Goal: Task Accomplishment & Management: Manage account settings

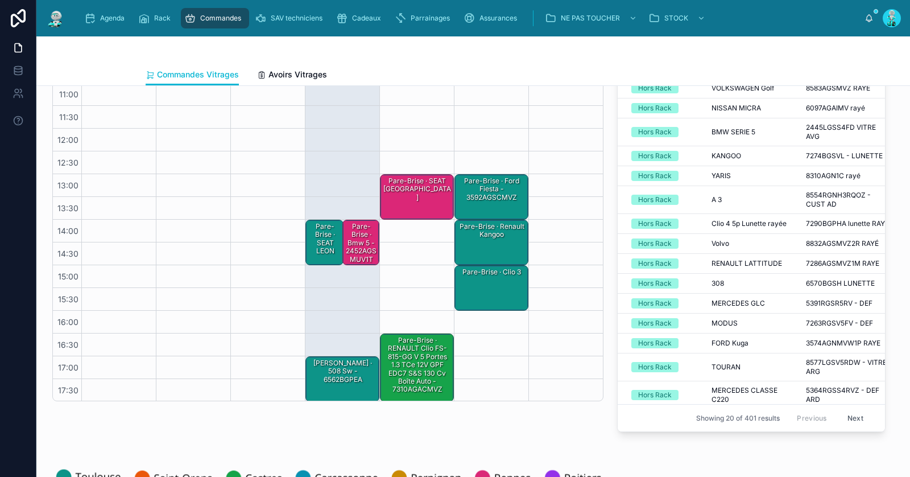
scroll to position [96, 0]
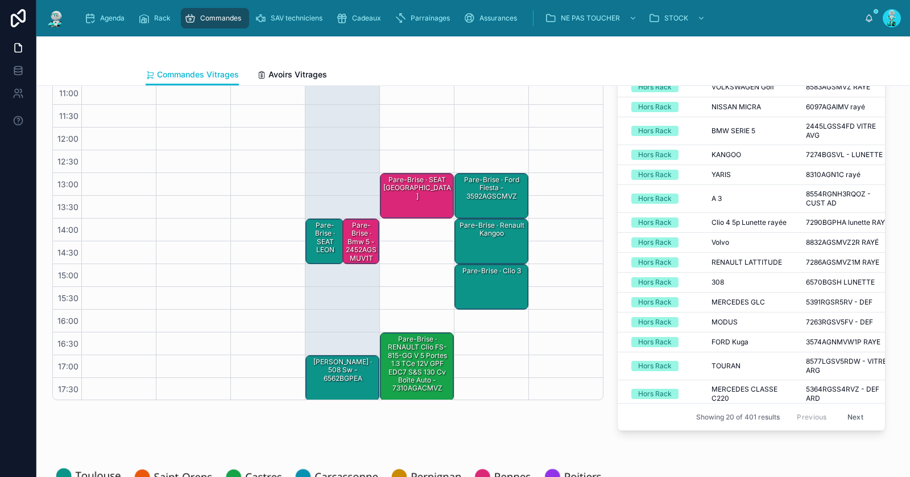
click at [361, 247] on div "Pare-Brise · Bmw 5 - 2452AGSMUV1T" at bounding box center [362, 241] width 34 height 43
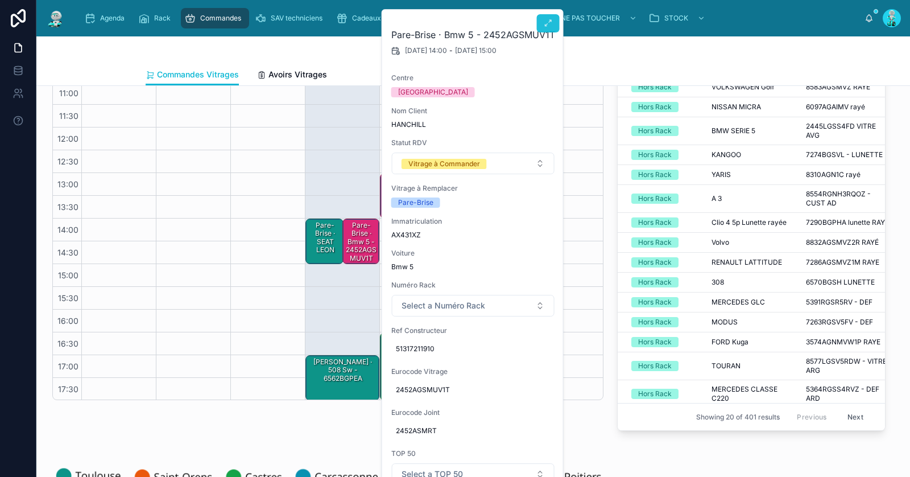
click at [544, 23] on icon at bounding box center [548, 23] width 9 height 9
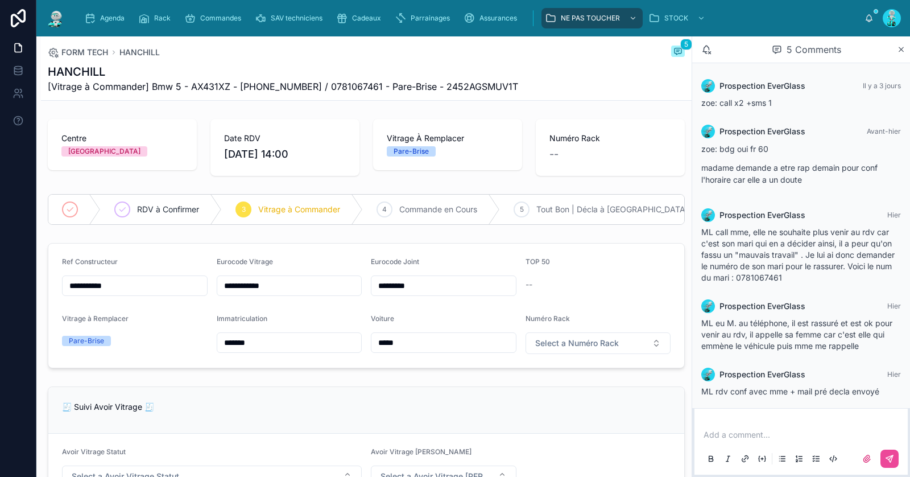
scroll to position [5, 0]
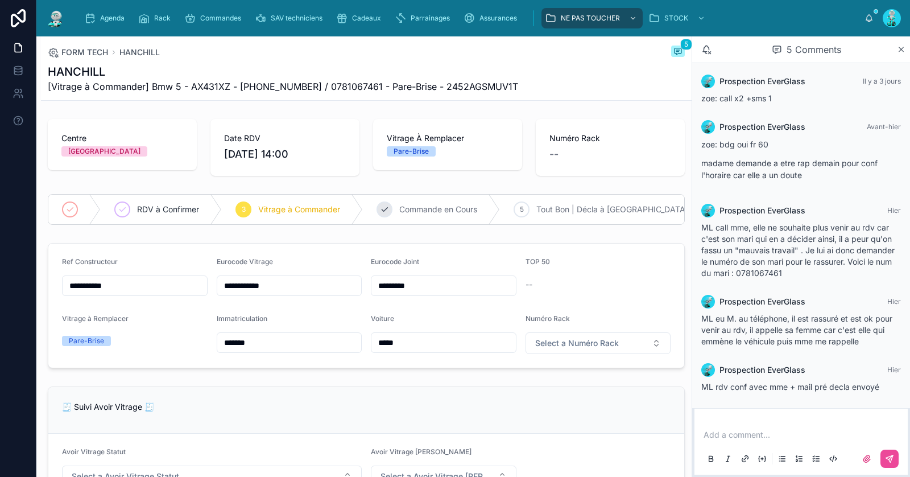
click at [403, 201] on div "4 Commande en Cours" at bounding box center [431, 209] width 137 height 30
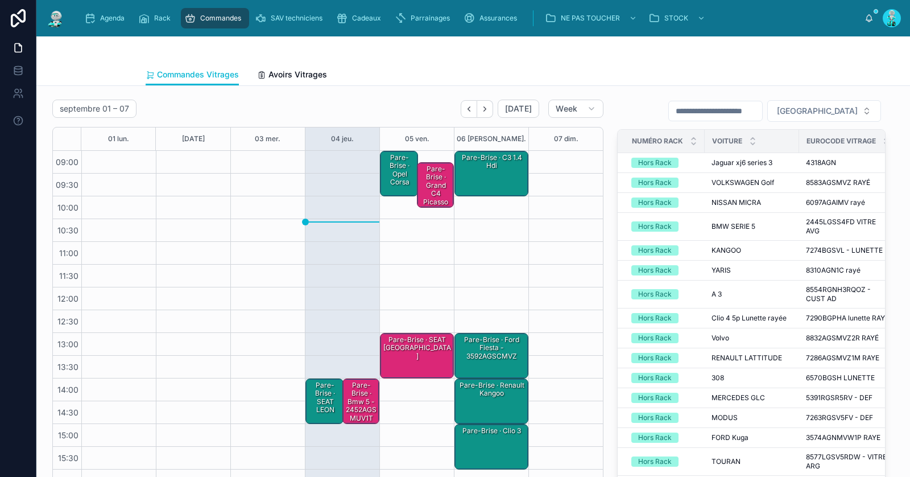
scroll to position [65, 0]
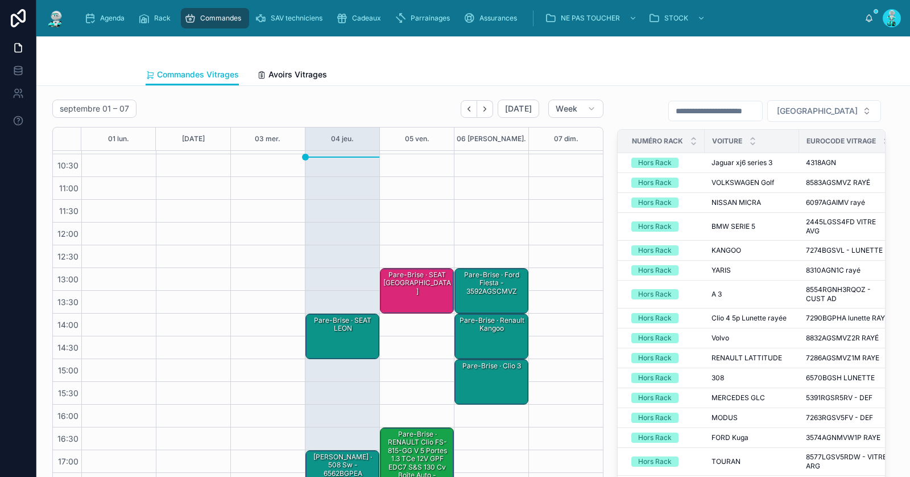
click at [336, 335] on div "Pare-Brise · SEAT LEON" at bounding box center [343, 335] width 71 height 43
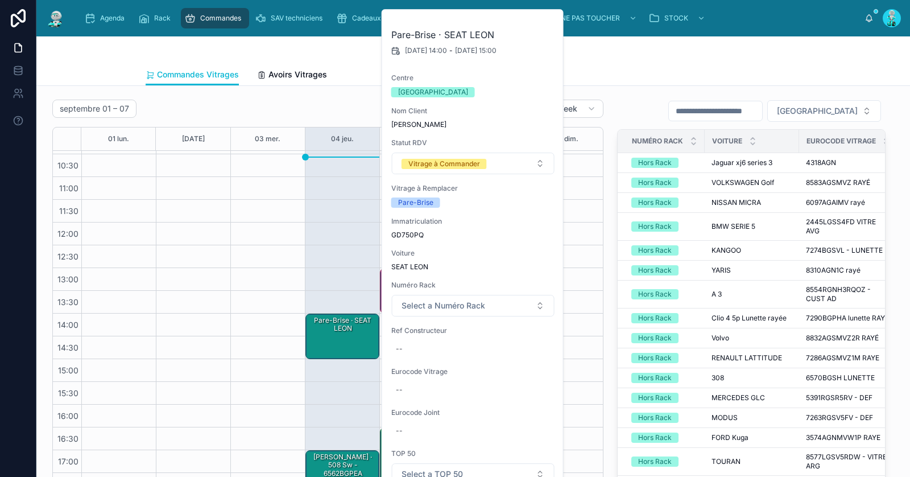
click at [622, 68] on div "Commandes Vitrages Avoirs Vitrages" at bounding box center [473, 75] width 655 height 22
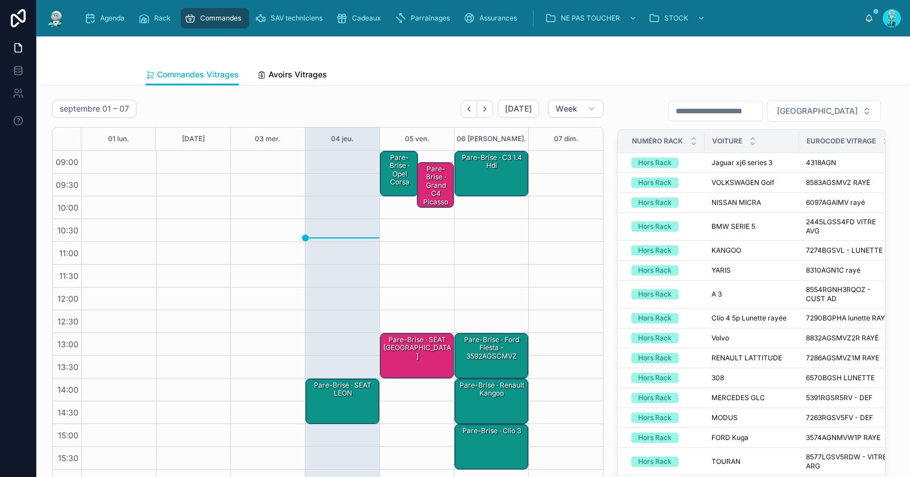
scroll to position [64, 0]
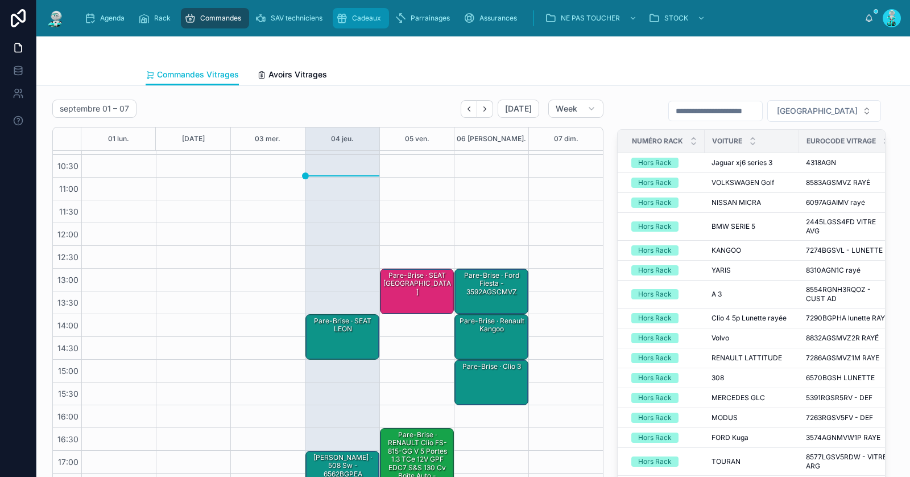
click at [362, 14] on span "Cadeaux" at bounding box center [366, 18] width 29 height 9
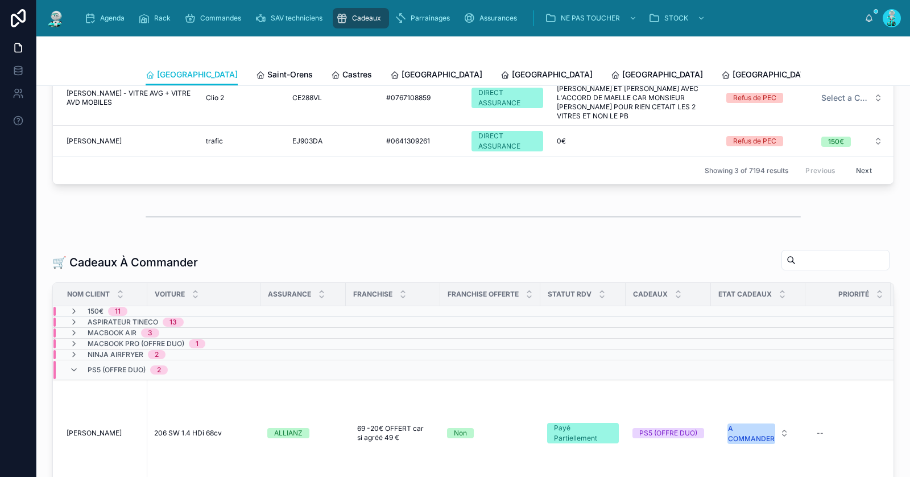
scroll to position [121, 0]
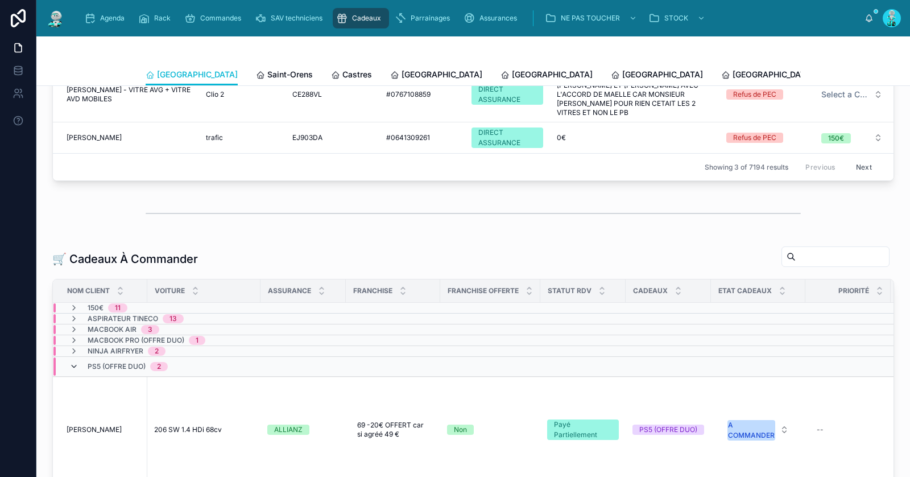
click at [76, 362] on icon at bounding box center [73, 366] width 9 height 9
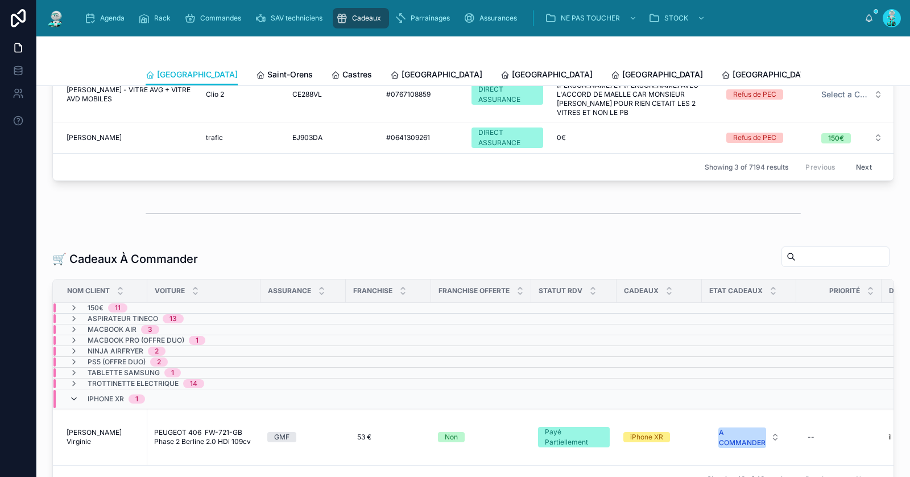
click at [72, 394] on icon at bounding box center [73, 398] width 9 height 9
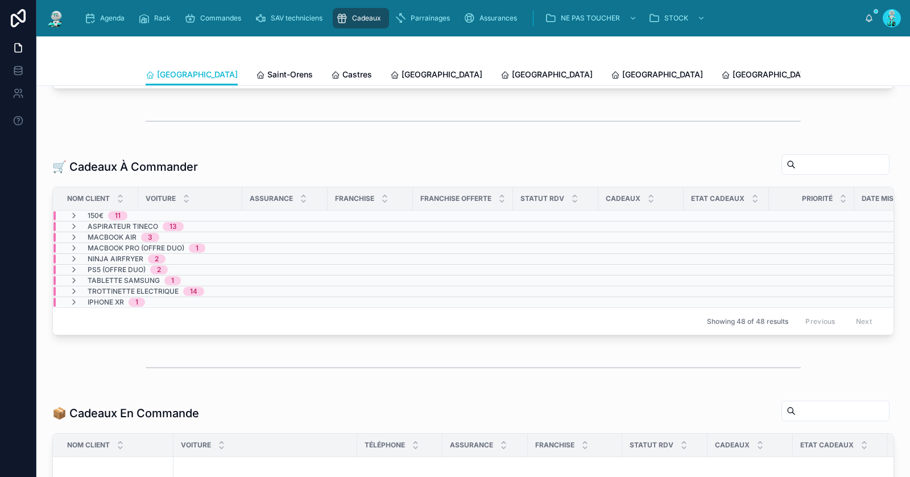
scroll to position [234, 0]
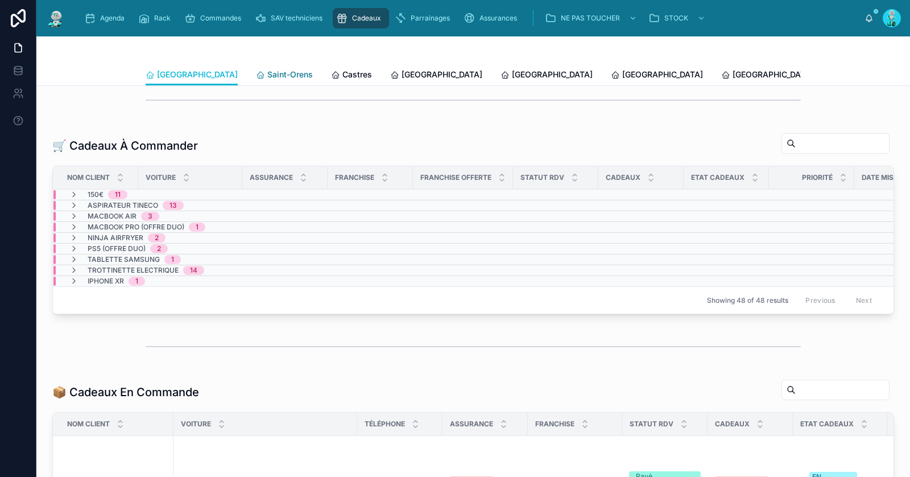
click at [267, 72] on span "Saint-Orens" at bounding box center [289, 74] width 45 height 11
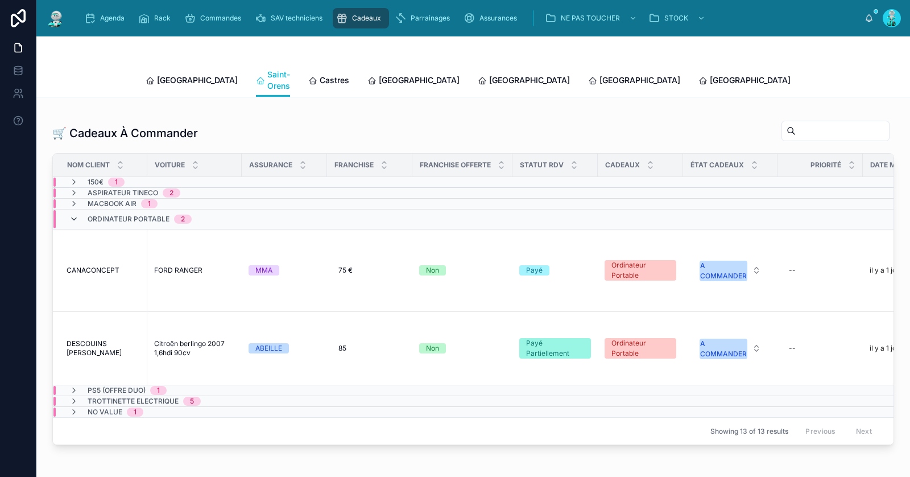
click at [76, 214] on icon at bounding box center [73, 218] width 9 height 9
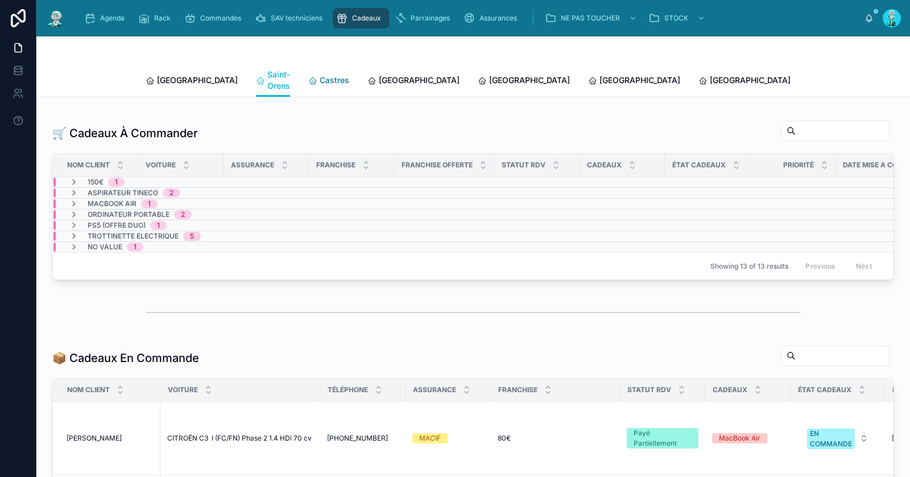
click at [320, 75] on span "Castres" at bounding box center [335, 79] width 30 height 11
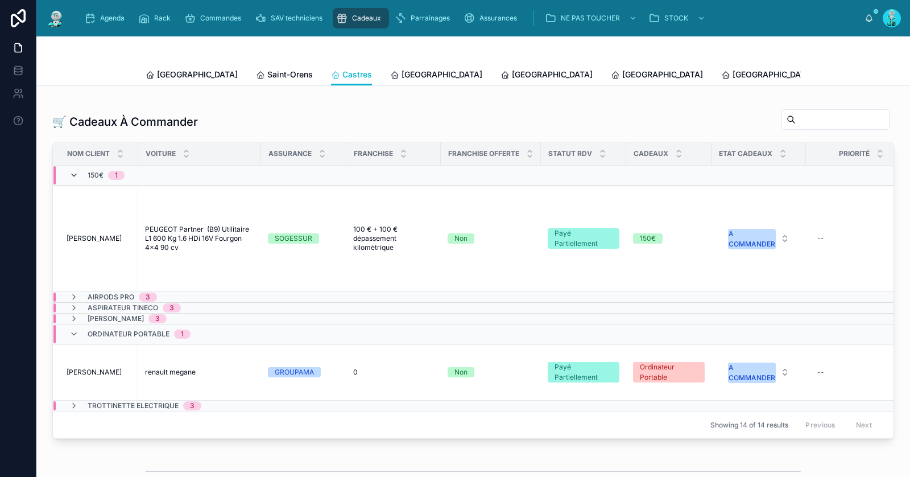
click at [75, 171] on icon at bounding box center [73, 175] width 9 height 9
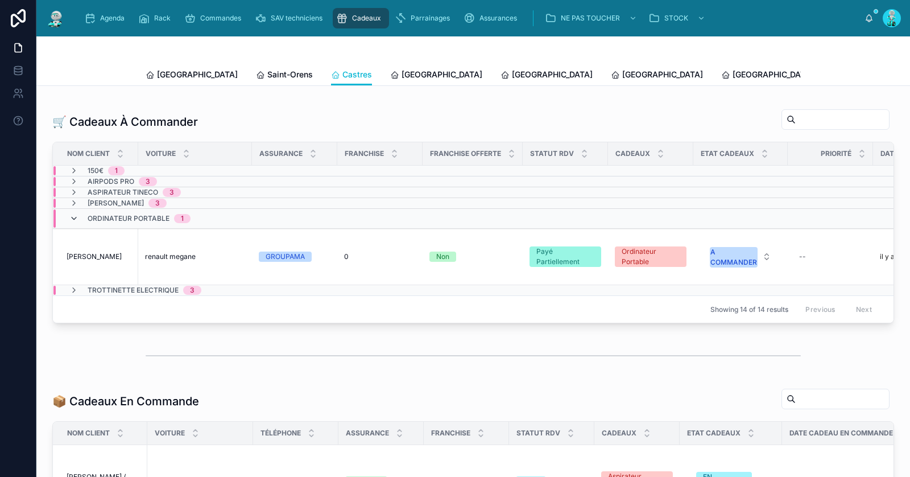
click at [71, 214] on icon at bounding box center [73, 218] width 9 height 9
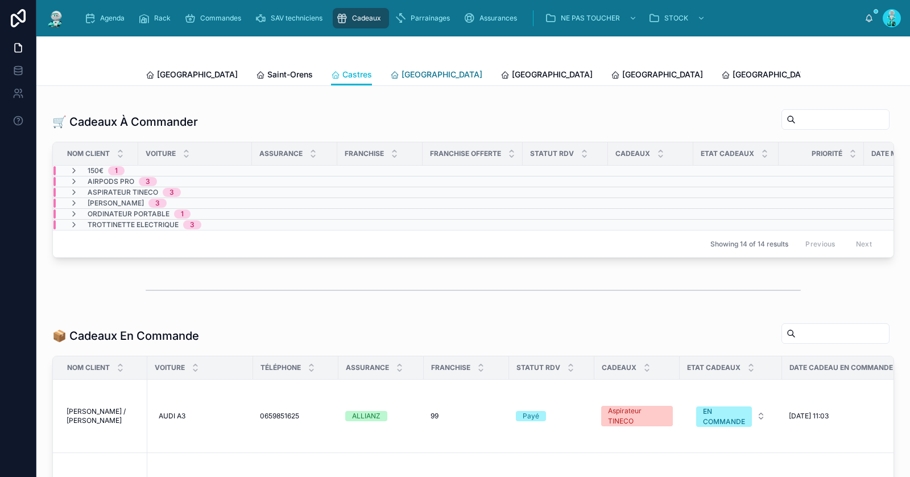
click at [401, 69] on span "[GEOGRAPHIC_DATA]" at bounding box center [441, 74] width 81 height 11
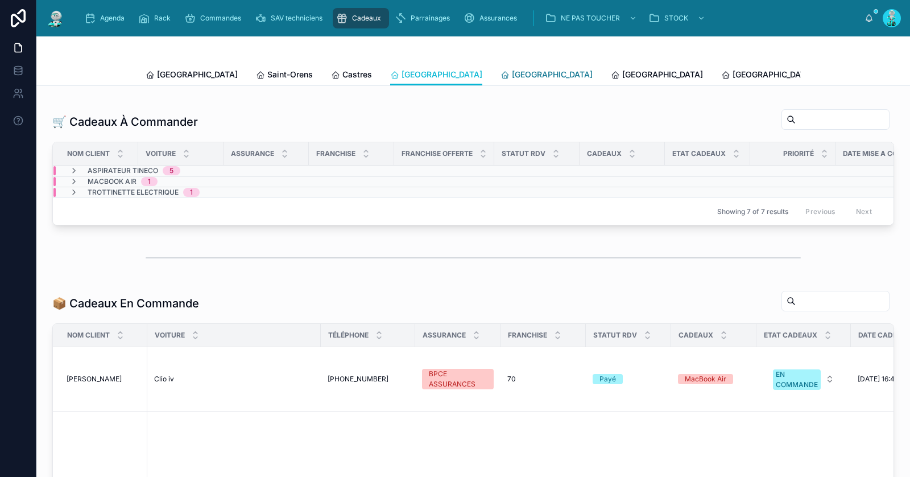
click at [512, 76] on span "[GEOGRAPHIC_DATA]" at bounding box center [552, 74] width 81 height 11
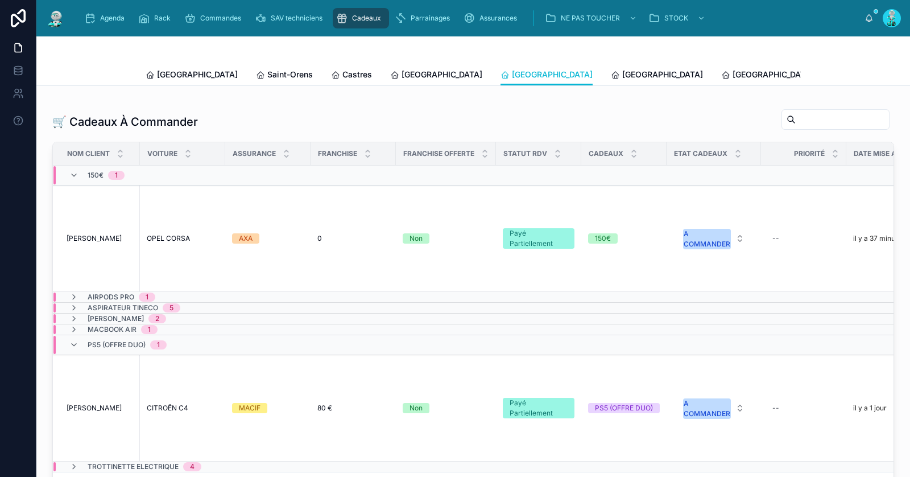
click at [68, 167] on div "150€ 1" at bounding box center [97, 175] width 82 height 18
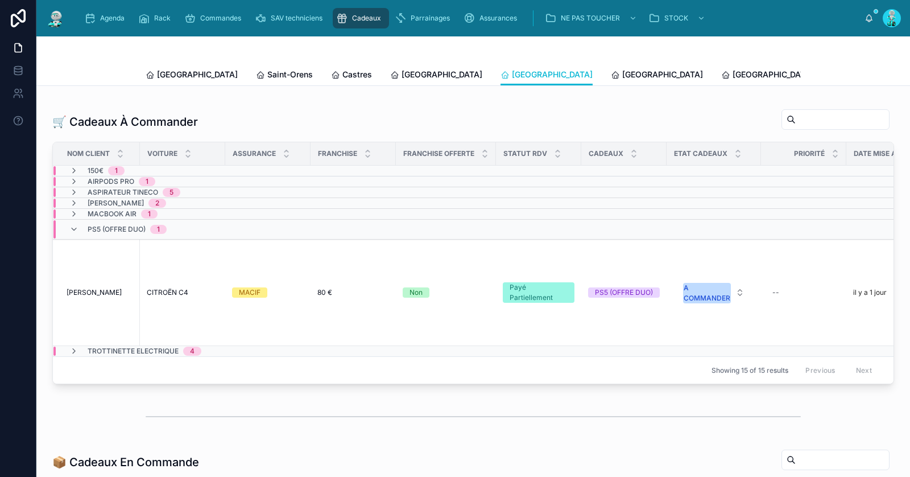
click at [67, 225] on div "PS5 (OFFRE DUO) 1" at bounding box center [118, 229] width 125 height 18
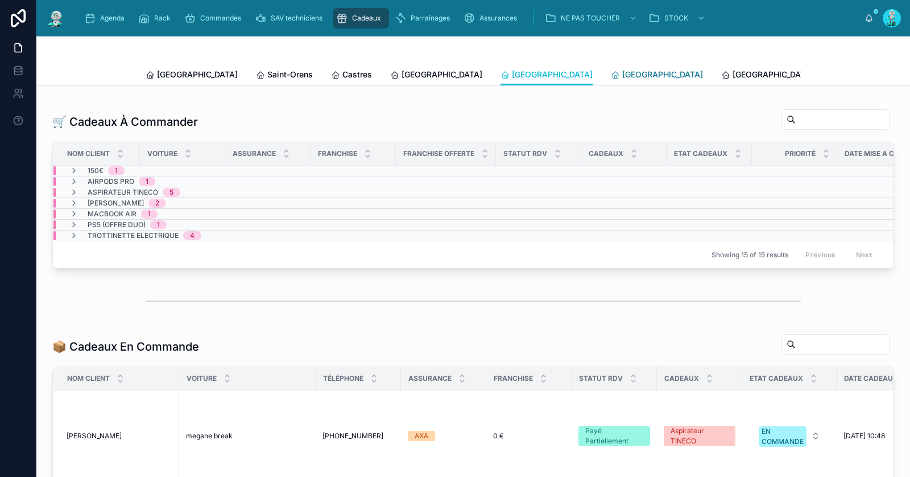
click at [622, 72] on span "[GEOGRAPHIC_DATA]" at bounding box center [662, 74] width 81 height 11
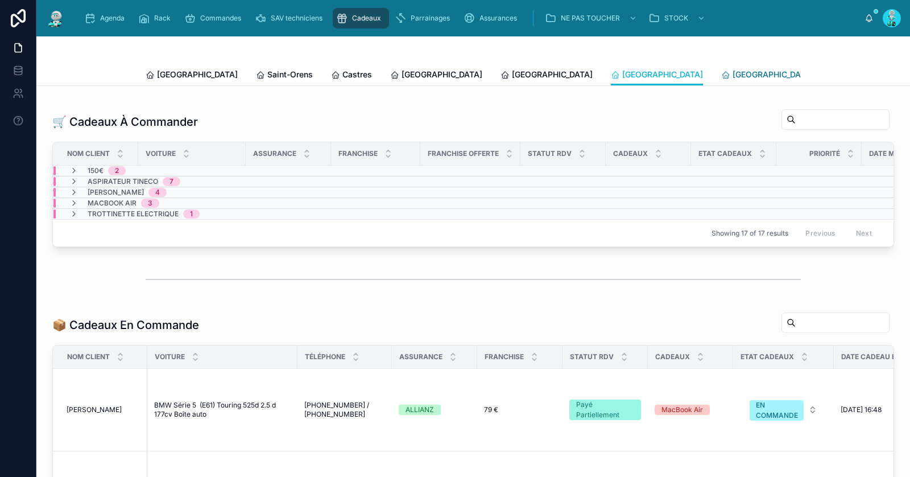
click at [732, 74] on span "Poitiers" at bounding box center [772, 74] width 81 height 11
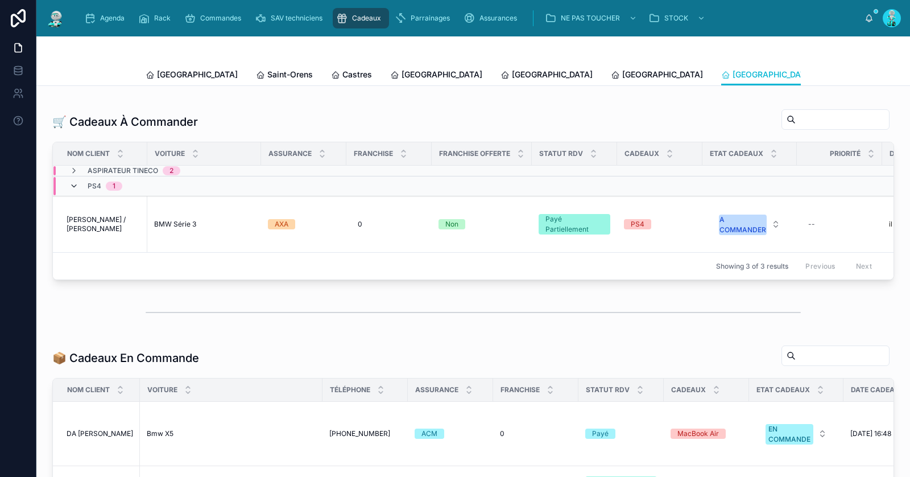
click at [74, 185] on icon at bounding box center [73, 185] width 9 height 9
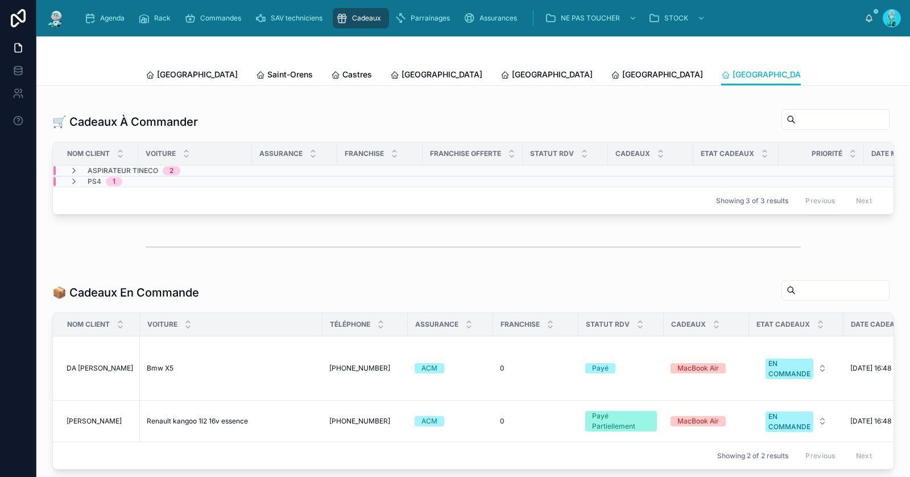
click at [184, 63] on div at bounding box center [473, 49] width 655 height 27
click at [183, 73] on span "Toulouse" at bounding box center [197, 74] width 81 height 11
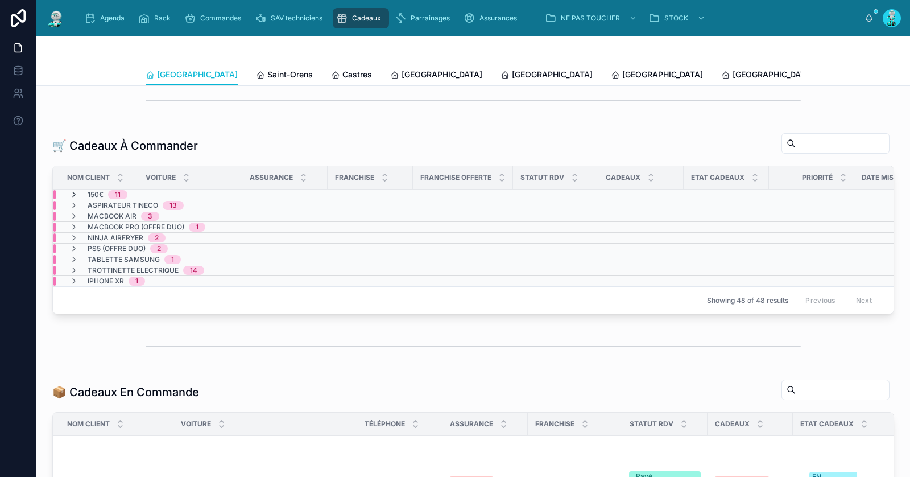
click at [74, 190] on icon at bounding box center [73, 194] width 9 height 9
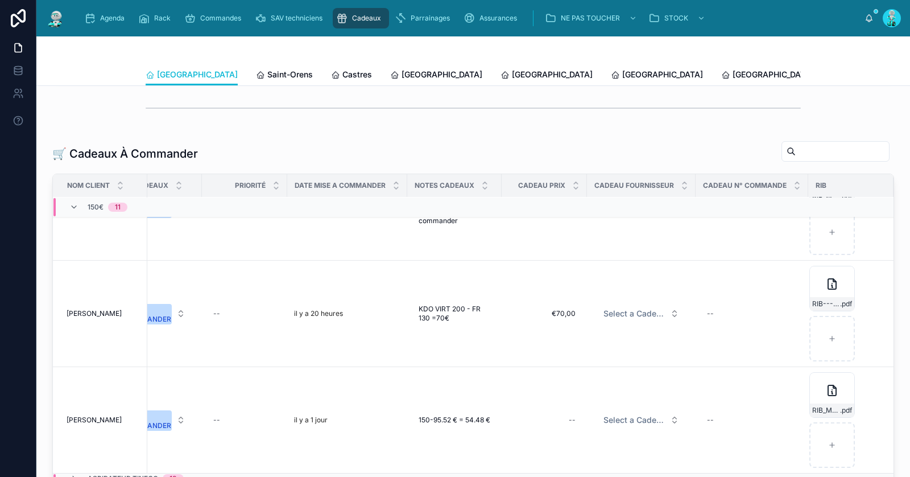
scroll to position [925, 603]
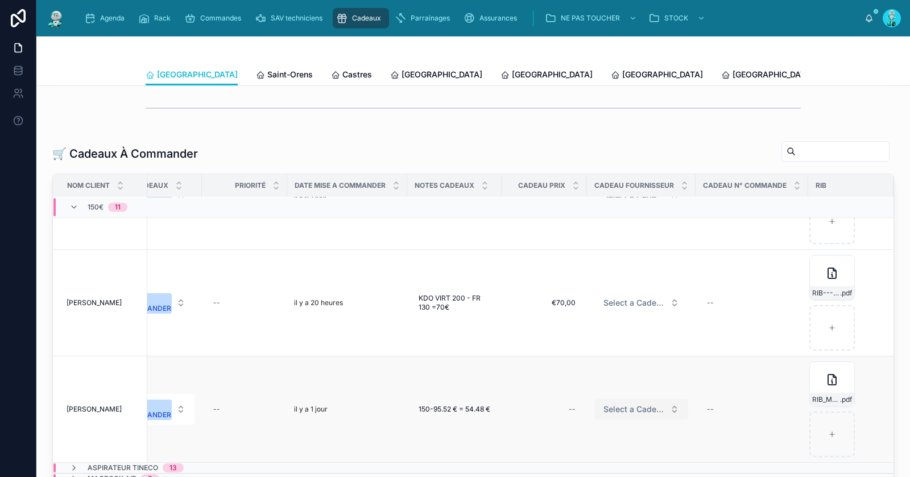
click at [629, 403] on span "Select a Cadeau Fournisseur" at bounding box center [634, 408] width 62 height 11
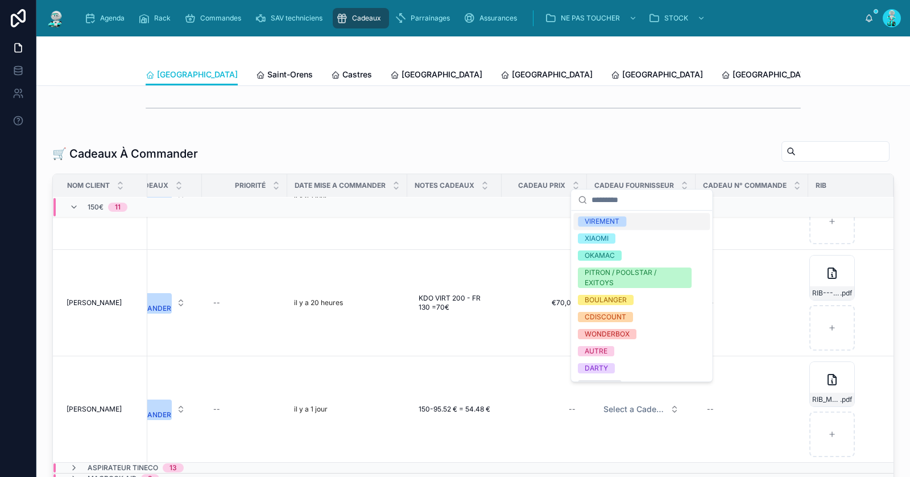
click at [616, 221] on div "VIREMENT" at bounding box center [602, 221] width 35 height 10
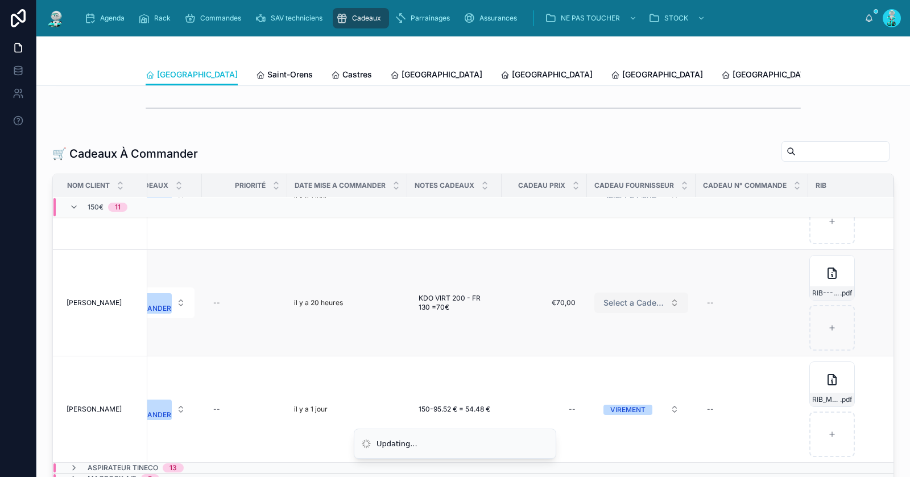
click at [627, 297] on span "Select a Cadeau Fournisseur" at bounding box center [634, 302] width 62 height 11
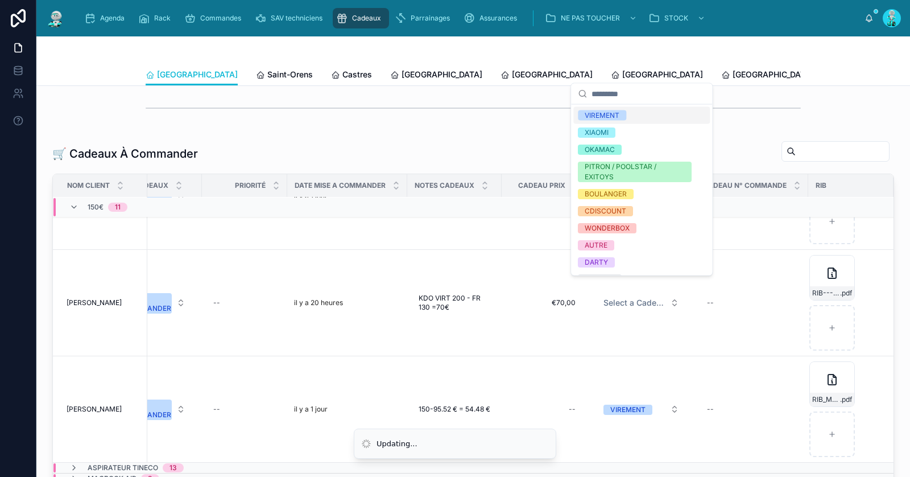
click at [621, 115] on span "VIREMENT" at bounding box center [602, 115] width 48 height 10
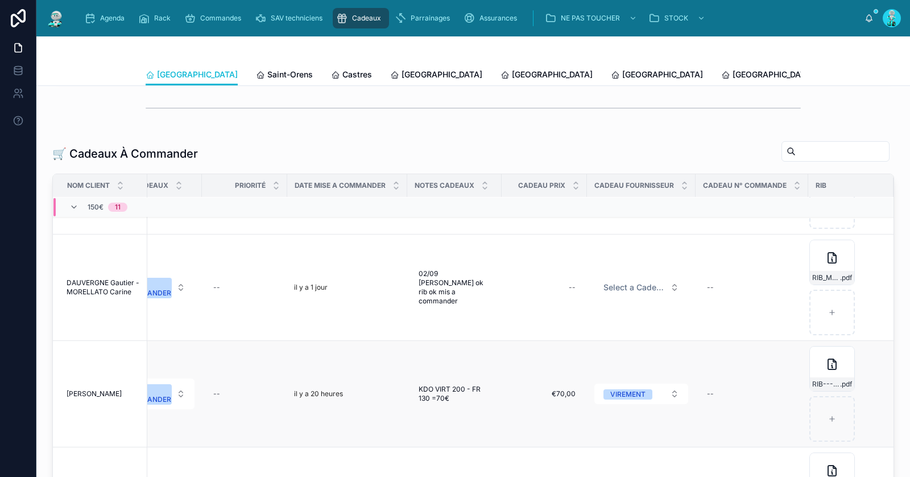
scroll to position [825, 603]
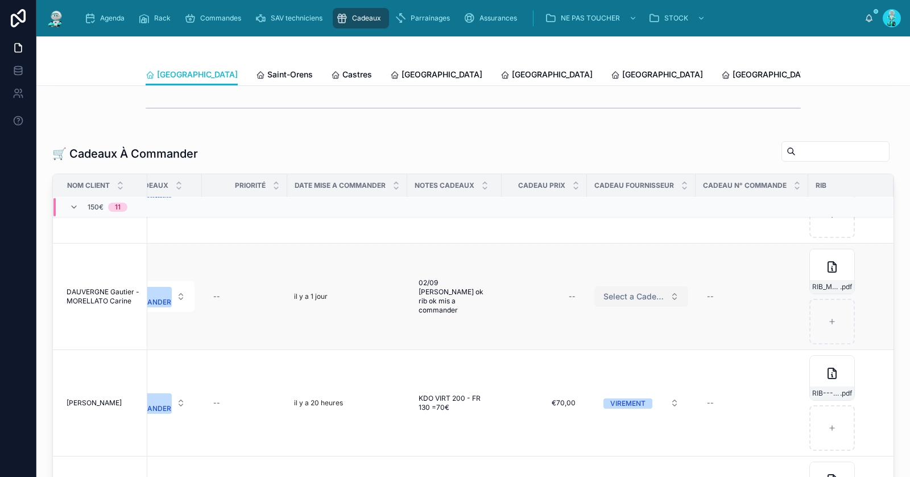
click at [614, 288] on button "Select a Cadeau Fournisseur" at bounding box center [641, 296] width 94 height 20
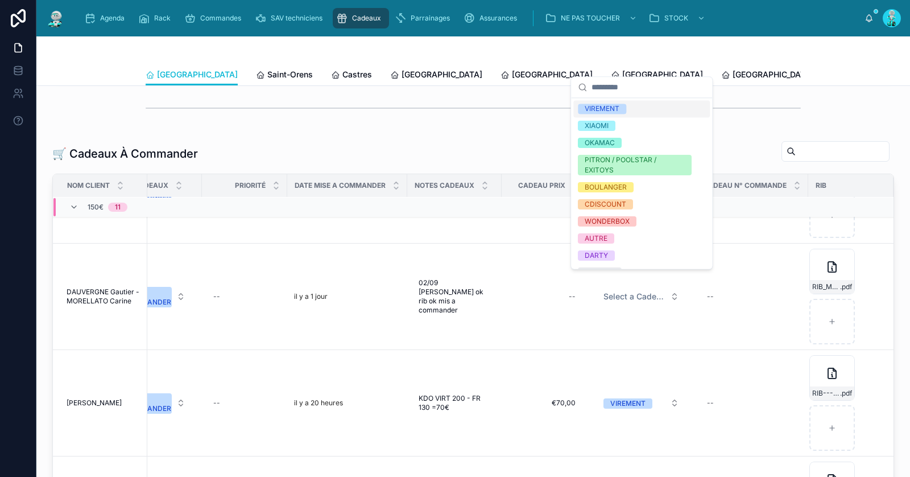
click at [610, 108] on div "VIREMENT" at bounding box center [602, 109] width 35 height 10
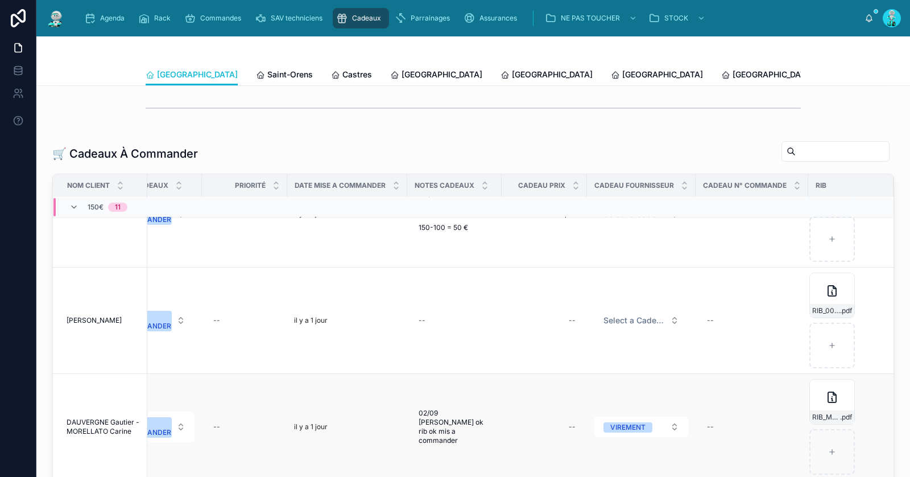
scroll to position [693, 603]
click at [613, 316] on span "Select a Cadeau Fournisseur" at bounding box center [634, 321] width 62 height 11
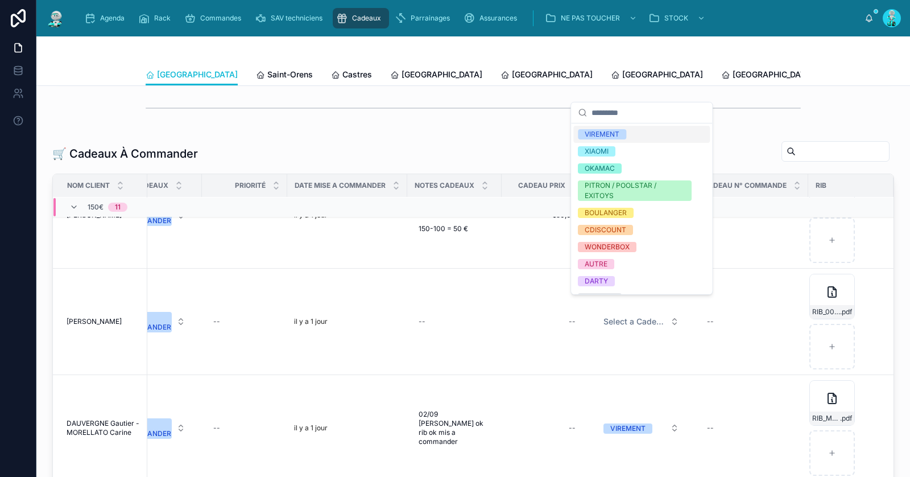
click at [645, 131] on div "VIREMENT" at bounding box center [641, 134] width 136 height 17
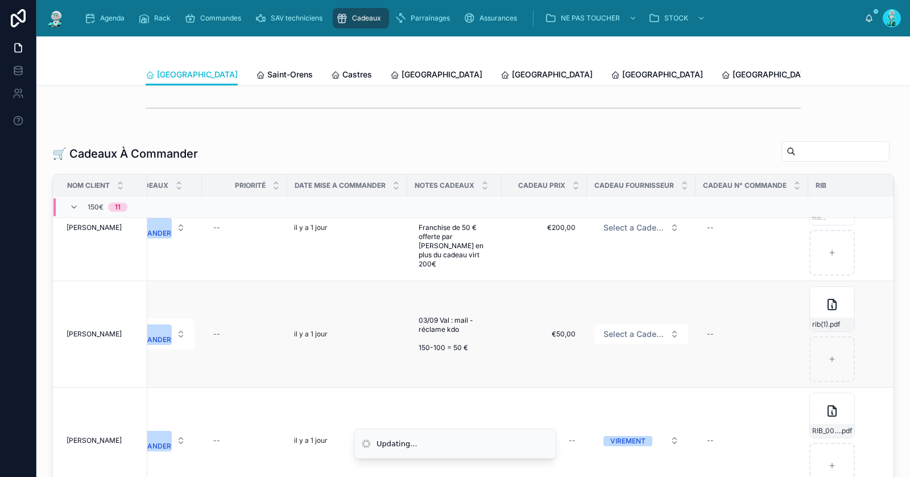
scroll to position [553, 603]
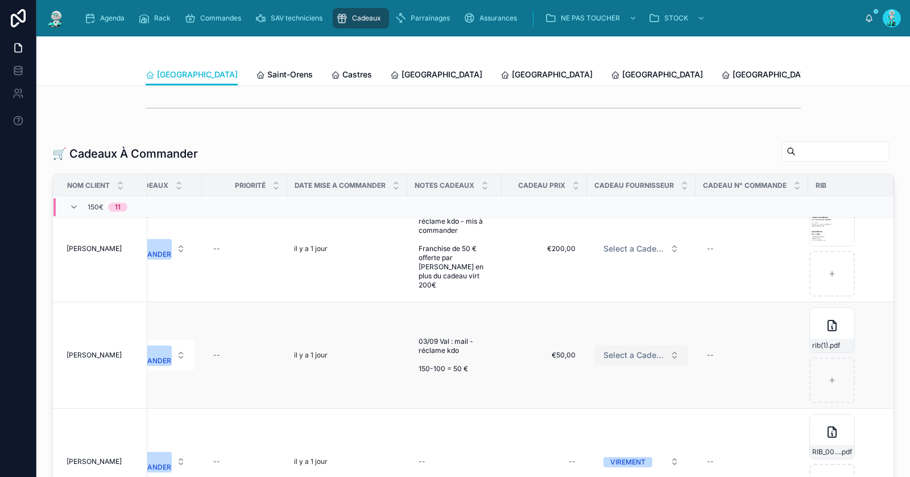
click at [611, 349] on span "Select a Cadeau Fournisseur" at bounding box center [634, 354] width 62 height 11
click at [635, 349] on span "Select a Cadeau Fournisseur" at bounding box center [634, 354] width 62 height 11
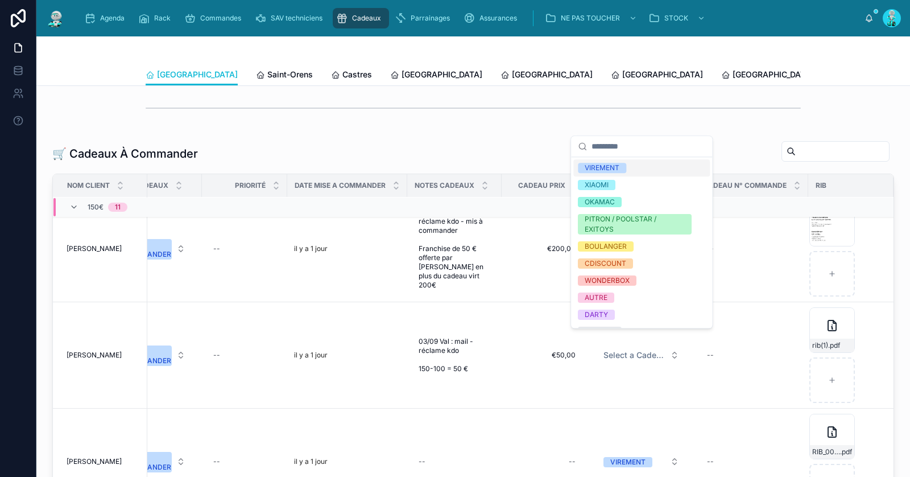
click at [639, 165] on div "VIREMENT" at bounding box center [641, 167] width 136 height 17
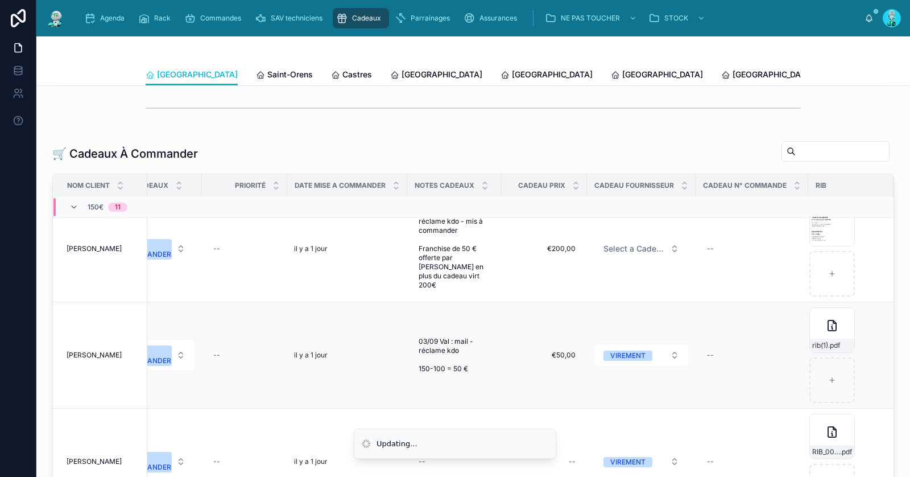
scroll to position [468, 603]
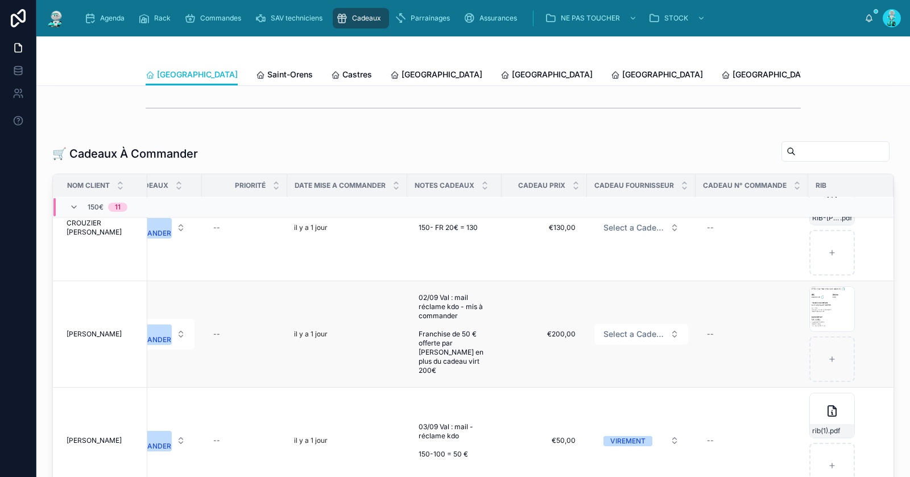
click at [623, 330] on form "Select a Cadeau Fournisseur" at bounding box center [641, 334] width 95 height 22
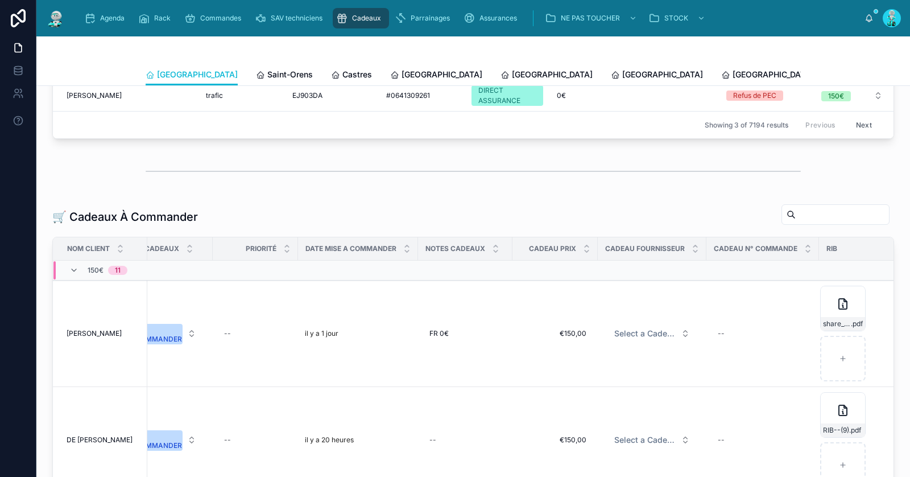
scroll to position [0, 603]
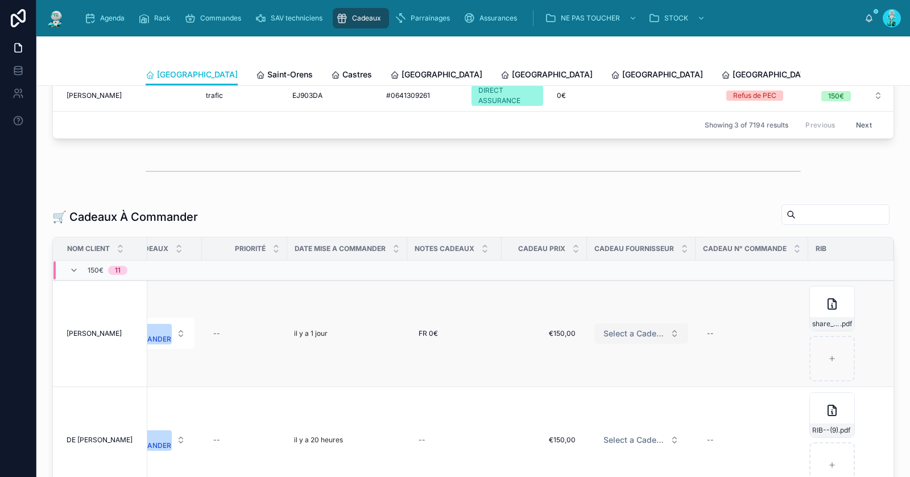
click at [634, 328] on span "Select a Cadeau Fournisseur" at bounding box center [634, 333] width 62 height 11
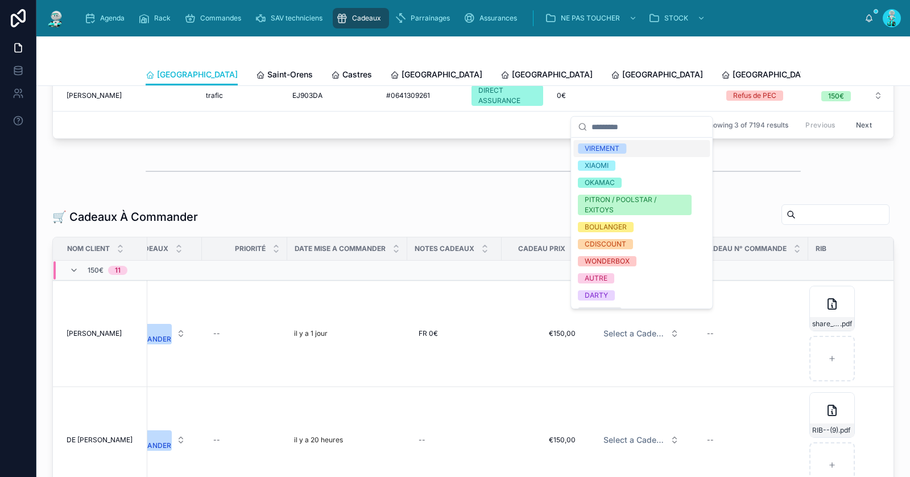
click at [640, 151] on div "VIREMENT" at bounding box center [641, 148] width 136 height 17
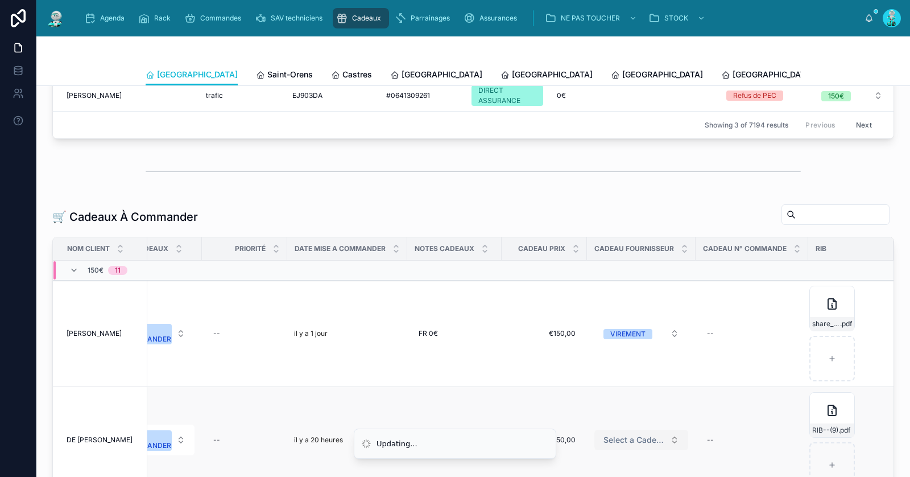
click at [620, 434] on span "Select a Cadeau Fournisseur" at bounding box center [634, 439] width 62 height 11
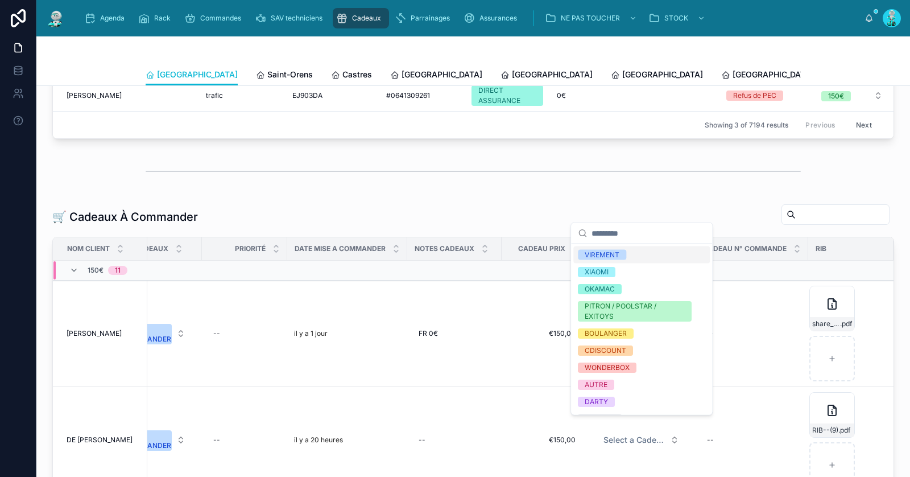
click at [647, 252] on div "VIREMENT" at bounding box center [641, 254] width 136 height 17
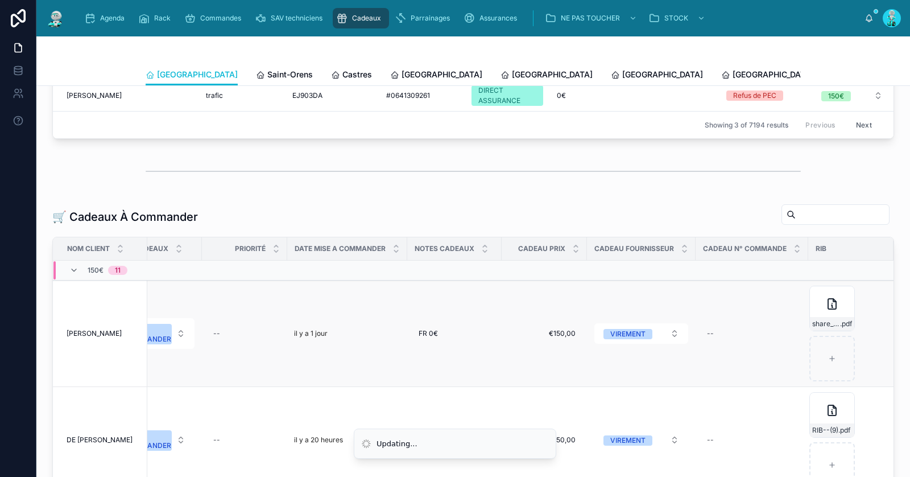
scroll to position [141, 603]
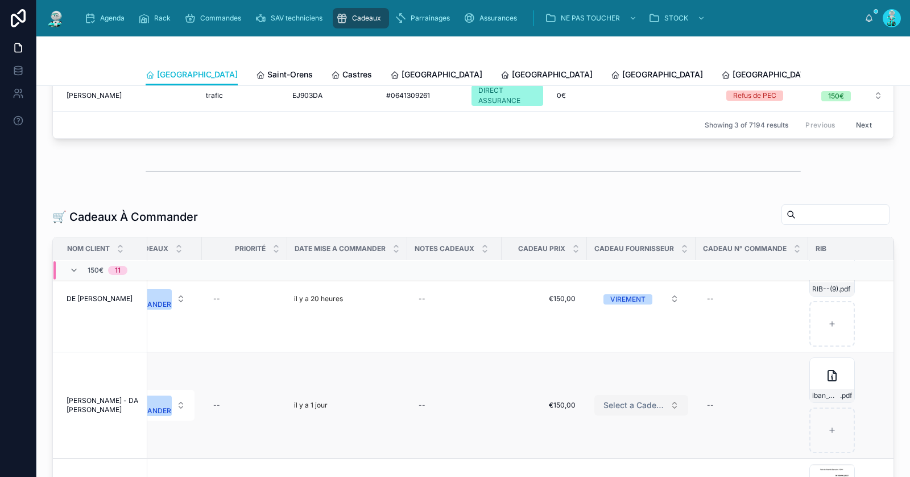
click at [622, 399] on span "Select a Cadeau Fournisseur" at bounding box center [634, 404] width 62 height 11
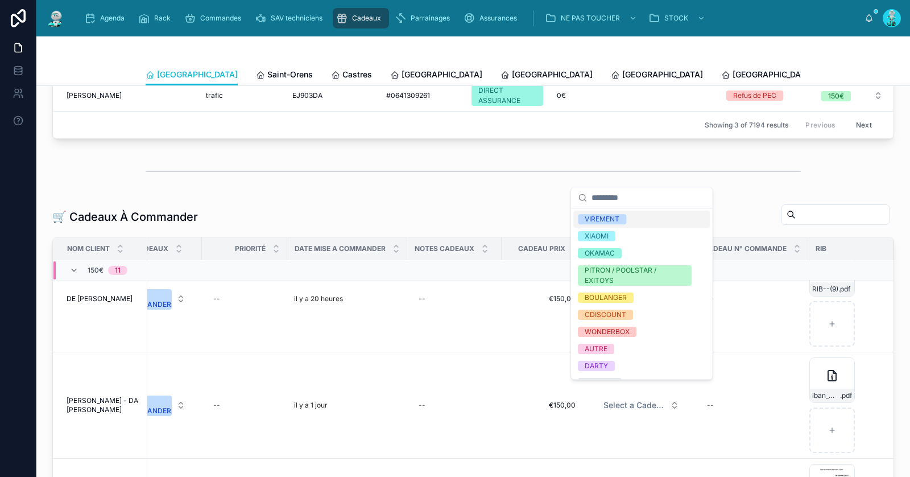
click at [637, 221] on div "VIREMENT" at bounding box center [641, 218] width 136 height 17
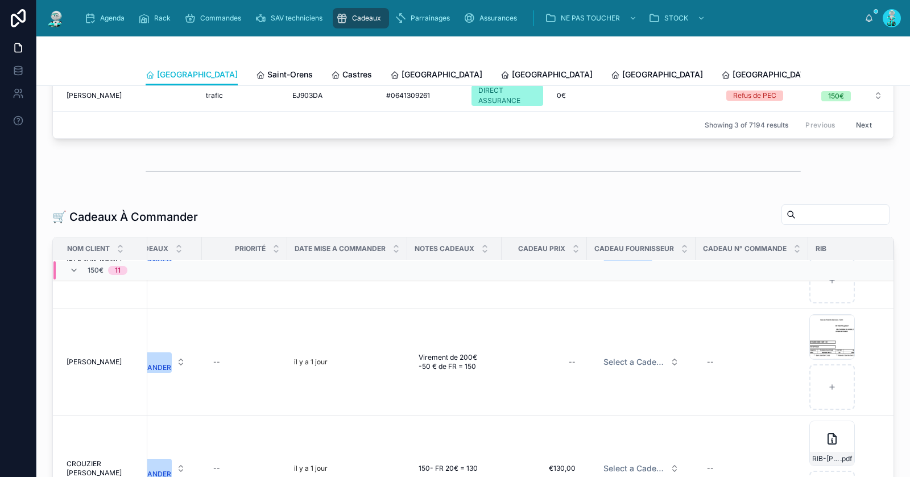
scroll to position [297, 603]
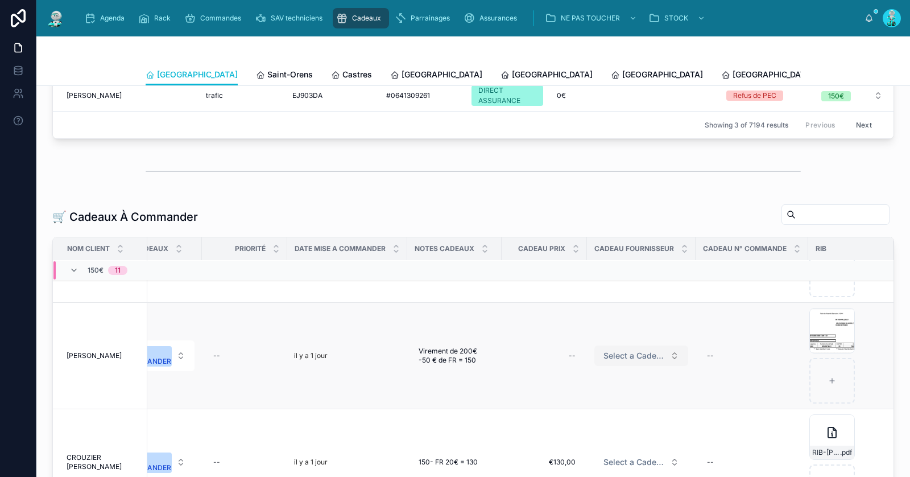
click at [617, 350] on span "Select a Cadeau Fournisseur" at bounding box center [634, 355] width 62 height 11
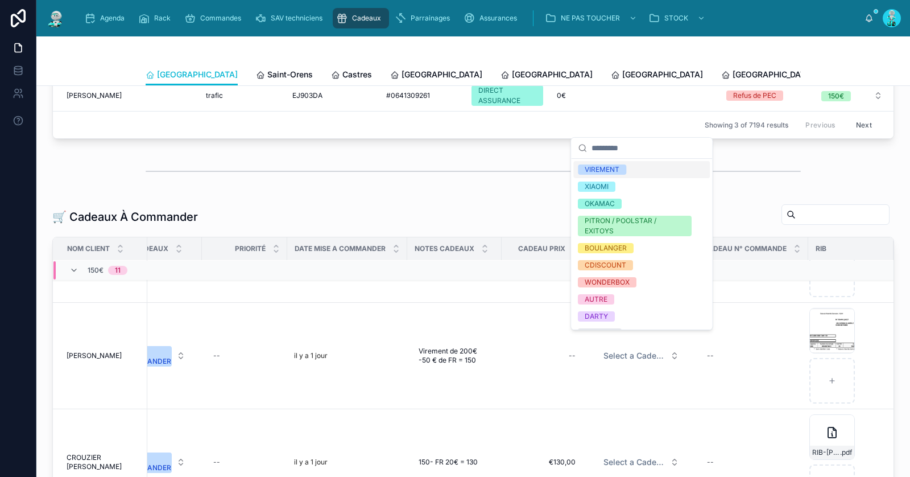
click at [630, 167] on div "VIREMENT" at bounding box center [641, 169] width 136 height 17
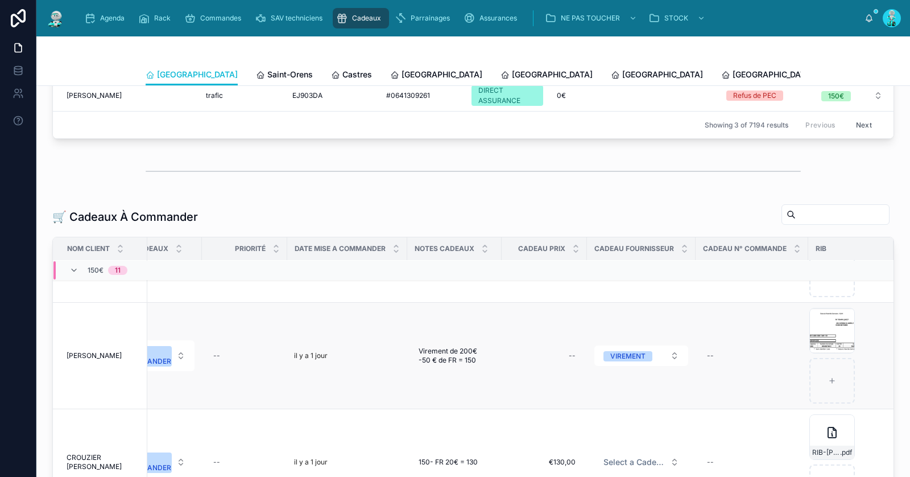
scroll to position [416, 603]
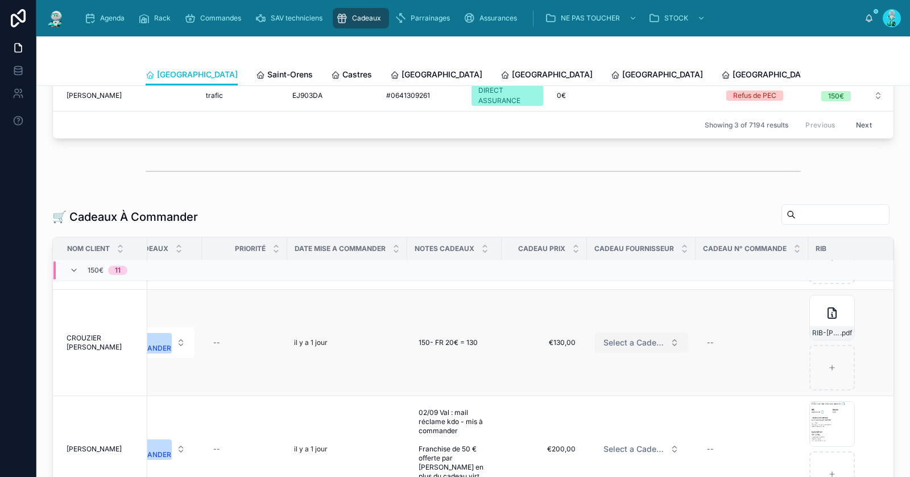
click at [623, 337] on span "Select a Cadeau Fournisseur" at bounding box center [634, 342] width 62 height 11
click at [630, 337] on span "Select a Cadeau Fournisseur" at bounding box center [634, 342] width 62 height 11
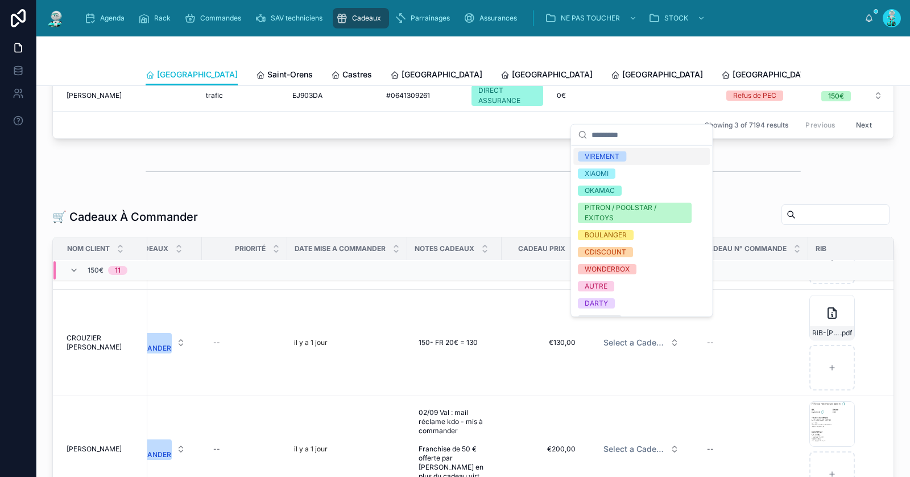
click at [635, 157] on div "VIREMENT" at bounding box center [641, 156] width 136 height 17
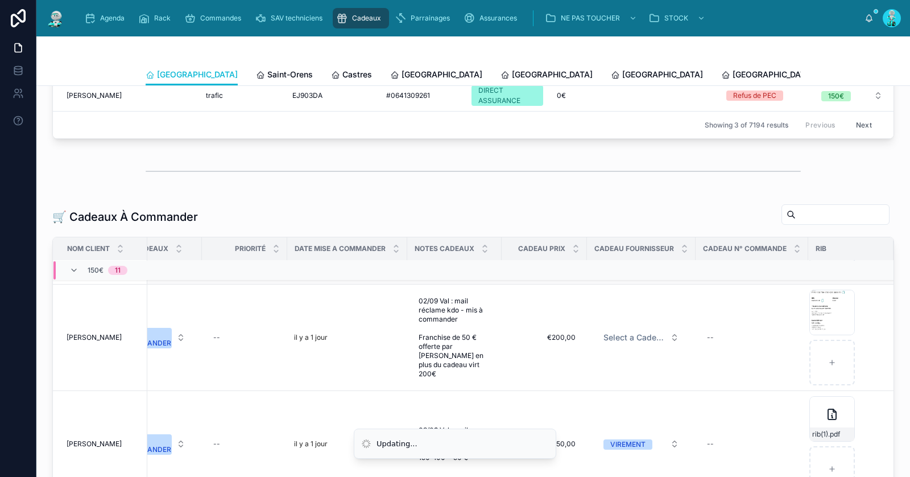
scroll to position [531, 603]
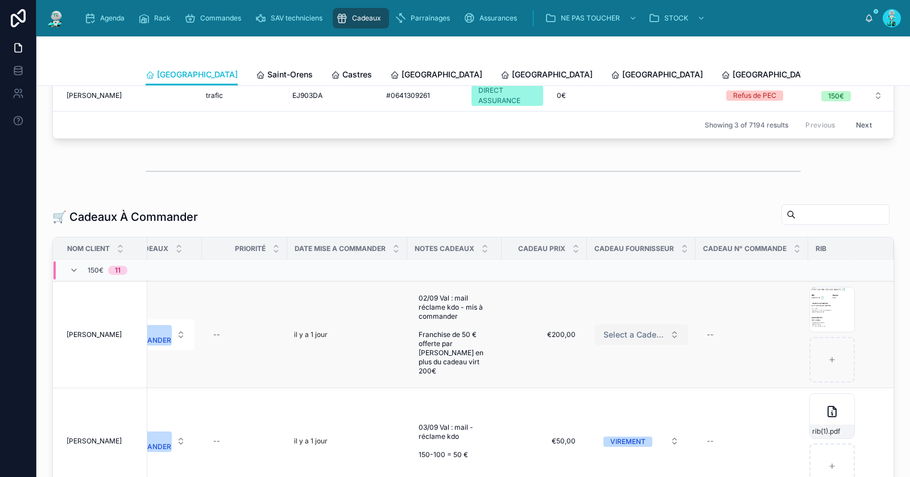
click at [612, 329] on span "Select a Cadeau Fournisseur" at bounding box center [634, 334] width 62 height 11
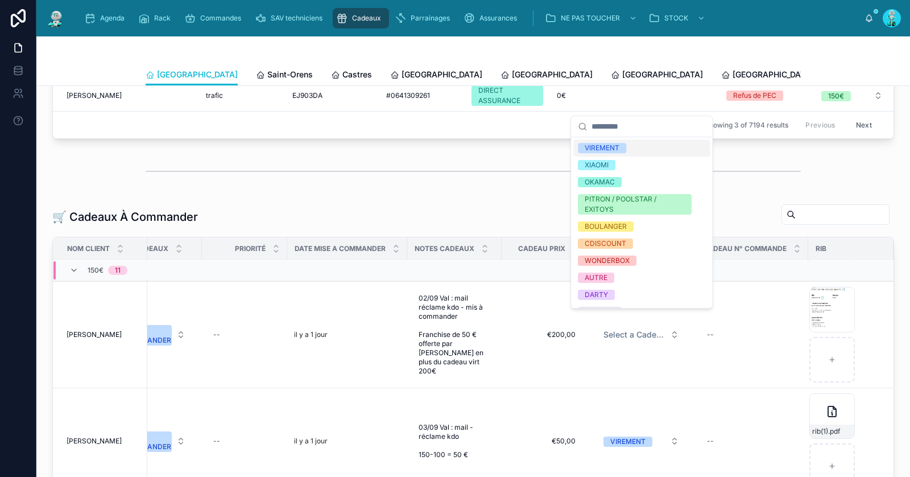
click at [632, 151] on div "VIREMENT" at bounding box center [641, 147] width 136 height 17
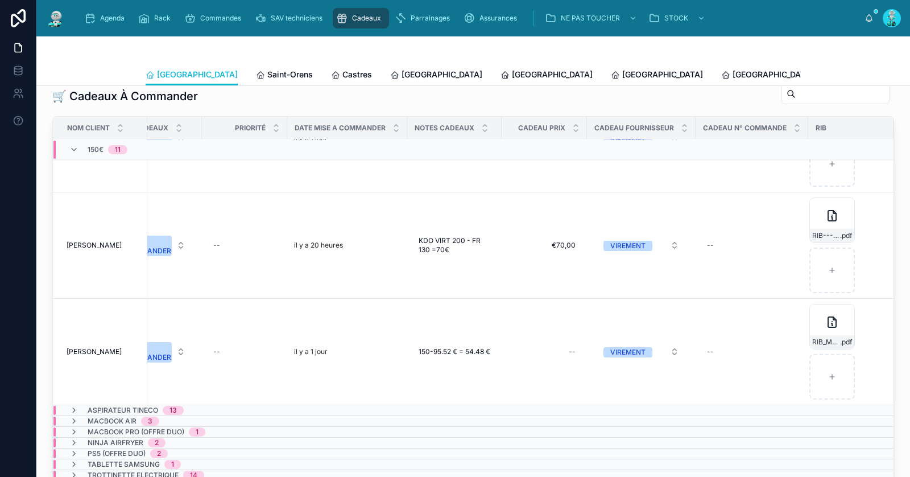
scroll to position [286, 0]
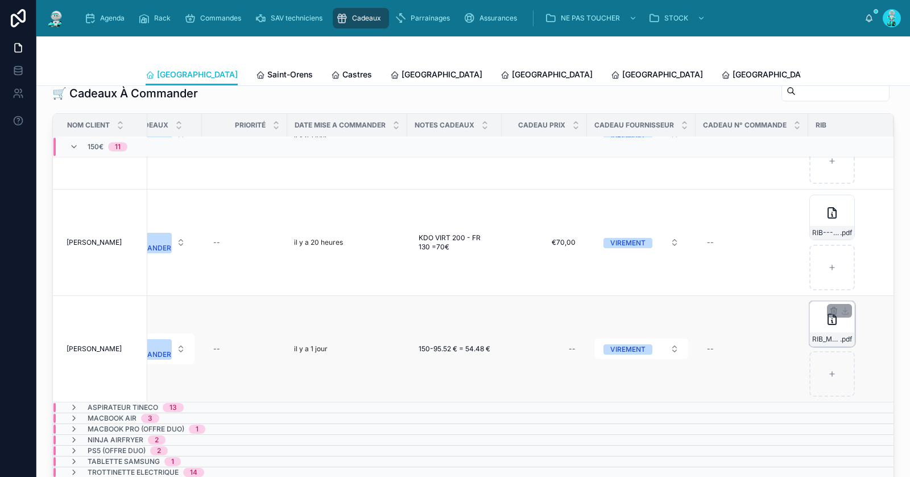
click at [816, 308] on div "RIB_MLE_POGGI_MARSALET_SARAH_4640-(1) .pdf" at bounding box center [831, 323] width 45 height 45
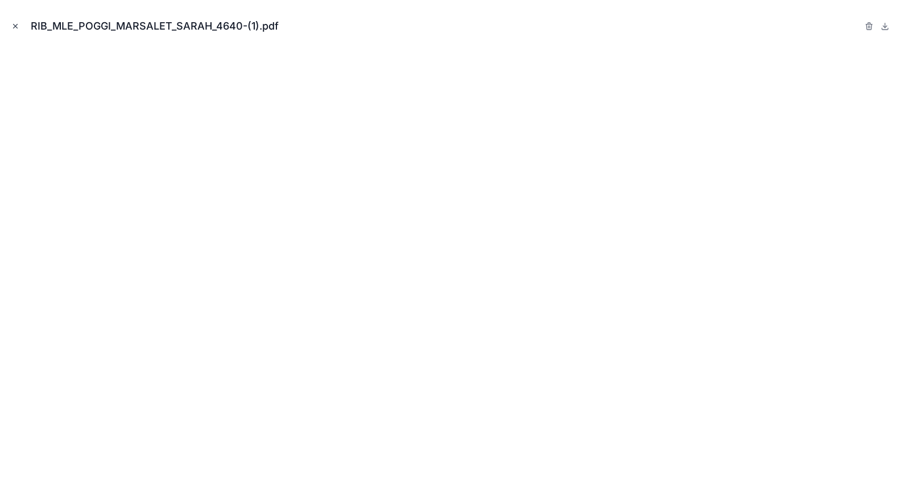
click at [16, 26] on icon "Close modal" at bounding box center [15, 26] width 8 height 8
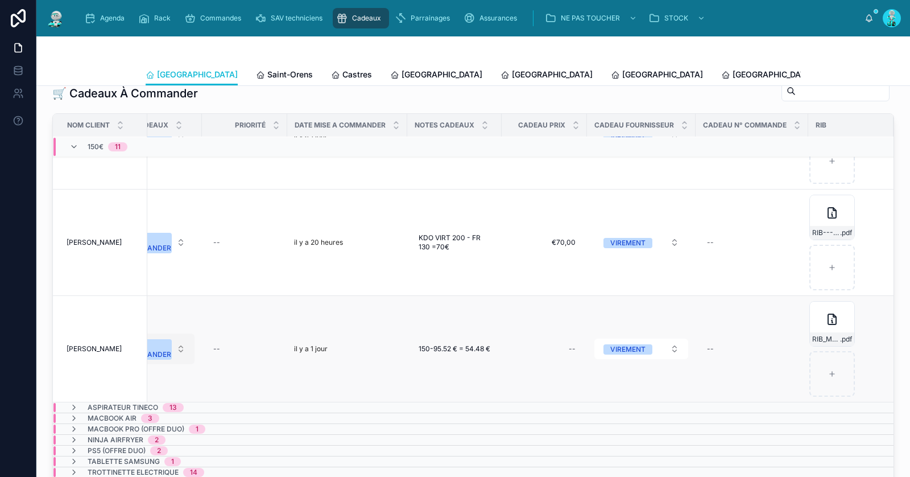
click at [162, 339] on div "A COMMANDER" at bounding box center [148, 349] width 47 height 20
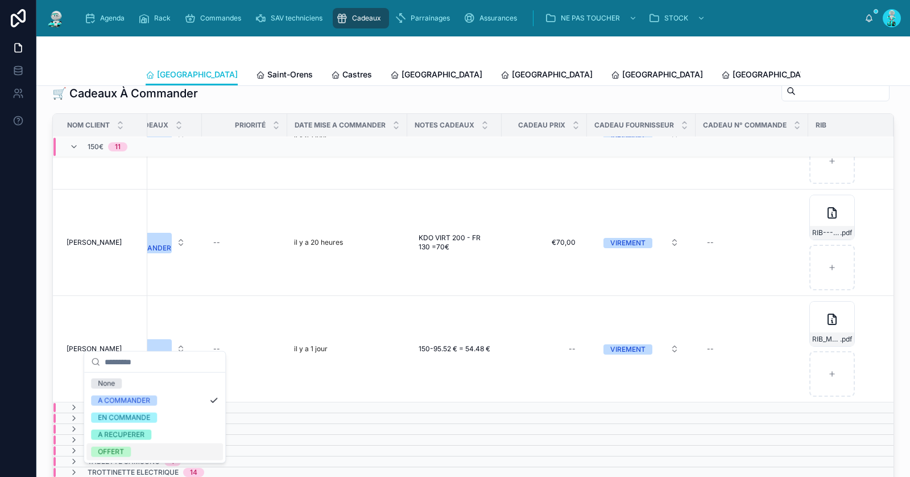
click at [142, 449] on div "OFFERT" at bounding box center [154, 451] width 136 height 17
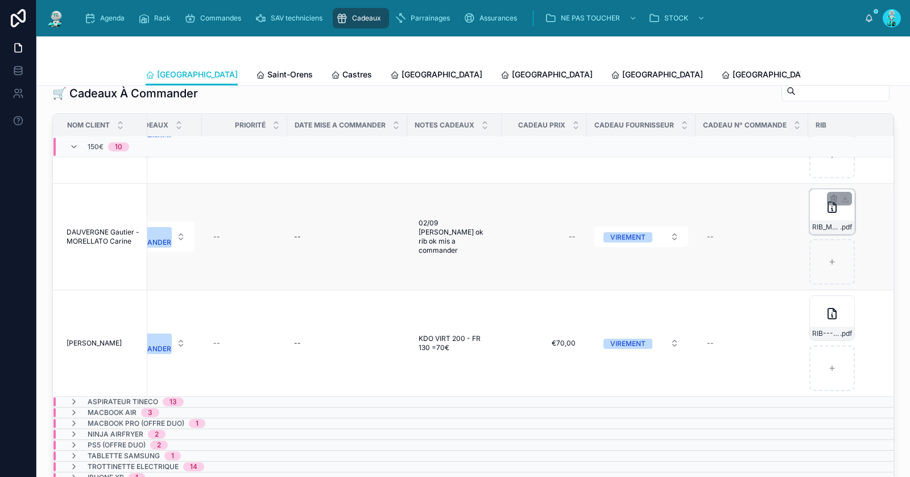
scroll to position [818, 603]
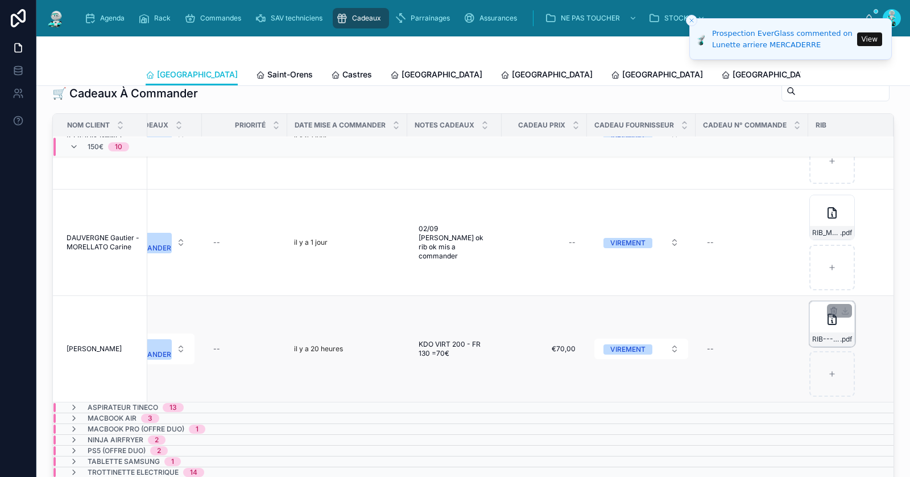
click at [821, 308] on div "RIB---LÃ©o-Zanardi-(1) .pdf" at bounding box center [831, 323] width 45 height 45
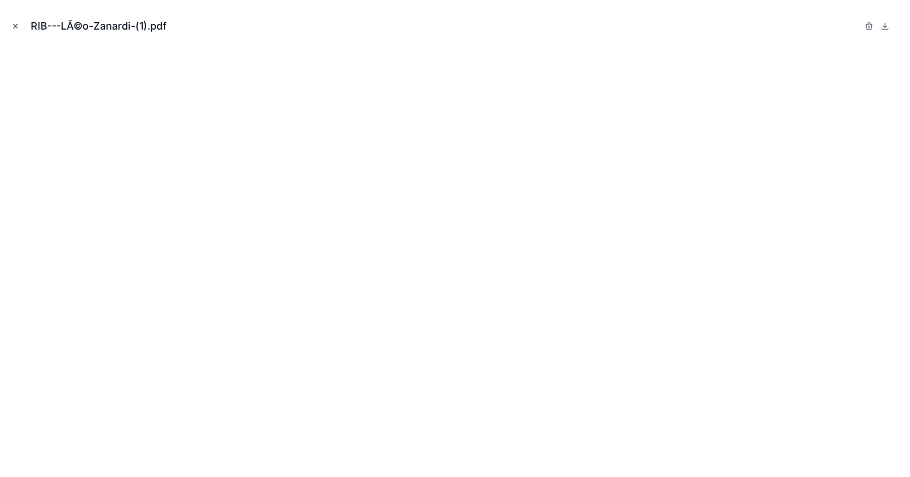
click at [14, 25] on icon "Close modal" at bounding box center [16, 26] width 4 height 4
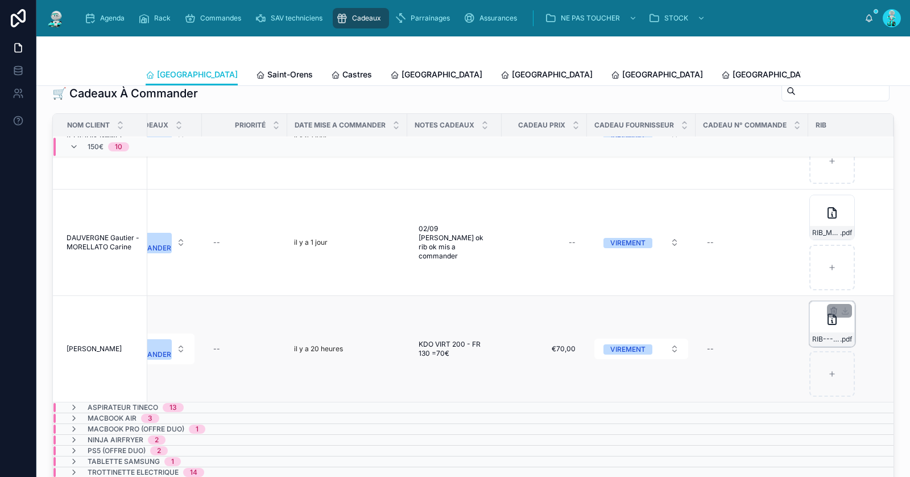
click at [823, 307] on div "RIB---LÃ©o-Zanardi-(1) .pdf" at bounding box center [831, 323] width 45 height 45
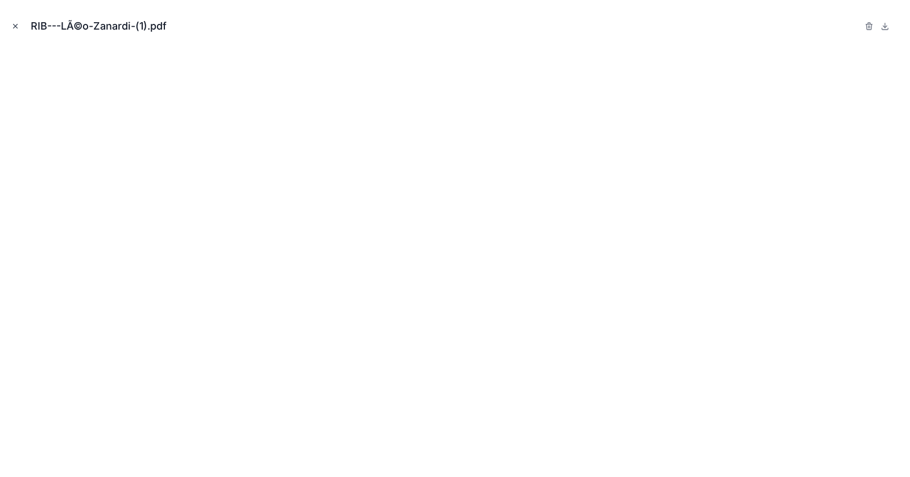
click at [15, 25] on icon "Close modal" at bounding box center [16, 26] width 4 height 4
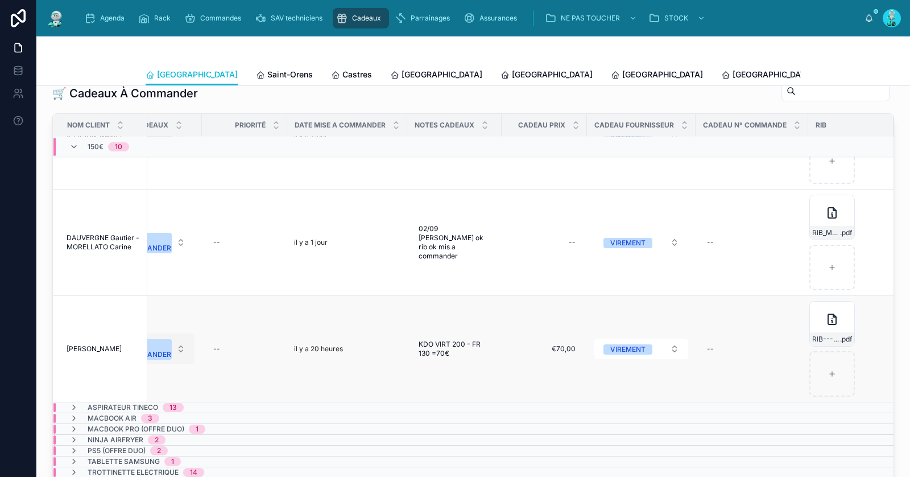
click at [168, 339] on div "A COMMANDER" at bounding box center [148, 349] width 47 height 20
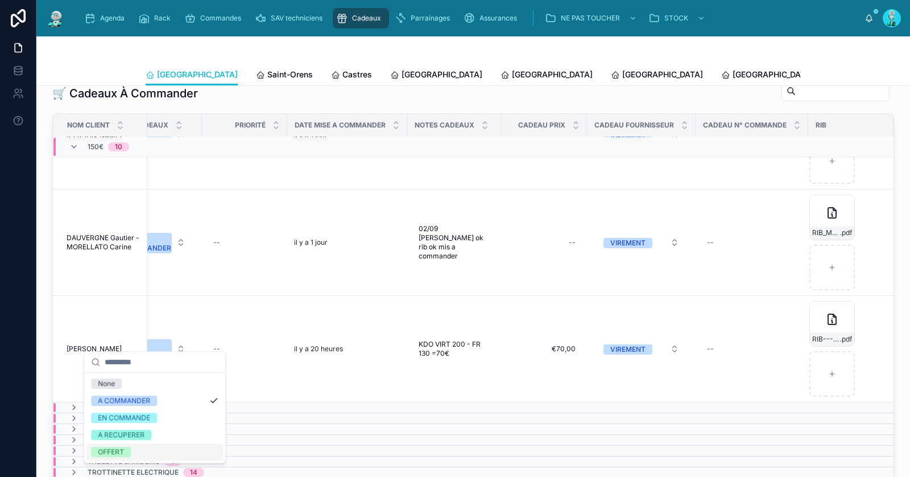
click at [133, 452] on div "OFFERT" at bounding box center [154, 451] width 136 height 17
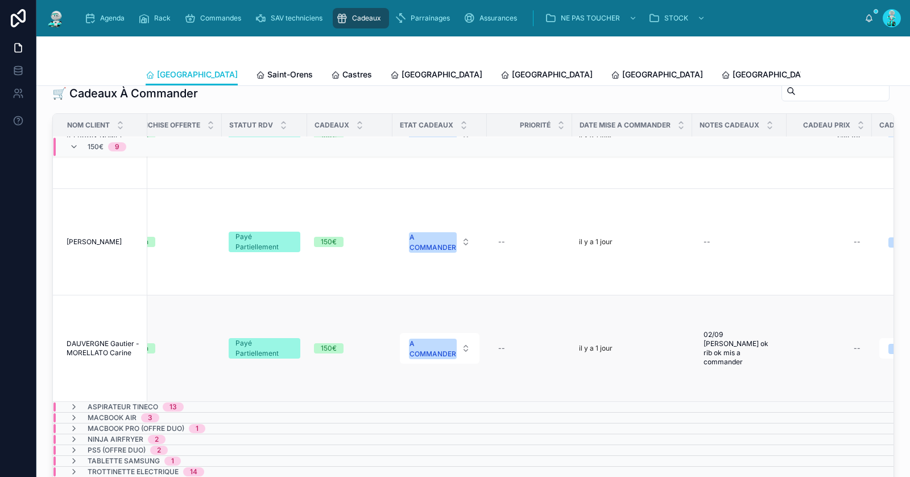
scroll to position [713, 603]
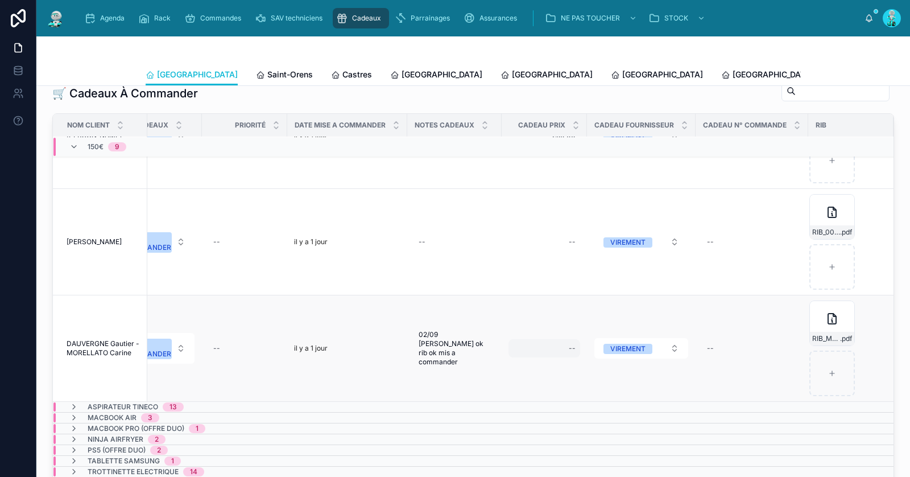
click at [550, 339] on div "--" at bounding box center [544, 348] width 72 height 18
type input "*******"
click button "submit" at bounding box center [709, 349] width 14 height 14
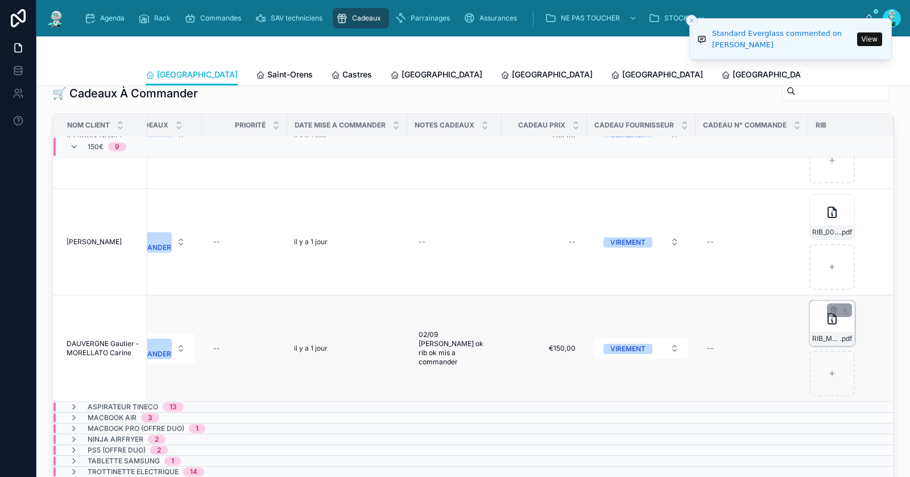
click at [821, 308] on div "RIB_M_DAUVERGNE_GAUTIER_MLLE_MORELLATO_CARINE_0712 .pdf" at bounding box center [831, 322] width 45 height 45
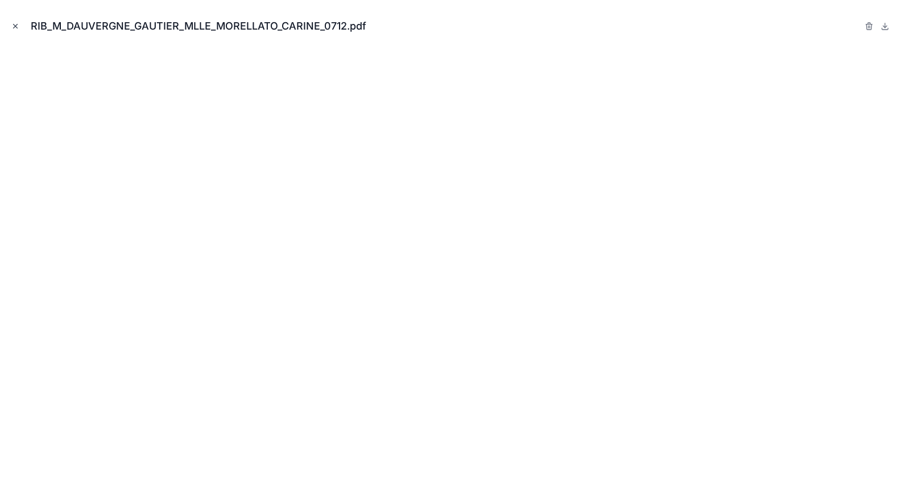
click at [16, 23] on icon "Close modal" at bounding box center [15, 26] width 8 height 8
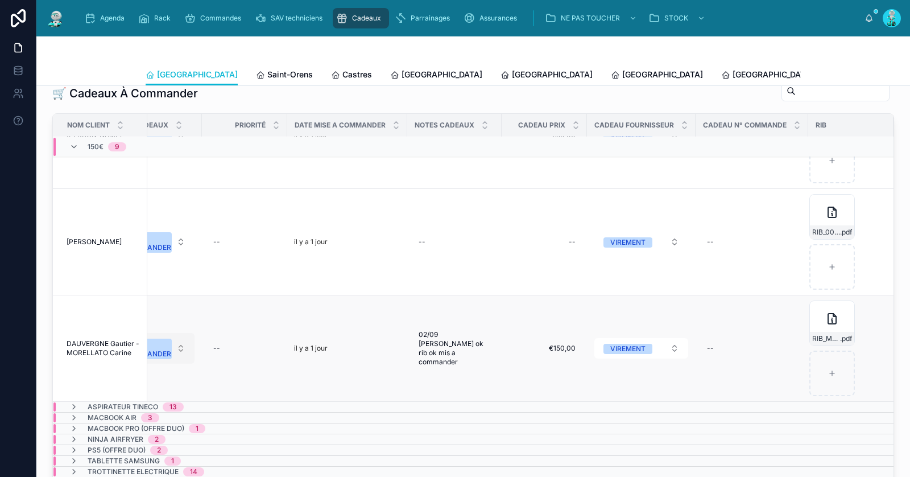
click at [164, 338] on div "A COMMANDER" at bounding box center [148, 348] width 47 height 20
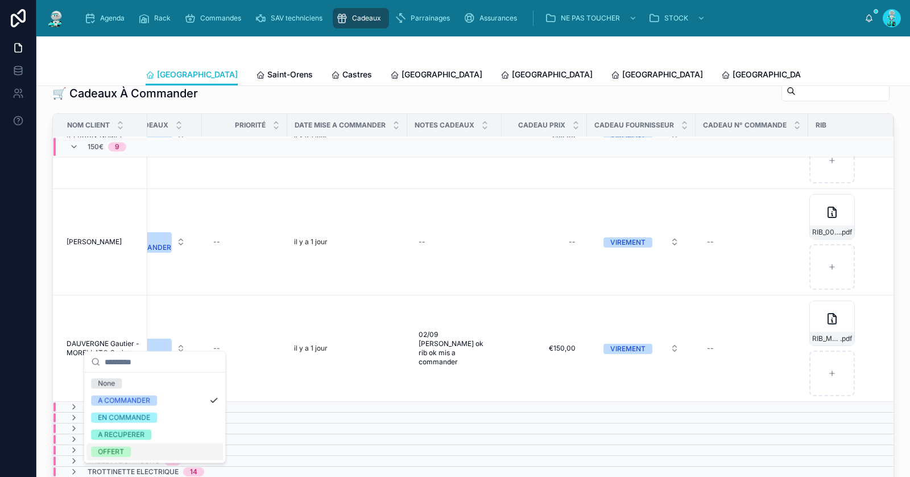
click at [131, 449] on div "OFFERT" at bounding box center [154, 451] width 136 height 17
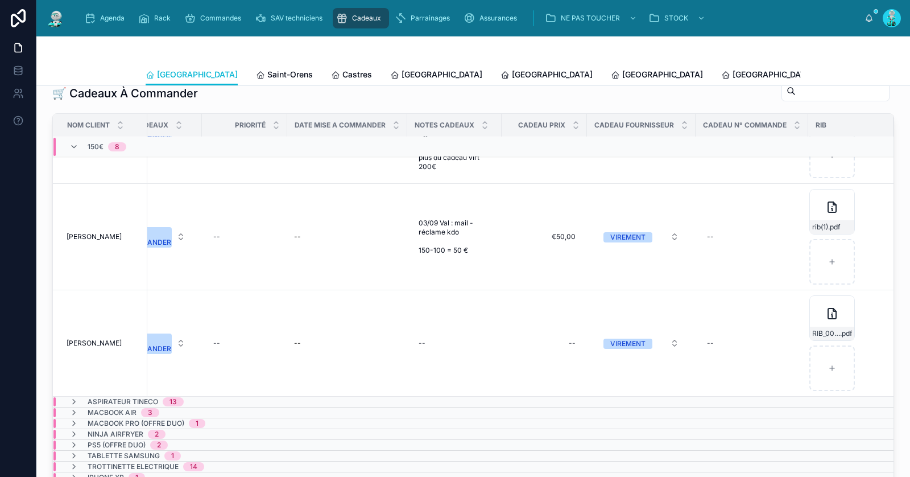
scroll to position [606, 603]
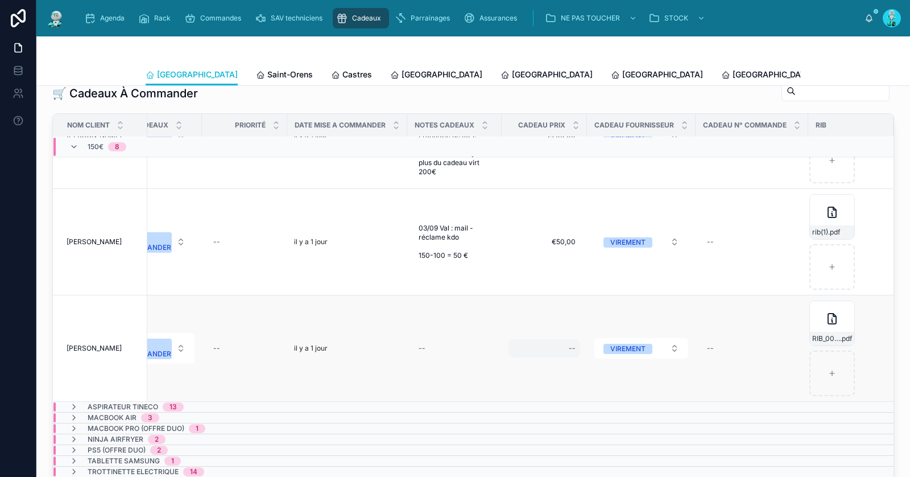
click at [561, 339] on div "--" at bounding box center [544, 348] width 72 height 18
type input "*******"
click button "submit" at bounding box center [709, 349] width 14 height 14
click at [814, 308] on div "RIB_0000350094A .pdf" at bounding box center [831, 322] width 45 height 45
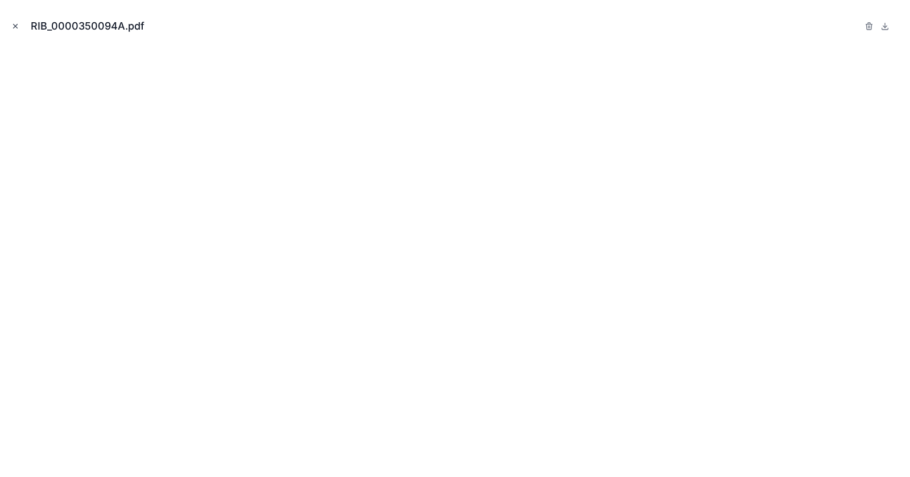
click at [14, 26] on icon "Close modal" at bounding box center [15, 26] width 8 height 8
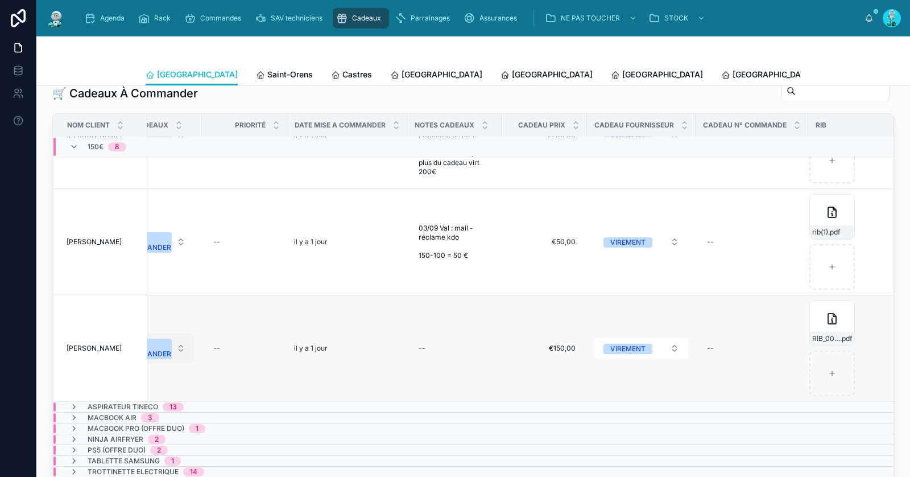
click at [167, 338] on div "A COMMANDER" at bounding box center [148, 348] width 47 height 20
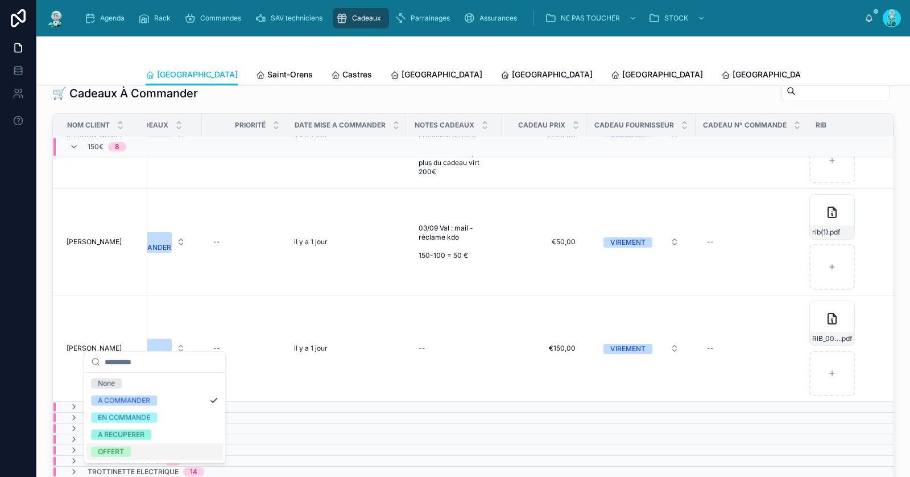
click at [138, 448] on div "OFFERT" at bounding box center [154, 451] width 136 height 17
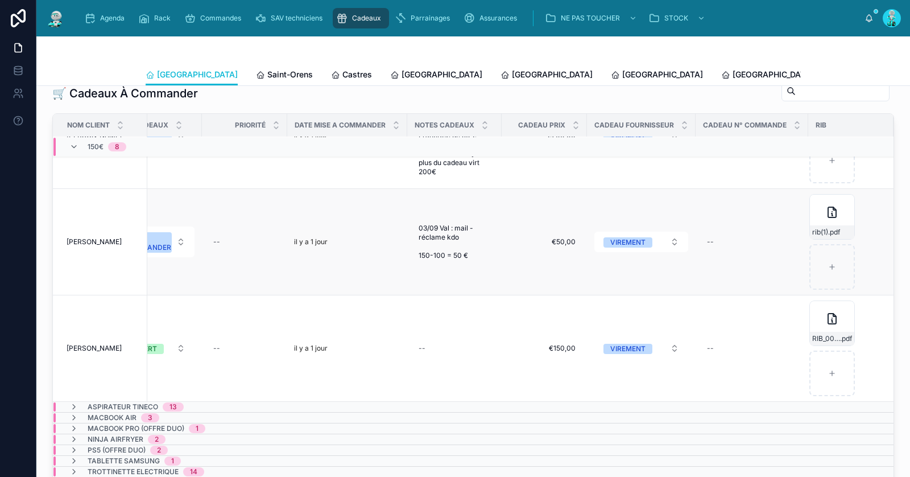
scroll to position [500, 603]
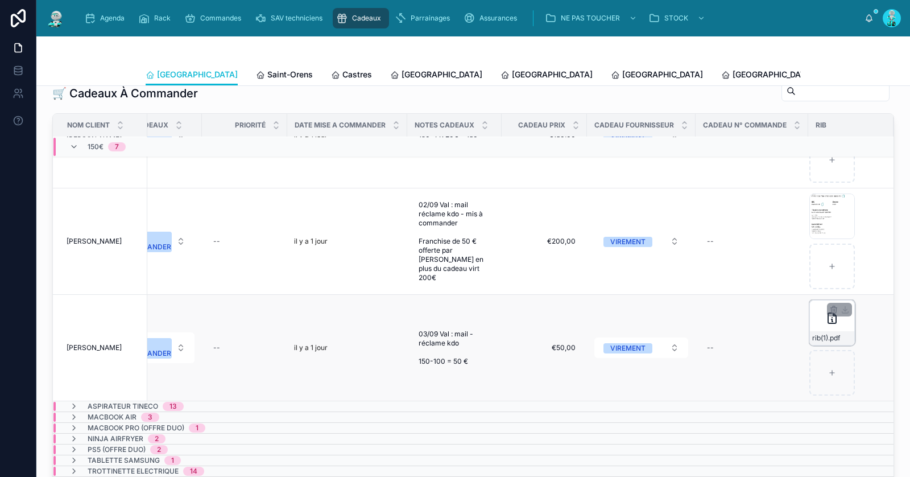
click at [821, 304] on div "rib(1) .pdf" at bounding box center [831, 322] width 45 height 45
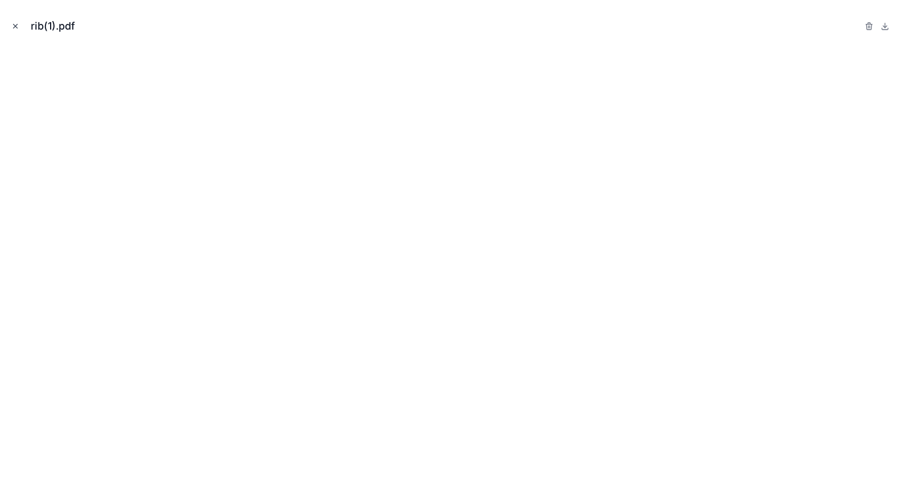
click at [19, 26] on button "Close modal" at bounding box center [15, 26] width 13 height 13
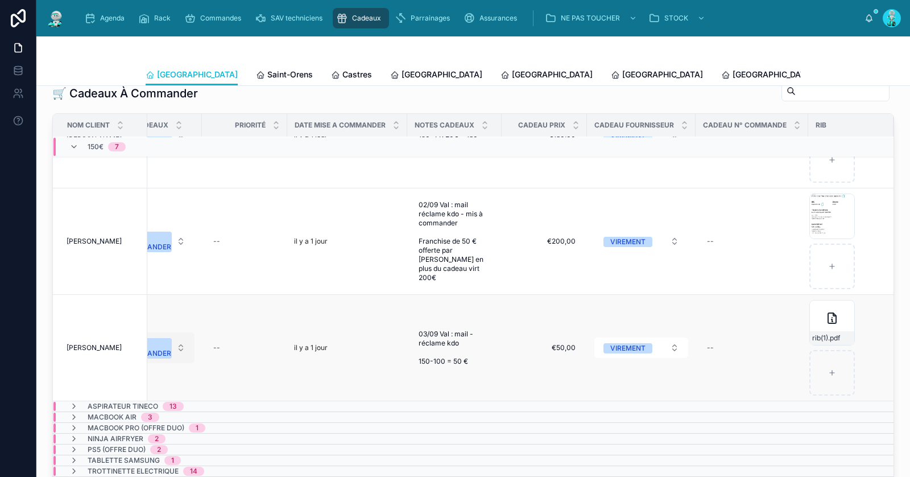
click at [159, 339] on div "A COMMANDER" at bounding box center [148, 348] width 47 height 20
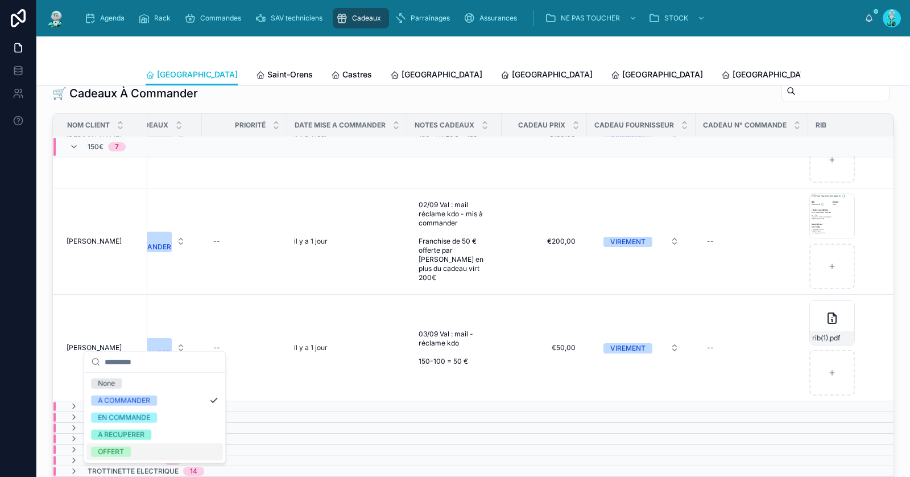
click at [135, 448] on div "OFFERT" at bounding box center [154, 451] width 136 height 17
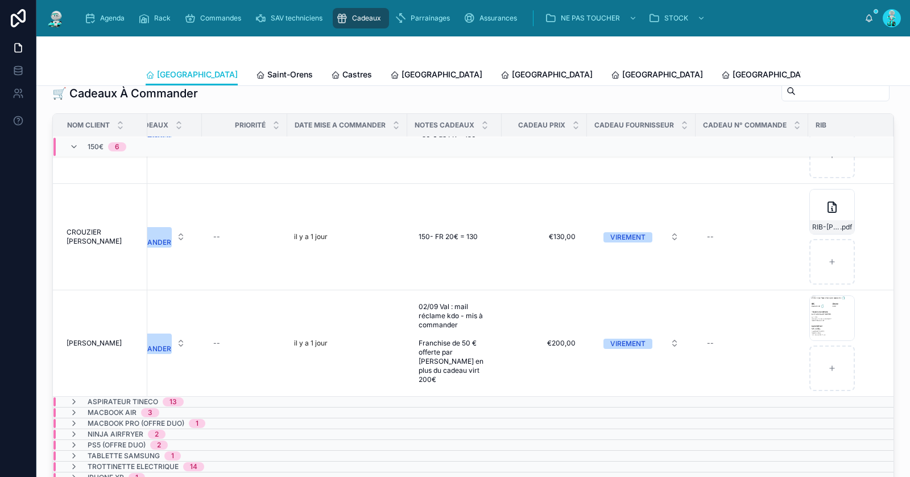
scroll to position [394, 603]
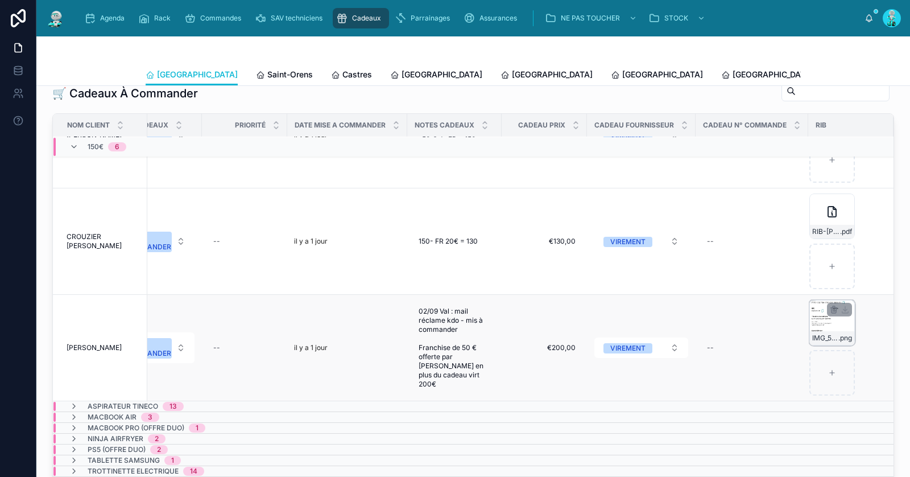
click at [813, 310] on div "IMG_5837 .png" at bounding box center [831, 322] width 45 height 45
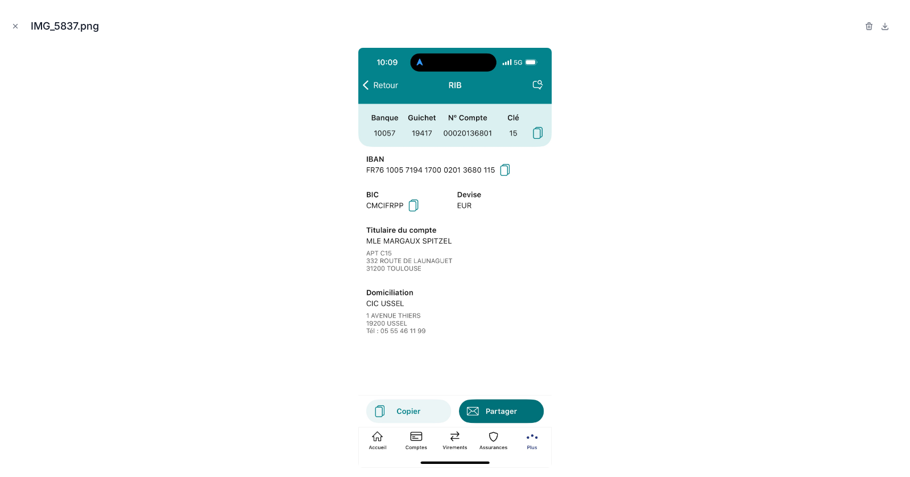
click at [18, 26] on icon "Close modal" at bounding box center [15, 26] width 8 height 8
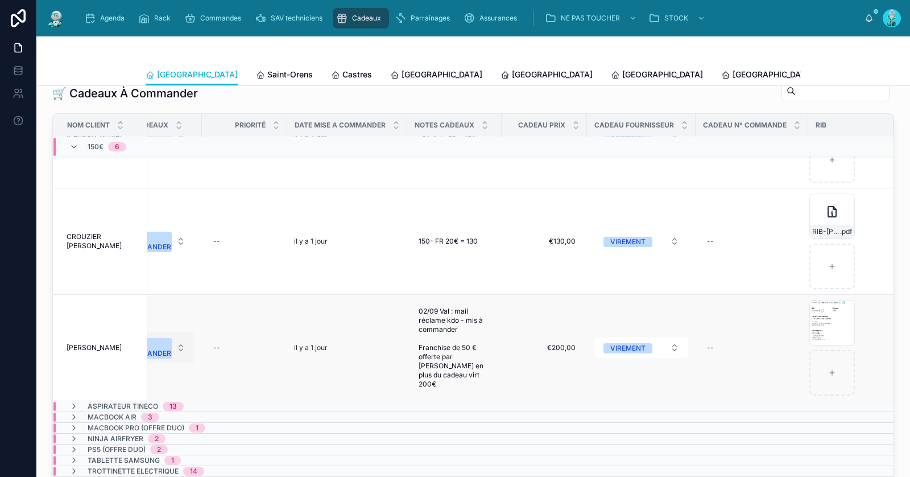
click at [165, 340] on div "A COMMANDER" at bounding box center [148, 348] width 47 height 20
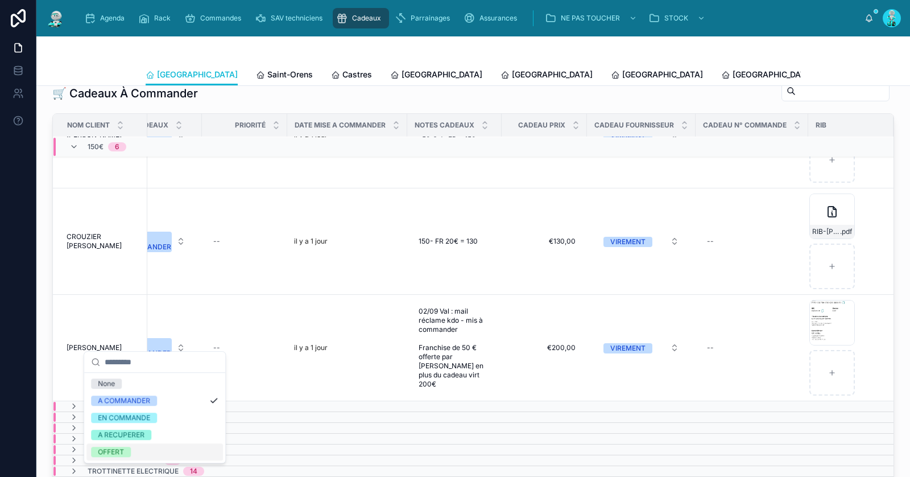
click at [150, 454] on div "OFFERT" at bounding box center [154, 451] width 136 height 17
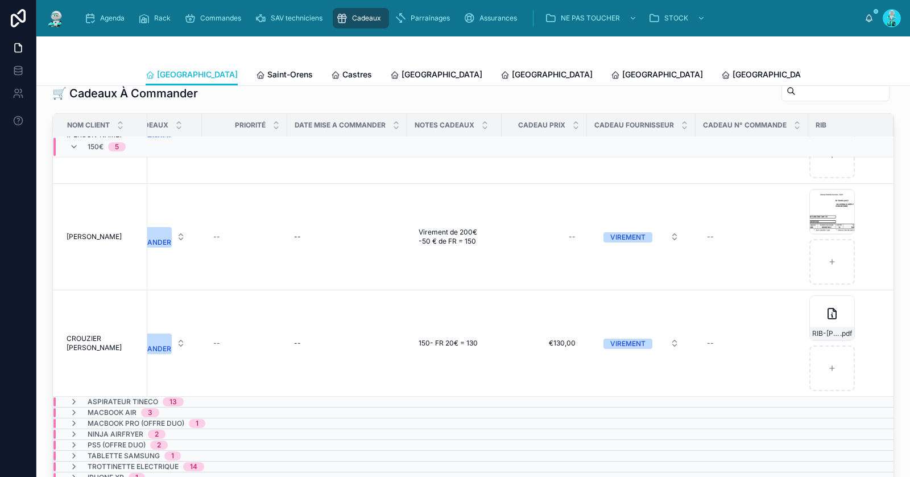
scroll to position [288, 603]
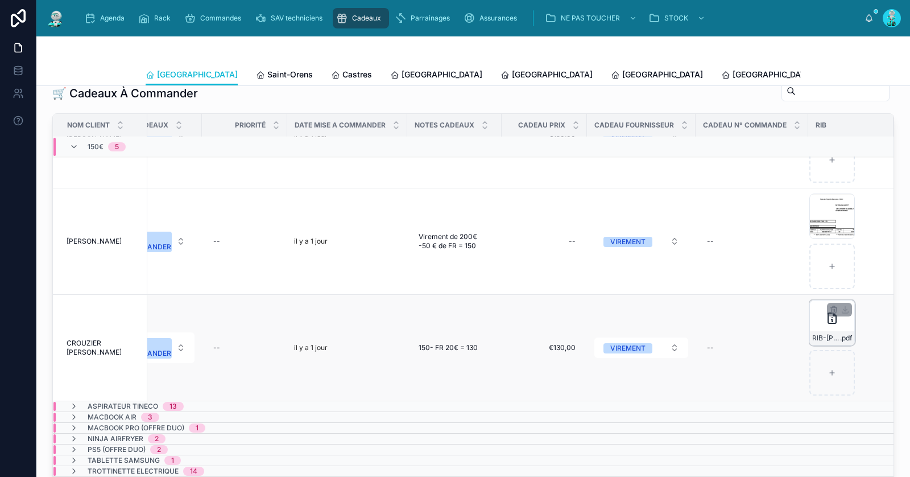
click at [813, 304] on div "RIB-Crouzier-Estelle .pdf" at bounding box center [831, 322] width 45 height 45
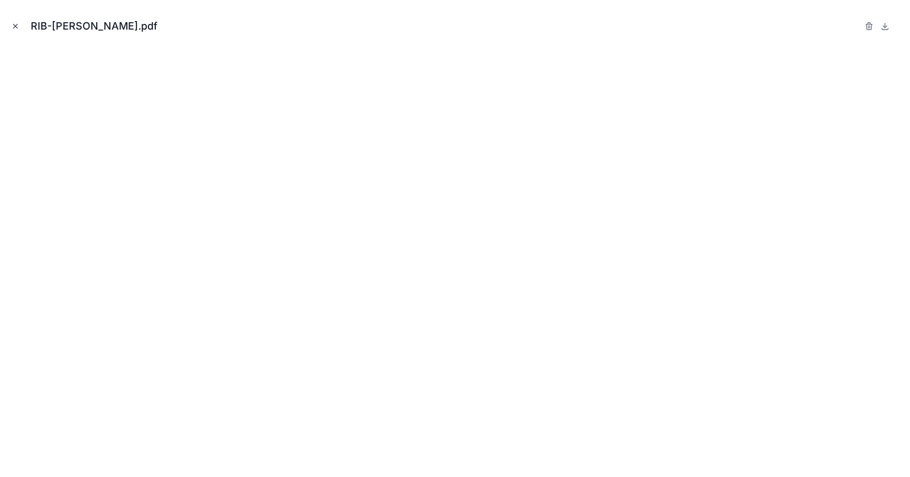
click at [19, 24] on icon "Close modal" at bounding box center [15, 26] width 8 height 8
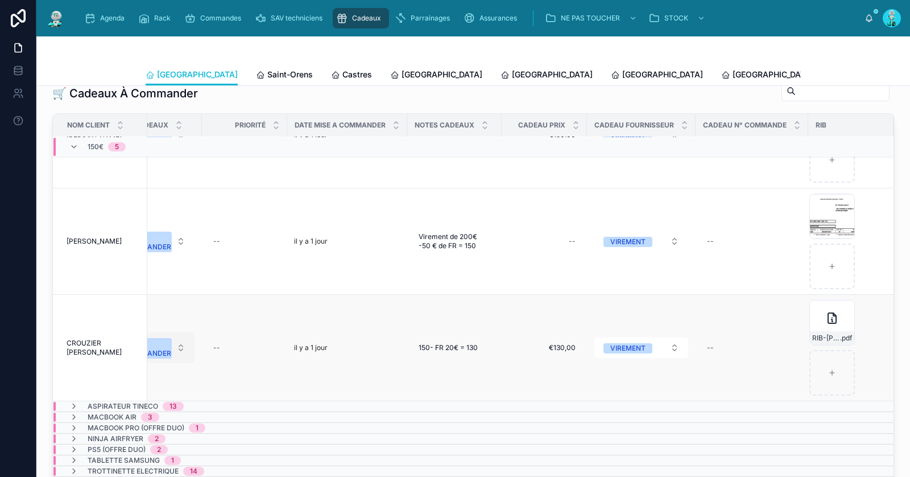
click at [154, 338] on div "A COMMANDER" at bounding box center [148, 348] width 47 height 20
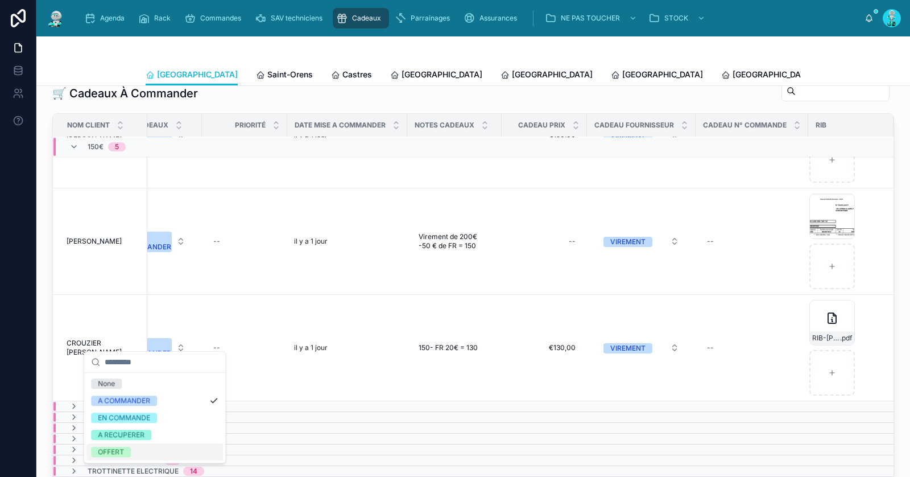
click at [141, 449] on div "OFFERT" at bounding box center [154, 451] width 136 height 17
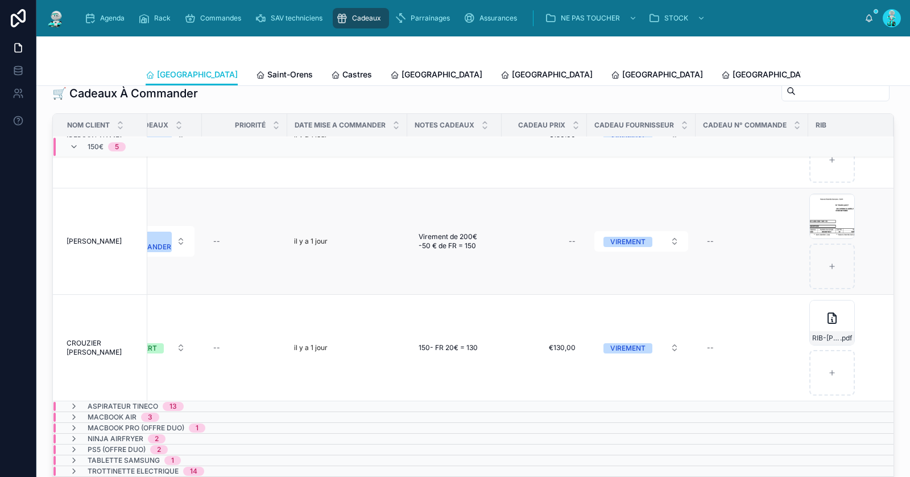
scroll to position [182, 603]
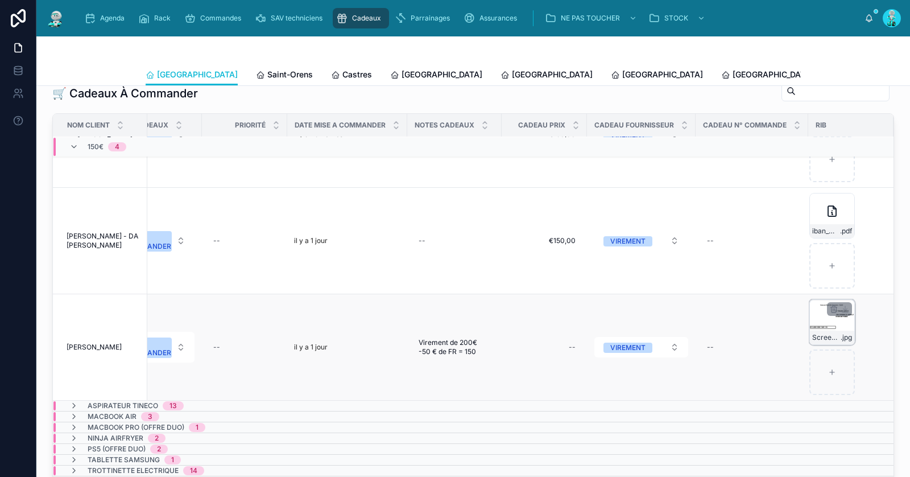
click at [823, 311] on div "Screenshot_20230718_110912_OneDrive .jpg" at bounding box center [831, 321] width 45 height 45
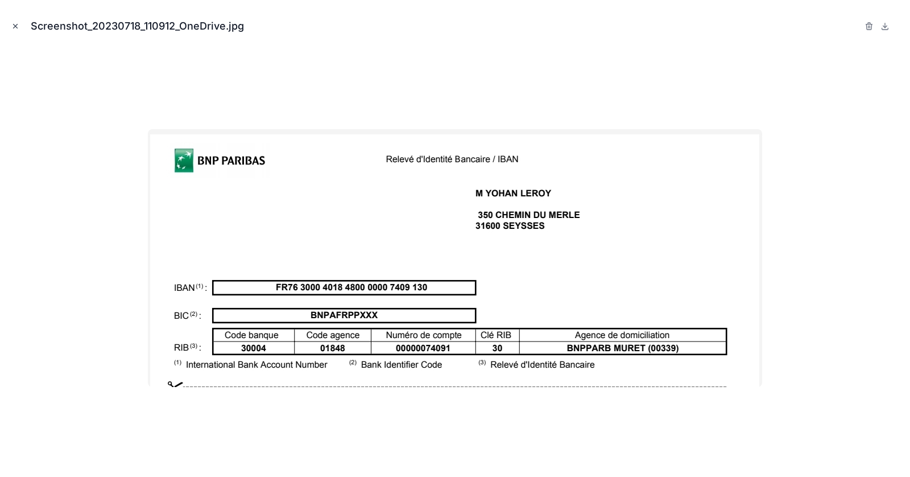
click at [11, 26] on button "Close modal" at bounding box center [15, 26] width 13 height 13
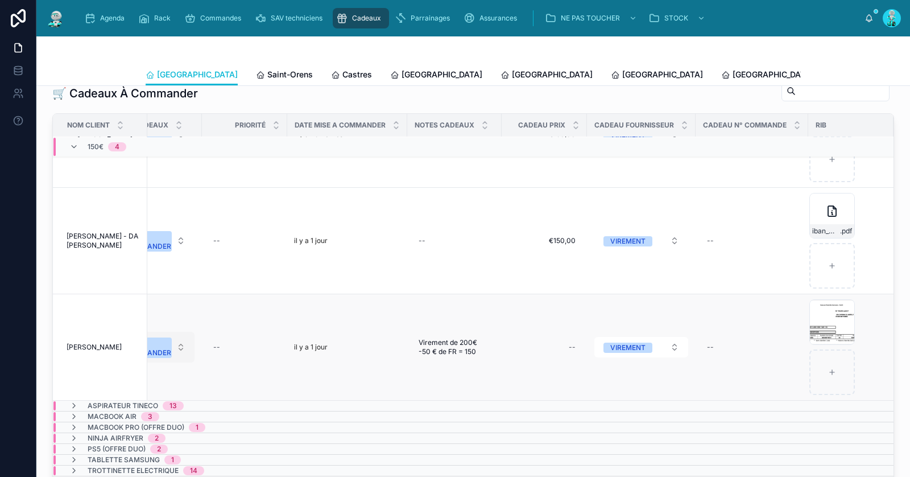
click at [163, 337] on div "A COMMANDER" at bounding box center [148, 347] width 47 height 20
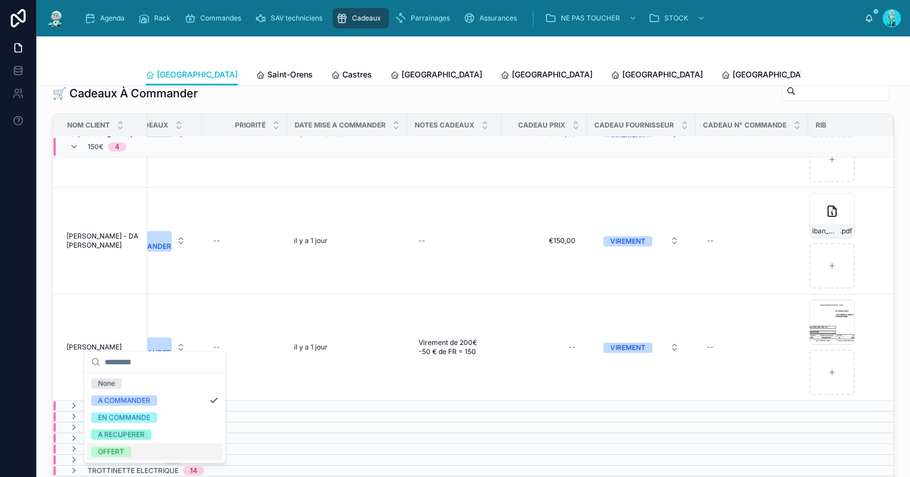
click at [145, 448] on div "OFFERT" at bounding box center [154, 451] width 136 height 17
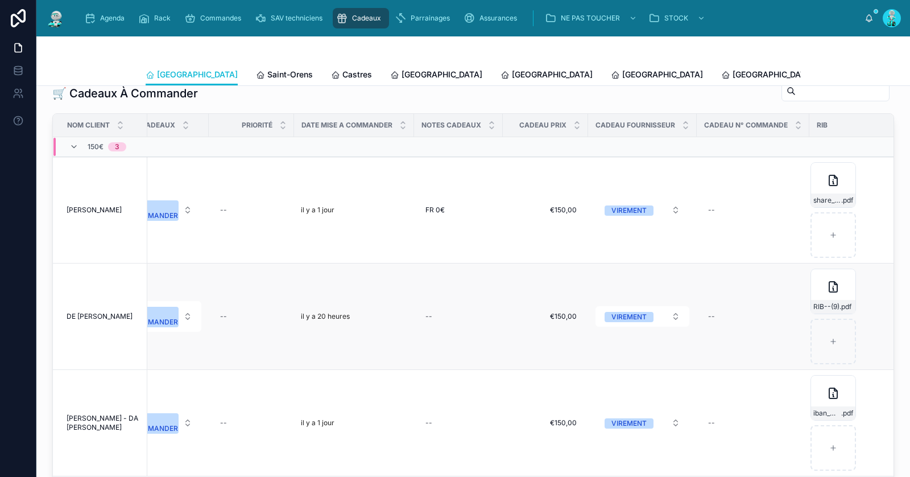
scroll to position [76, 587]
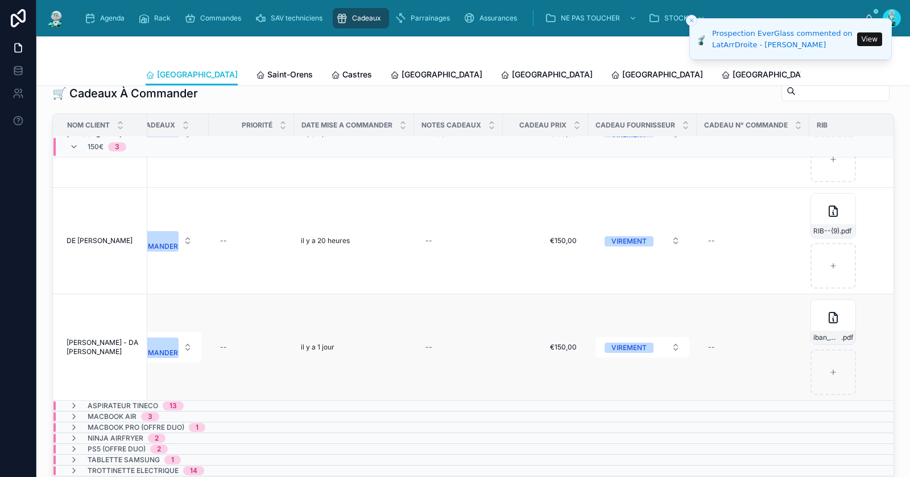
click at [807, 309] on td "--" at bounding box center [753, 347] width 113 height 106
click at [837, 311] on icon at bounding box center [833, 318] width 14 height 14
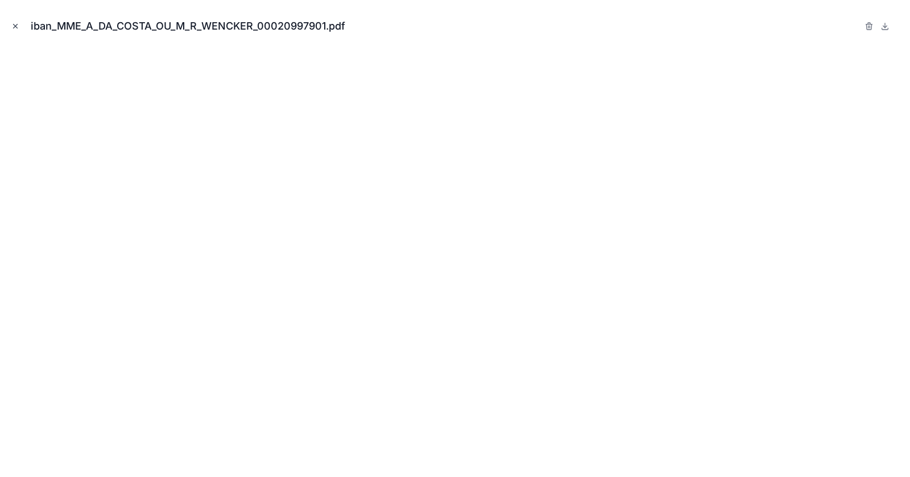
click at [16, 30] on button "Close modal" at bounding box center [15, 26] width 13 height 13
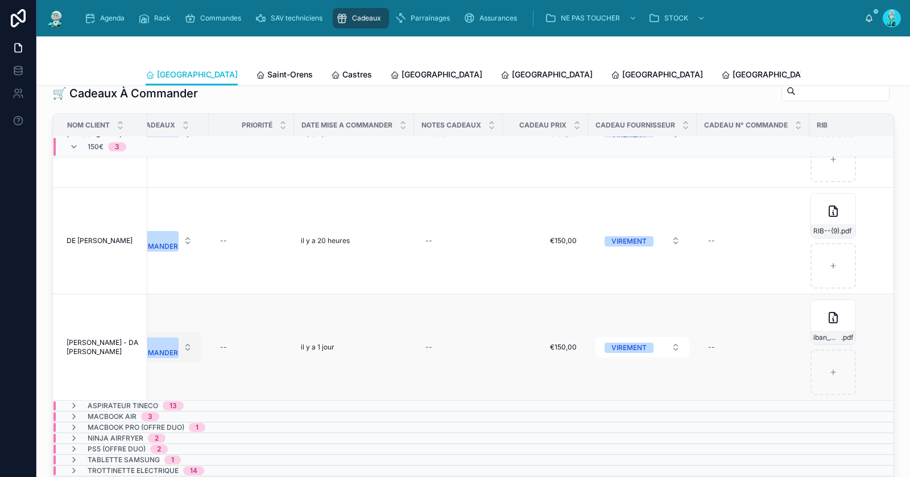
click at [167, 337] on div "A COMMANDER" at bounding box center [154, 347] width 47 height 20
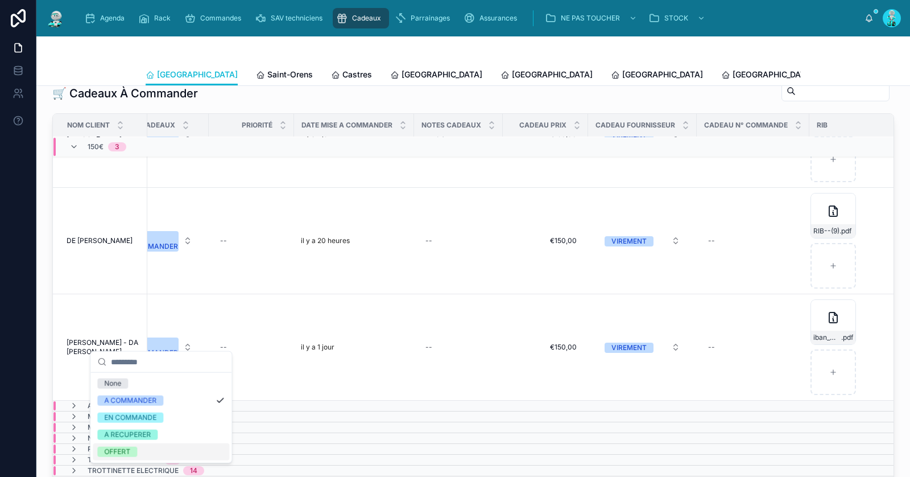
click at [156, 453] on div "OFFERT" at bounding box center [161, 451] width 136 height 17
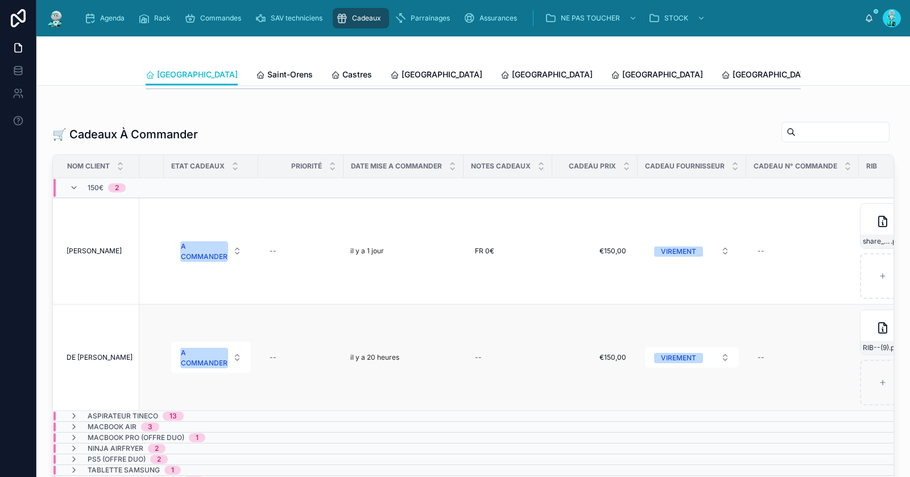
scroll to position [0, 579]
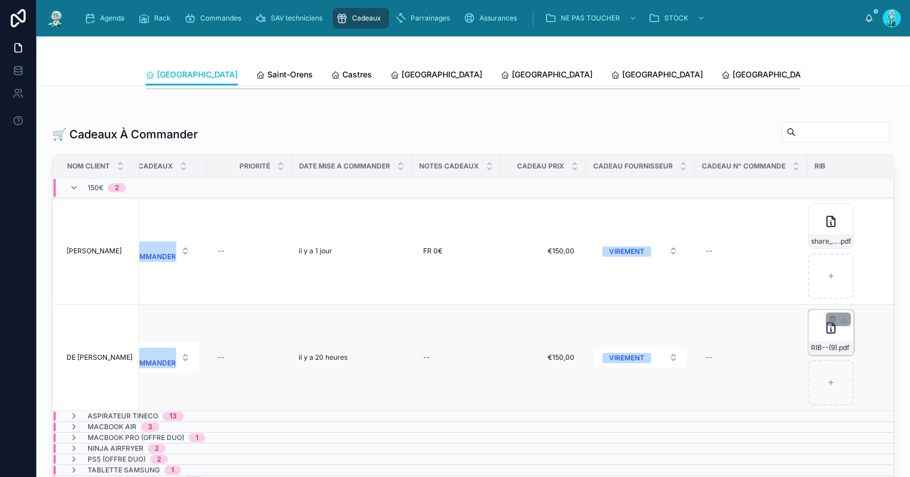
click at [824, 324] on div "RIB--(9) .pdf" at bounding box center [830, 331] width 45 height 45
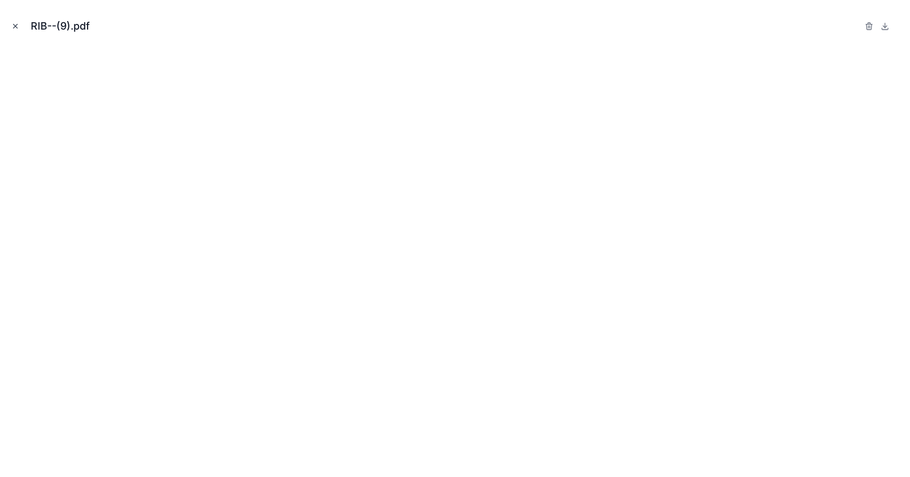
click at [14, 27] on icon "Close modal" at bounding box center [16, 26] width 4 height 4
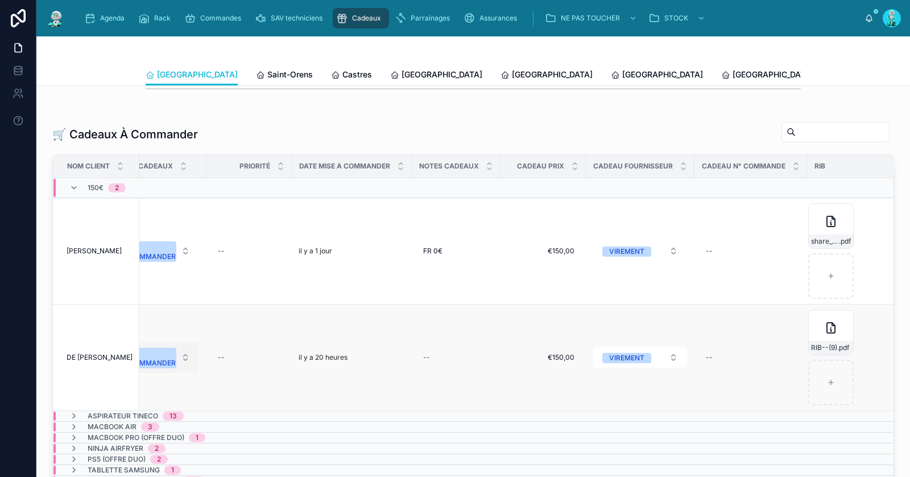
click at [172, 347] on div "A COMMANDER" at bounding box center [152, 357] width 47 height 20
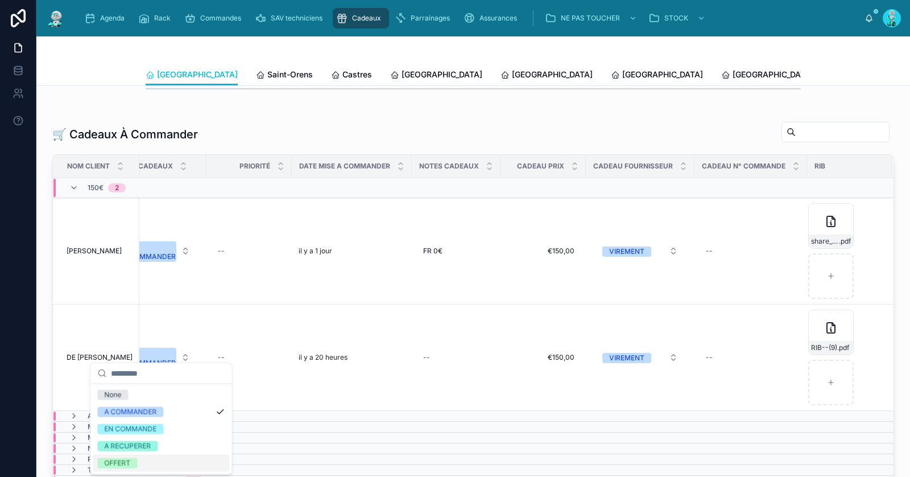
click at [147, 461] on div "OFFERT" at bounding box center [161, 462] width 136 height 17
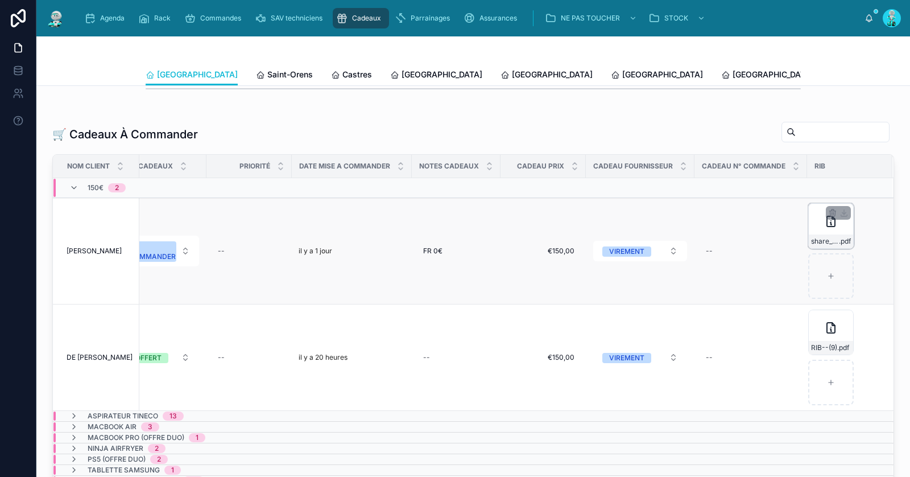
click at [819, 215] on div "share_rib-(1) .pdf" at bounding box center [830, 225] width 45 height 45
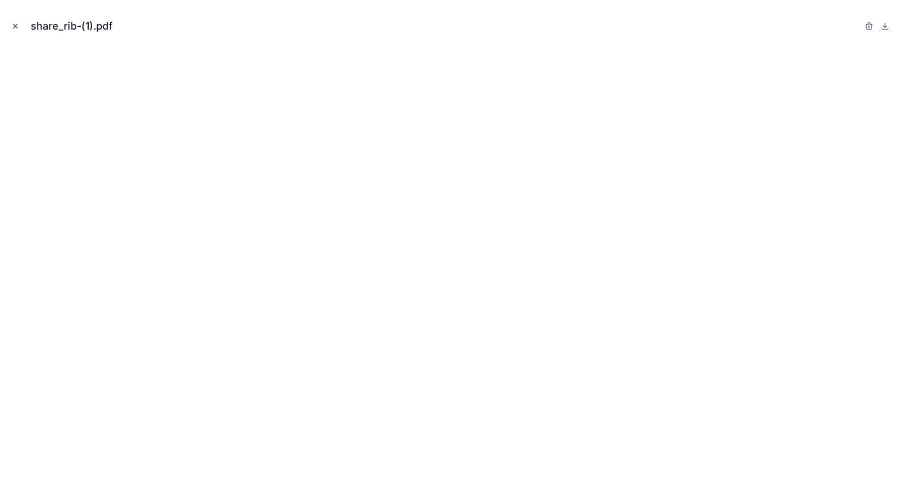
click at [14, 24] on icon "Close modal" at bounding box center [16, 26] width 4 height 4
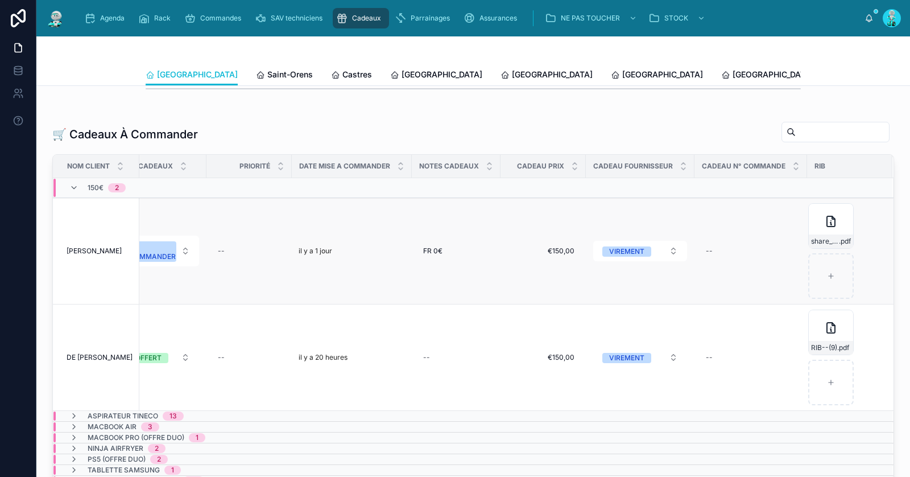
scroll to position [0, 570]
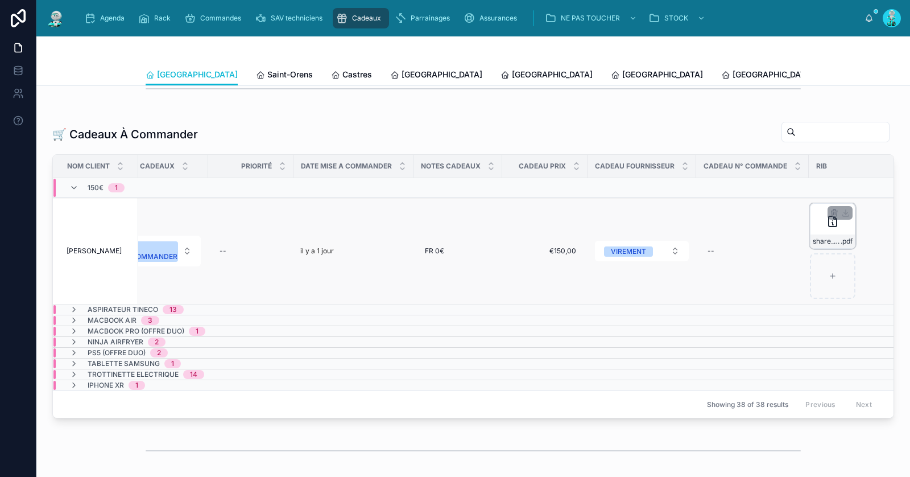
click at [834, 214] on icon at bounding box center [833, 221] width 14 height 14
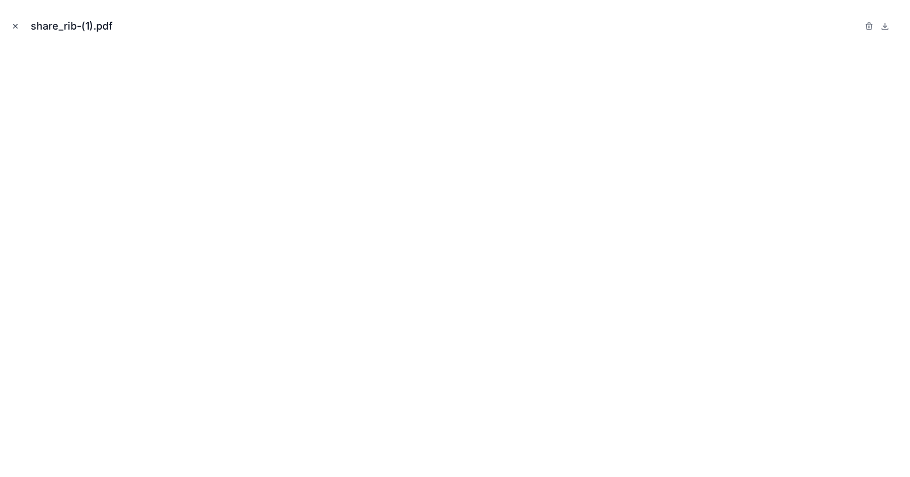
click at [15, 26] on icon "Close modal" at bounding box center [16, 26] width 4 height 4
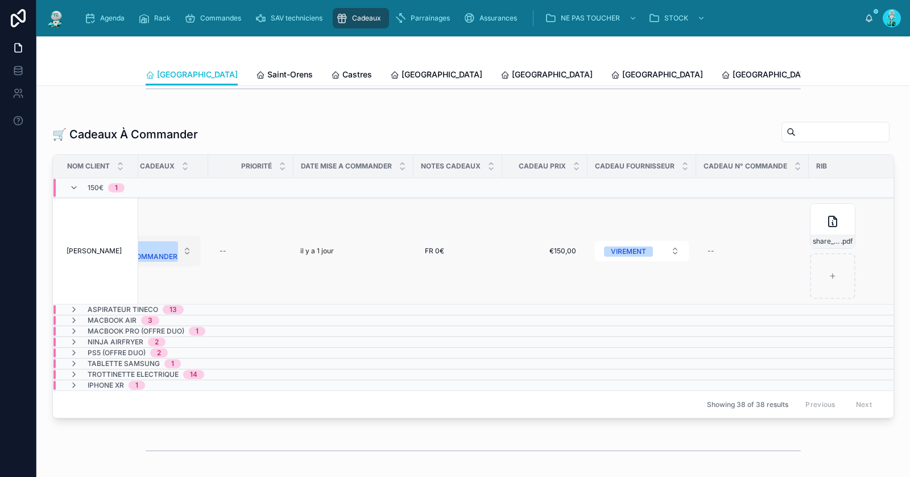
click at [157, 241] on div "A COMMANDER" at bounding box center [154, 251] width 47 height 20
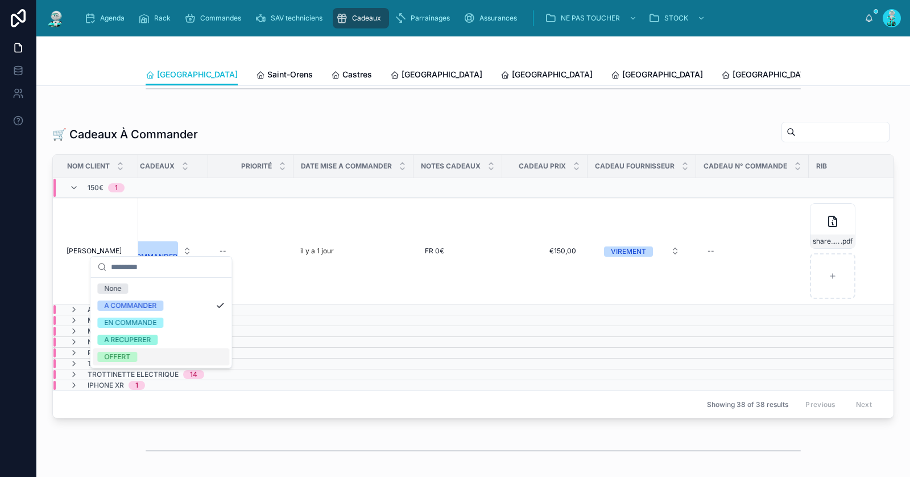
click at [159, 359] on div "OFFERT" at bounding box center [161, 356] width 136 height 17
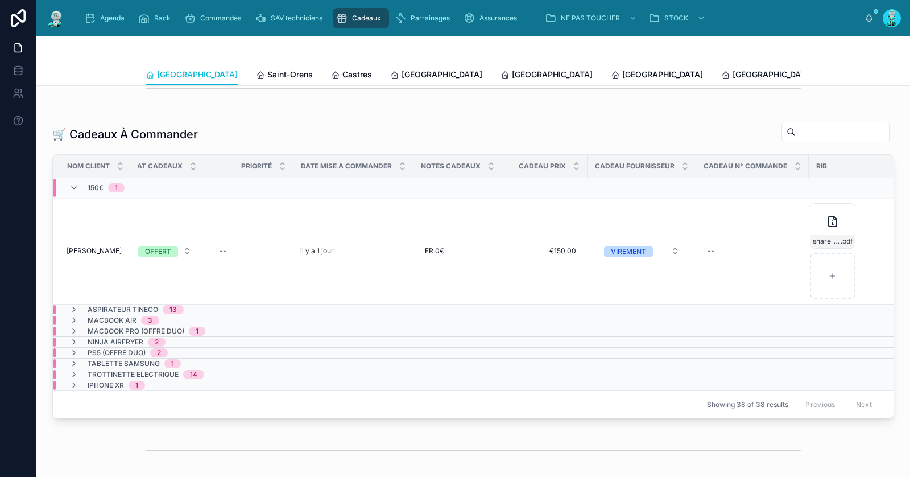
scroll to position [0, 560]
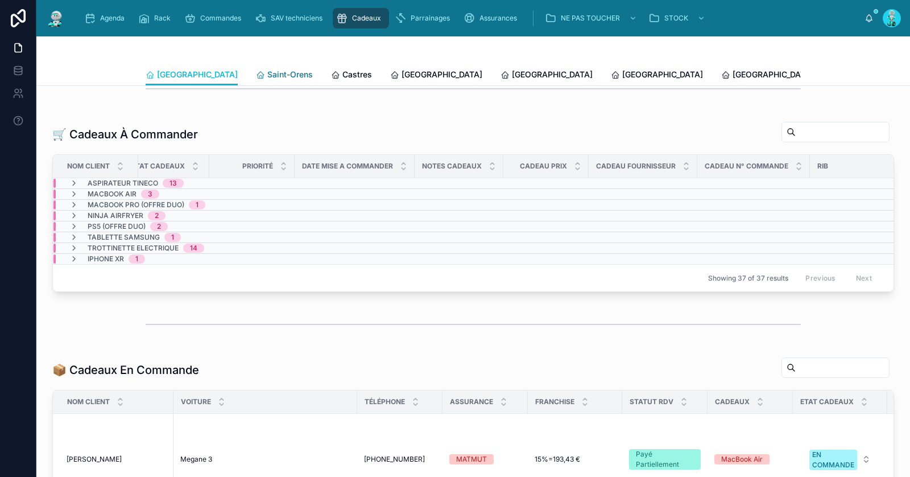
click at [267, 72] on span "Saint-Orens" at bounding box center [289, 74] width 45 height 11
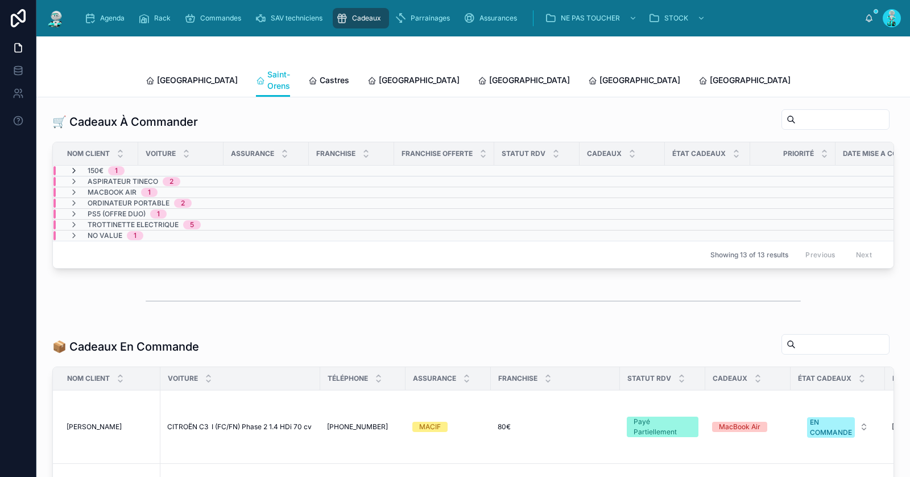
click at [78, 166] on icon at bounding box center [73, 170] width 9 height 9
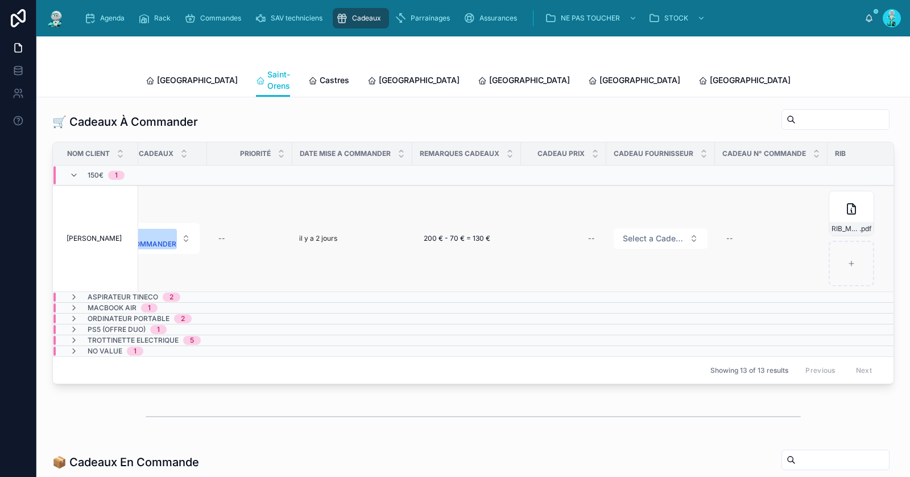
scroll to position [0, 571]
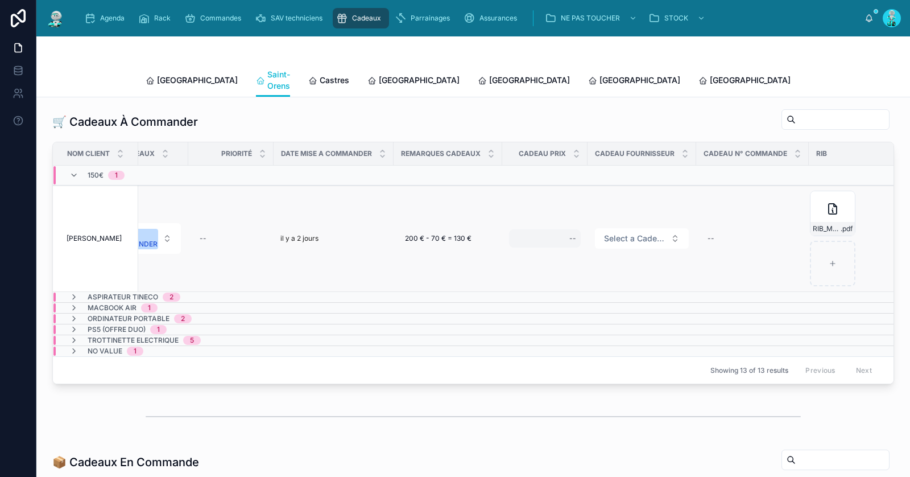
click at [549, 229] on div "--" at bounding box center [545, 238] width 72 height 18
type input "*******"
click at [707, 239] on icon "submit" at bounding box center [709, 239] width 6 height 4
click at [647, 233] on span "Select a Cadeau Fournisseur" at bounding box center [635, 238] width 62 height 11
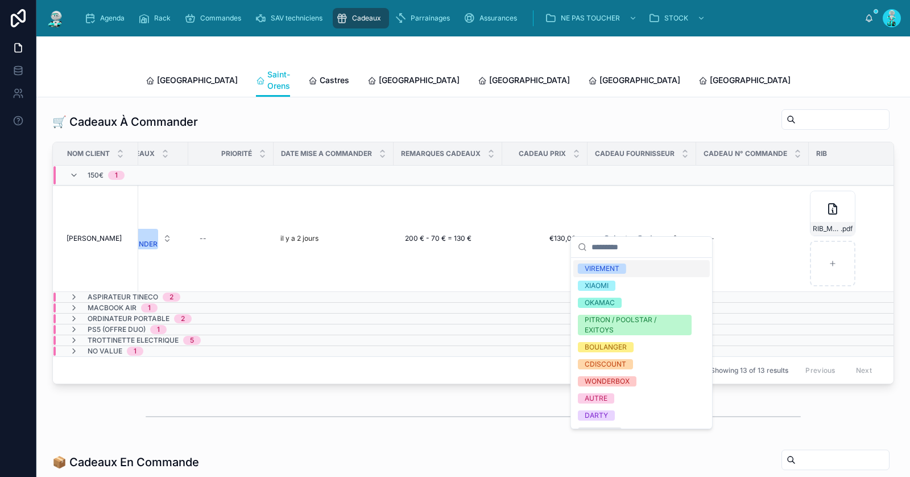
click at [621, 266] on span "VIREMENT" at bounding box center [602, 268] width 48 height 10
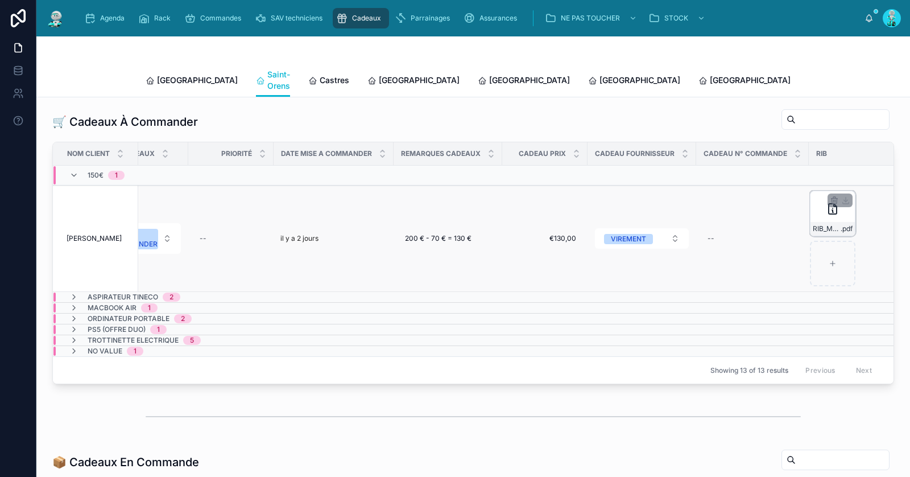
click at [823, 197] on div "RIB_M__HAHJA_ERION_8755-(1) .pdf" at bounding box center [832, 213] width 45 height 45
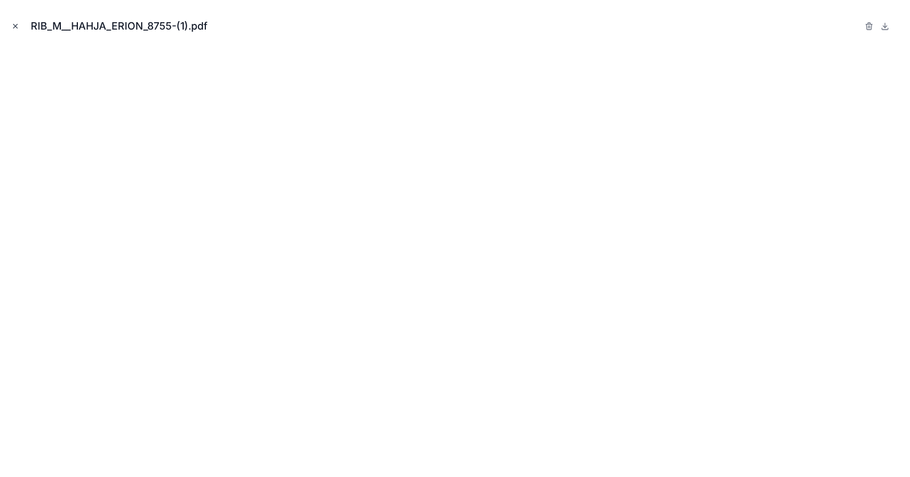
click at [16, 24] on icon "Close modal" at bounding box center [16, 26] width 4 height 4
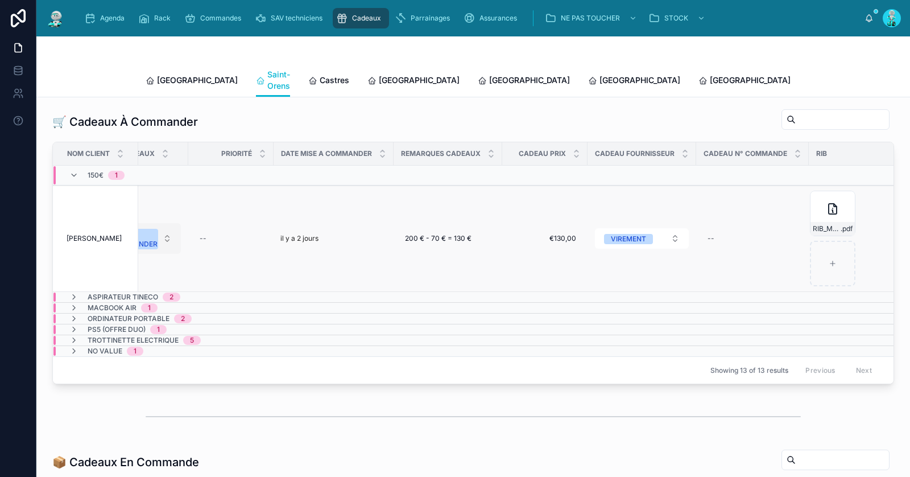
click at [155, 229] on div "A COMMANDER" at bounding box center [134, 239] width 47 height 20
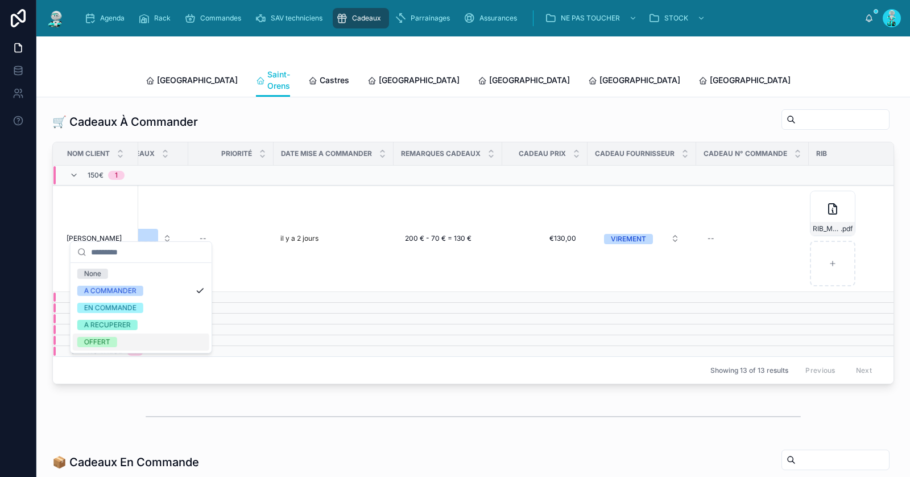
click at [132, 342] on div "OFFERT" at bounding box center [141, 341] width 136 height 17
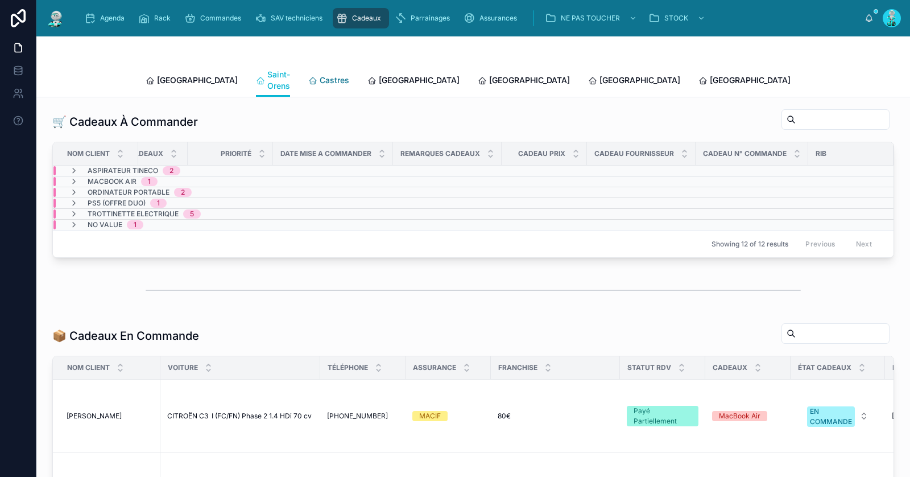
scroll to position [0, 561]
click at [320, 74] on span "Castres" at bounding box center [335, 79] width 30 height 11
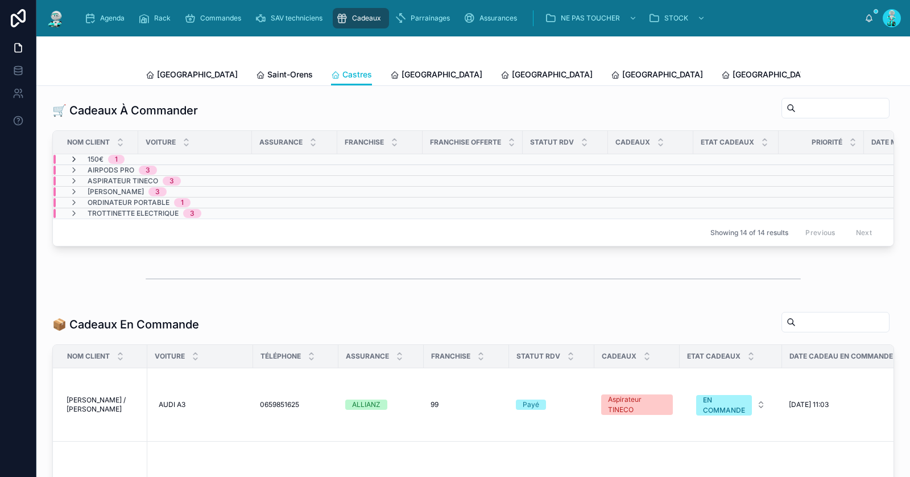
click at [73, 155] on icon at bounding box center [73, 159] width 9 height 9
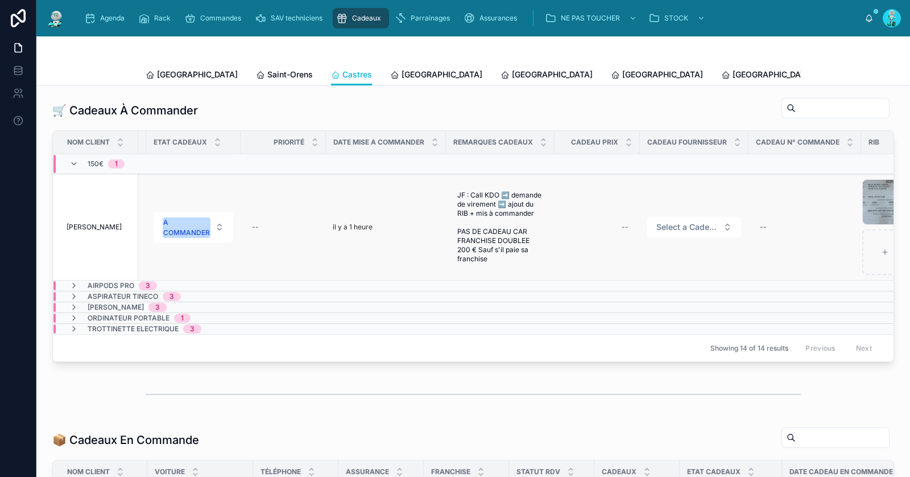
scroll to position [0, 618]
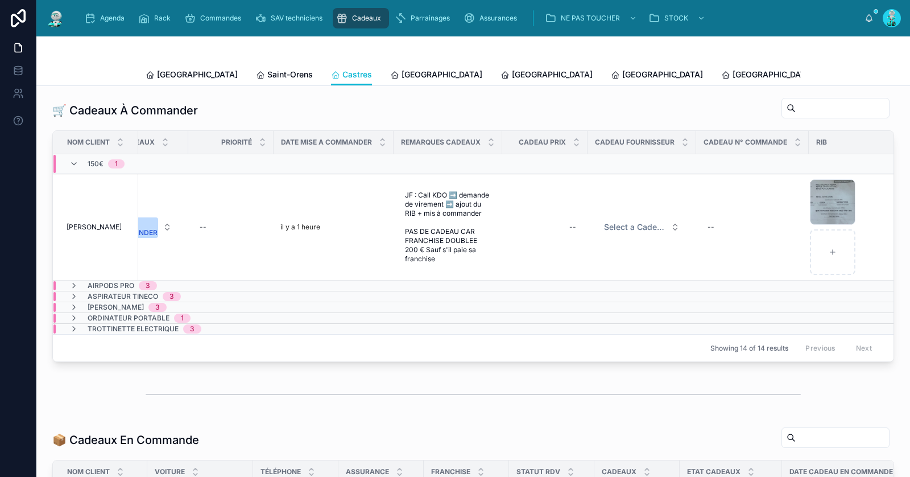
click at [82, 161] on div "150€ 1" at bounding box center [96, 164] width 55 height 18
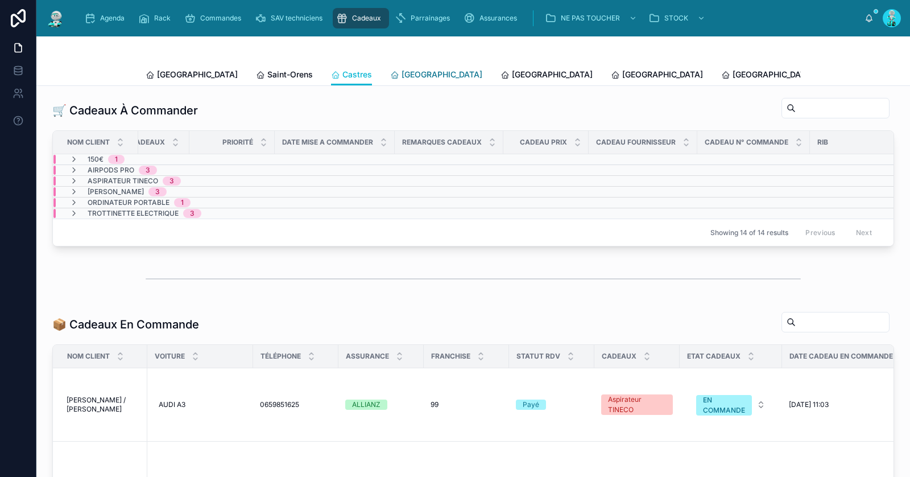
click at [401, 72] on span "Carcassonne" at bounding box center [441, 74] width 81 height 11
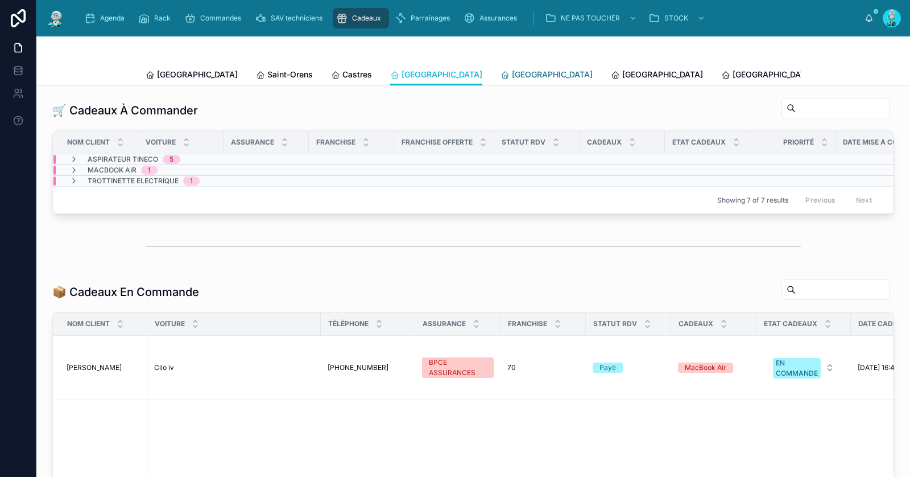
click at [512, 79] on span "Perpignan" at bounding box center [552, 74] width 81 height 11
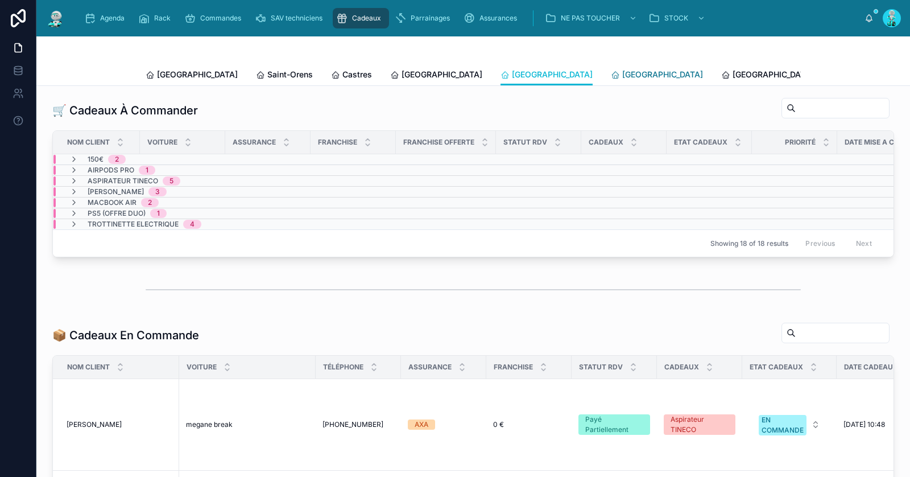
click at [622, 76] on span "Rennes" at bounding box center [662, 74] width 81 height 11
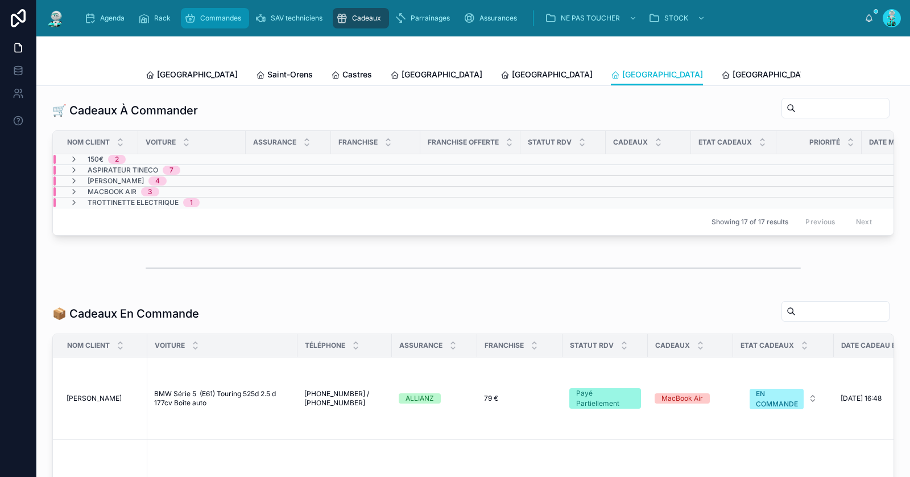
click at [210, 19] on span "Commandes" at bounding box center [220, 18] width 41 height 9
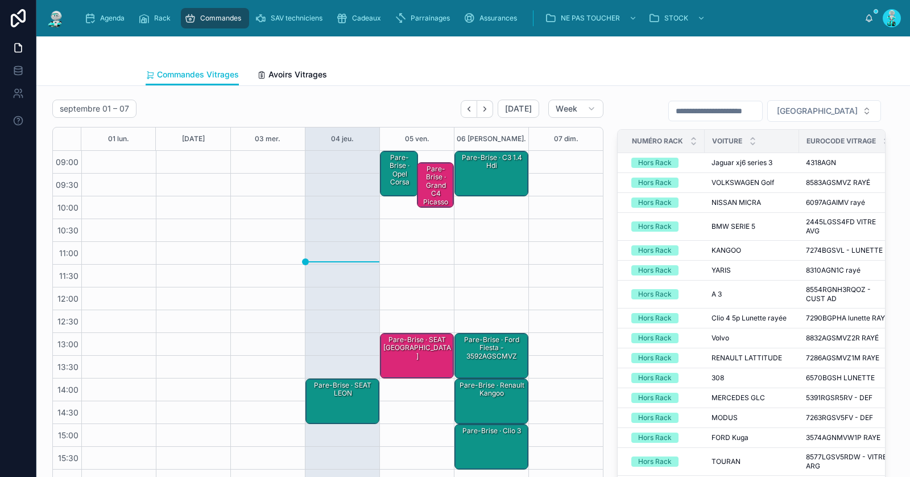
scroll to position [65, 0]
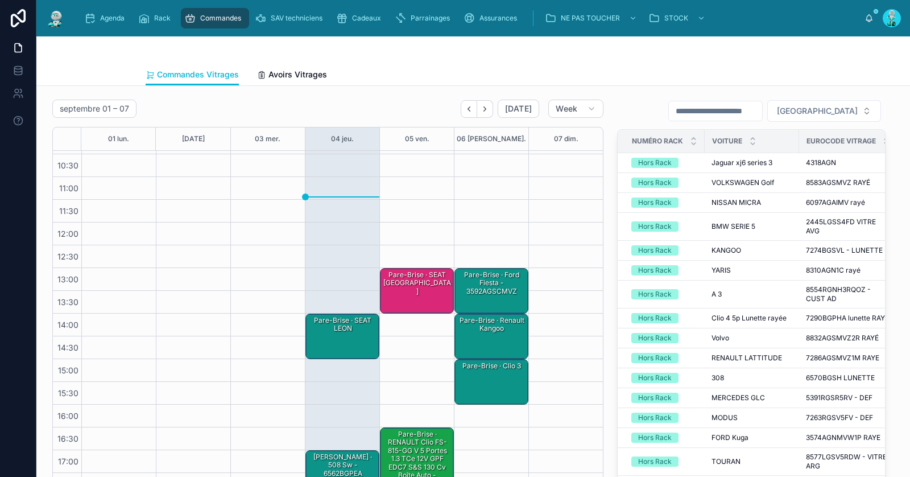
click at [350, 328] on div "Pare-Brise · SEAT LEON" at bounding box center [343, 324] width 71 height 19
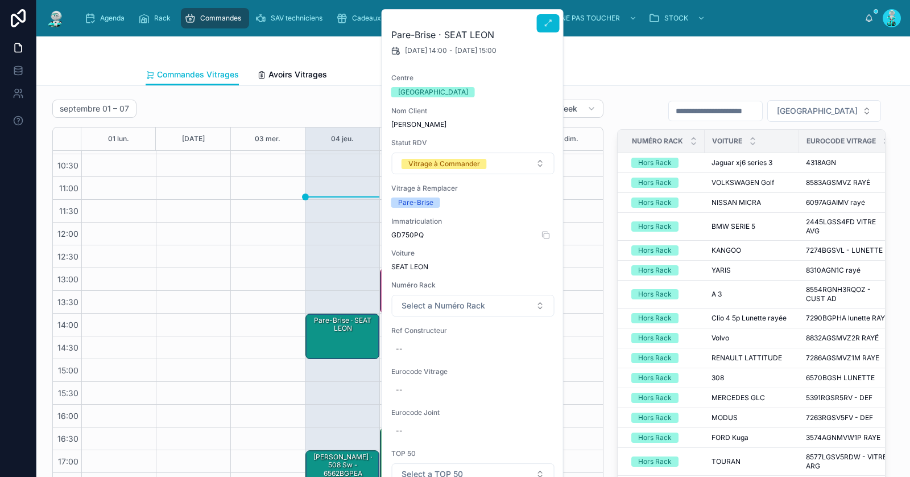
click at [405, 234] on span "GD750PQ" at bounding box center [473, 234] width 164 height 9
copy span "GD750PQ"
click at [347, 345] on div "Pare-Brise · SEAT LEON" at bounding box center [343, 335] width 71 height 43
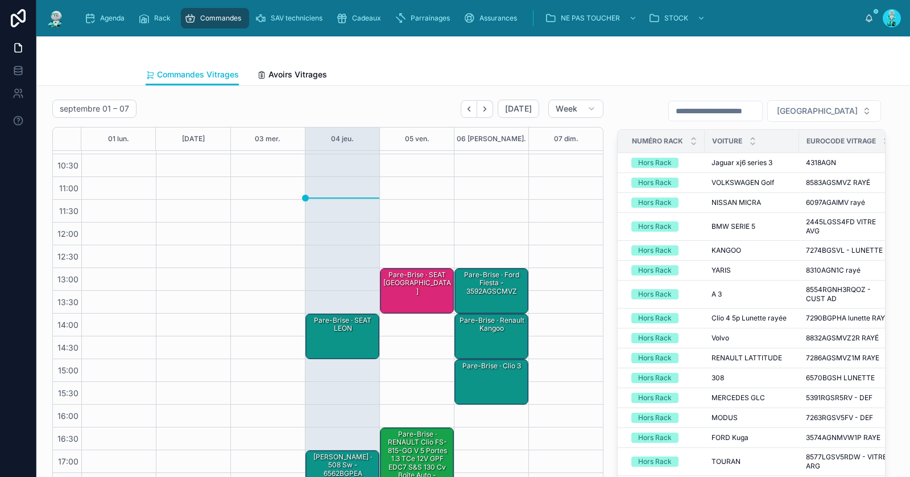
click at [344, 343] on div "Pare-Brise · SEAT LEON" at bounding box center [343, 335] width 71 height 43
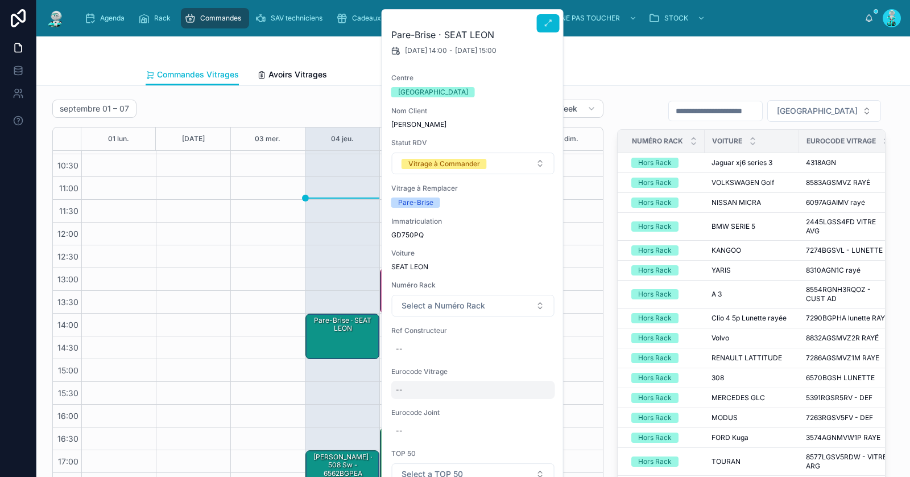
click at [418, 392] on div "--" at bounding box center [473, 389] width 164 height 18
click at [417, 340] on div "--" at bounding box center [473, 349] width 164 height 18
type input "**********"
click at [413, 396] on div "--" at bounding box center [473, 389] width 164 height 18
type input "**********"
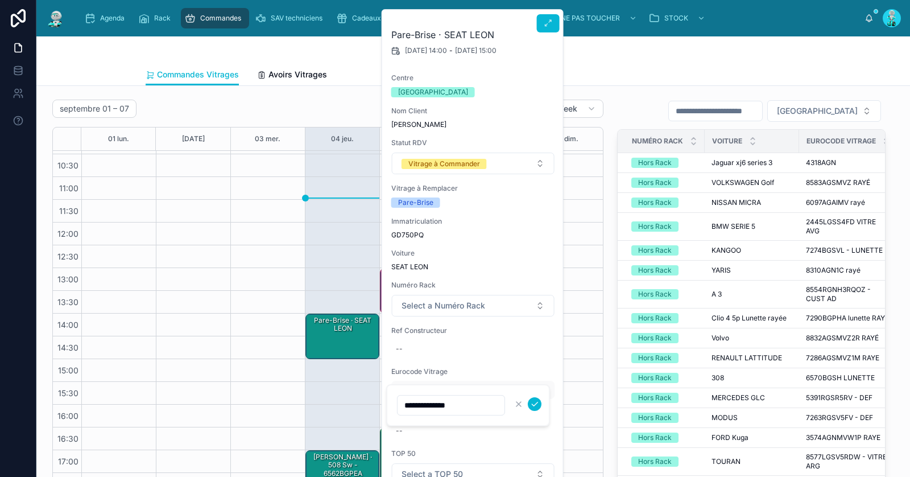
click button "submit" at bounding box center [535, 404] width 14 height 14
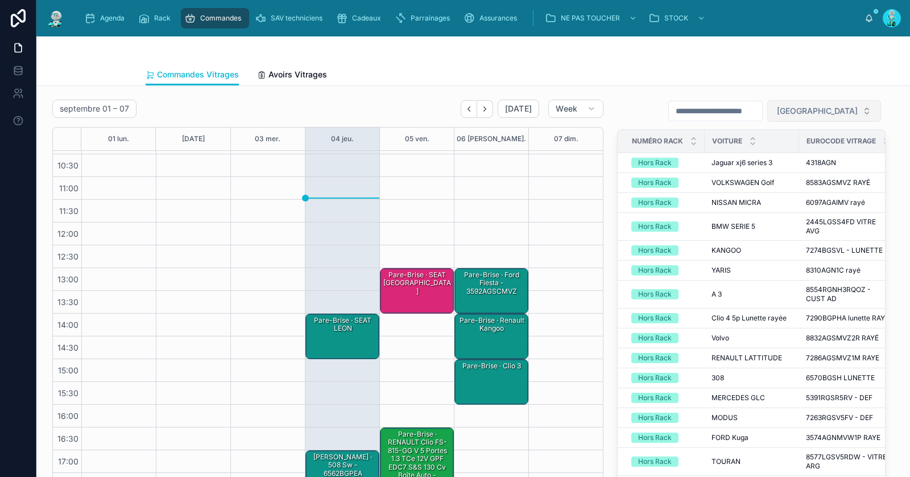
click at [834, 114] on span "Filter Centre" at bounding box center [817, 110] width 81 height 11
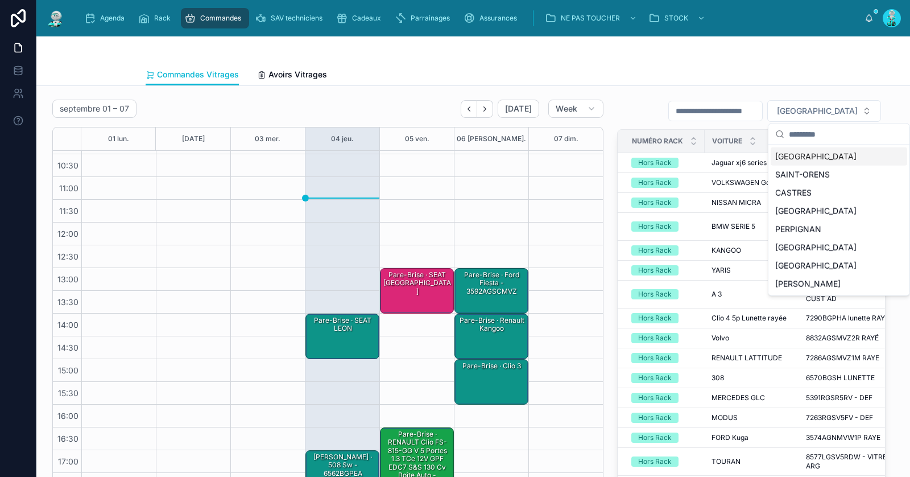
click at [799, 156] on div "TOULOUSE" at bounding box center [839, 156] width 136 height 18
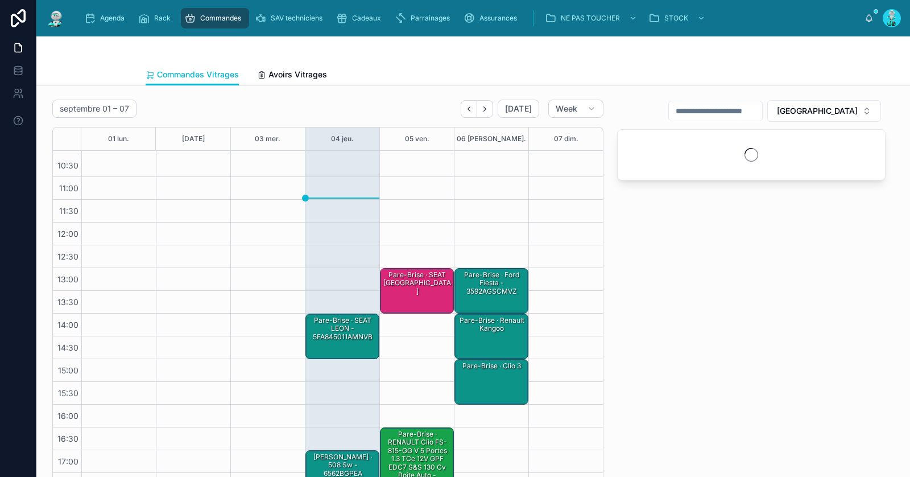
click at [756, 109] on input "text" at bounding box center [715, 111] width 93 height 16
paste input "**********"
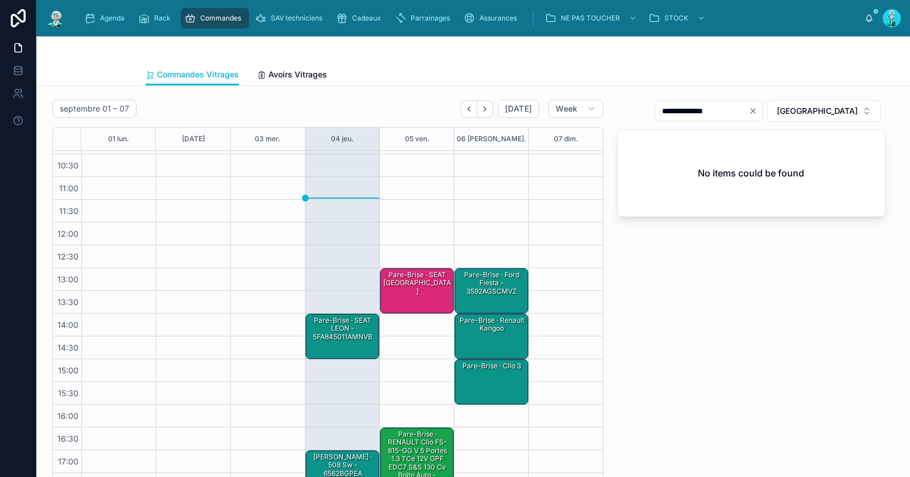
type input "**********"
click at [333, 323] on div "Pare-Brise · SEAT LEON - 5FA845011AMNVB" at bounding box center [343, 328] width 71 height 27
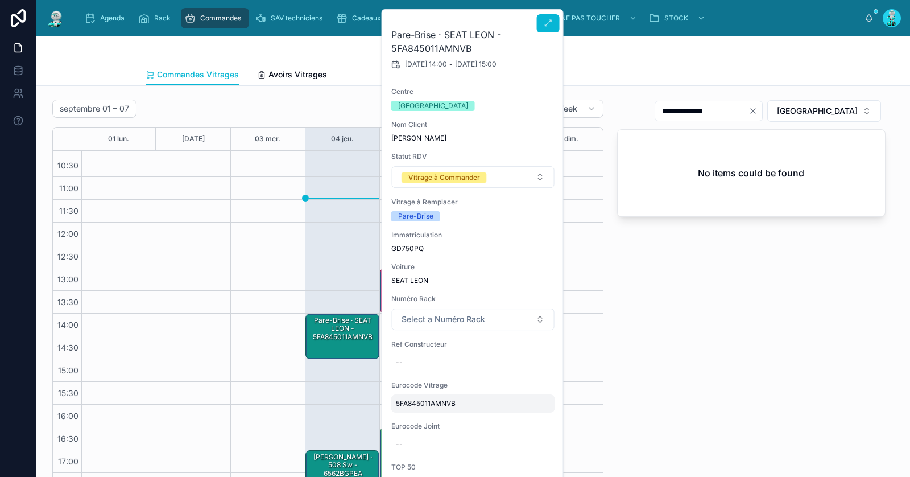
click at [415, 406] on span "5FA845011AMNVB" at bounding box center [473, 403] width 155 height 9
click at [433, 422] on input "**********" at bounding box center [451, 419] width 107 height 16
click button "submit" at bounding box center [535, 418] width 14 height 14
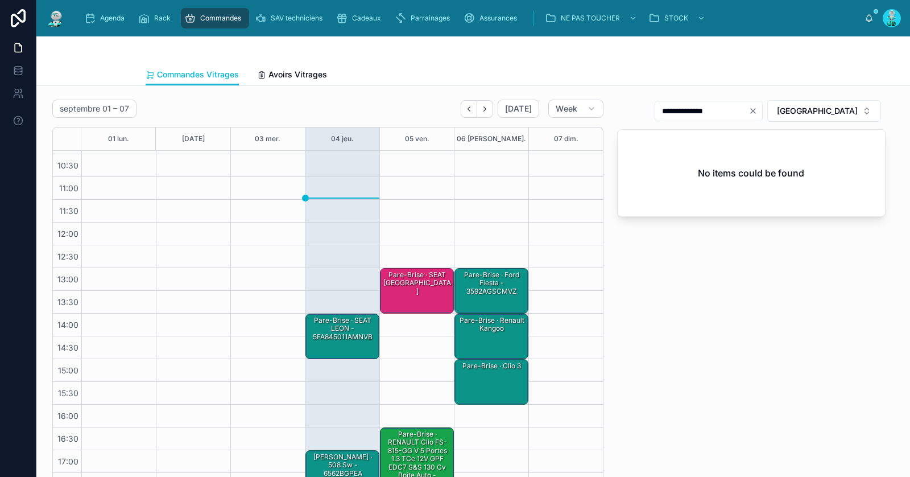
click at [365, 340] on div "Pare-Brise · SEAT LEON - 5FA845011AMNVB" at bounding box center [343, 328] width 71 height 28
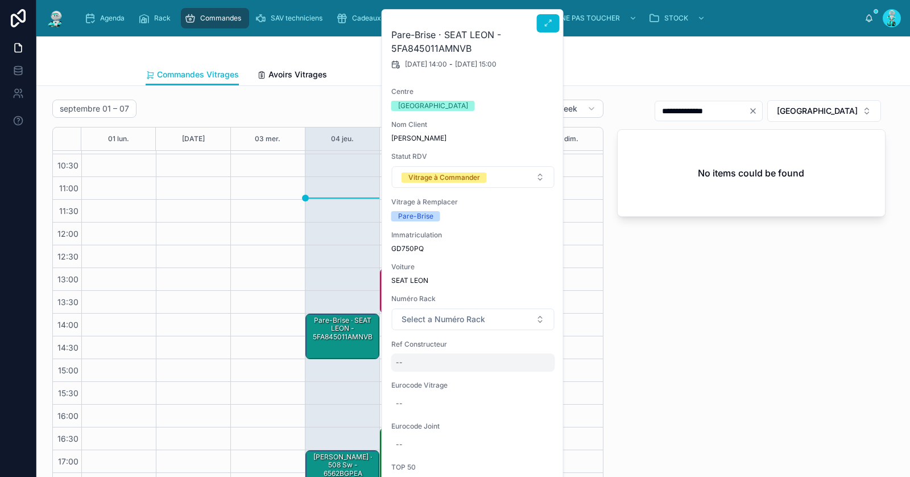
click at [440, 363] on div "--" at bounding box center [473, 362] width 164 height 18
click button "submit" at bounding box center [535, 377] width 14 height 14
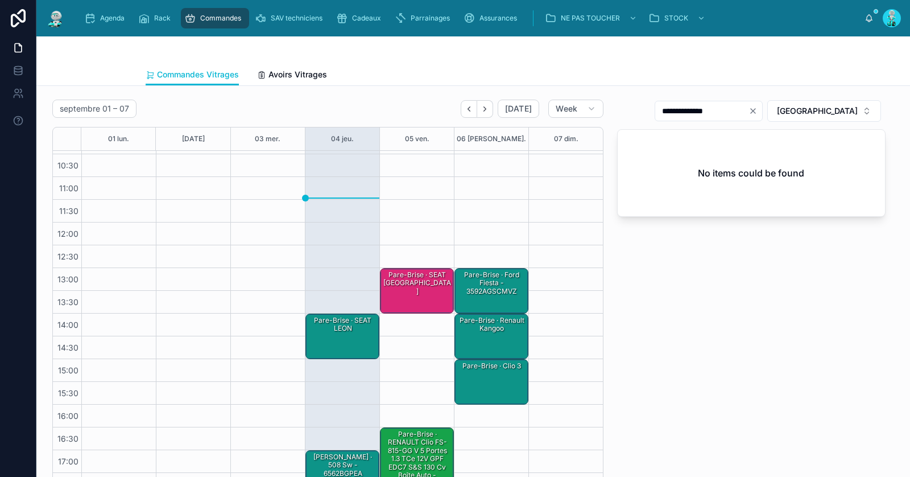
click at [346, 325] on div "Pare-Brise · SEAT LEON" at bounding box center [343, 324] width 71 height 19
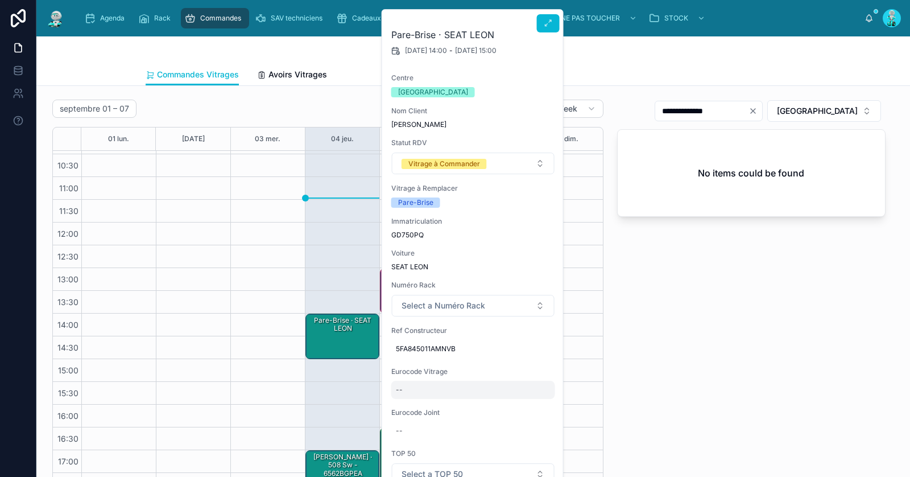
click at [417, 387] on div "--" at bounding box center [473, 389] width 164 height 18
type input "**********"
click button "submit" at bounding box center [535, 404] width 14 height 14
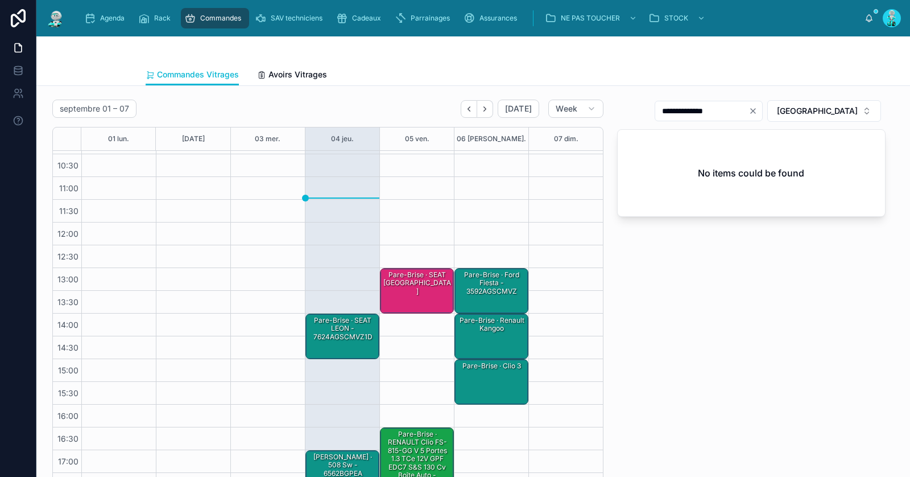
click at [757, 109] on icon "Clear" at bounding box center [752, 110] width 9 height 9
click at [762, 105] on input "text" at bounding box center [715, 111] width 93 height 16
paste input "**********"
type input "**********"
click at [349, 328] on div "Pare-Brise · SEAT LEON - 7624AGSCMVZ1D" at bounding box center [343, 328] width 71 height 27
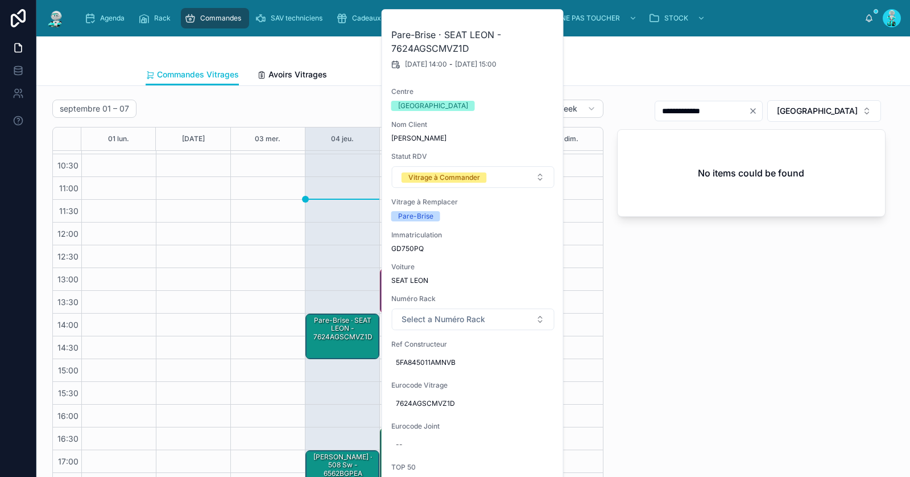
click at [338, 339] on div "Pare-Brise · SEAT LEON - 7624AGSCMVZ1D" at bounding box center [343, 328] width 71 height 27
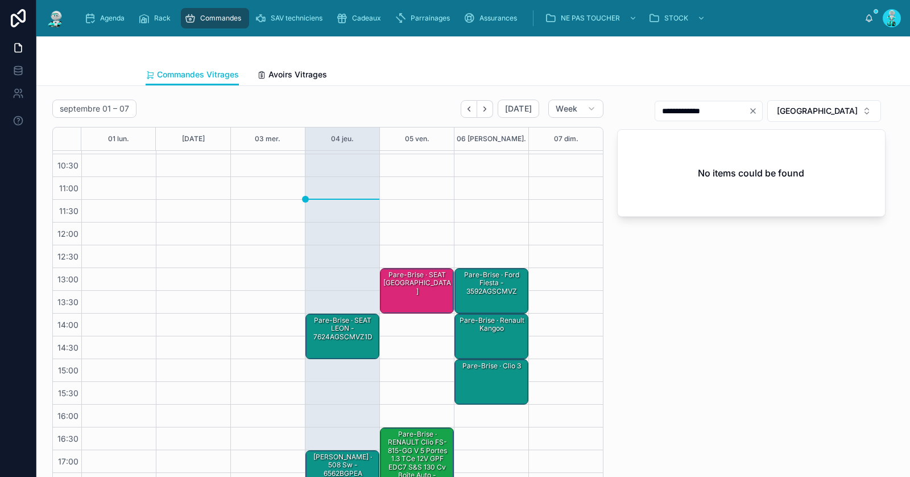
click at [322, 361] on div "14:00 – 15:00 Pare-Brise · SEAT LEON - 7624AGSCMVZ1D 17:00 – 18:00 Lunette Arri…" at bounding box center [342, 290] width 74 height 409
click at [332, 332] on div "Pare-Brise · SEAT LEON - 7624AGSCMVZ1D" at bounding box center [343, 328] width 71 height 27
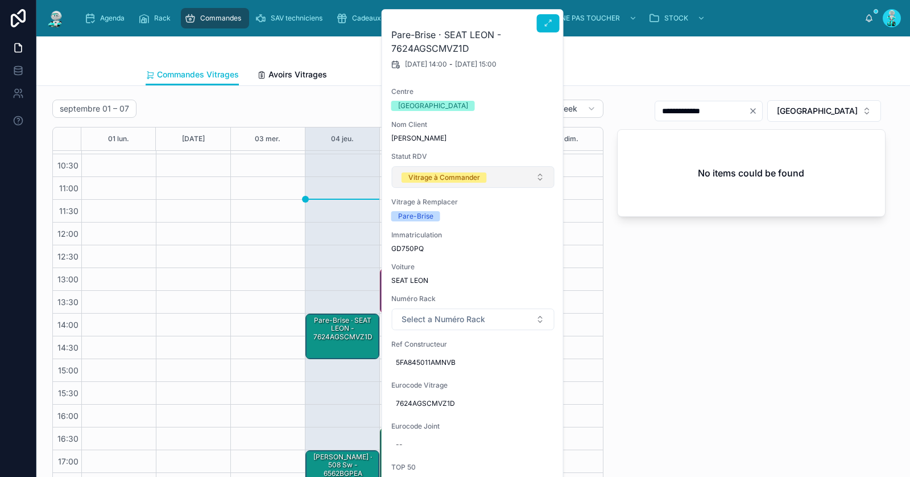
click at [467, 175] on div "Vitrage à Commander" at bounding box center [444, 177] width 72 height 10
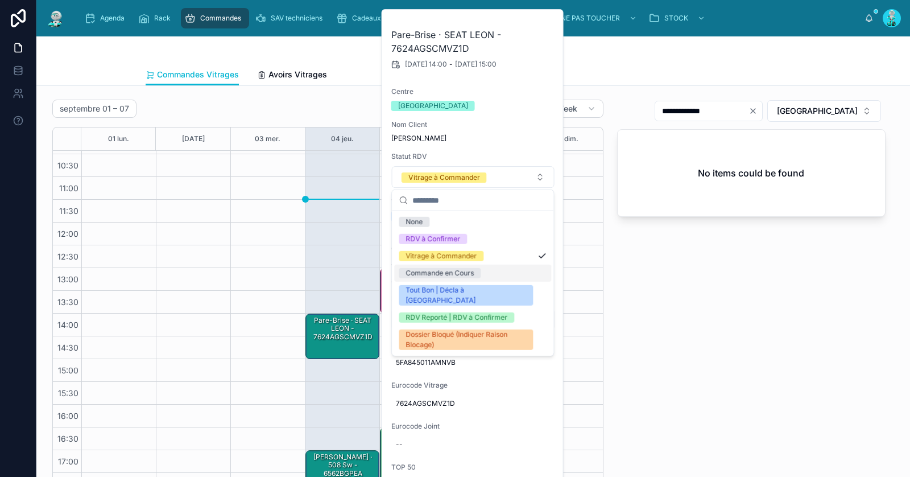
click at [465, 274] on div "Commande en Cours" at bounding box center [439, 273] width 68 height 10
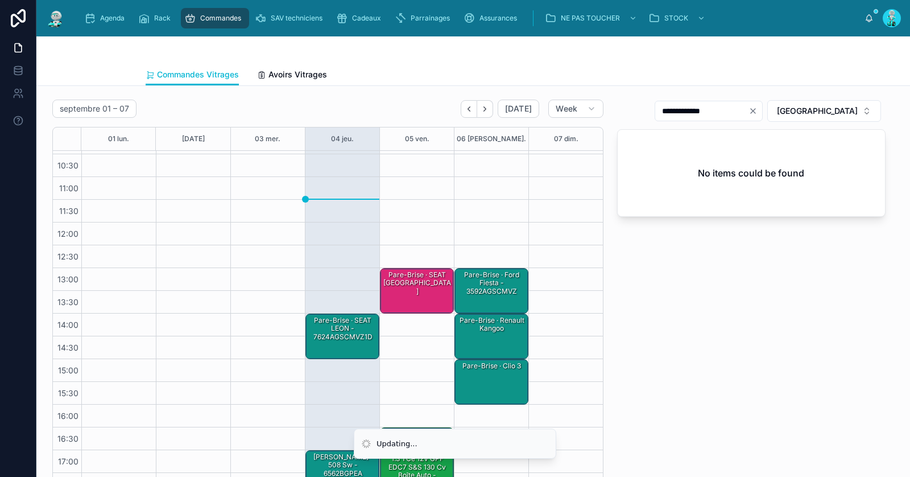
scroll to position [64, 0]
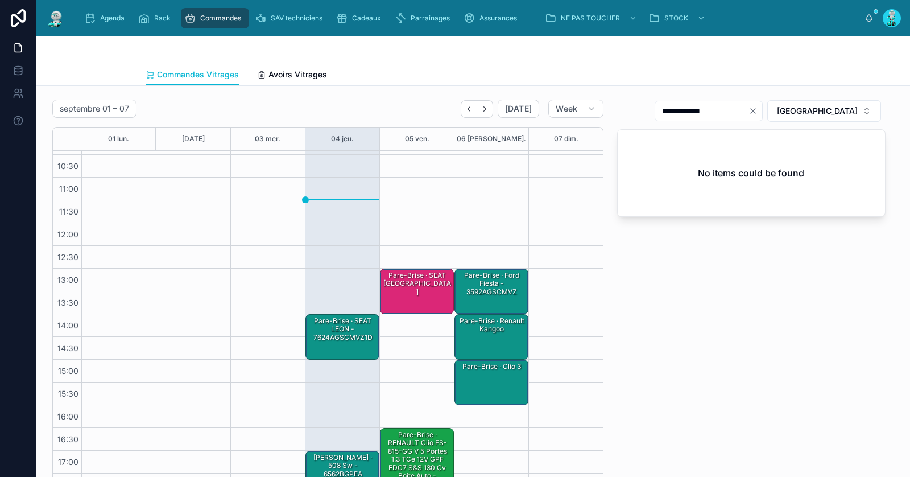
click at [337, 454] on div "Lunette Arrière · 508 sw - 6562BGPEA" at bounding box center [343, 465] width 71 height 27
click at [337, 464] on div "Lunette Arrière · 508 sw - 6562BGPEA" at bounding box center [343, 465] width 71 height 27
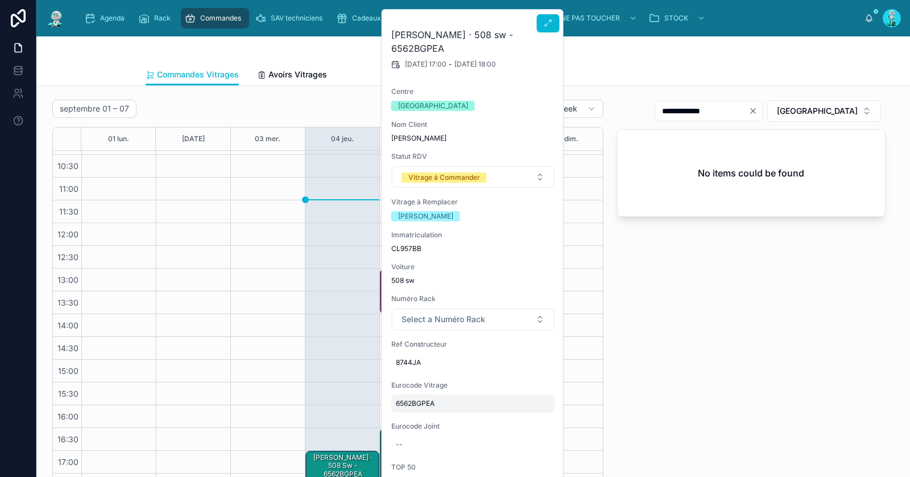
click at [411, 402] on span "6562BGPEA" at bounding box center [473, 403] width 155 height 9
click at [420, 413] on input "*********" at bounding box center [451, 419] width 107 height 16
click at [311, 47] on div at bounding box center [473, 49] width 655 height 27
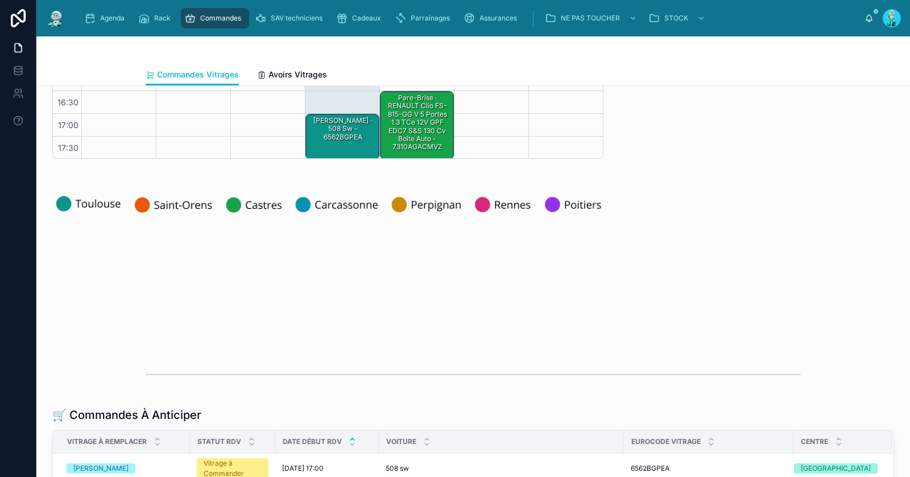
scroll to position [371, 0]
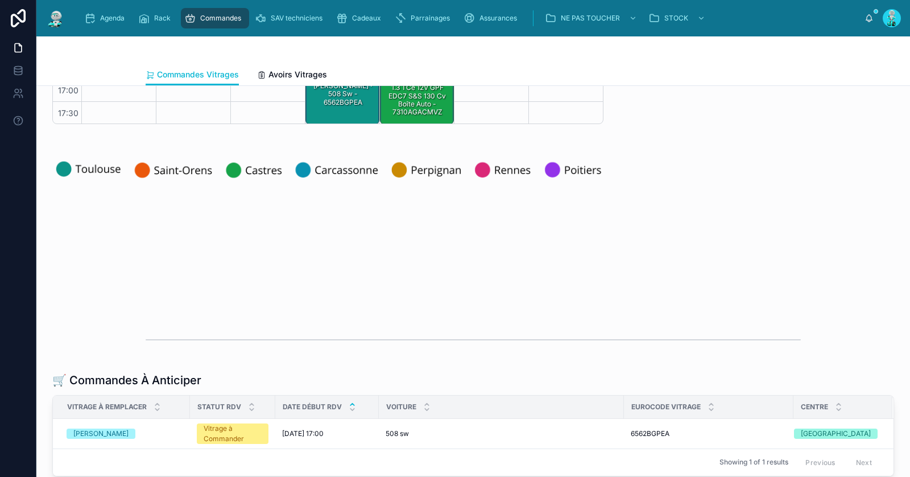
click at [345, 105] on div "Lunette Arrière · 508 sw - 6562BGPEA" at bounding box center [343, 101] width 71 height 43
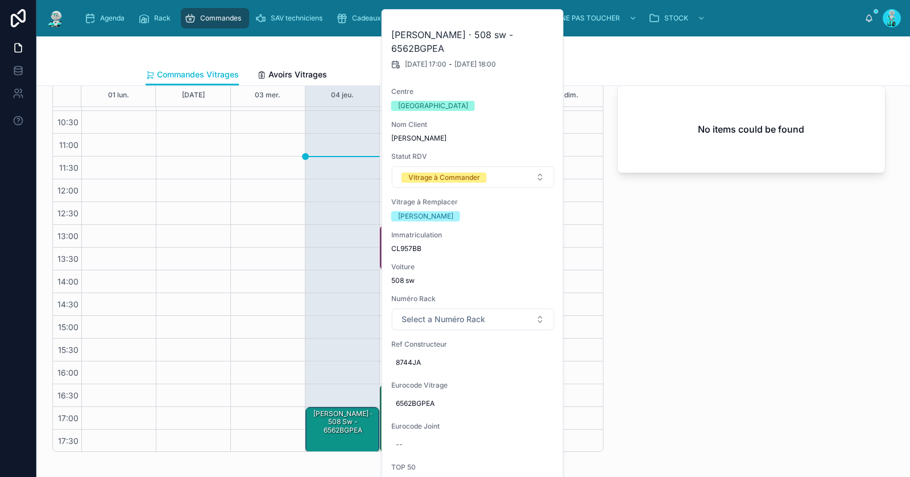
scroll to position [0, 0]
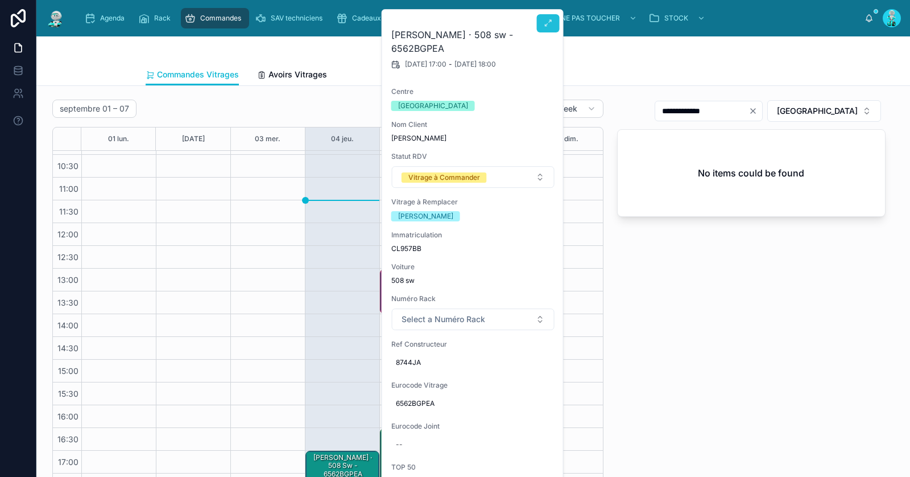
click at [544, 23] on icon at bounding box center [548, 23] width 9 height 9
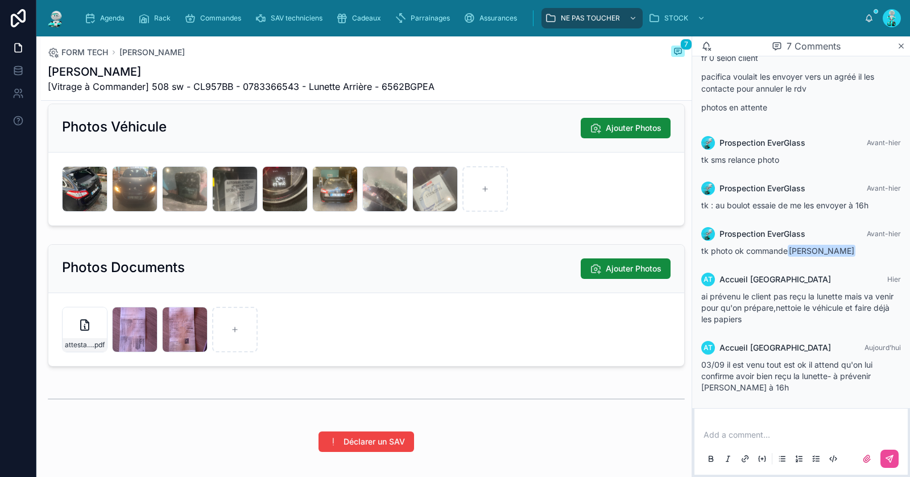
scroll to position [734, 0]
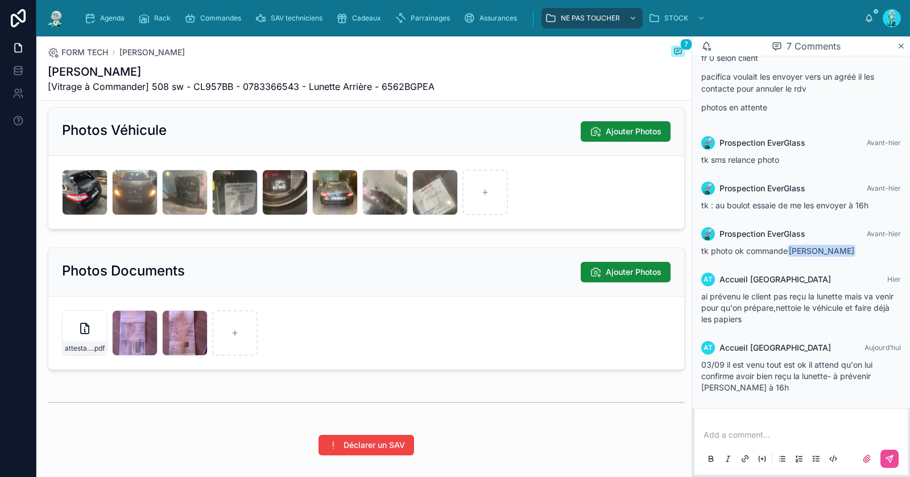
click at [736, 433] on p at bounding box center [803, 434] width 200 height 11
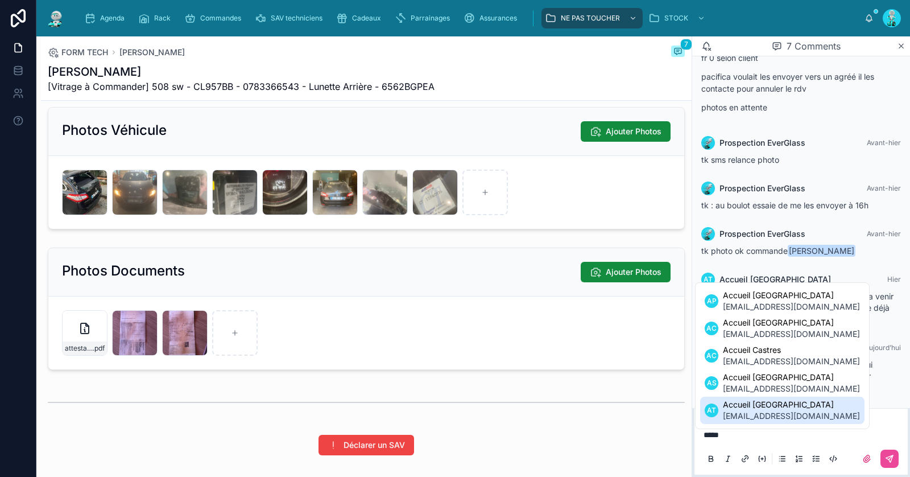
click at [754, 409] on span "Accueil Toulouse" at bounding box center [791, 404] width 137 height 11
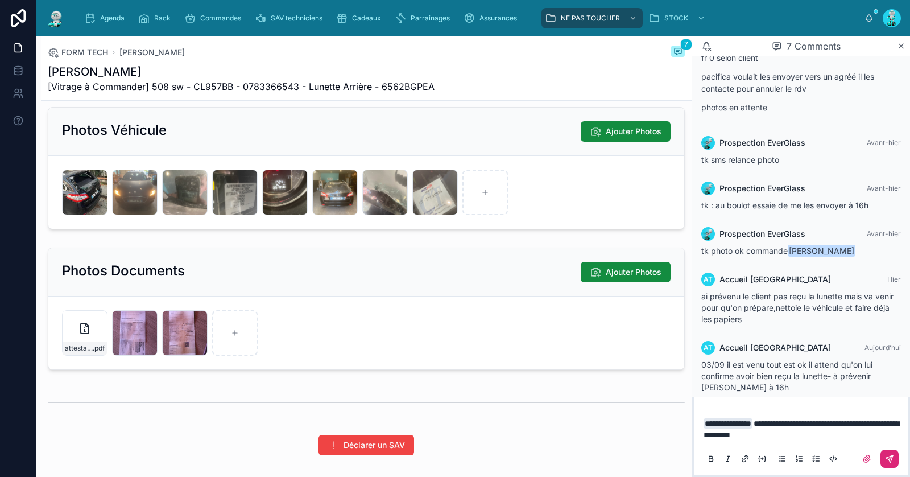
click at [892, 455] on icon at bounding box center [889, 458] width 7 height 7
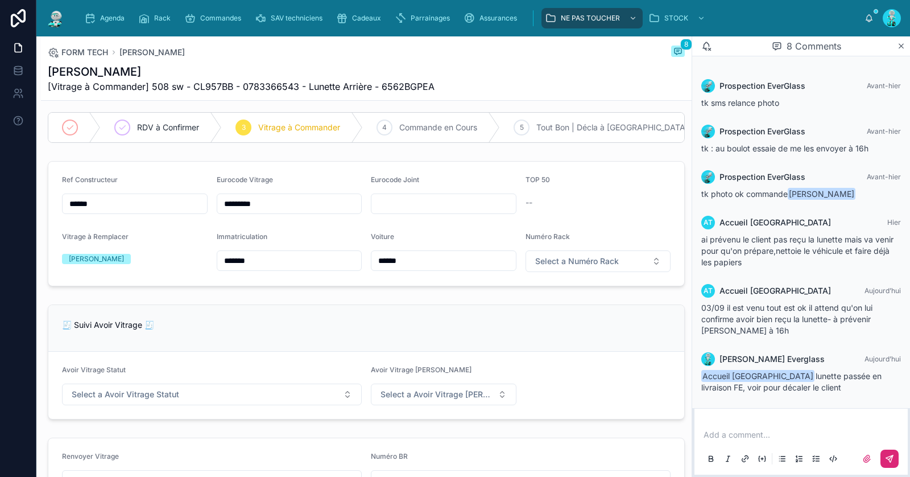
scroll to position [0, 0]
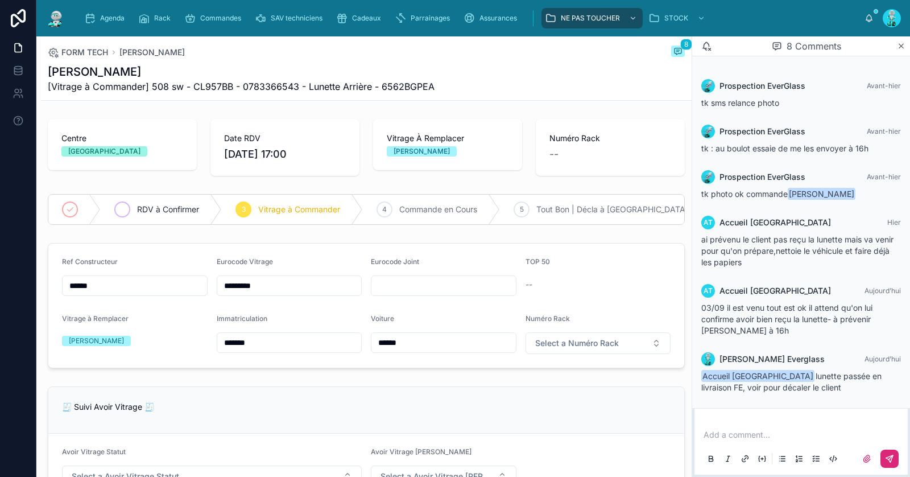
click at [176, 207] on span "RDV à Confirmer" at bounding box center [168, 209] width 62 height 11
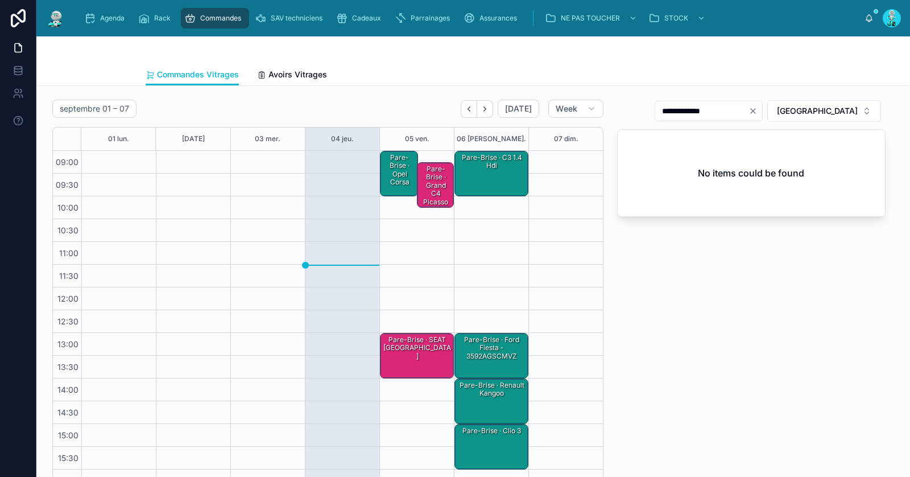
click at [396, 164] on div "Pare-Brise · Opel corsa" at bounding box center [399, 169] width 35 height 35
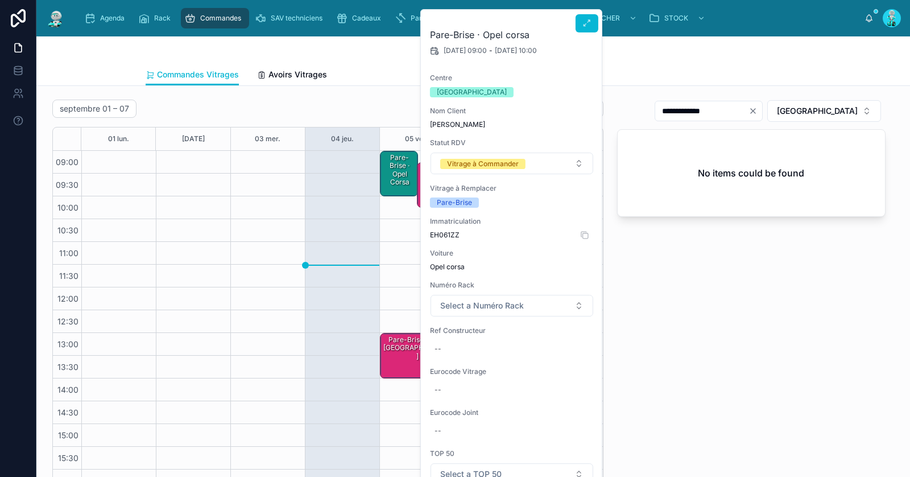
click at [446, 230] on span "EH061ZZ" at bounding box center [512, 234] width 164 height 9
copy span "EH061ZZ"
click at [446, 349] on div "--" at bounding box center [512, 349] width 164 height 18
type input "********"
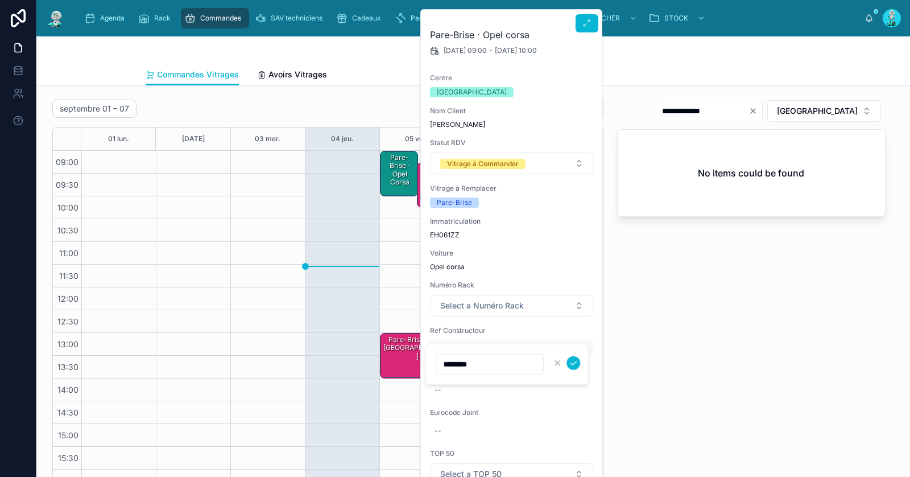
click button "submit" at bounding box center [573, 363] width 14 height 14
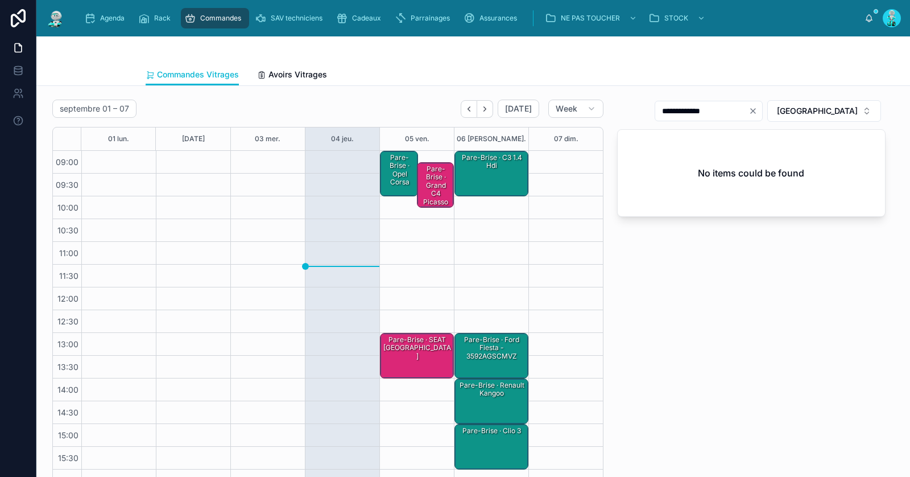
click at [394, 179] on div "Pare-Brise · Opel corsa" at bounding box center [399, 169] width 35 height 35
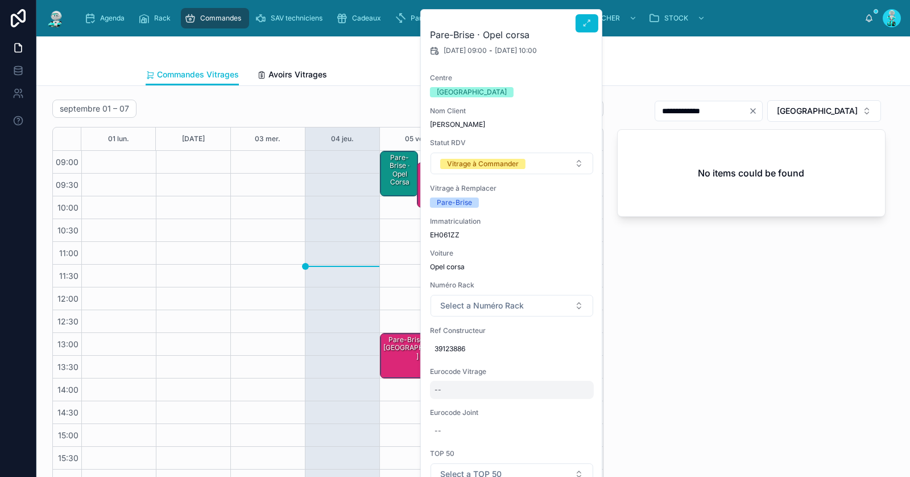
click at [461, 396] on div "--" at bounding box center [512, 389] width 164 height 18
click at [452, 404] on input "**********" at bounding box center [489, 405] width 107 height 16
type input "**********"
click button "submit" at bounding box center [573, 404] width 14 height 14
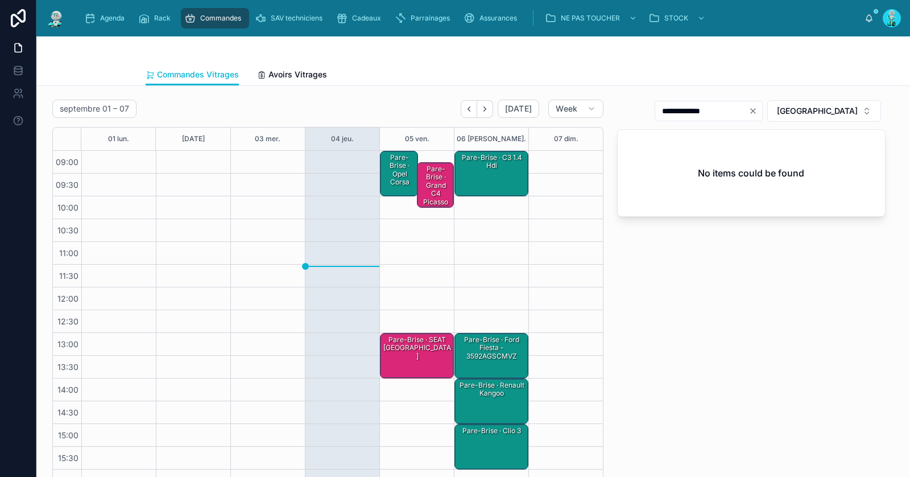
click at [763, 105] on div "**********" at bounding box center [709, 111] width 108 height 20
click at [757, 110] on icon "Clear" at bounding box center [752, 110] width 9 height 9
click at [760, 108] on input "text" at bounding box center [715, 111] width 93 height 16
paste input "**********"
type input "**********"
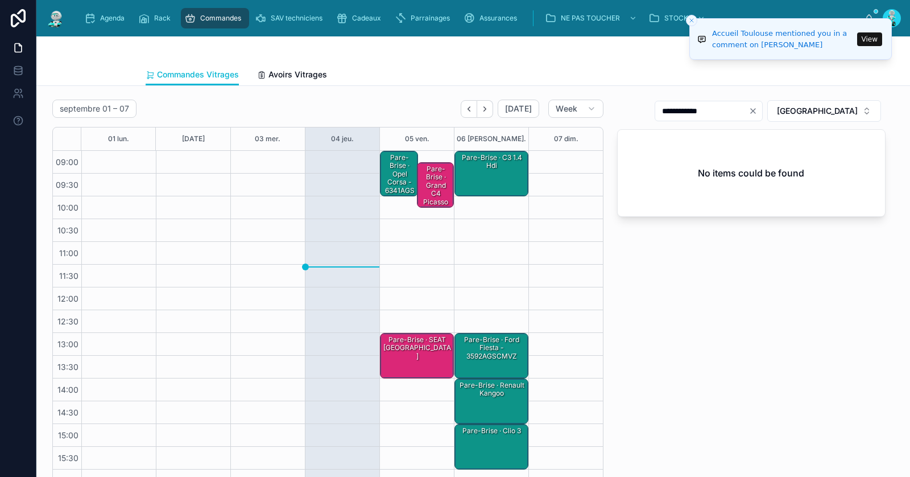
click at [399, 178] on div "Pare-Brise · Opel corsa - 6341AGSMVWZ" at bounding box center [399, 177] width 35 height 51
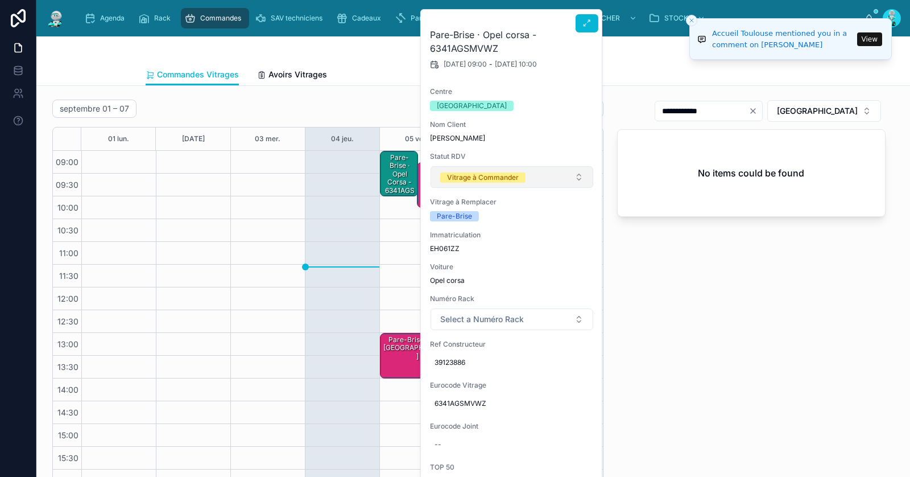
click at [507, 178] on div "Vitrage à Commander" at bounding box center [483, 177] width 72 height 10
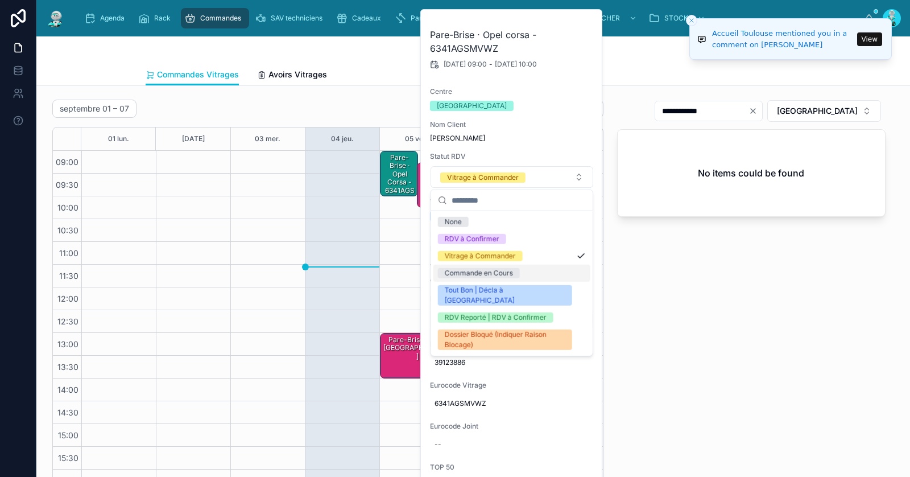
click at [487, 275] on div "Commande en Cours" at bounding box center [479, 273] width 68 height 10
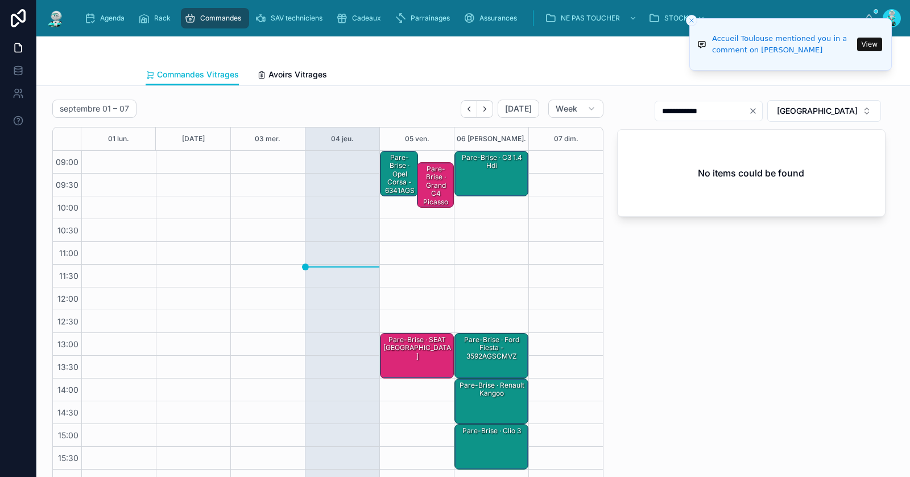
click at [691, 19] on icon "Close toast" at bounding box center [691, 20] width 7 height 7
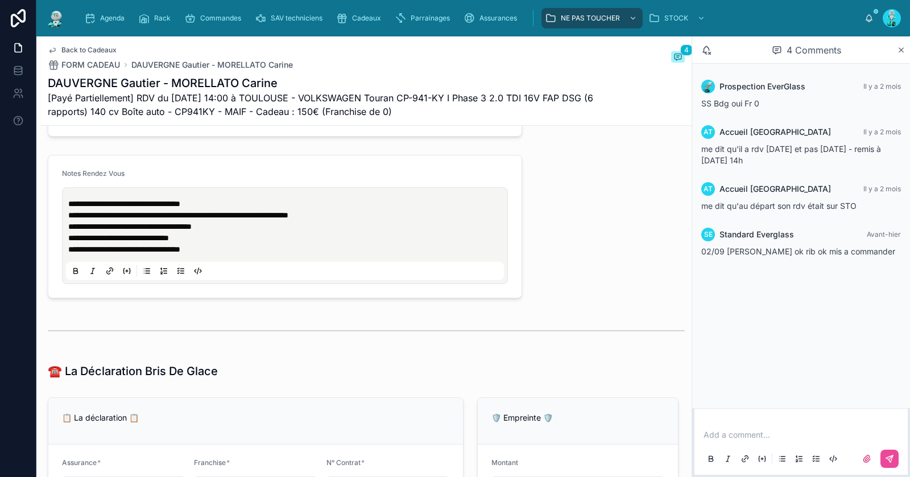
scroll to position [1146, 0]
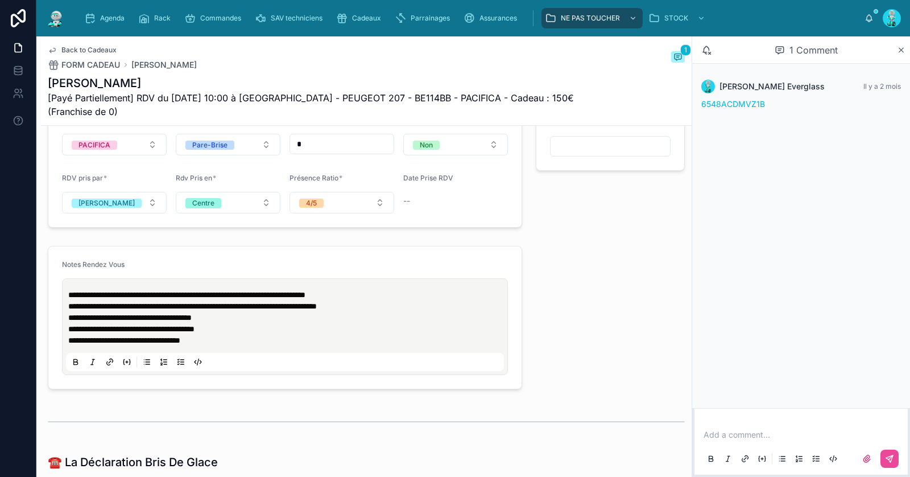
scroll to position [1069, 0]
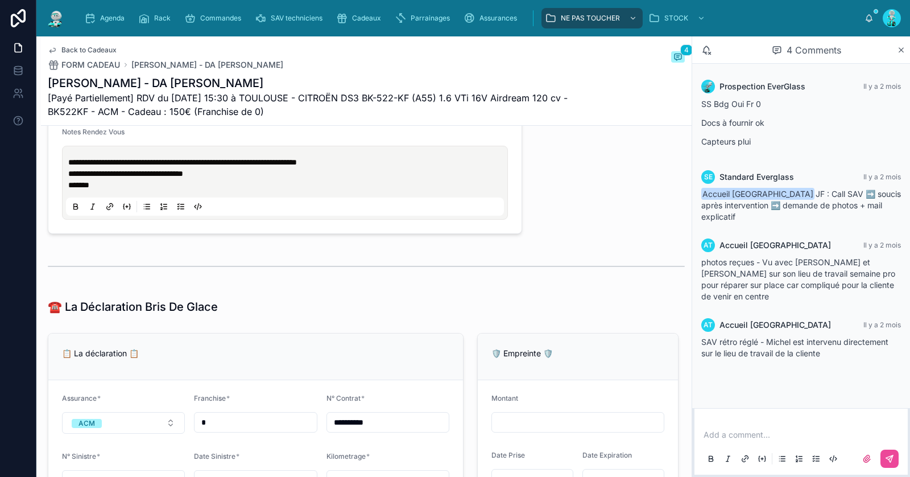
scroll to position [1150, 0]
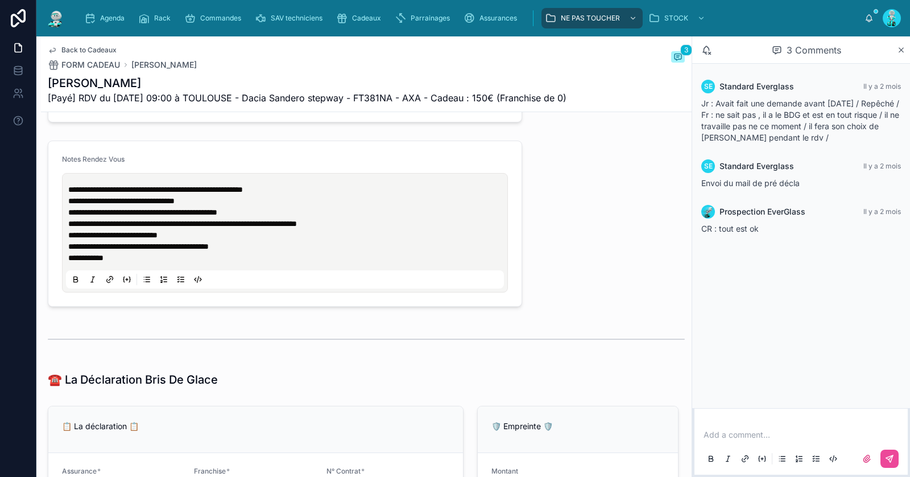
scroll to position [1144, 0]
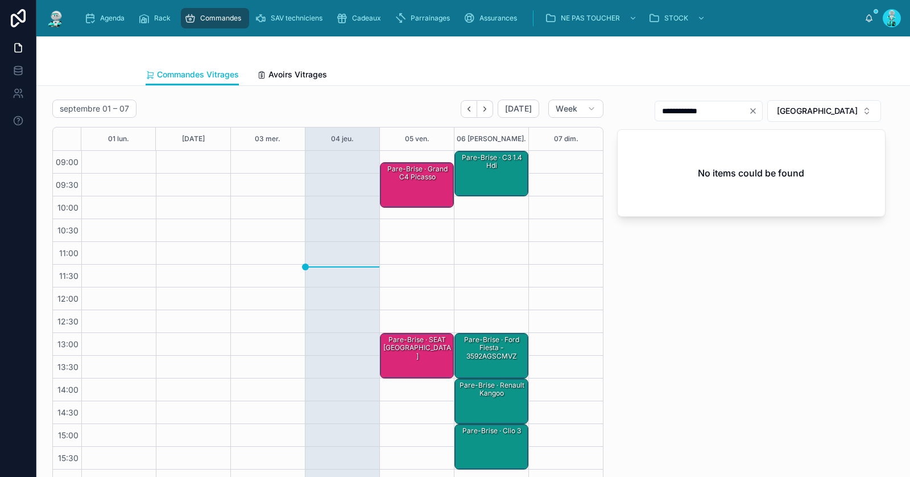
click at [495, 180] on div "Pare-Brise · C3 1.4 hdi" at bounding box center [492, 173] width 71 height 43
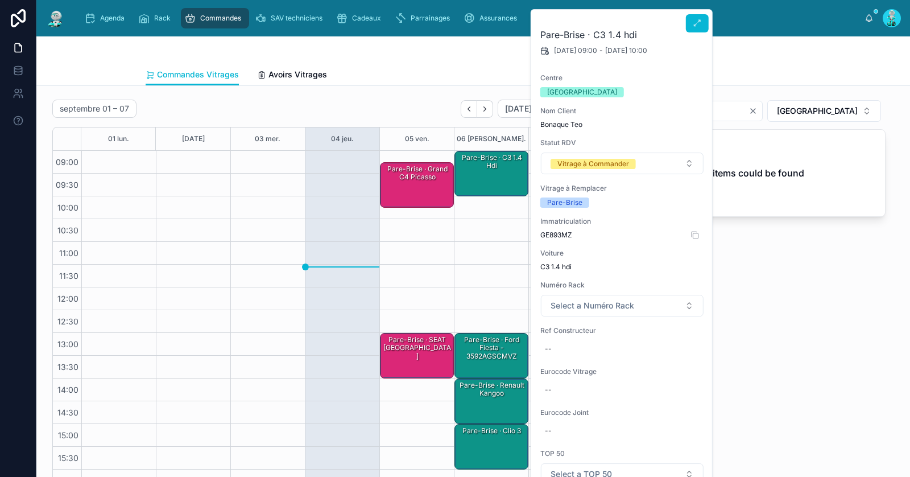
click at [554, 234] on span "GE893MZ" at bounding box center [622, 234] width 164 height 9
copy span "GE893MZ"
click at [492, 173] on div "Pare-Brise · C3 1.4 hdi" at bounding box center [492, 173] width 71 height 43
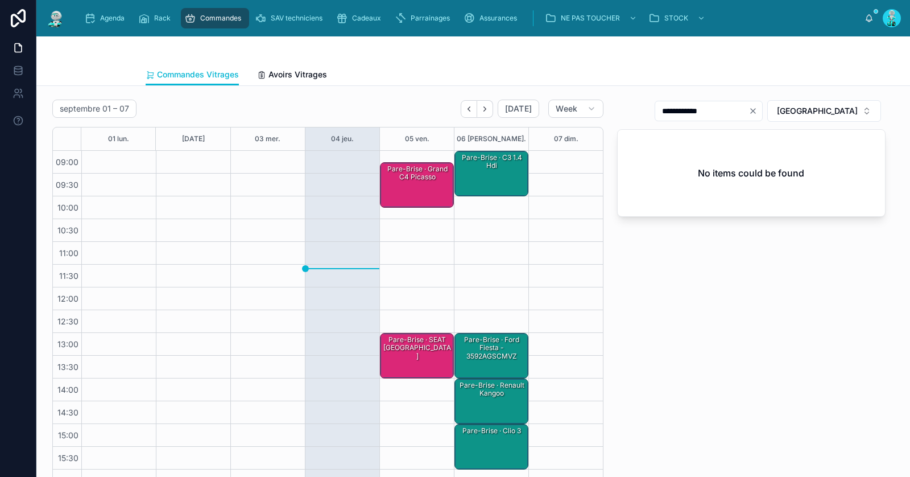
click at [492, 173] on div "Pare-Brise · C3 1.4 hdi" at bounding box center [492, 173] width 71 height 43
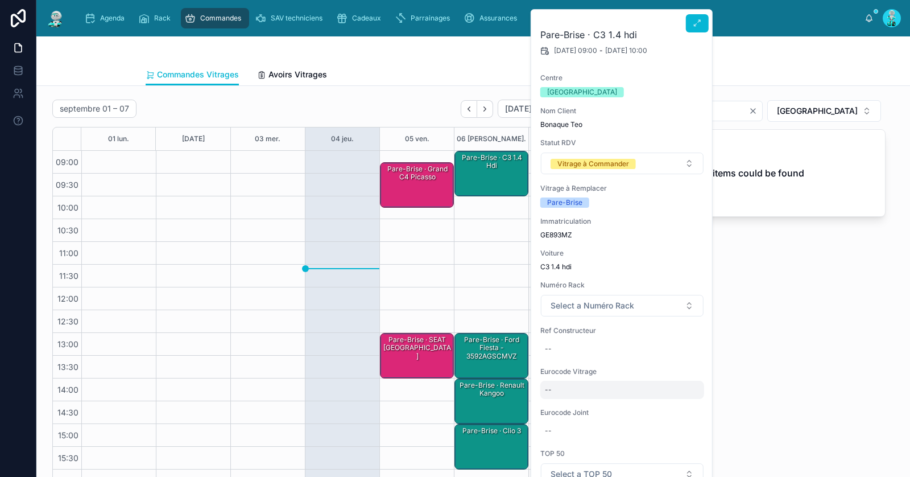
click at [578, 385] on div "--" at bounding box center [622, 389] width 164 height 18
type input "********"
click button "submit" at bounding box center [684, 404] width 14 height 14
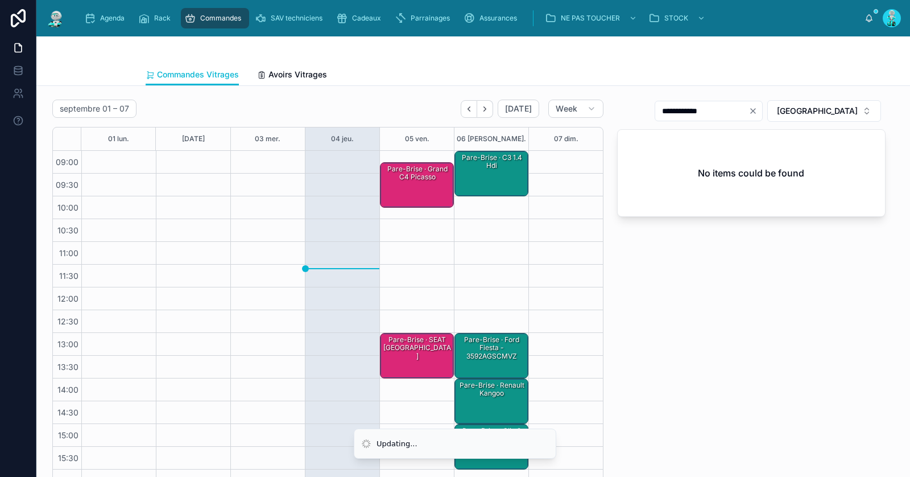
click at [757, 111] on icon "Clear" at bounding box center [752, 110] width 9 height 9
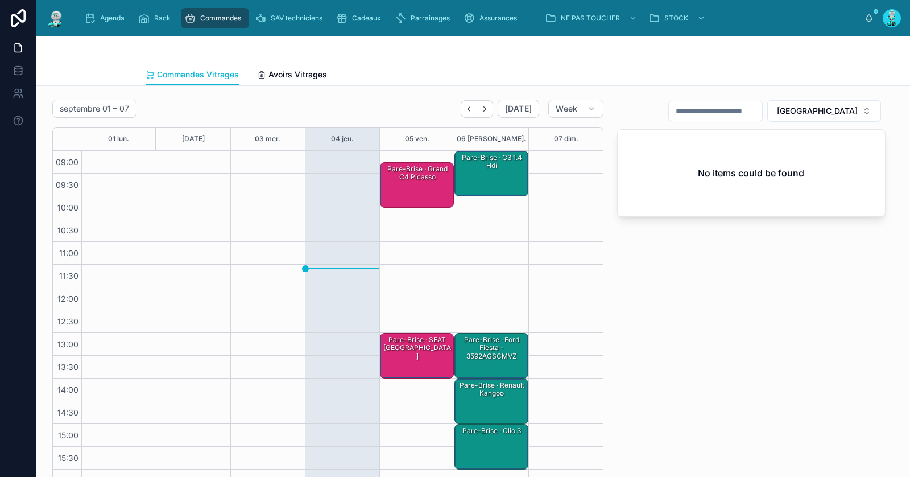
click at [762, 109] on input "text" at bounding box center [715, 111] width 93 height 16
paste input "********"
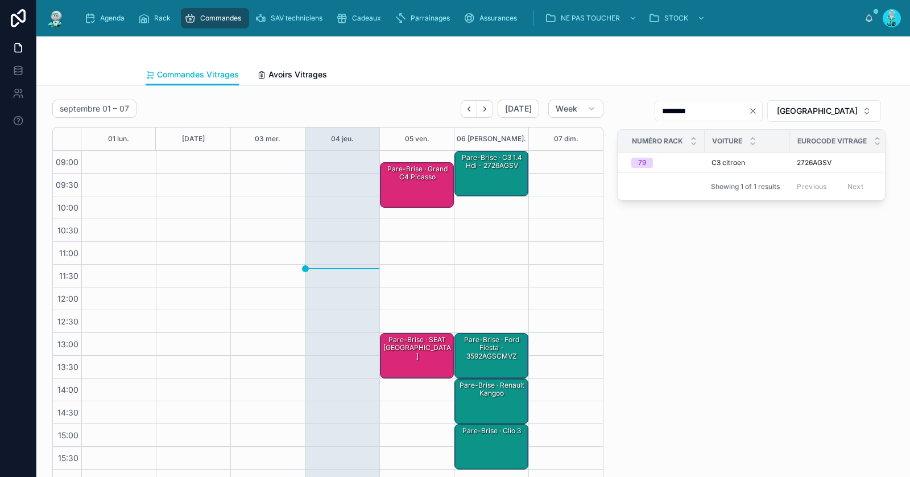
type input "********"
click at [502, 163] on div "Pare-Brise · C3 1.4 hdi - 2726AGSV" at bounding box center [492, 161] width 71 height 19
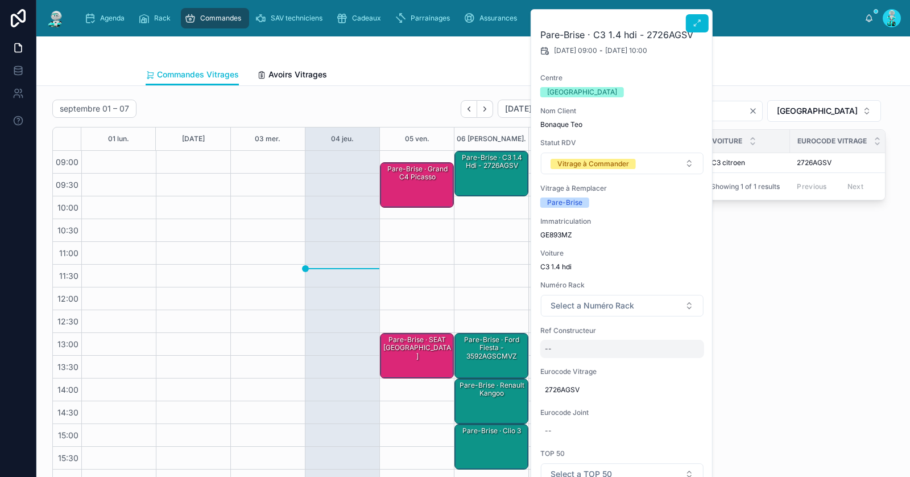
click at [556, 341] on div "--" at bounding box center [622, 349] width 164 height 18
type input "******"
click button "submit" at bounding box center [684, 363] width 14 height 14
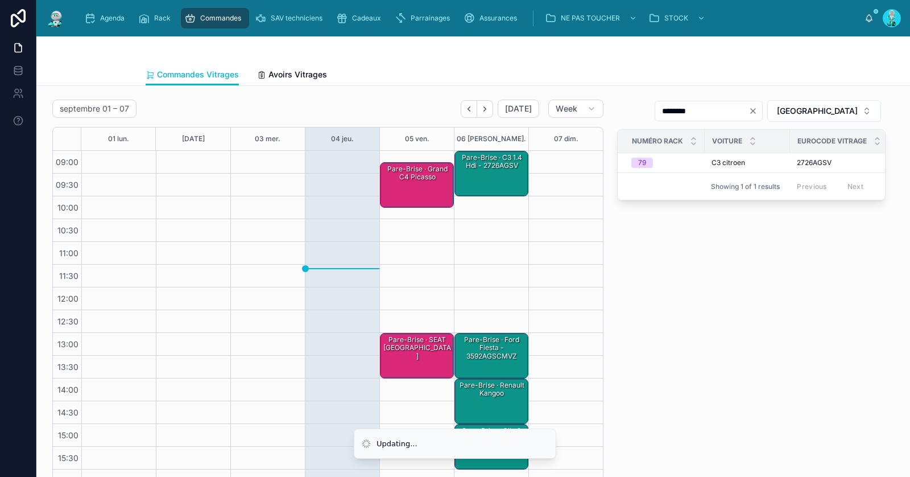
click at [497, 171] on div "Pare-Brise · C3 1.4 hdi - 2726AGSV" at bounding box center [492, 173] width 71 height 43
click at [509, 169] on div "Pare-Brise · C3 1.4 hdi - 2726AGSV" at bounding box center [492, 162] width 71 height 20
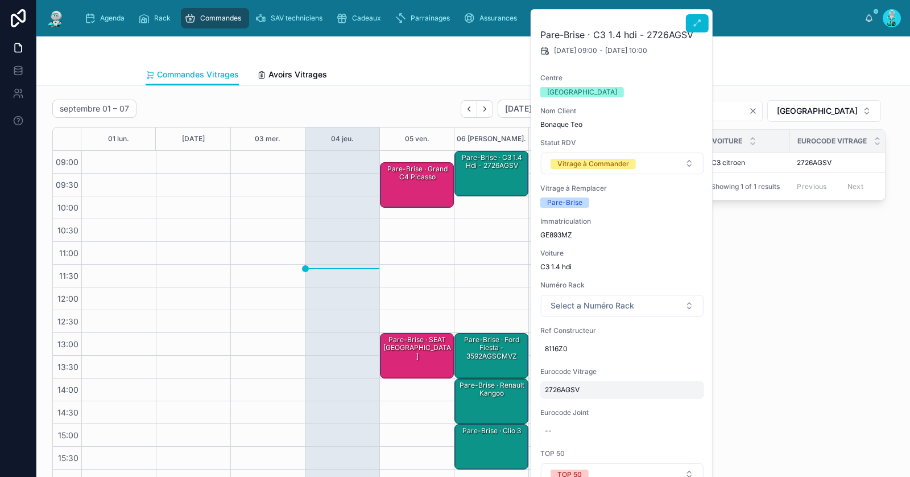
click at [561, 385] on span "2726AGSV" at bounding box center [622, 389] width 155 height 9
click at [569, 403] on input "********" at bounding box center [600, 405] width 107 height 16
click at [584, 312] on button "Select a Numéro Rack" at bounding box center [622, 306] width 163 height 22
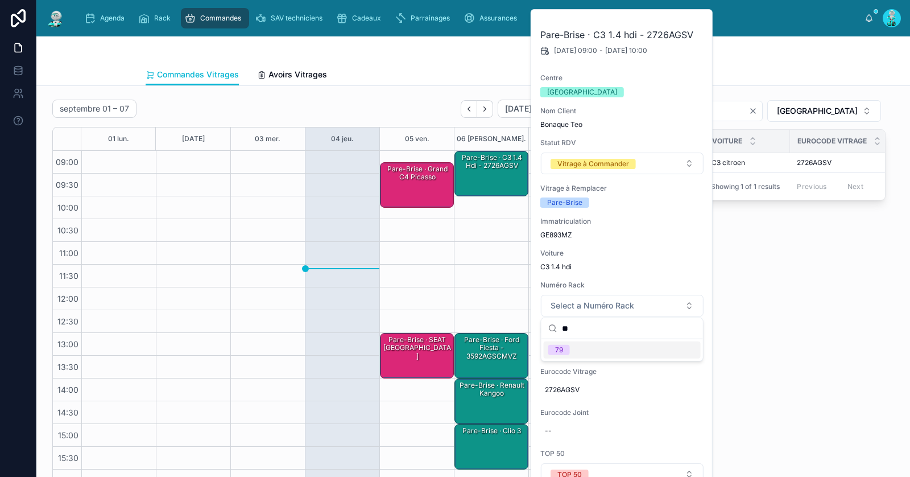
type input "**"
click at [585, 353] on div "79" at bounding box center [622, 349] width 157 height 17
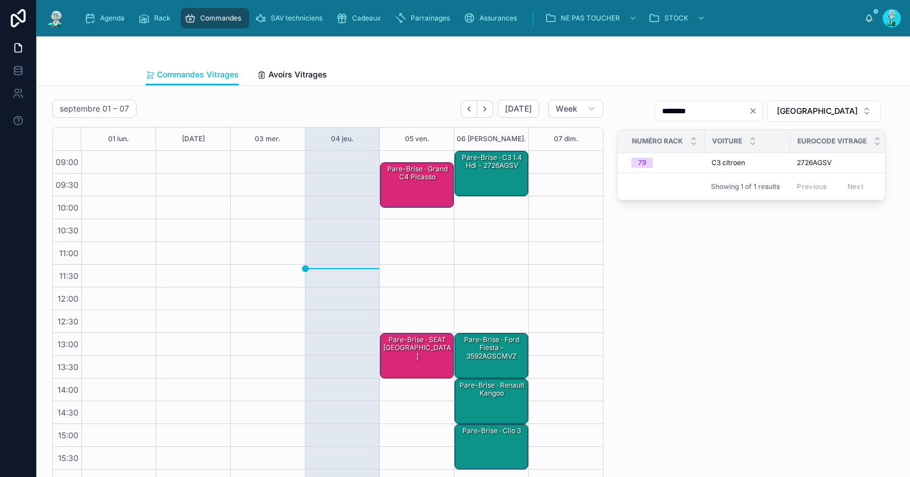
click at [498, 175] on div "Pare-Brise · C3 1.4 hdi - 2726AGSV" at bounding box center [492, 173] width 71 height 43
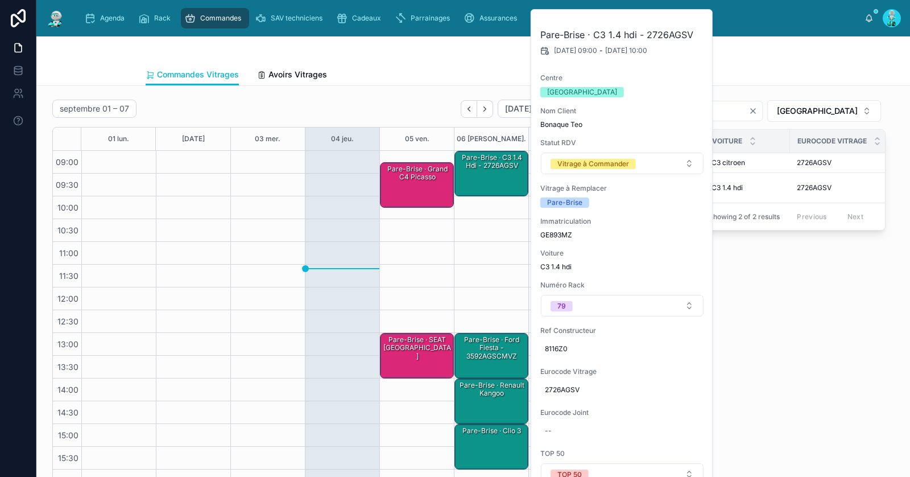
click at [594, 167] on div at bounding box center [565, 355] width 74 height 409
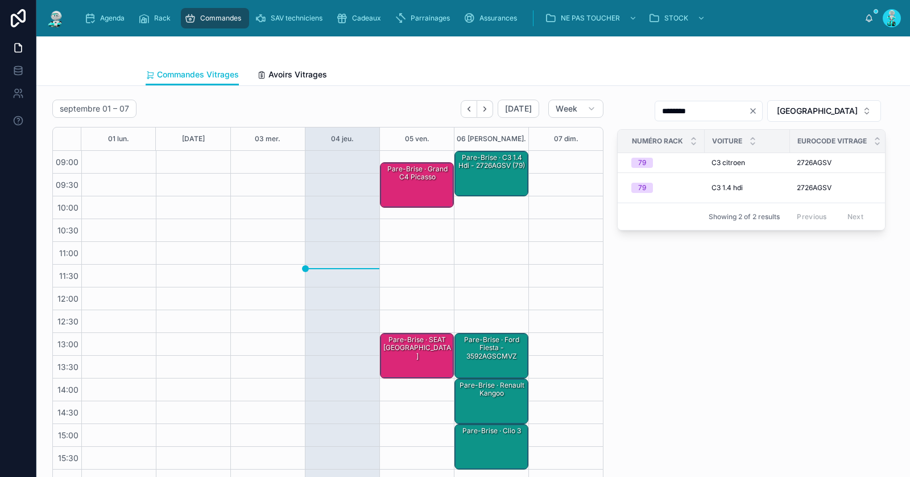
click at [495, 169] on div "Pare-Brise · C3 1.4 hdi - 2726AGSV (79)" at bounding box center [492, 161] width 71 height 19
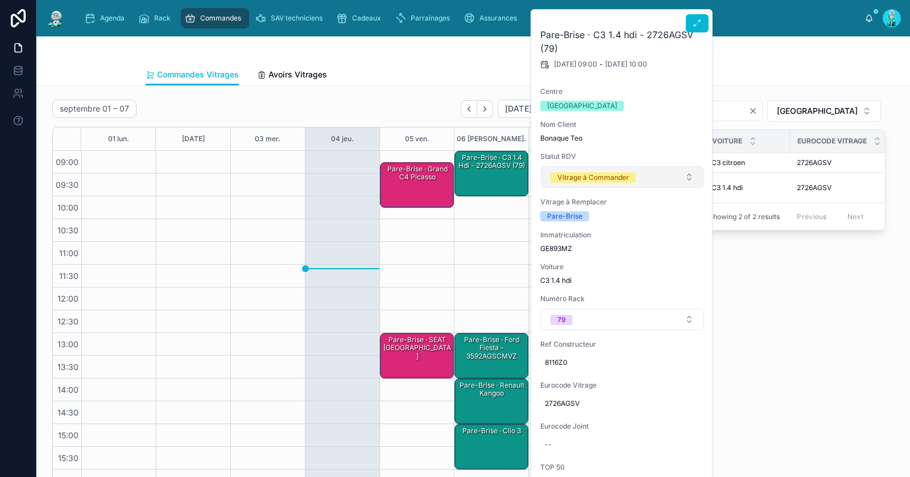
click at [586, 175] on div "Vitrage à Commander" at bounding box center [593, 177] width 72 height 10
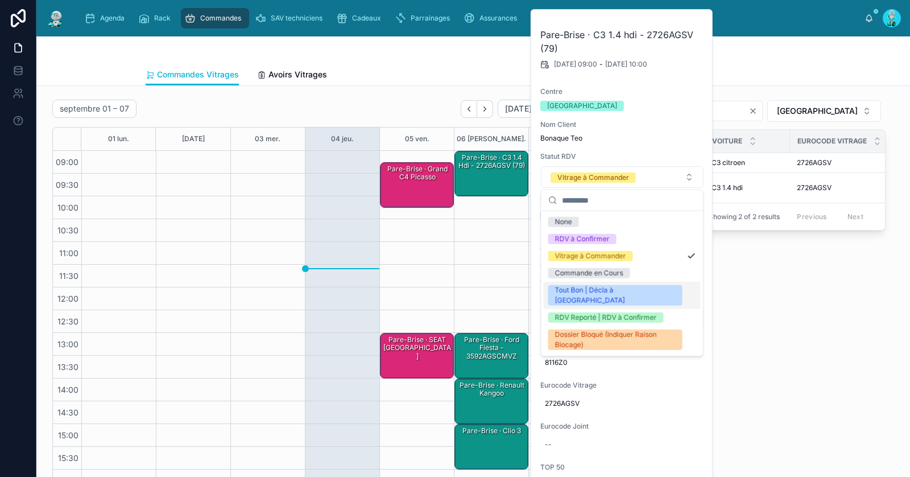
click at [580, 287] on div "Tout Bon | Décla à Faire" at bounding box center [615, 295] width 121 height 20
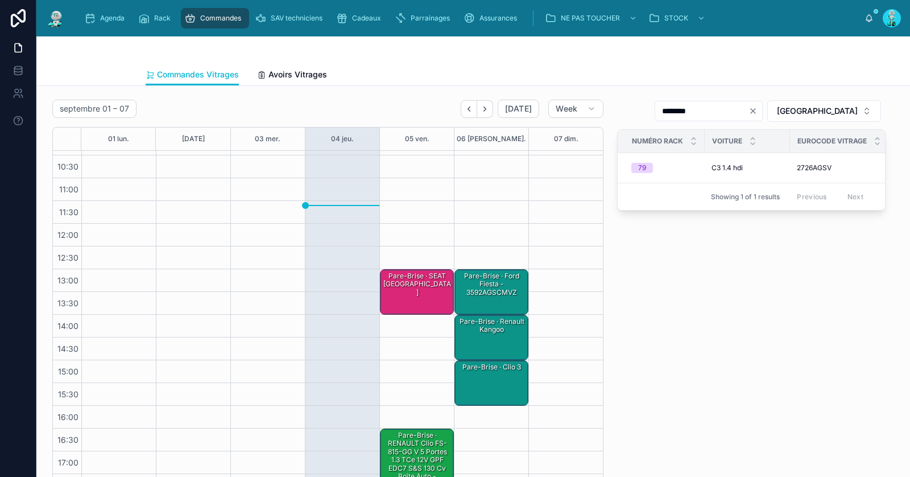
scroll to position [64, 0]
click at [487, 285] on div "Pare-Brise · Ford fiesta - 3592AGSCMVZ" at bounding box center [492, 283] width 71 height 27
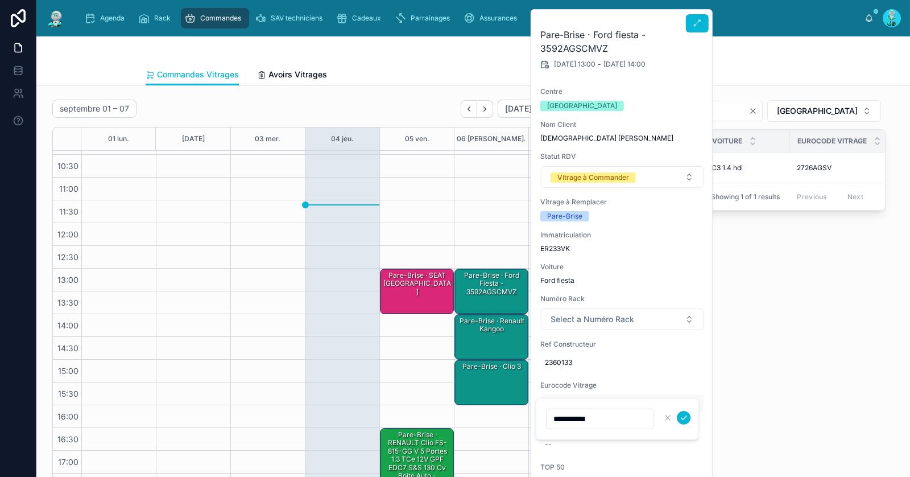
click at [586, 421] on input "**********" at bounding box center [600, 419] width 107 height 16
click at [586, 420] on input "**********" at bounding box center [600, 419] width 107 height 16
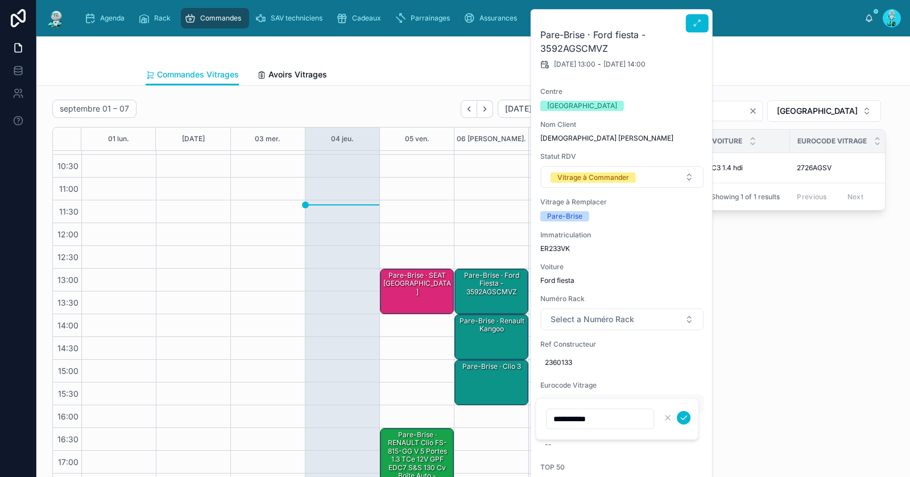
click at [586, 420] on input "**********" at bounding box center [600, 419] width 107 height 16
click at [777, 274] on div "******** TOULOUSE Numéro Rack Voiture Eurocode Vitrage Centre Statut RDV 79 C3 …" at bounding box center [751, 297] width 282 height 405
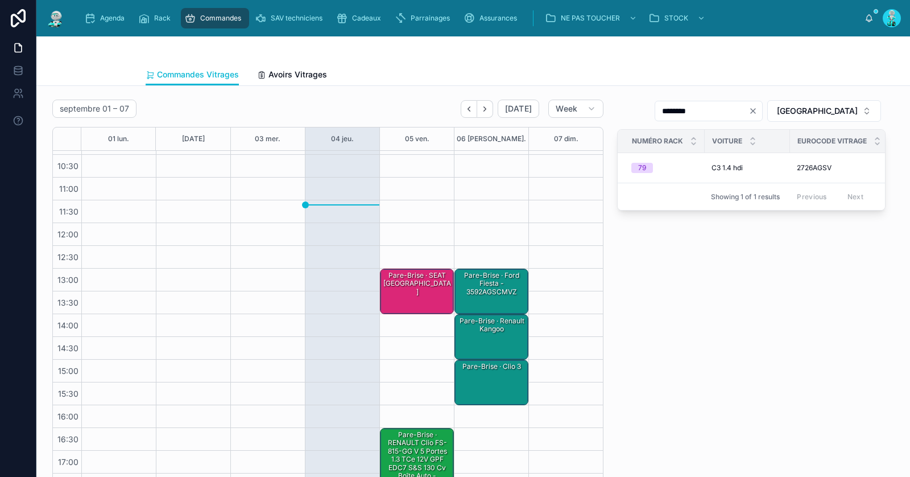
click at [757, 114] on icon "Clear" at bounding box center [752, 110] width 9 height 9
click at [757, 111] on input "text" at bounding box center [715, 111] width 93 height 16
paste input "**********"
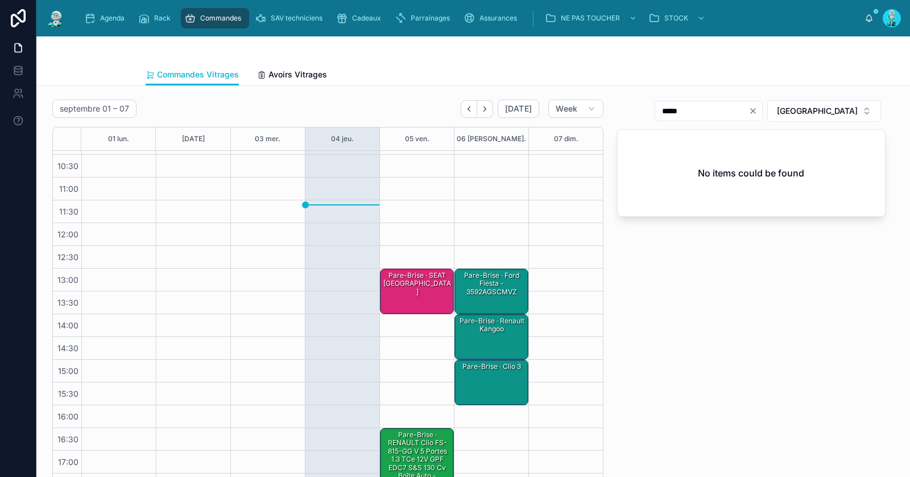
type input "*****"
click at [493, 284] on div "Pare-Brise · Ford fiesta - 3592AGSCMVZ" at bounding box center [492, 283] width 71 height 27
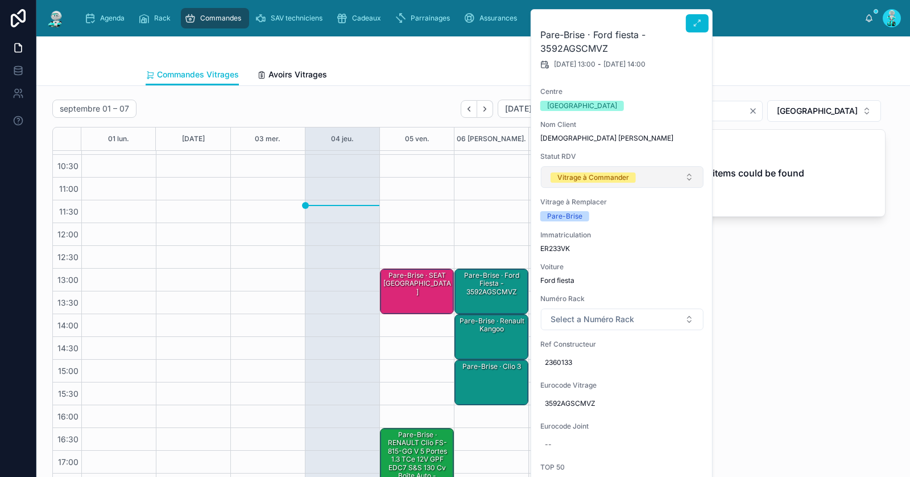
click at [608, 183] on button "Vitrage à Commander" at bounding box center [622, 177] width 163 height 22
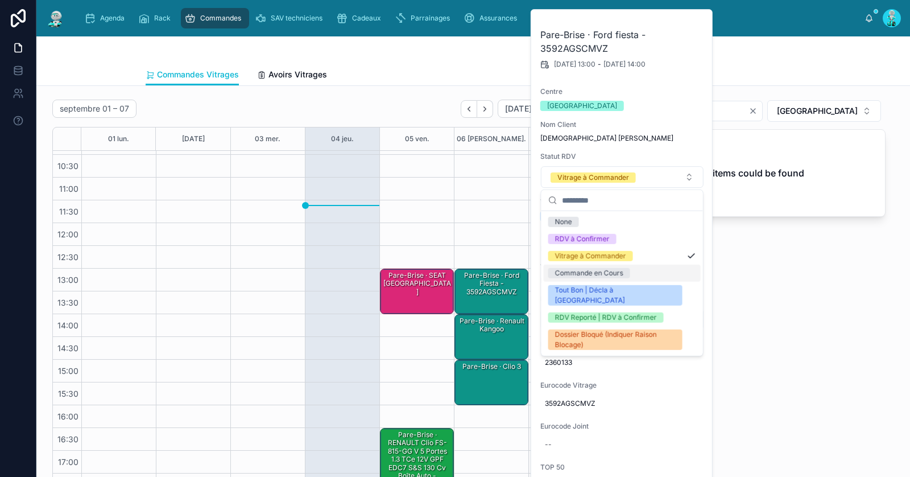
click at [600, 274] on div "Commande en Cours" at bounding box center [589, 273] width 68 height 10
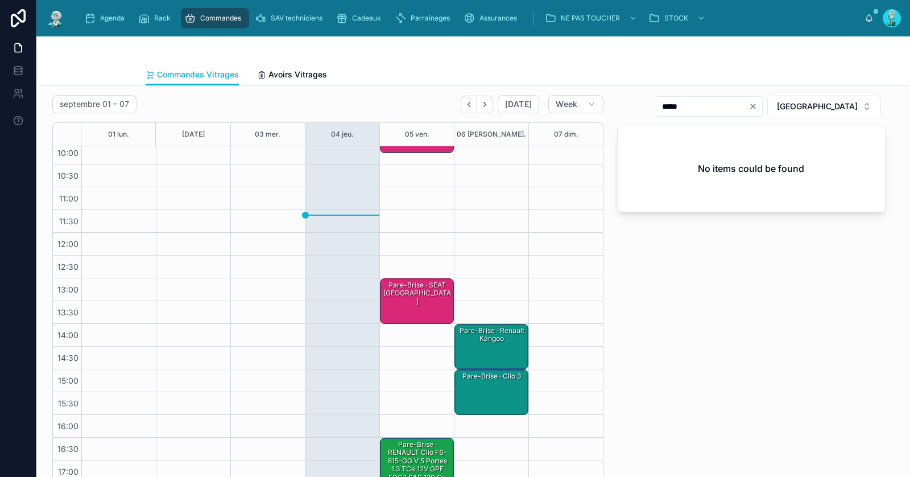
scroll to position [64, 0]
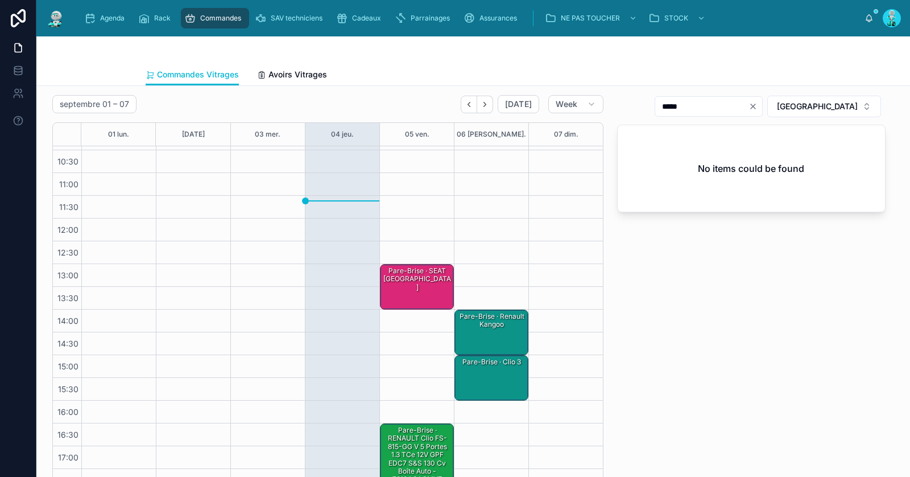
click at [483, 322] on div "Pare-Brise · Renault kangoo" at bounding box center [492, 320] width 71 height 19
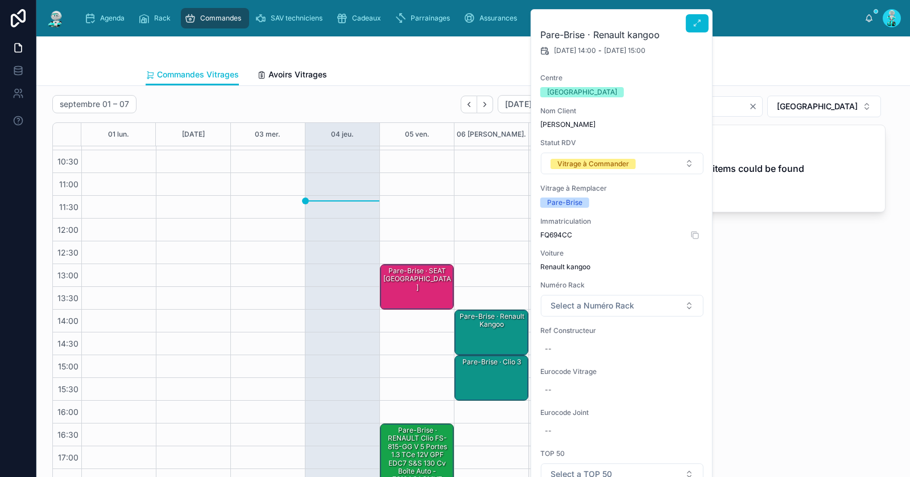
click at [556, 233] on span "FQ694CC" at bounding box center [622, 234] width 164 height 9
copy span "FQ694CC"
click at [499, 359] on div "Pare-Brise · Clio 3" at bounding box center [492, 362] width 71 height 10
click at [559, 234] on span "BP811TR" at bounding box center [622, 234] width 164 height 9
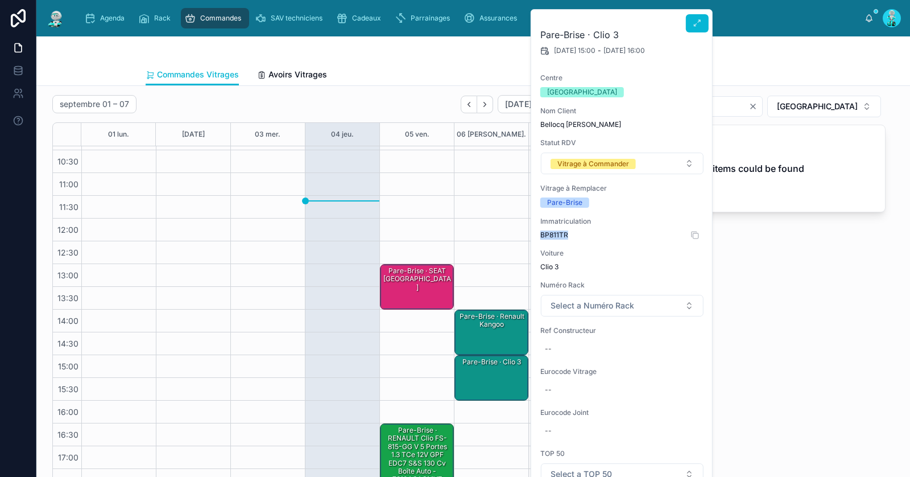
click at [559, 234] on span "BP811TR" at bounding box center [622, 234] width 164 height 9
copy span "BP811TR"
click at [594, 383] on div "--" at bounding box center [622, 389] width 164 height 18
type input "**********"
click button "submit" at bounding box center [684, 404] width 14 height 14
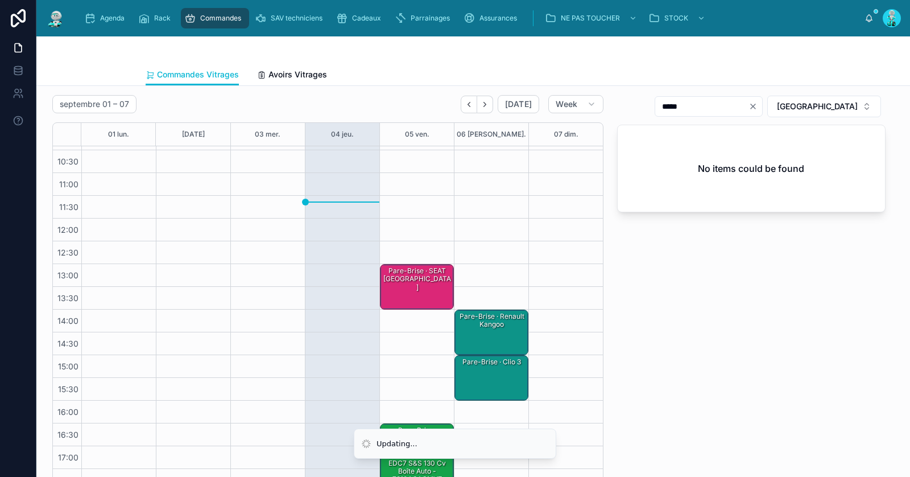
click at [757, 102] on icon "Clear" at bounding box center [752, 106] width 9 height 9
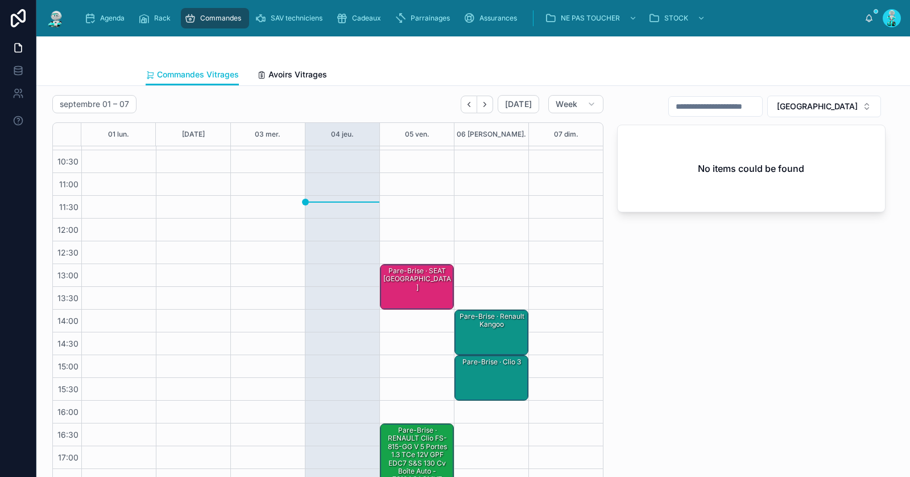
click at [754, 109] on input "text" at bounding box center [715, 106] width 93 height 16
paste input "**********"
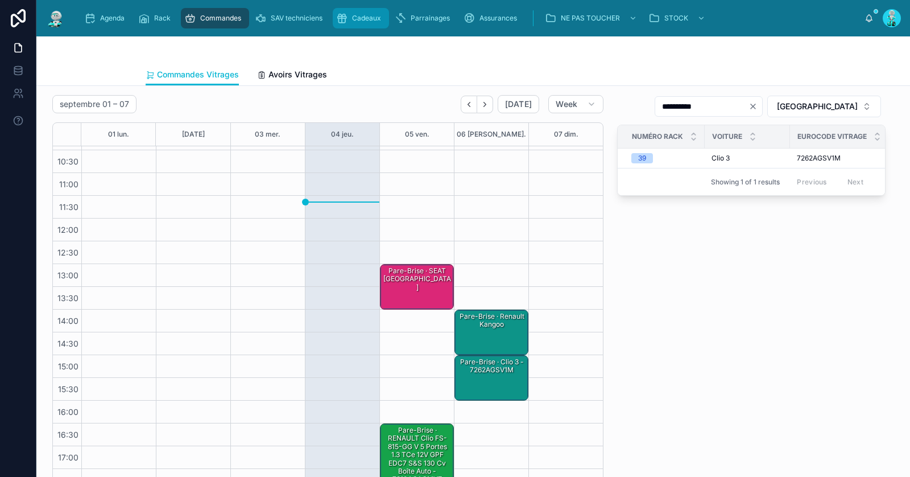
type input "**********"
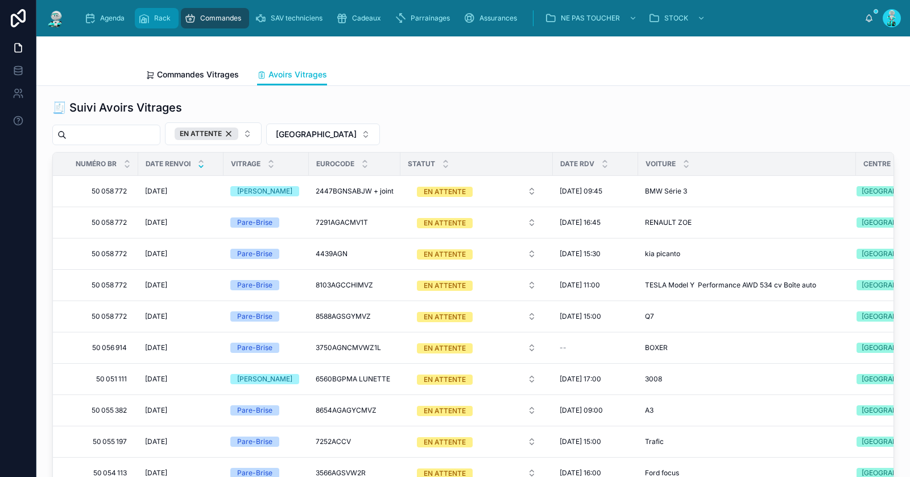
click at [168, 24] on div "Rack" at bounding box center [156, 18] width 37 height 18
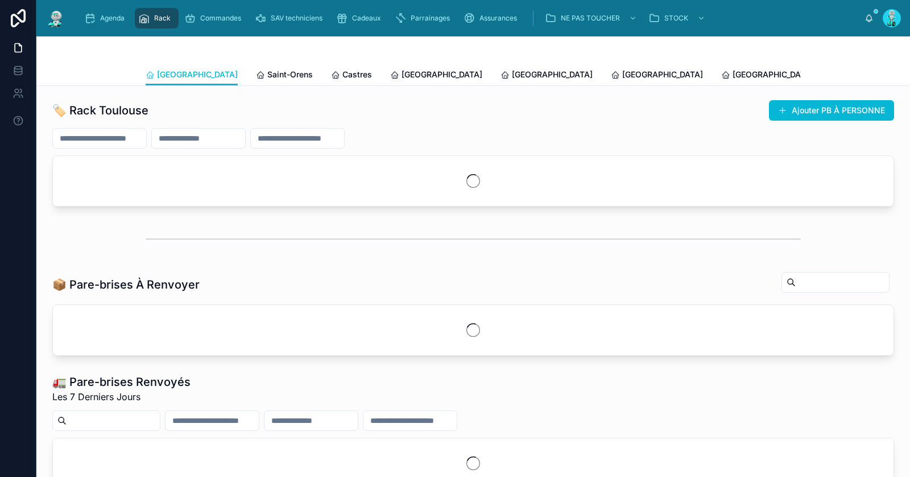
click at [135, 139] on input "text" at bounding box center [99, 138] width 93 height 16
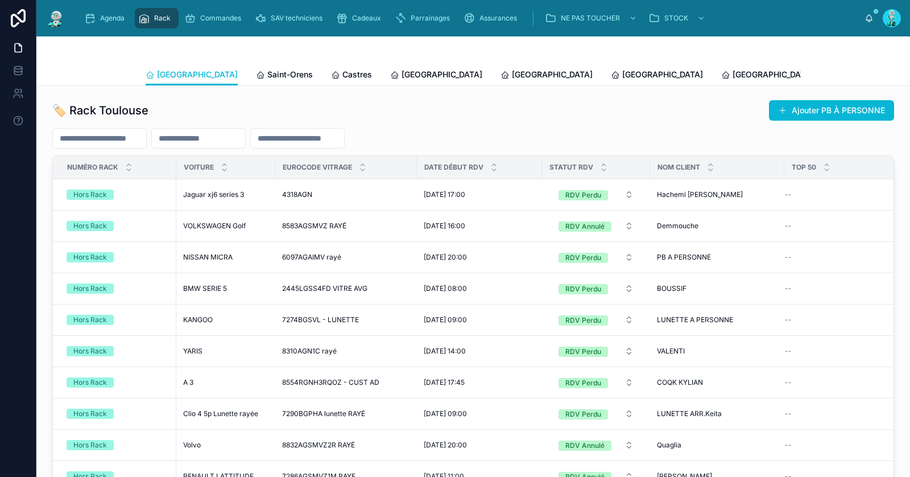
paste input "********"
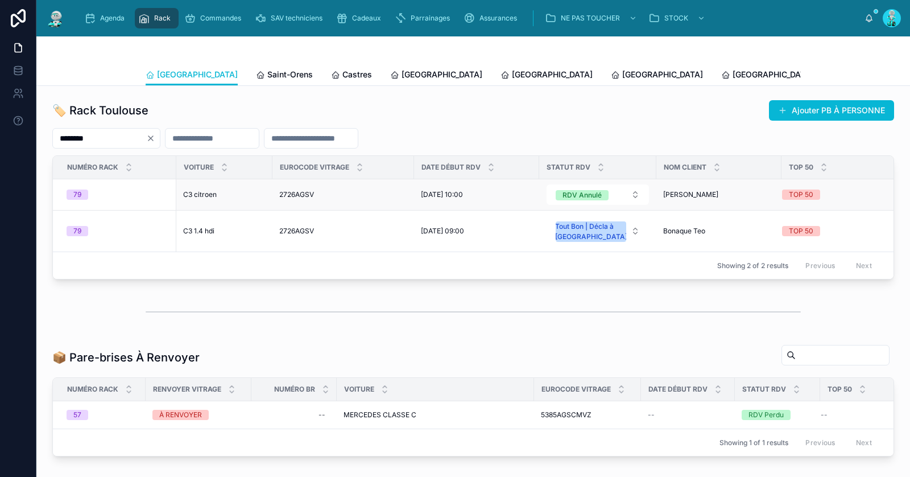
type input "********"
click at [197, 191] on span "C3 citroen" at bounding box center [200, 194] width 34 height 9
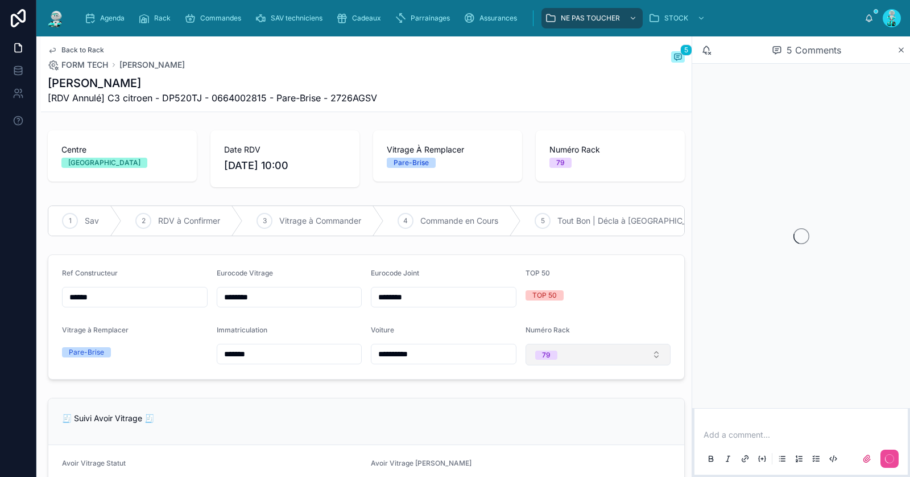
click at [585, 358] on button "79" at bounding box center [598, 354] width 146 height 22
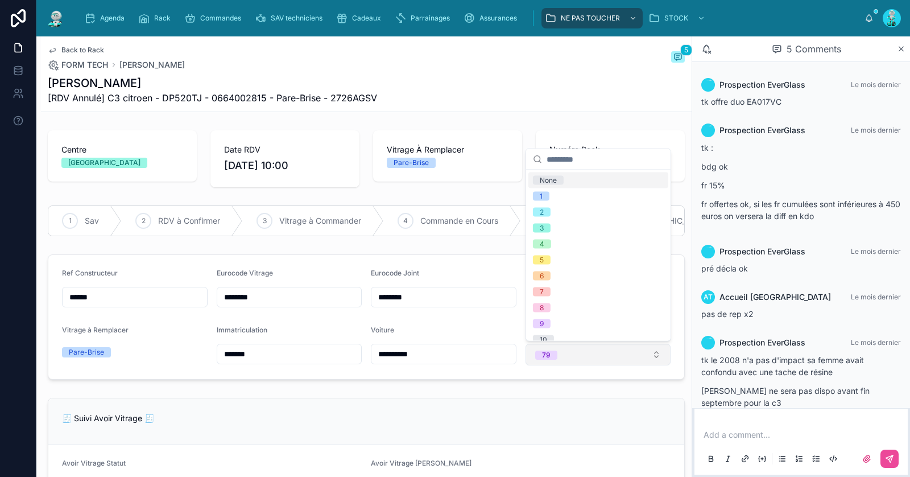
scroll to position [23, 0]
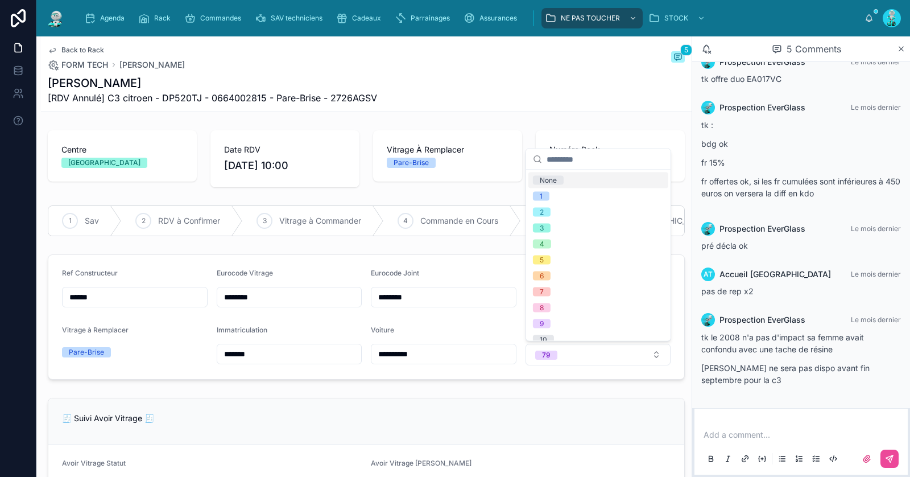
click at [607, 187] on div "None" at bounding box center [598, 180] width 140 height 16
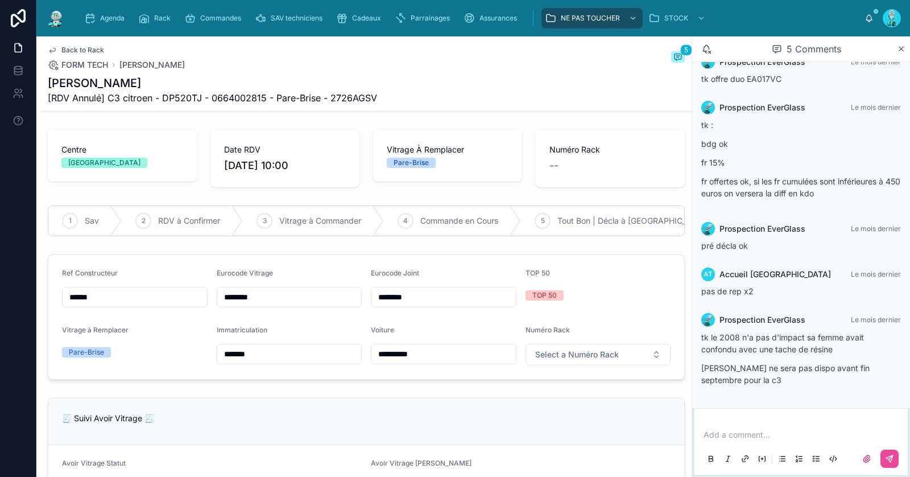
click at [87, 48] on span "Back to Rack" at bounding box center [82, 49] width 43 height 9
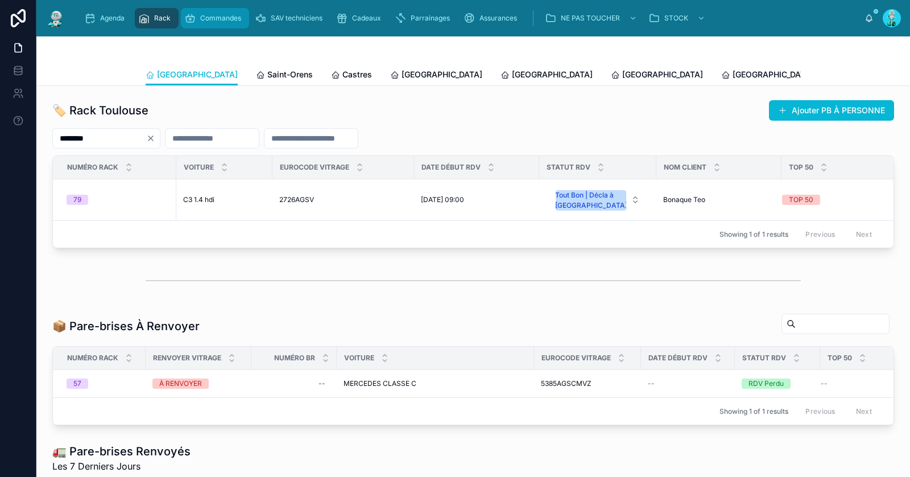
click at [229, 14] on span "Commandes" at bounding box center [220, 18] width 41 height 9
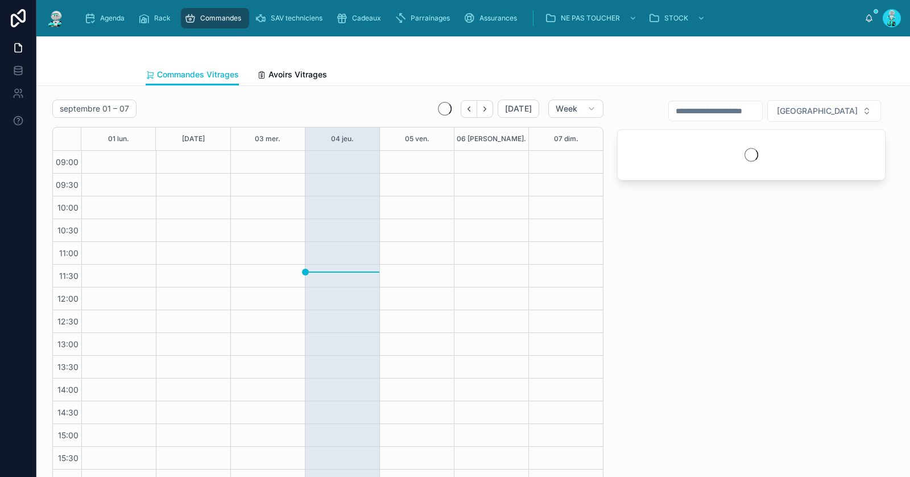
scroll to position [65, 0]
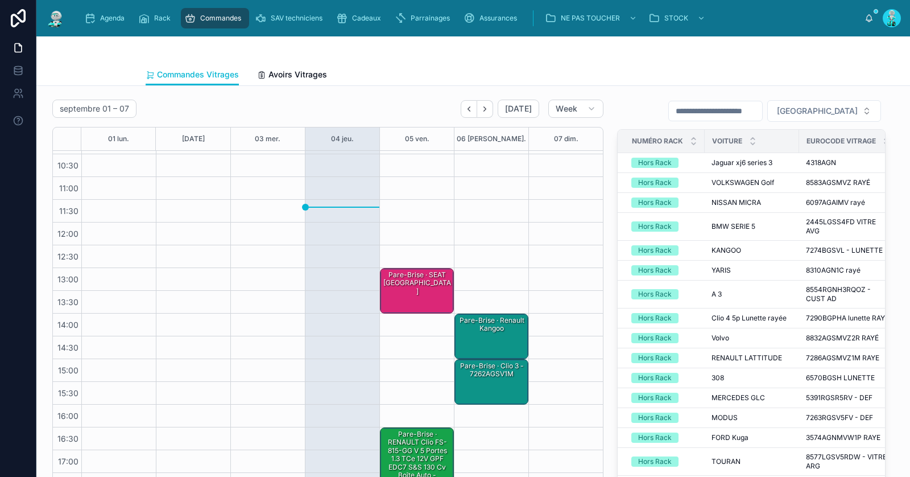
click at [490, 372] on div "Pare-Brise · Clio 3 - 7262AGSV1M" at bounding box center [492, 370] width 71 height 19
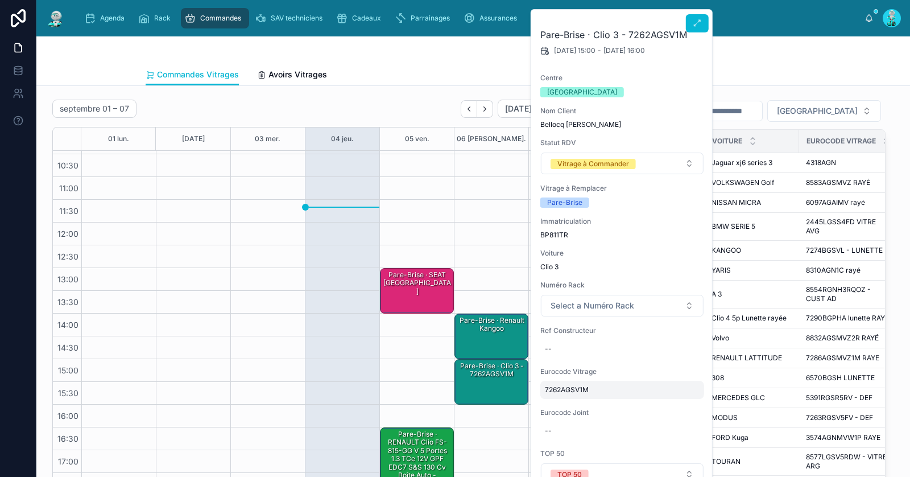
click at [564, 391] on span "7262AGSV1M" at bounding box center [622, 389] width 155 height 9
click at [582, 404] on input "**********" at bounding box center [600, 405] width 107 height 16
click at [774, 73] on div "Commandes Vitrages Avoirs Vitrages" at bounding box center [473, 75] width 655 height 22
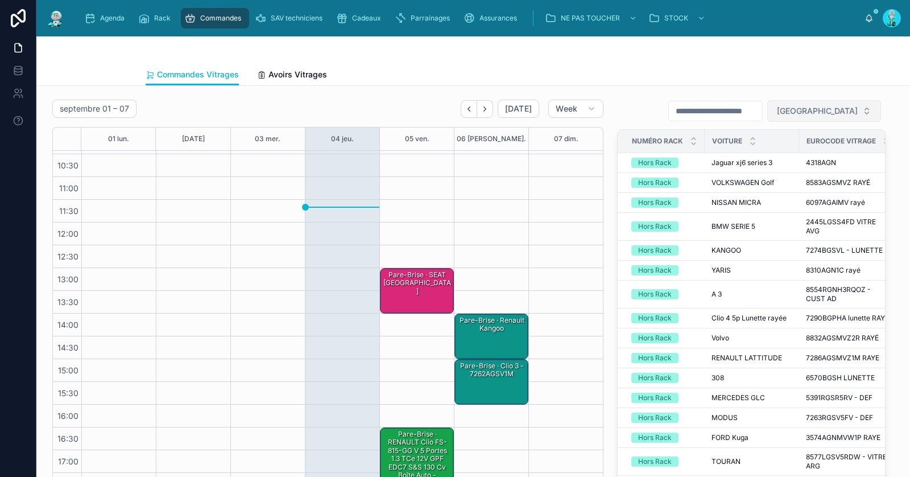
click at [842, 111] on span "Filter Centre" at bounding box center [817, 110] width 81 height 11
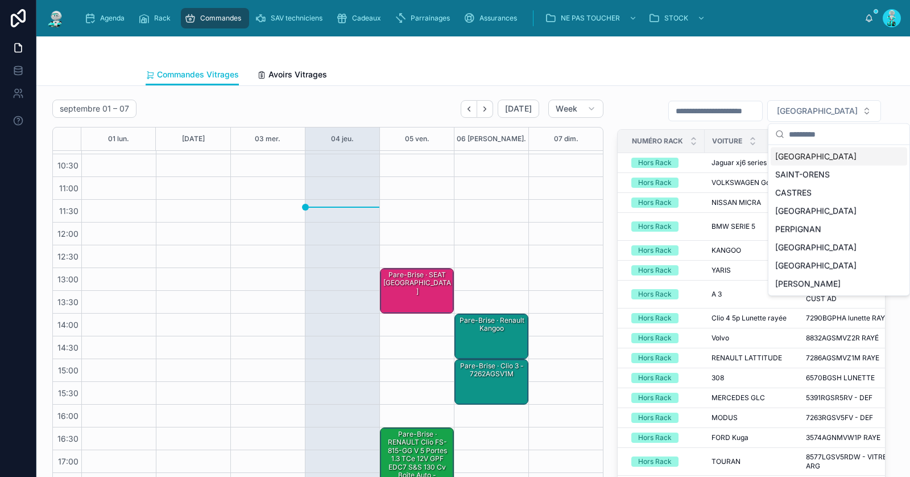
click at [817, 150] on div "[GEOGRAPHIC_DATA]" at bounding box center [839, 156] width 136 height 18
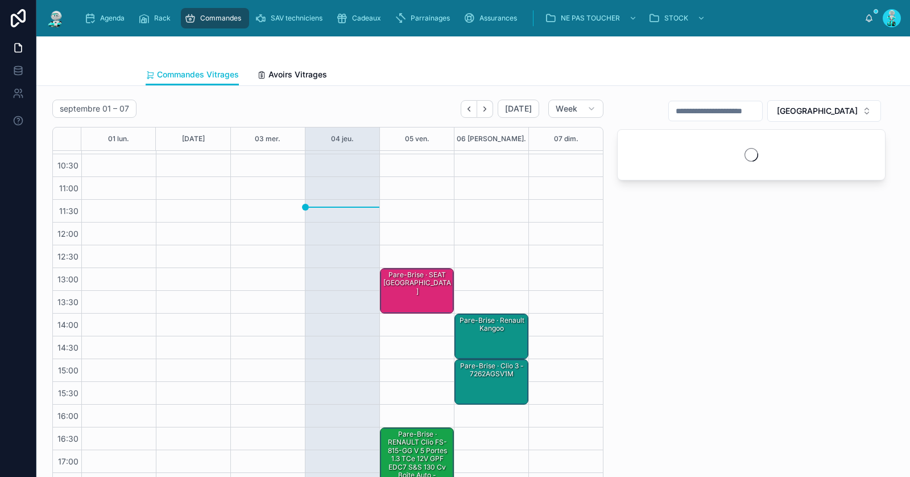
click at [756, 97] on div "[GEOGRAPHIC_DATA]" at bounding box center [751, 297] width 282 height 405
click at [756, 107] on input "text" at bounding box center [715, 111] width 93 height 16
paste input "**********"
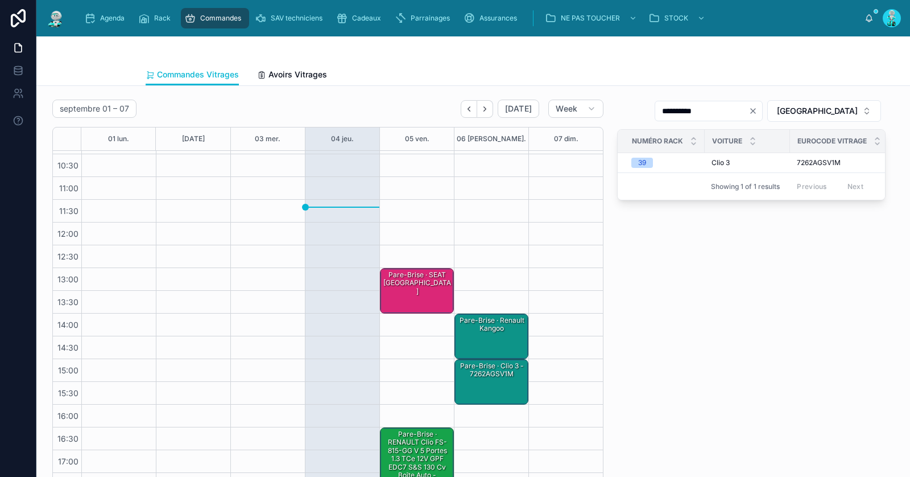
type input "**********"
click at [637, 254] on div "**********" at bounding box center [751, 297] width 282 height 405
click at [489, 371] on div "Pare-Brise · Clio 3 - 7262AGSV1M" at bounding box center [492, 370] width 71 height 19
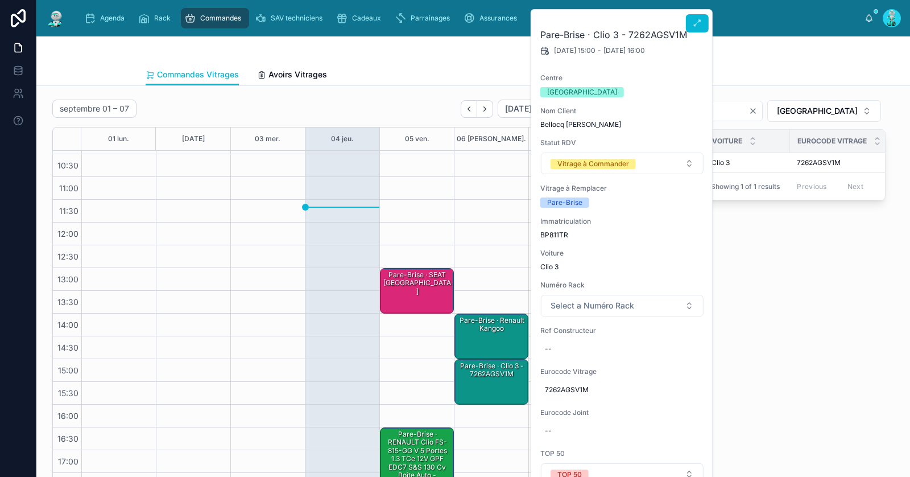
click at [579, 337] on div "Ref Constructeur --" at bounding box center [622, 342] width 164 height 32
click at [580, 347] on div "--" at bounding box center [622, 349] width 164 height 18
click button "submit" at bounding box center [684, 363] width 14 height 14
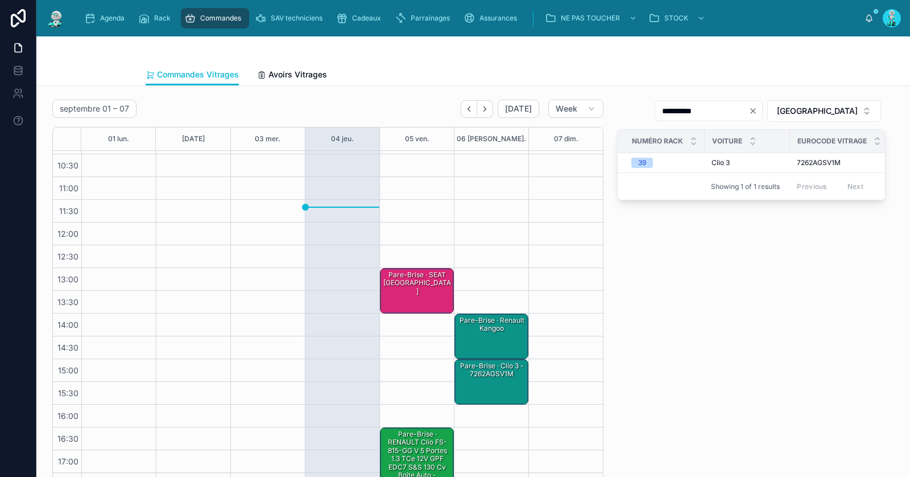
click at [502, 373] on div "Pare-Brise · Clio 3 - 7262AGSV1M" at bounding box center [492, 370] width 71 height 19
click at [506, 372] on div "Pare-Brise · Clio 3 - 7262AGSV1M" at bounding box center [492, 370] width 71 height 19
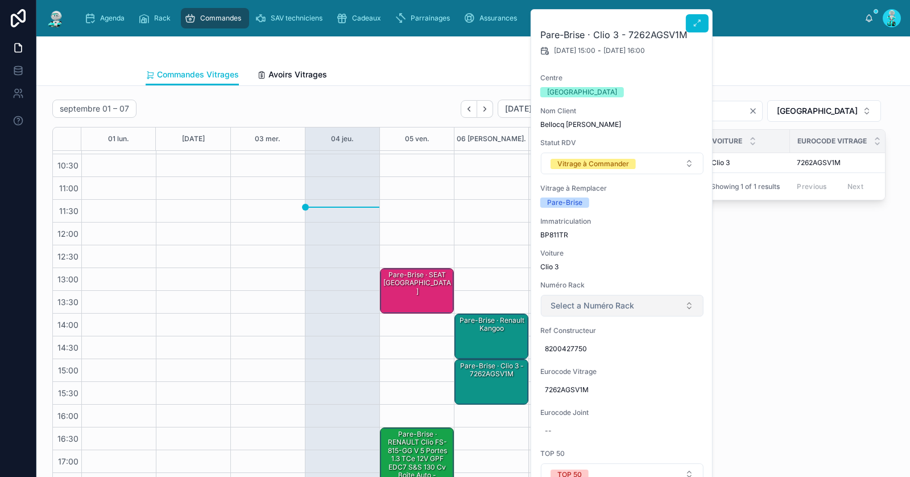
click at [595, 308] on span "Select a Numéro Rack" at bounding box center [592, 305] width 84 height 11
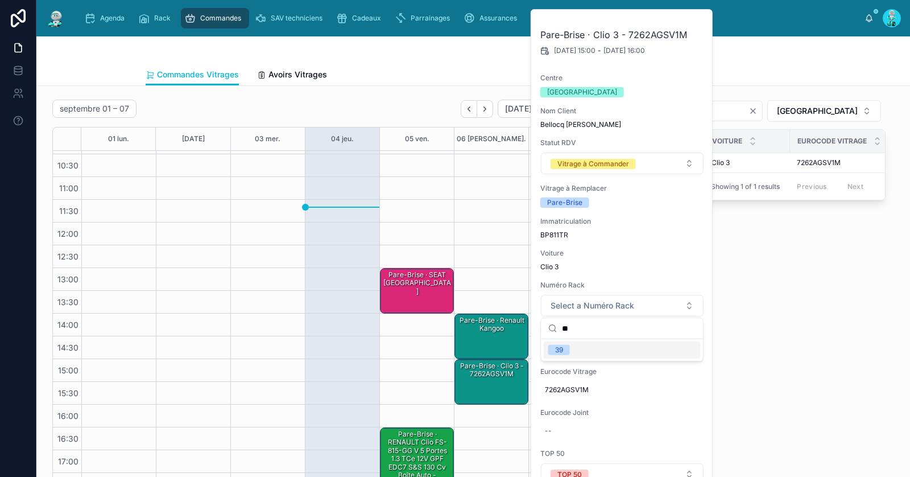
type input "**"
click at [582, 350] on div "39" at bounding box center [622, 349] width 157 height 17
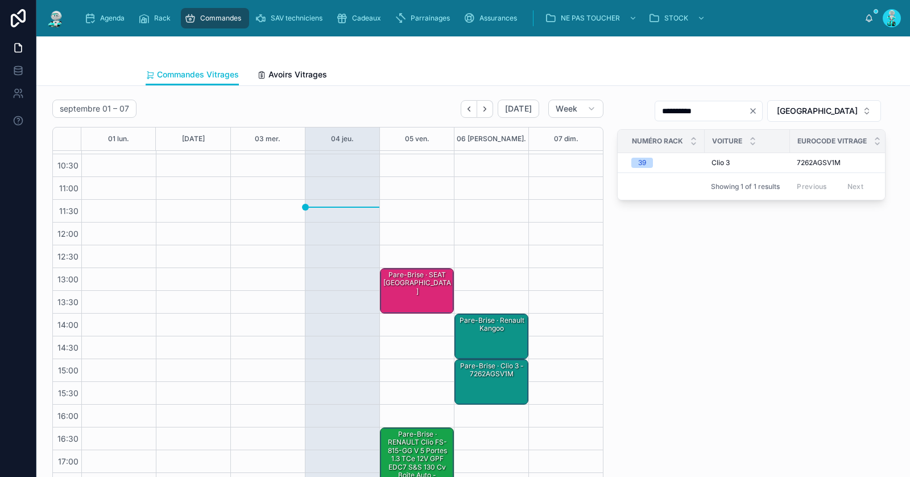
click at [504, 380] on div "Pare-Brise · Clio 3 - 7262AGSV1M" at bounding box center [492, 381] width 71 height 43
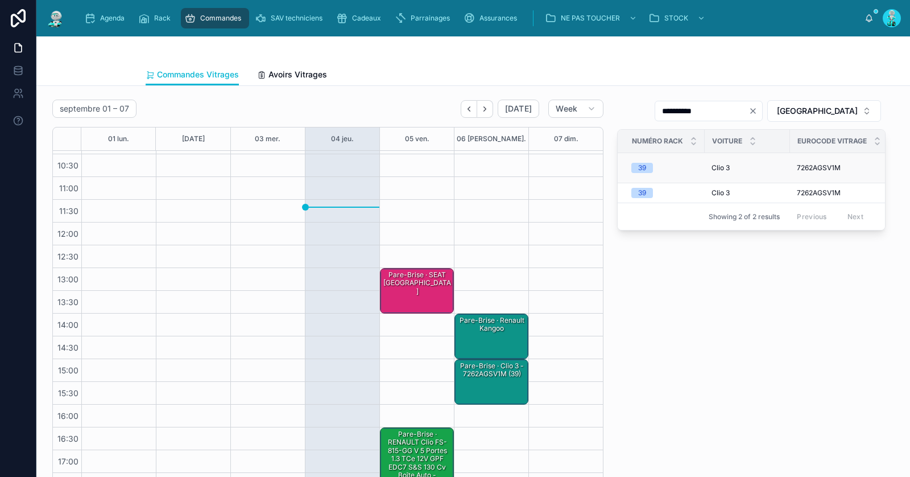
click at [627, 160] on td "39" at bounding box center [661, 168] width 87 height 30
click at [503, 370] on div "Pare-Brise · Clio 3 - 7262AGSV1M (39)" at bounding box center [492, 370] width 71 height 19
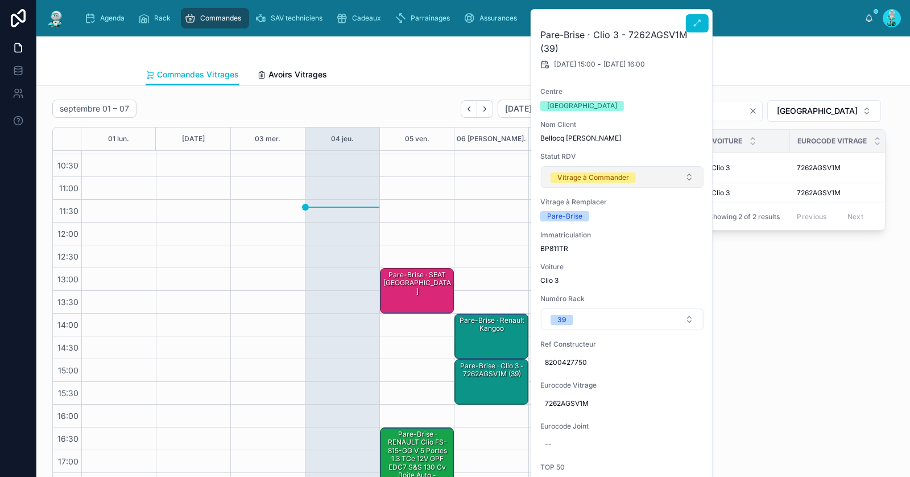
click at [586, 180] on div "Vitrage à Commander" at bounding box center [593, 177] width 72 height 10
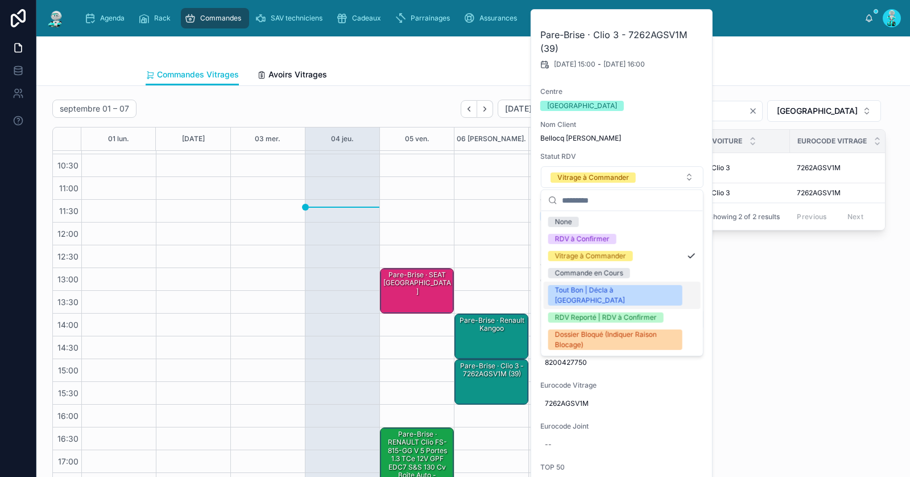
click at [599, 288] on div "Tout Bon | Décla à [GEOGRAPHIC_DATA]" at bounding box center [615, 295] width 121 height 20
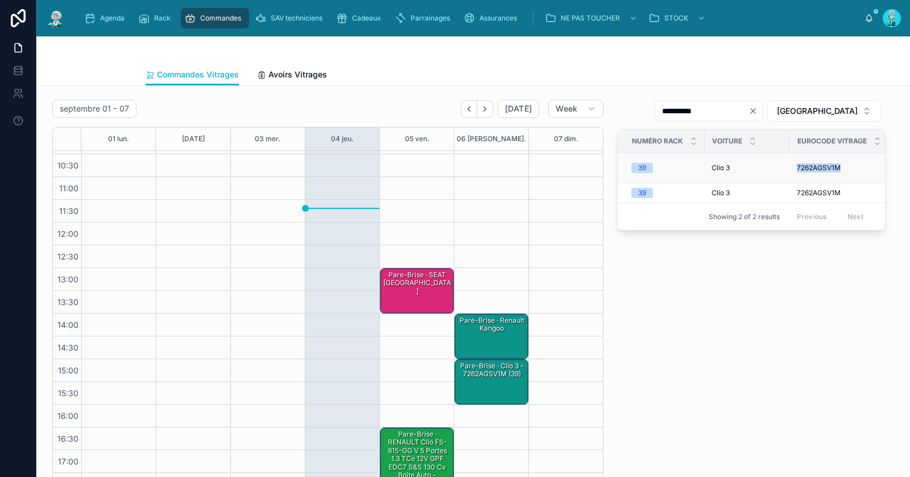
drag, startPoint x: 793, startPoint y: 165, endPoint x: 847, endPoint y: 168, distance: 54.1
click at [847, 168] on td "7262AGSV1M 7262AGSV1M" at bounding box center [839, 168] width 98 height 30
copy span "7262AGSV1M"
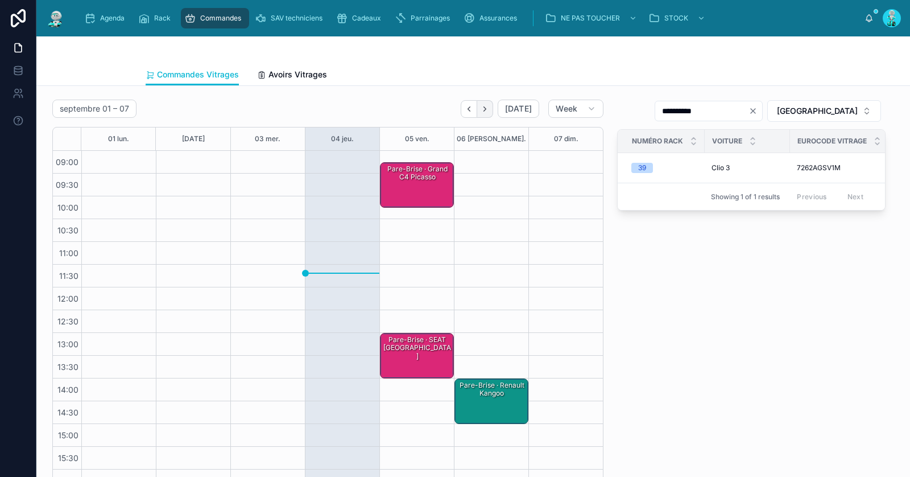
click at [489, 109] on icon "Next" at bounding box center [485, 109] width 9 height 9
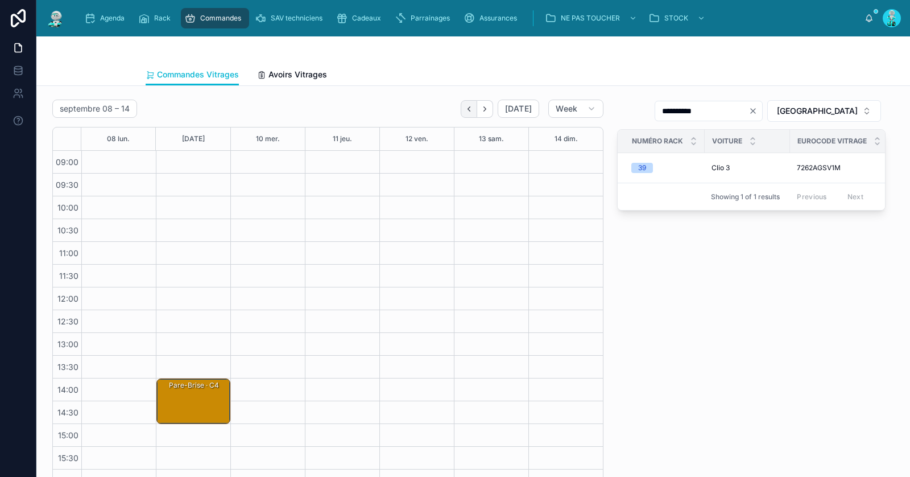
click at [471, 105] on icon "Back" at bounding box center [469, 109] width 9 height 9
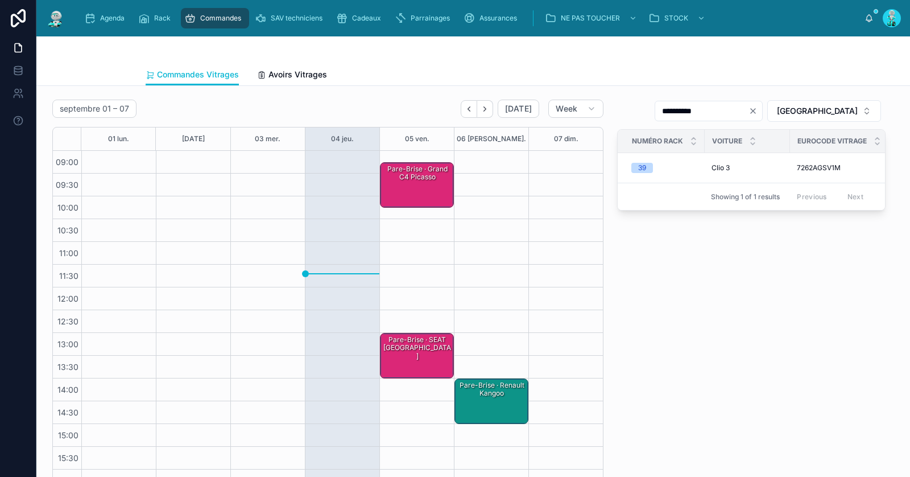
click at [478, 392] on div "Pare-Brise · Renault kangoo" at bounding box center [492, 389] width 71 height 19
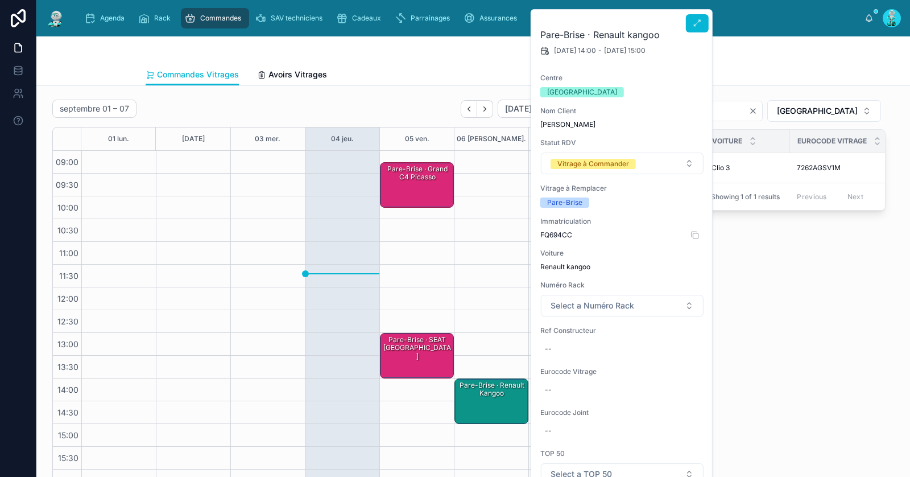
click at [558, 233] on span "FQ694CC" at bounding box center [622, 234] width 164 height 9
copy span "FQ694CC"
click at [500, 393] on div "Pare-Brise · Renault kangoo" at bounding box center [492, 389] width 71 height 19
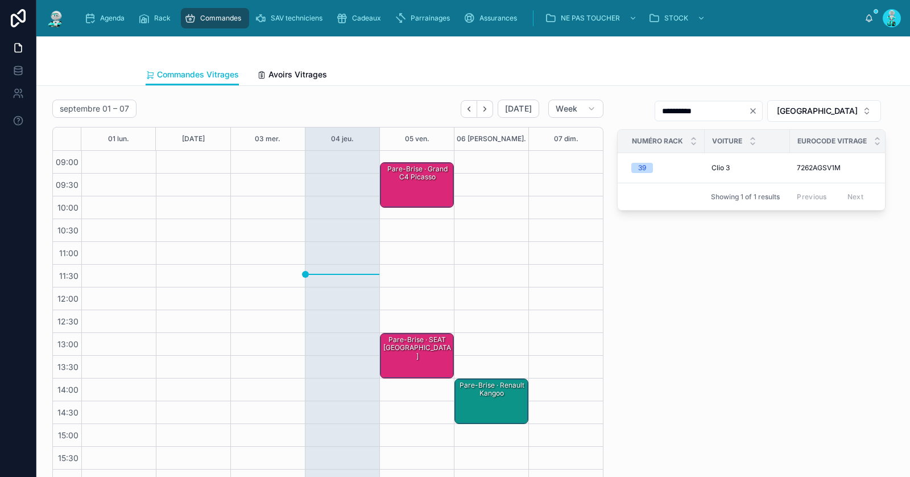
click at [500, 392] on div "Pare-Brise · Renault kangoo" at bounding box center [492, 389] width 71 height 19
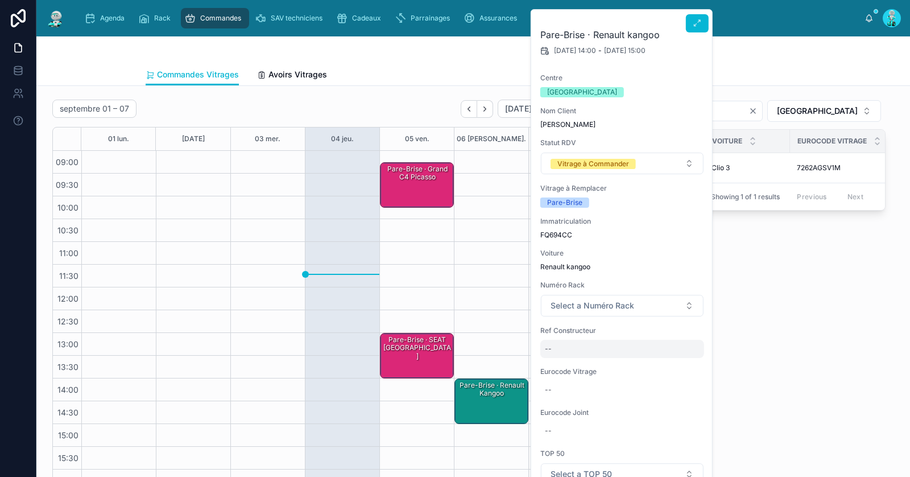
click at [557, 343] on div "--" at bounding box center [622, 349] width 164 height 18
type input "**********"
click button "submit" at bounding box center [684, 363] width 14 height 14
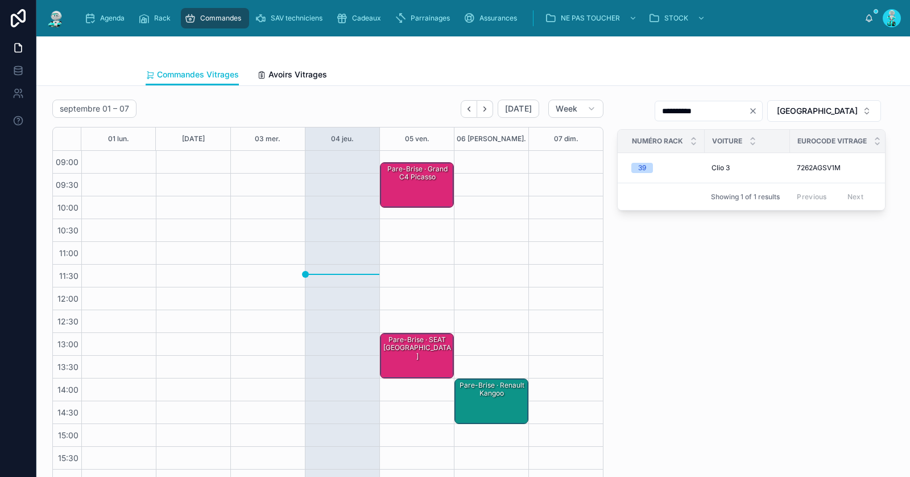
click at [477, 398] on div "Pare-Brise · Renault kangoo" at bounding box center [492, 400] width 71 height 43
click at [492, 403] on div "Pare-Brise · Renault kangoo" at bounding box center [492, 400] width 71 height 43
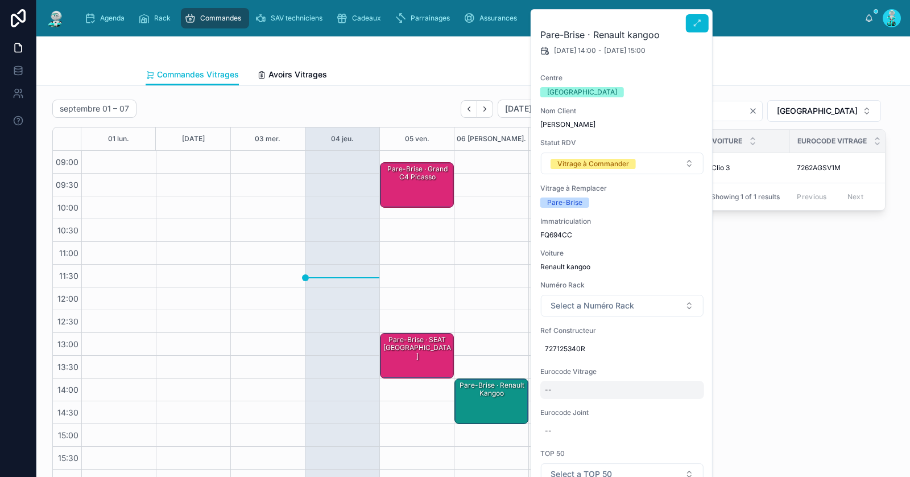
click at [558, 394] on div "--" at bounding box center [622, 389] width 164 height 18
type input "**********"
click button "submit" at bounding box center [684, 404] width 14 height 14
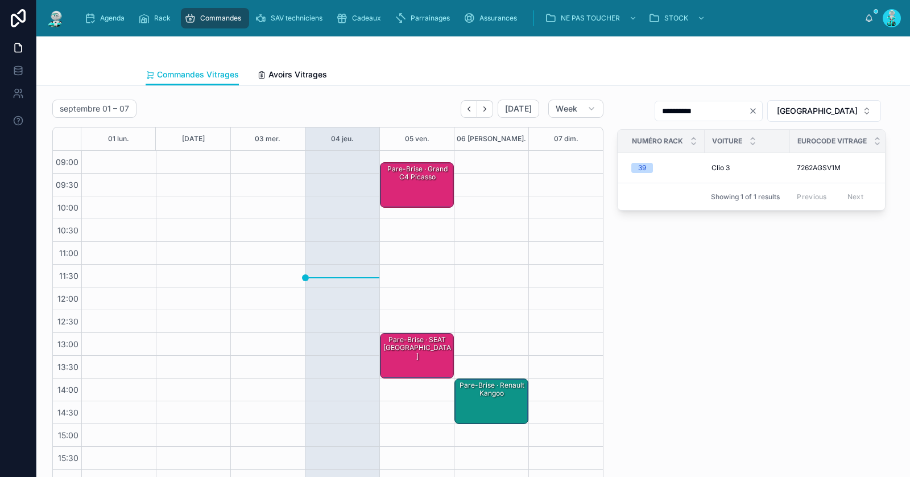
click at [757, 113] on icon "Clear" at bounding box center [752, 110] width 9 height 9
click at [762, 106] on input "text" at bounding box center [715, 111] width 93 height 16
paste input "*********"
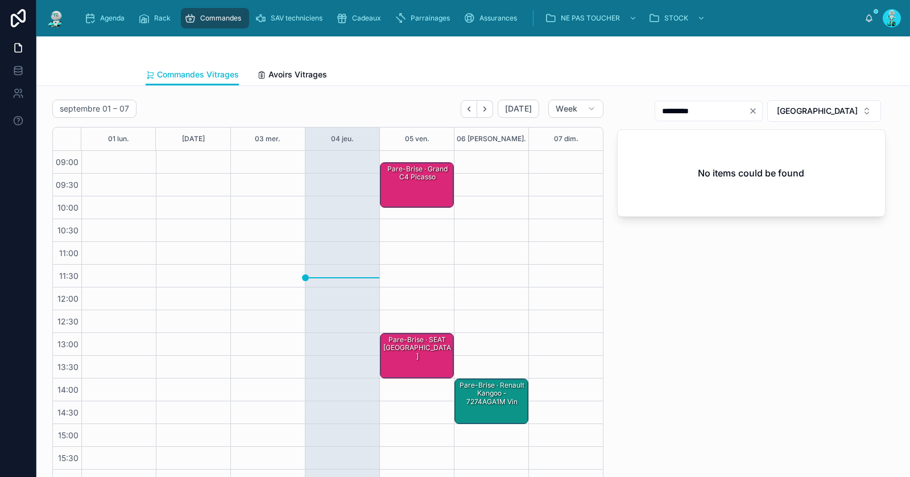
type input "*********"
click at [500, 397] on div "Pare-Brise · Renault kangoo - 7274AGA1M vin" at bounding box center [492, 393] width 71 height 27
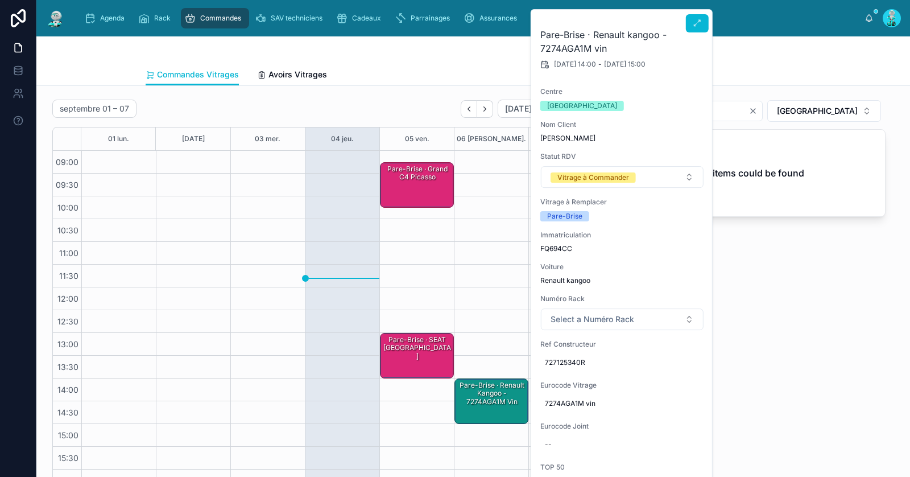
click at [593, 187] on form "Vitrage à Commander" at bounding box center [622, 176] width 164 height 23
click at [591, 180] on div "Vitrage à Commander" at bounding box center [593, 177] width 72 height 10
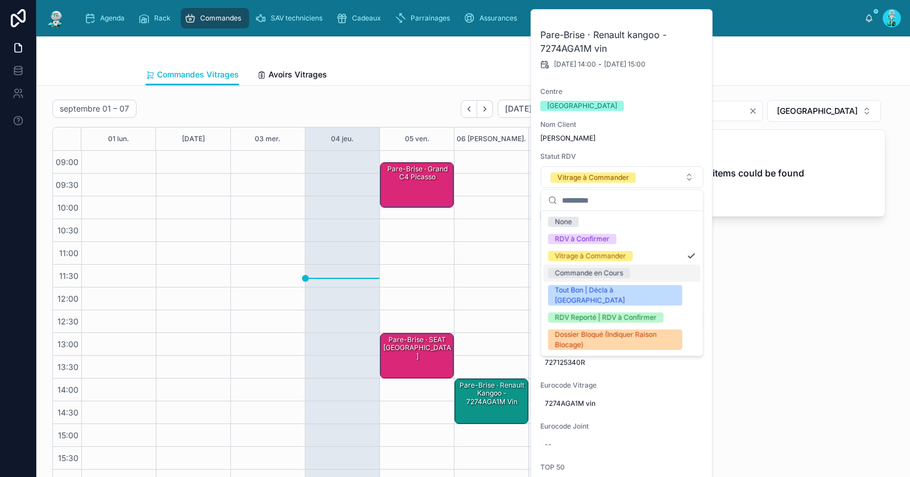
click at [598, 272] on div "Commande en Cours" at bounding box center [589, 273] width 68 height 10
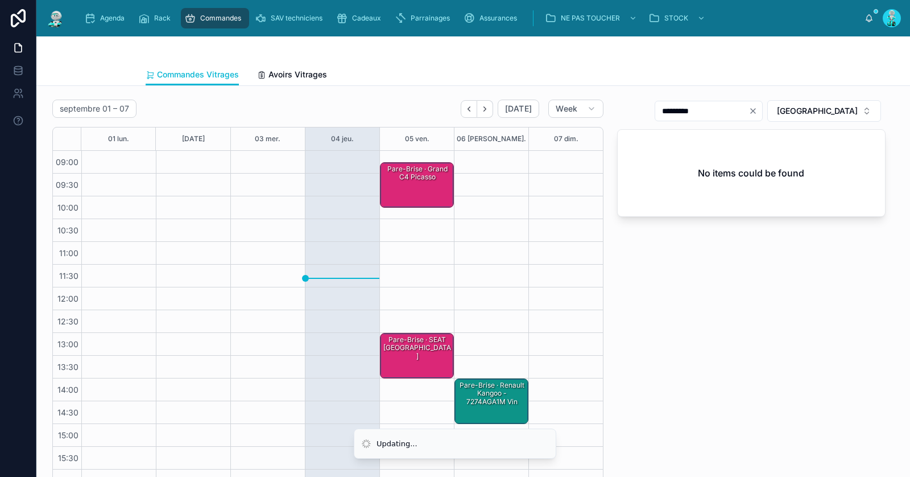
click at [700, 293] on div "********* TOULOUSE No items could be found" at bounding box center [751, 297] width 282 height 405
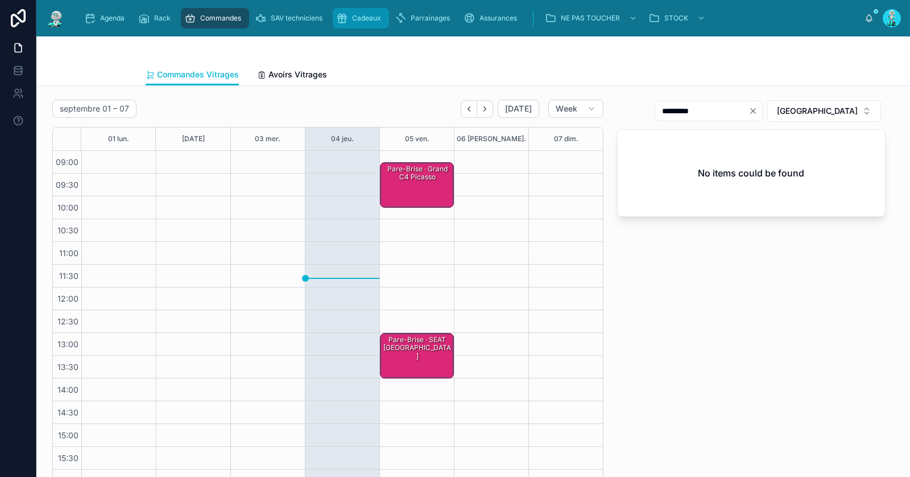
click at [362, 18] on span "Cadeaux" at bounding box center [366, 18] width 29 height 9
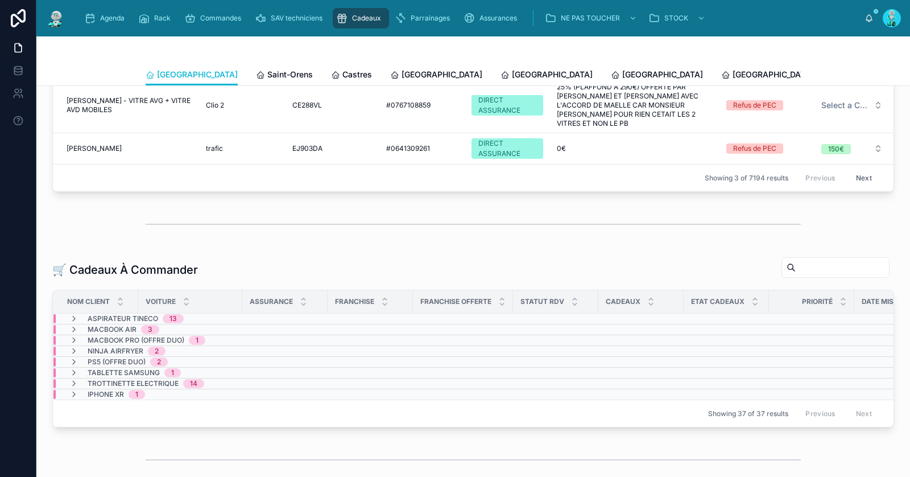
scroll to position [84, 0]
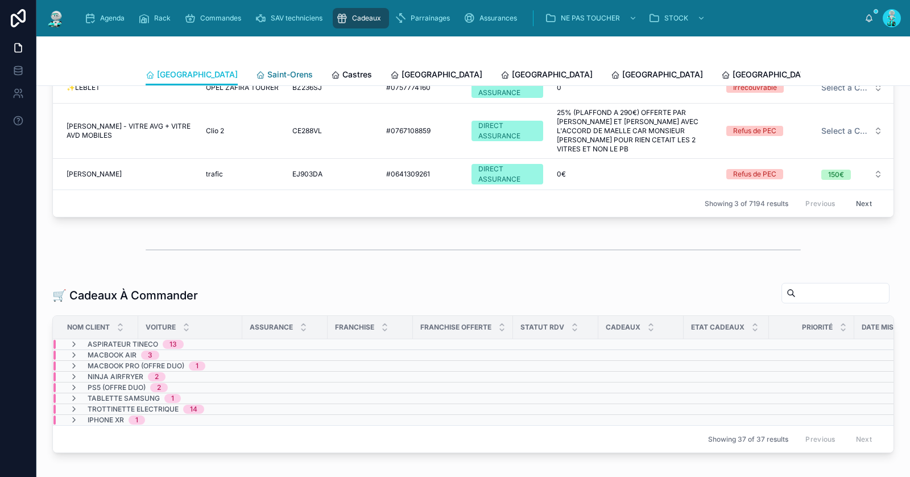
click at [267, 73] on span "Saint-Orens" at bounding box center [289, 74] width 45 height 11
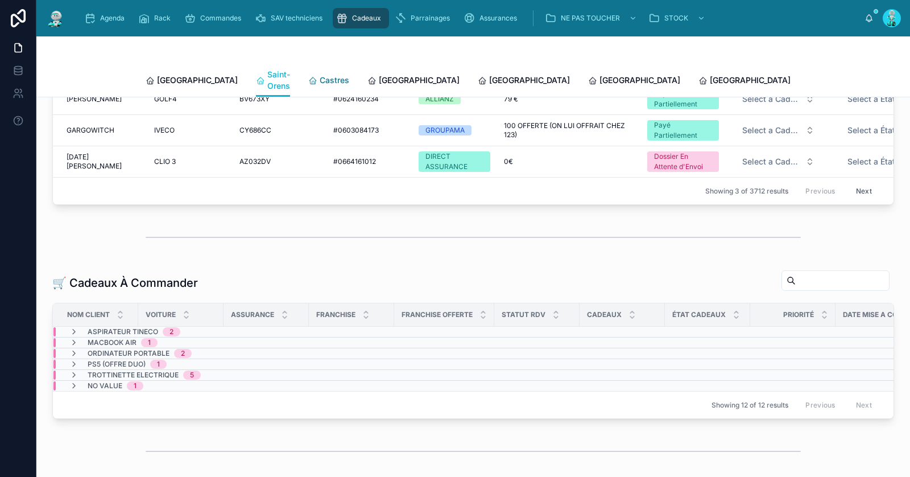
click at [321, 74] on span "Castres" at bounding box center [335, 79] width 30 height 11
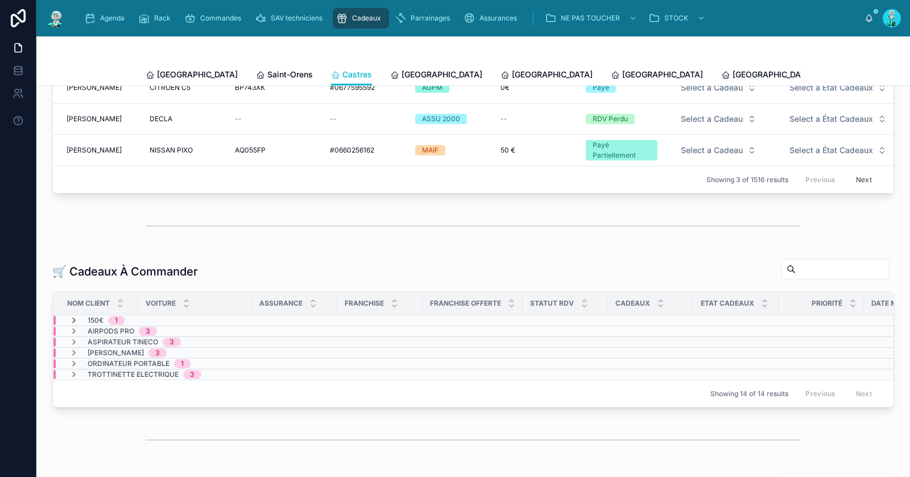
click at [76, 316] on icon at bounding box center [73, 320] width 9 height 9
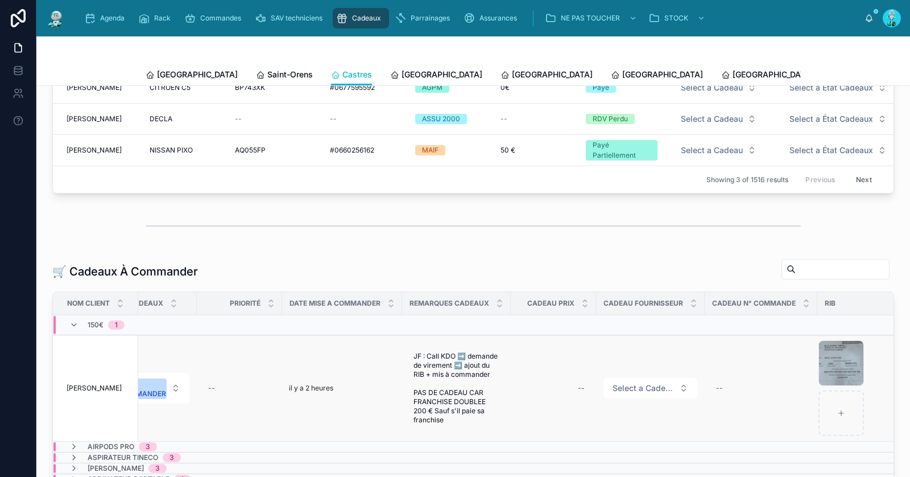
scroll to position [0, 618]
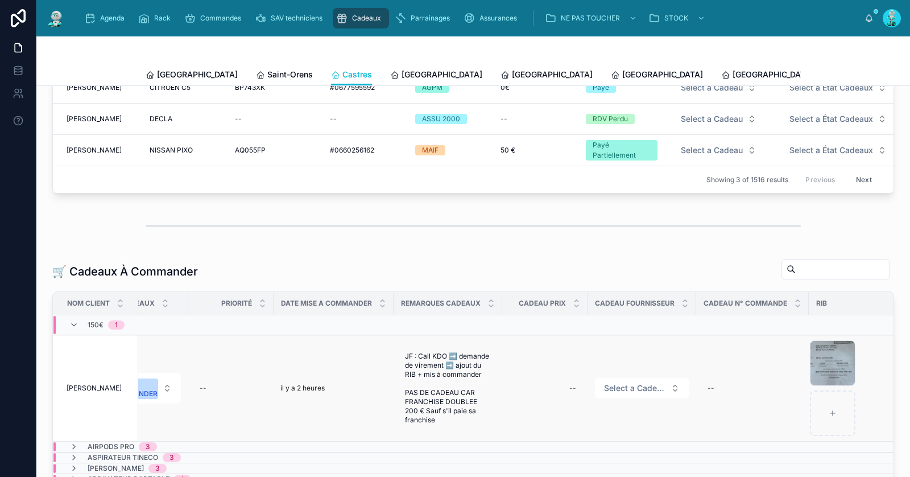
click at [99, 384] on span "AZEMA Audrey" at bounding box center [94, 387] width 55 height 9
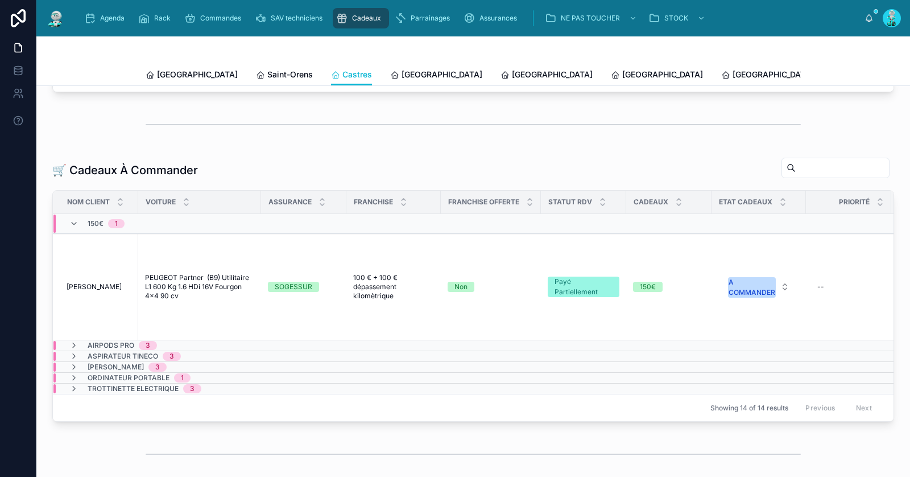
scroll to position [208, 0]
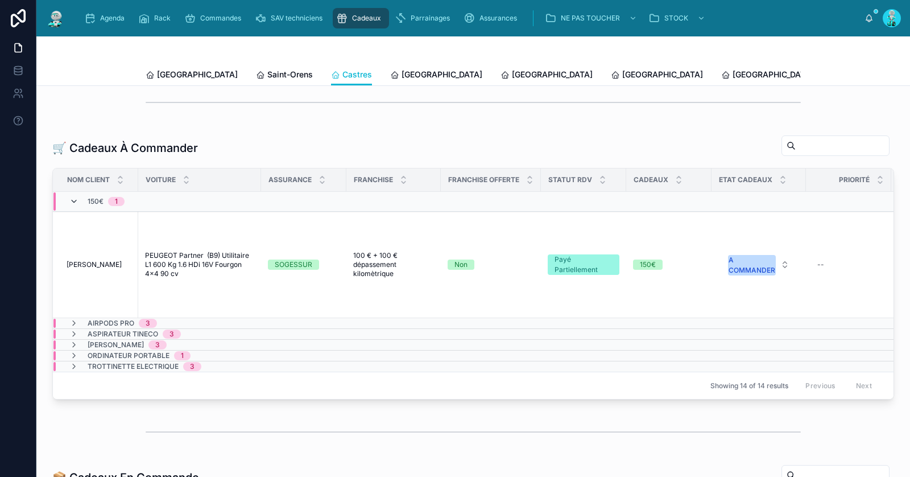
click at [72, 198] on icon at bounding box center [73, 201] width 9 height 9
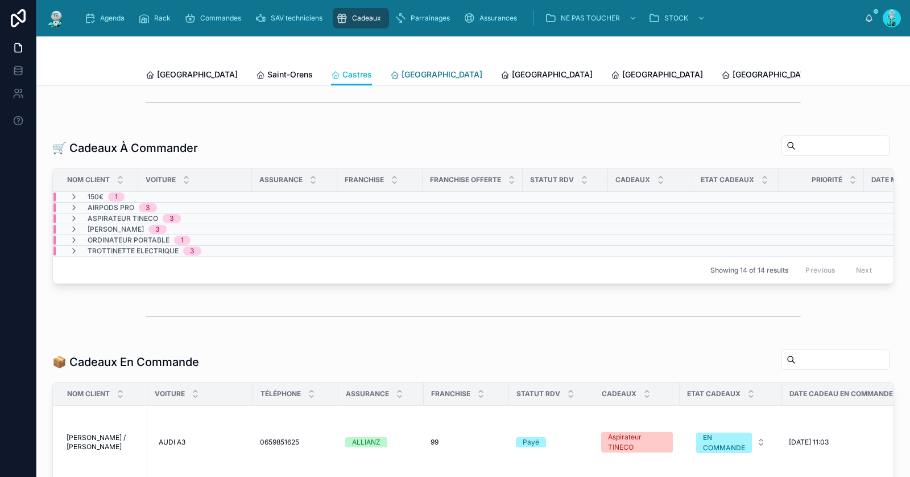
click at [401, 76] on span "[GEOGRAPHIC_DATA]" at bounding box center [441, 74] width 81 height 11
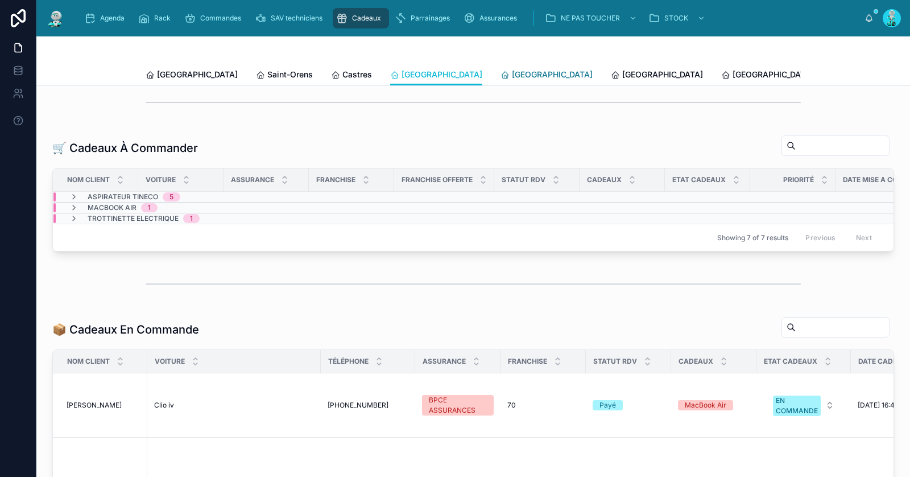
click at [512, 70] on span "[GEOGRAPHIC_DATA]" at bounding box center [552, 74] width 81 height 11
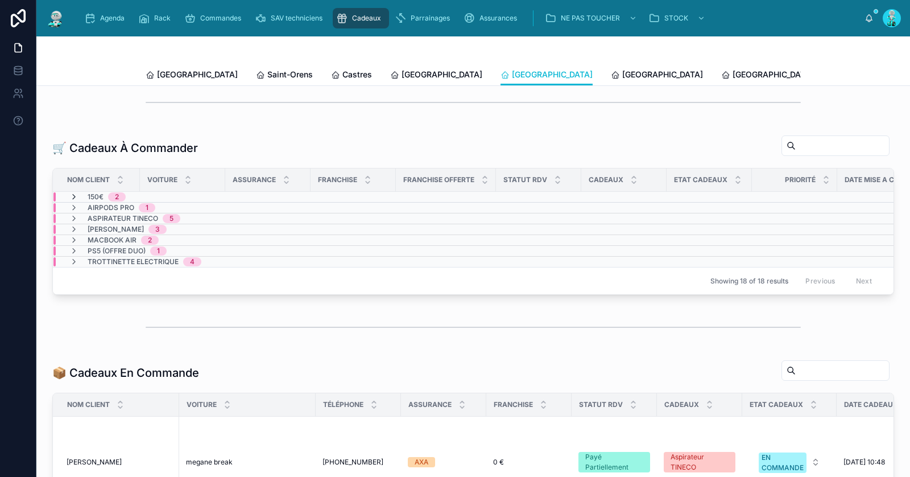
click at [74, 192] on icon at bounding box center [73, 196] width 9 height 9
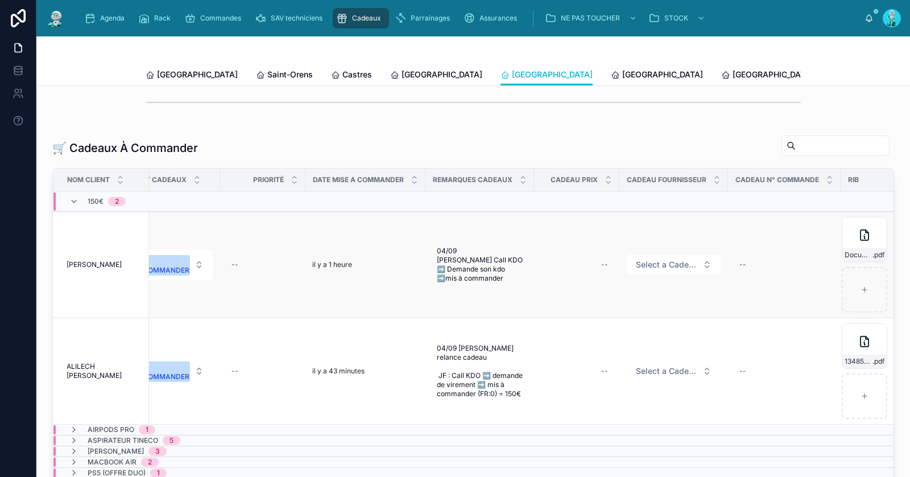
scroll to position [0, 582]
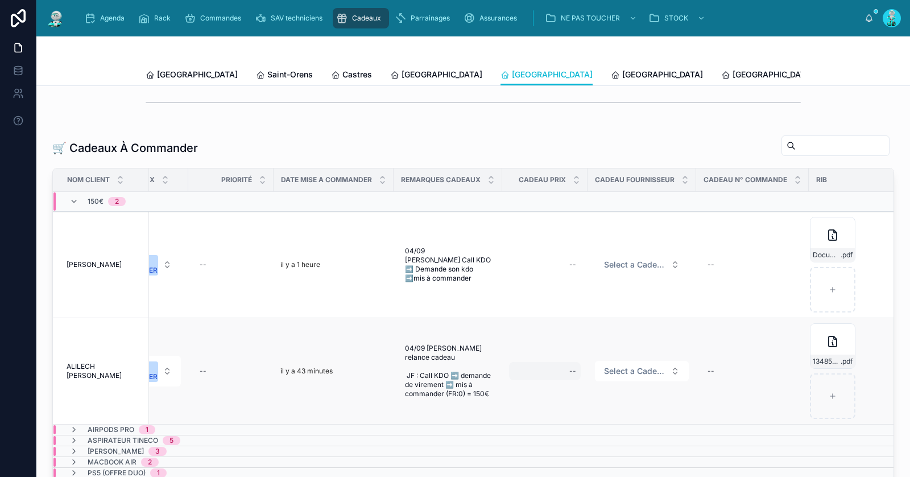
click at [560, 369] on div "--" at bounding box center [545, 371] width 72 height 18
type input "*******"
click button "submit" at bounding box center [709, 382] width 14 height 14
click at [643, 365] on span "Select a Cadeau Fournisseur" at bounding box center [635, 370] width 62 height 11
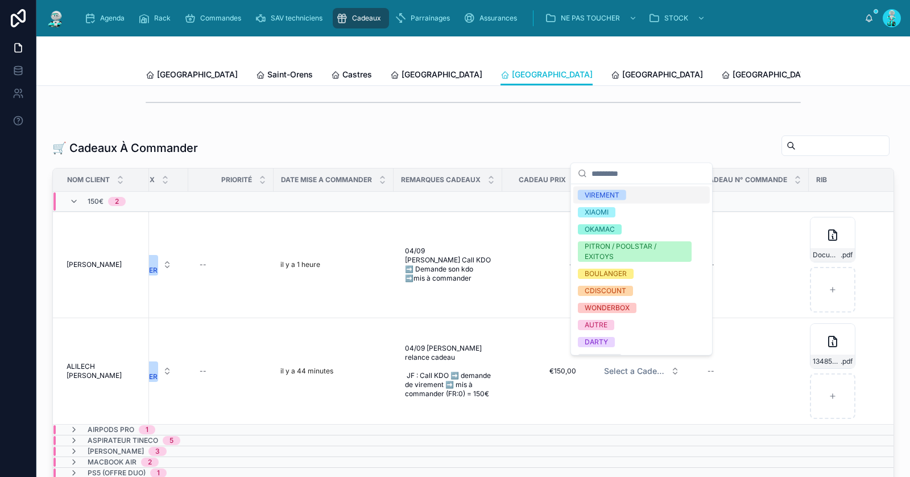
click at [614, 187] on div "VIREMENT" at bounding box center [641, 195] width 136 height 17
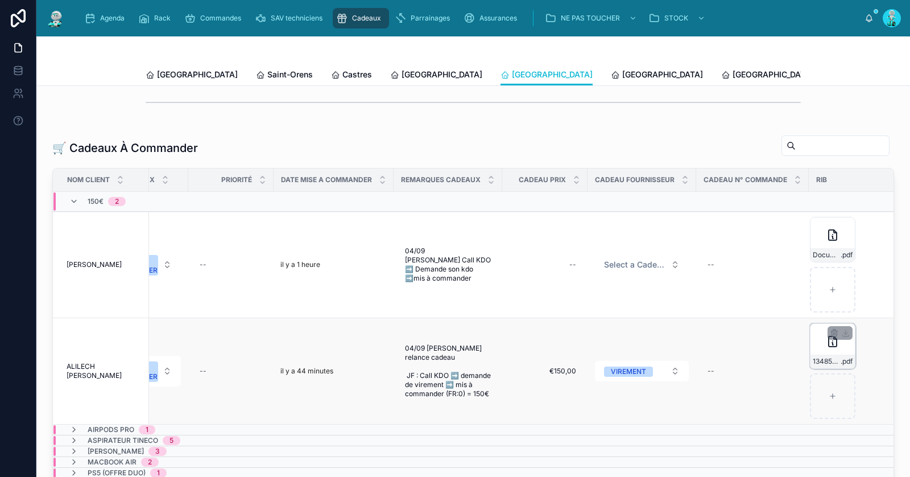
click at [826, 341] on icon at bounding box center [833, 341] width 14 height 14
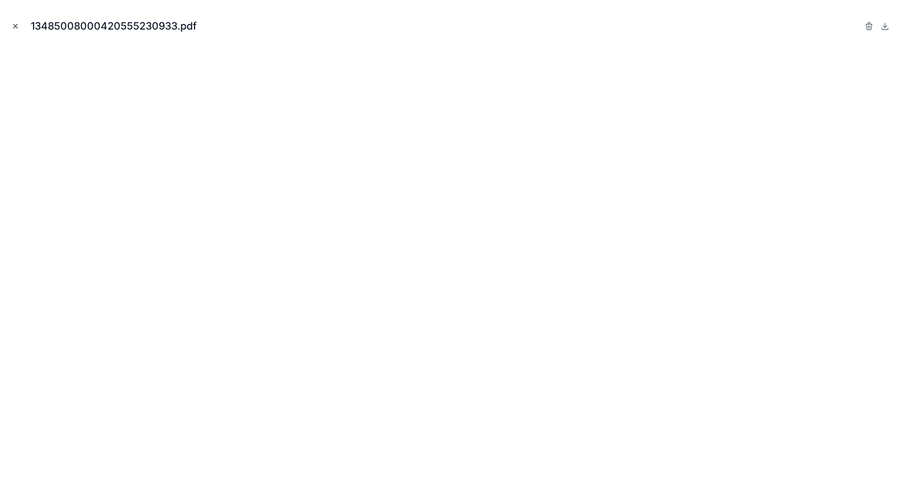
click at [18, 24] on icon "Close modal" at bounding box center [15, 26] width 8 height 8
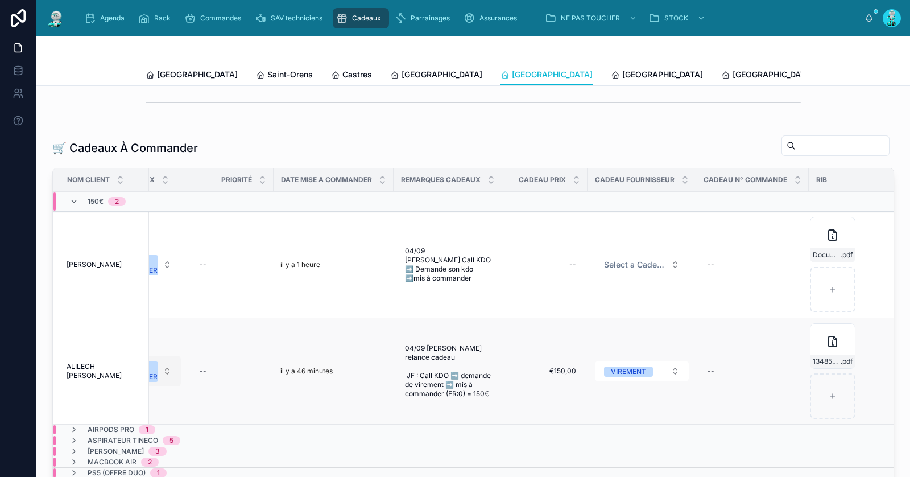
click at [156, 370] on div "A COMMANDER" at bounding box center [134, 371] width 47 height 20
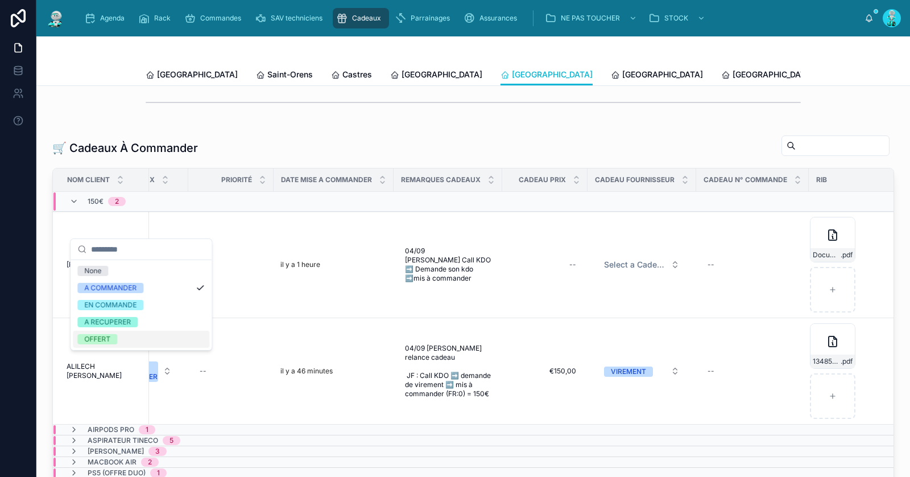
click at [144, 343] on div "OFFERT" at bounding box center [141, 338] width 136 height 17
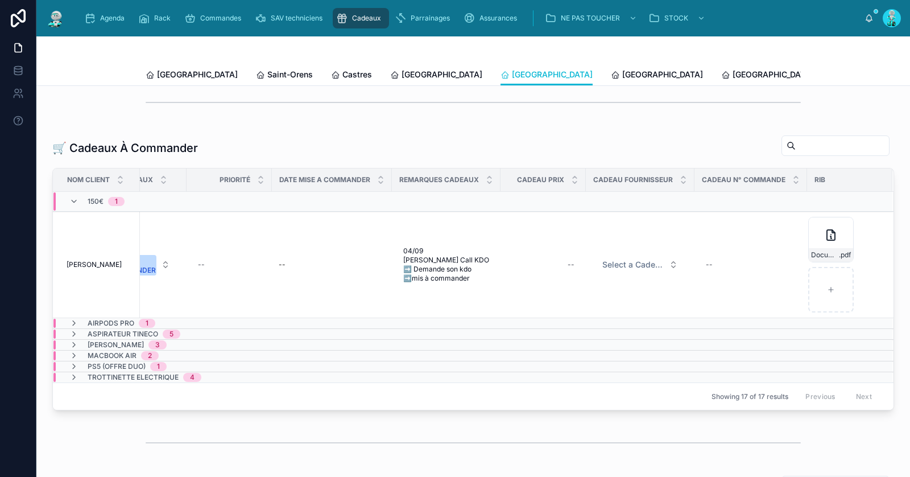
scroll to position [0, 573]
click at [75, 197] on icon at bounding box center [73, 201] width 9 height 9
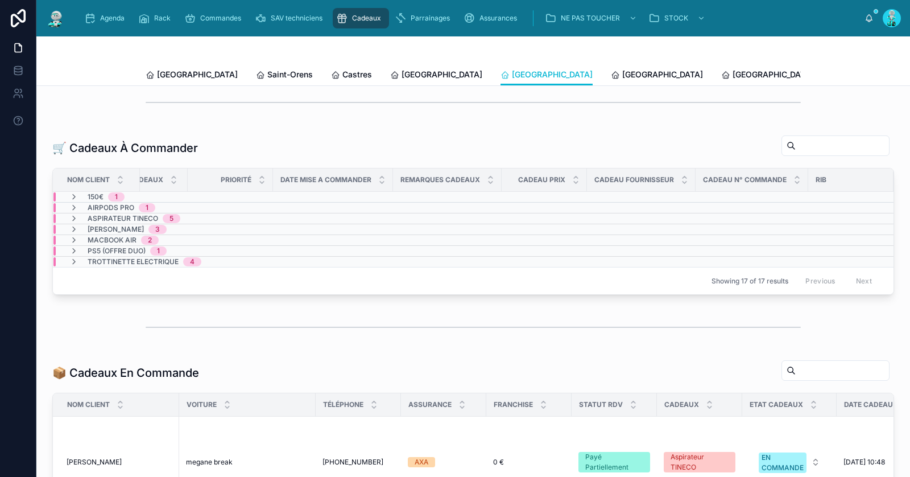
scroll to position [0, 562]
click at [75, 197] on icon at bounding box center [73, 196] width 9 height 9
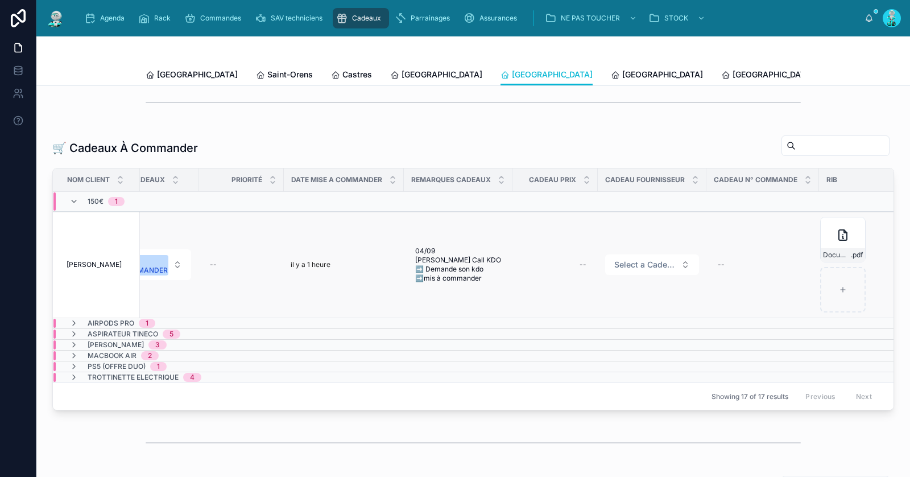
scroll to position [0, 573]
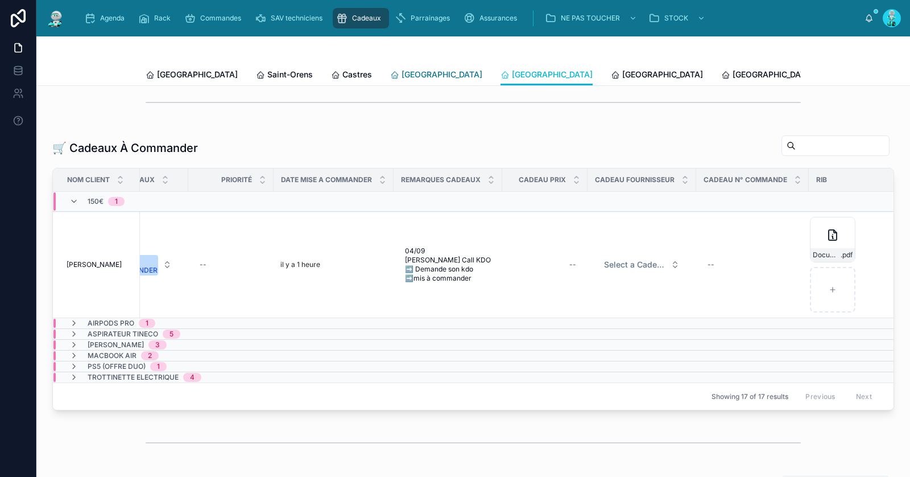
click at [401, 74] on span "Carcassonne" at bounding box center [441, 74] width 81 height 11
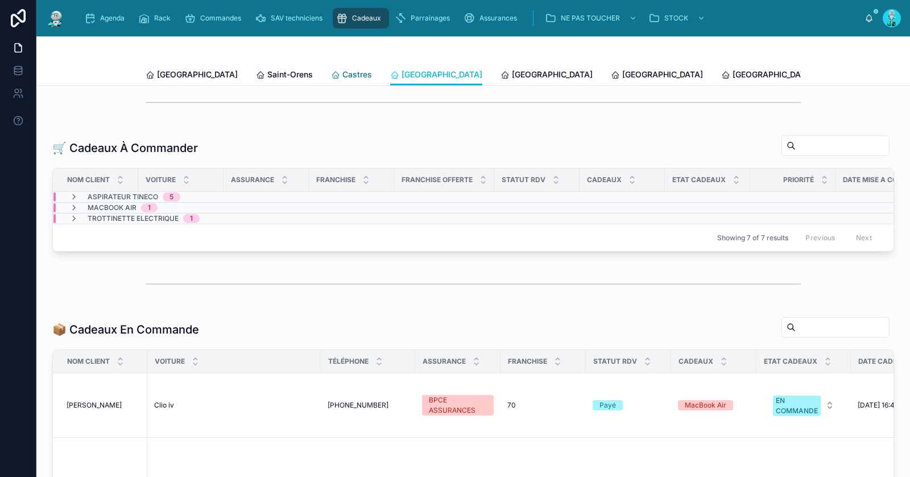
click at [331, 76] on div "Castres" at bounding box center [351, 74] width 41 height 11
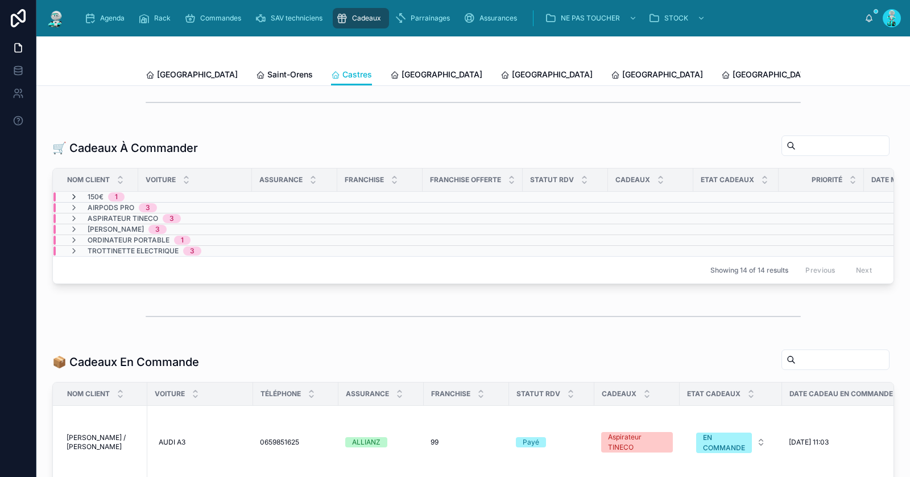
click at [72, 194] on icon at bounding box center [73, 196] width 9 height 9
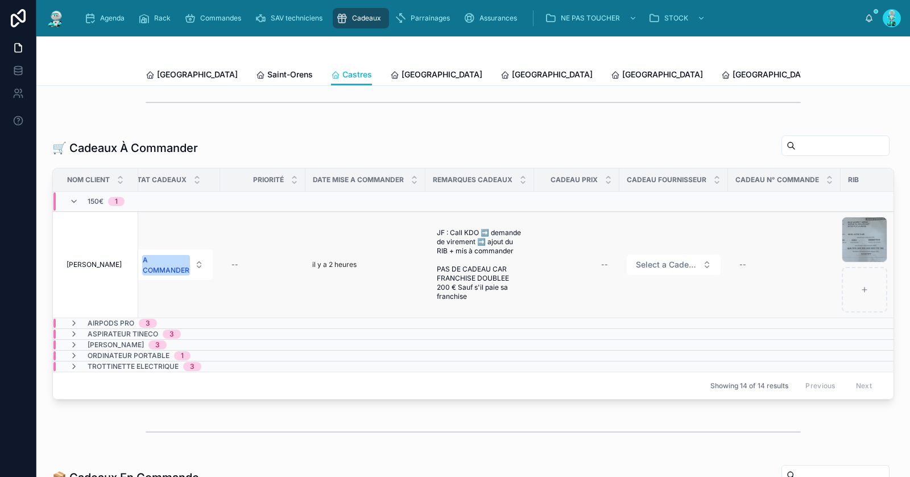
scroll to position [0, 586]
click at [175, 263] on div "A COMMANDER" at bounding box center [165, 265] width 47 height 20
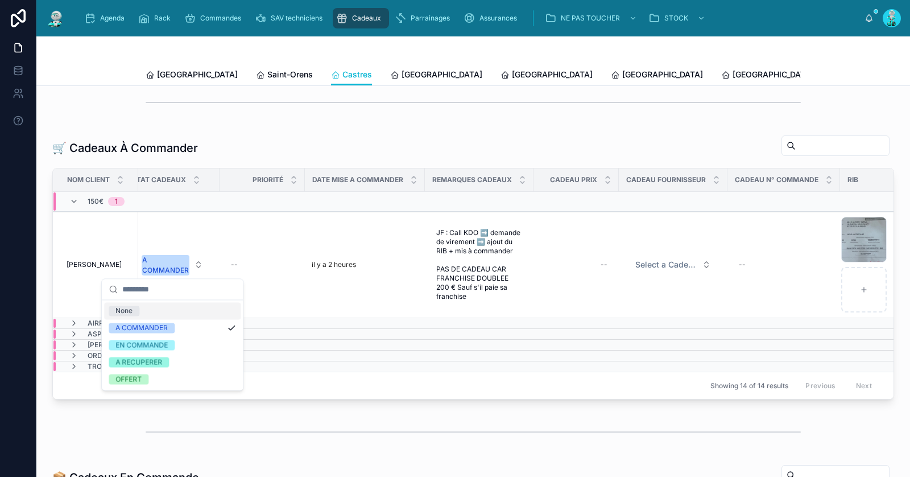
click at [150, 309] on div "None" at bounding box center [172, 310] width 136 height 17
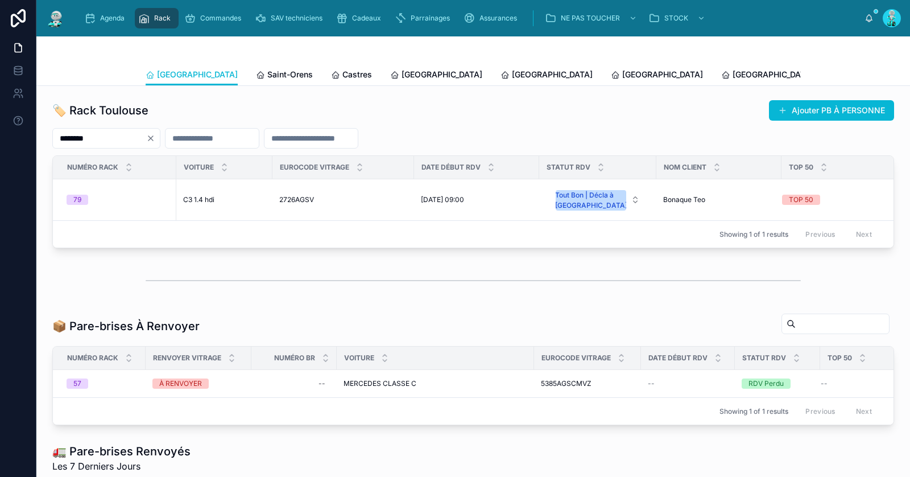
click at [155, 138] on icon "Clear" at bounding box center [150, 138] width 9 height 9
click at [138, 138] on input "text" at bounding box center [99, 138] width 93 height 16
paste input "**********"
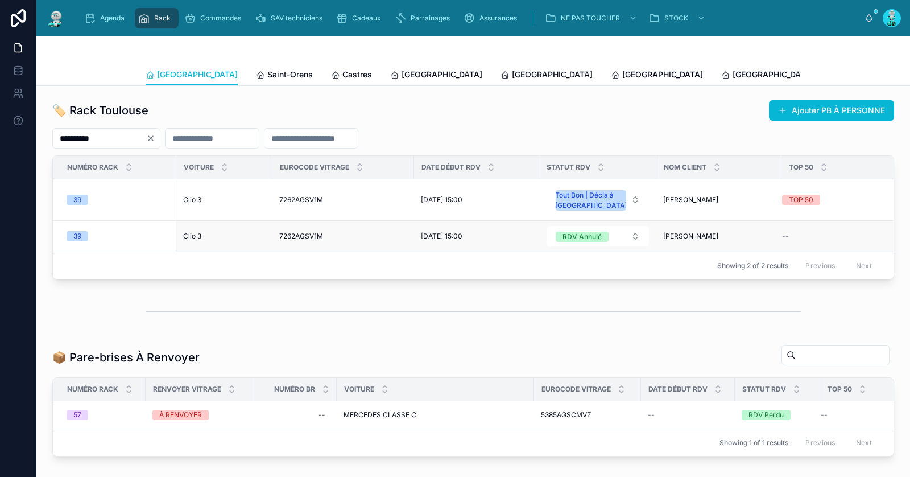
type input "**********"
click at [189, 234] on span "Clio 3" at bounding box center [192, 235] width 18 height 9
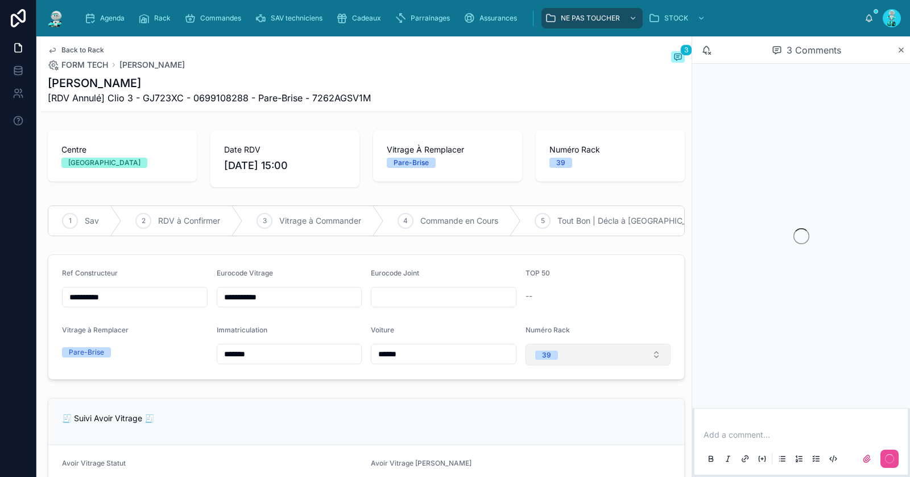
click at [569, 357] on button "39" at bounding box center [598, 354] width 146 height 22
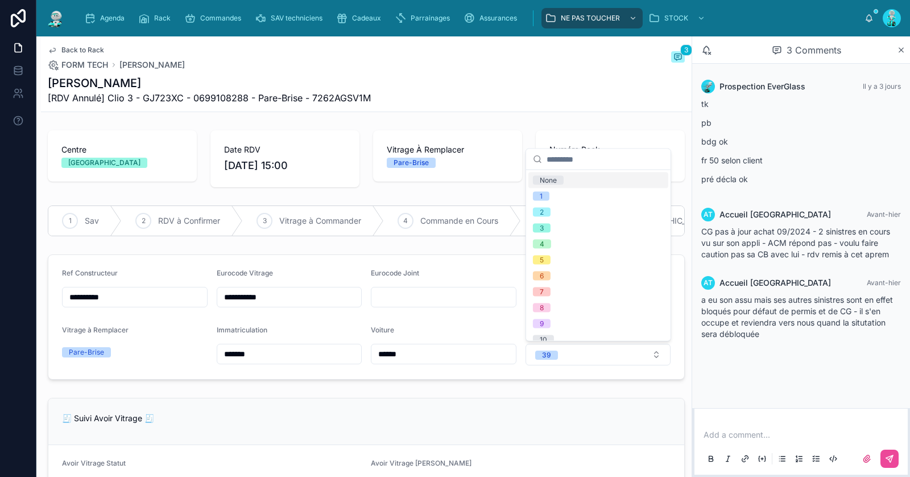
click at [591, 182] on div "None" at bounding box center [598, 180] width 140 height 16
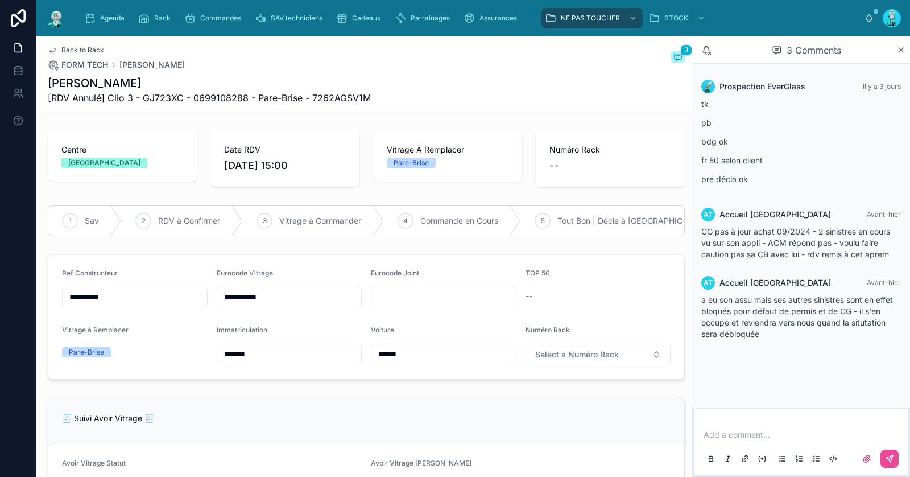
click at [88, 49] on span "Back to Rack" at bounding box center [82, 49] width 43 height 9
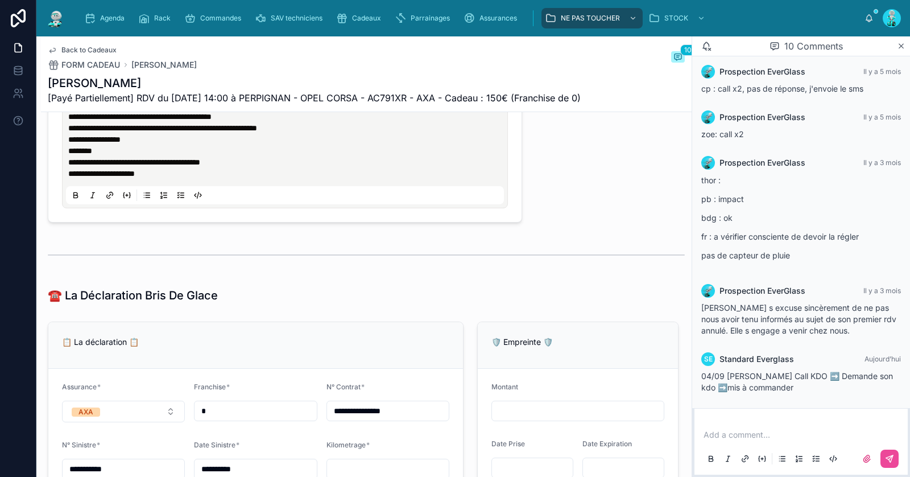
scroll to position [1088, 0]
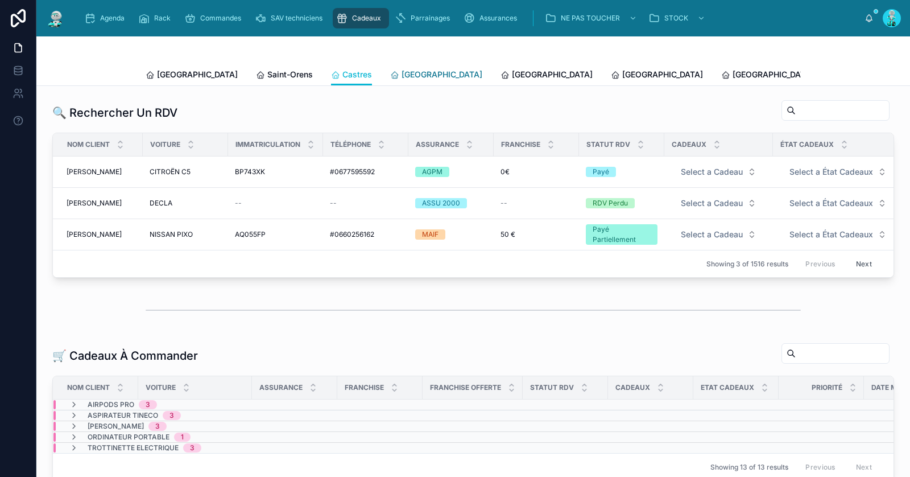
click at [401, 72] on span "[GEOGRAPHIC_DATA]" at bounding box center [441, 74] width 81 height 11
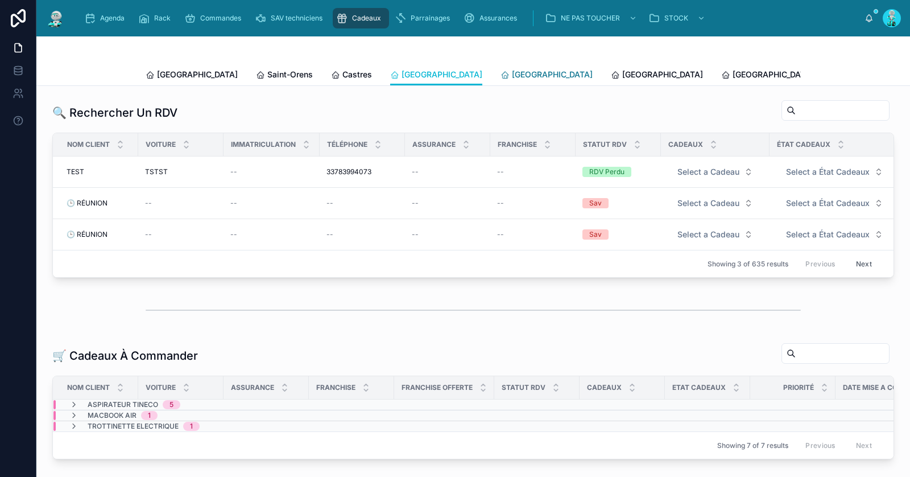
click at [512, 75] on span "[GEOGRAPHIC_DATA]" at bounding box center [552, 74] width 81 height 11
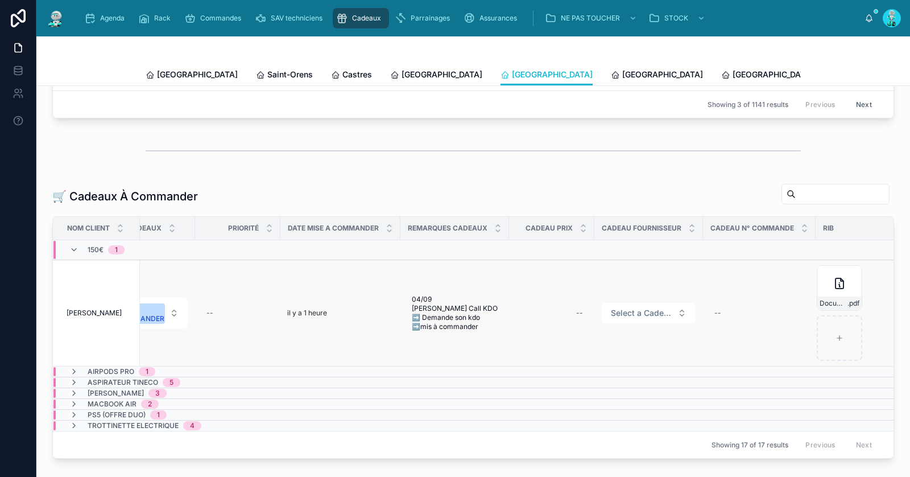
scroll to position [0, 573]
click at [554, 308] on div "--" at bounding box center [545, 313] width 72 height 18
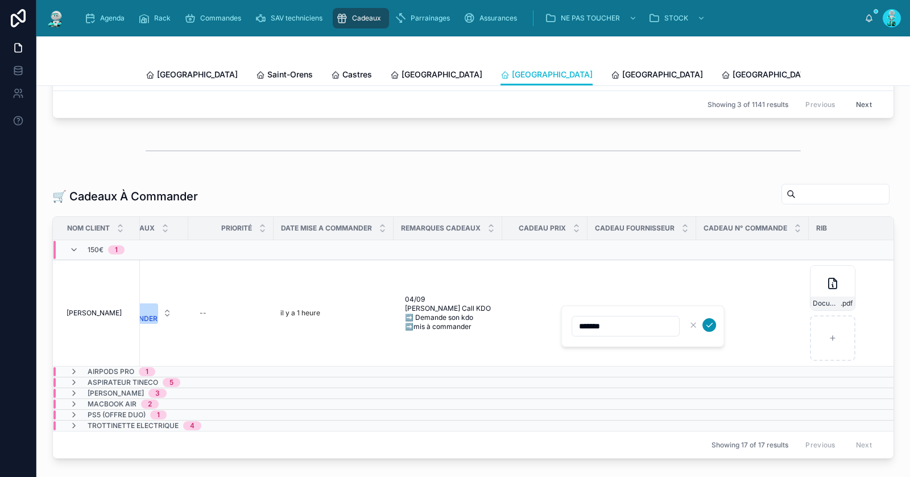
type input "*******"
click at [711, 325] on icon "submit" at bounding box center [709, 324] width 9 height 9
click at [623, 310] on span "Select a Cadeau Fournisseur" at bounding box center [635, 312] width 62 height 11
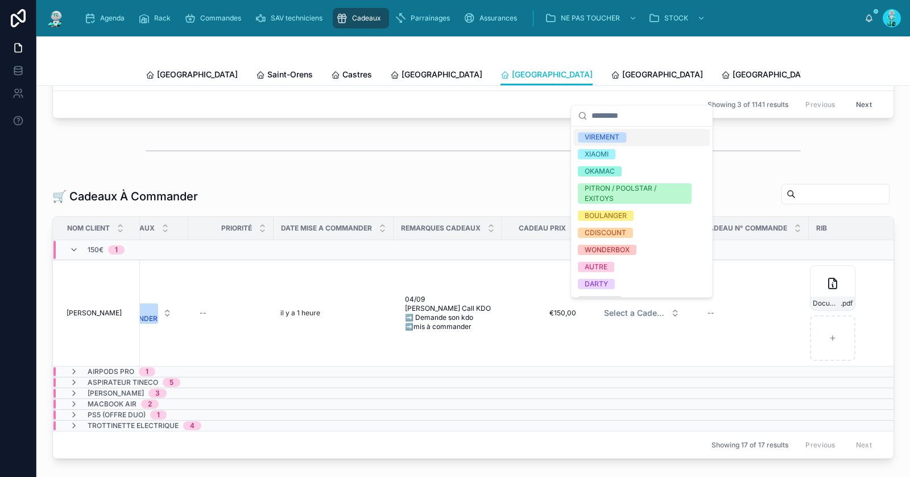
click at [623, 141] on span "VIREMENT" at bounding box center [602, 137] width 48 height 10
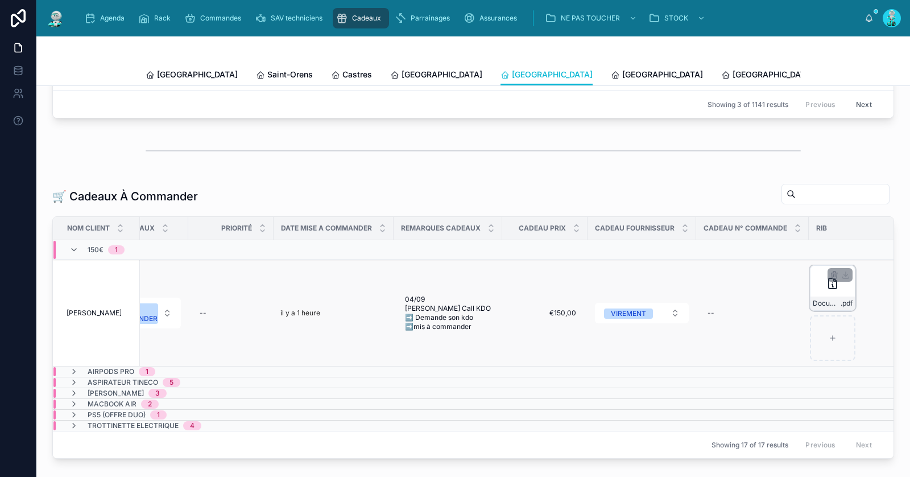
click at [816, 284] on div "Document-(5) .pdf" at bounding box center [832, 287] width 45 height 45
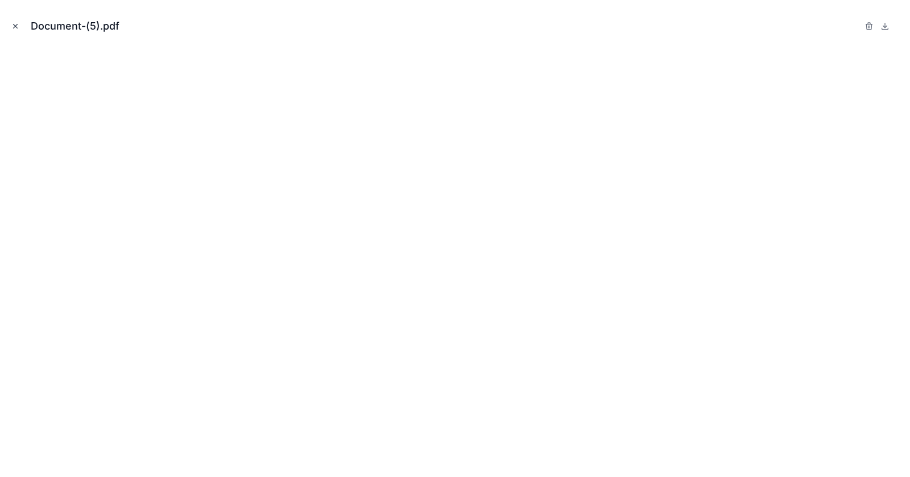
click at [16, 24] on icon "Close modal" at bounding box center [15, 26] width 8 height 8
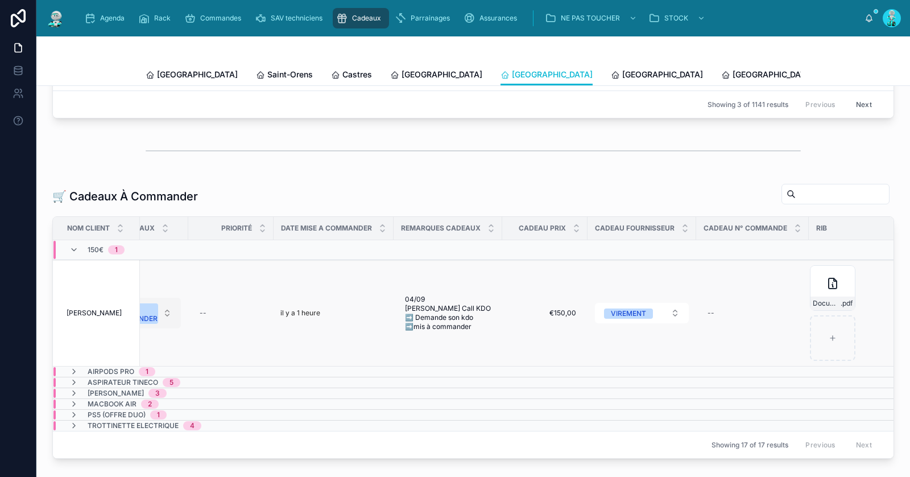
click at [156, 311] on div "A COMMANDER" at bounding box center [134, 313] width 47 height 20
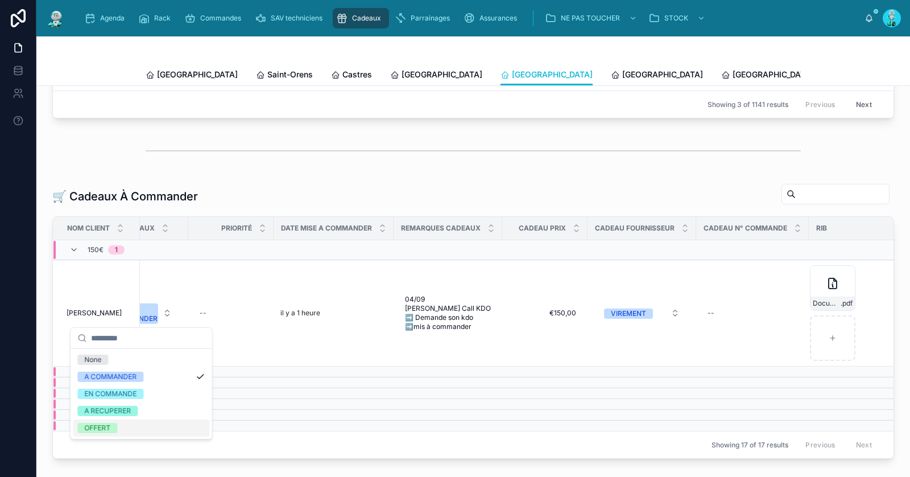
click at [138, 427] on div "OFFERT" at bounding box center [141, 427] width 136 height 17
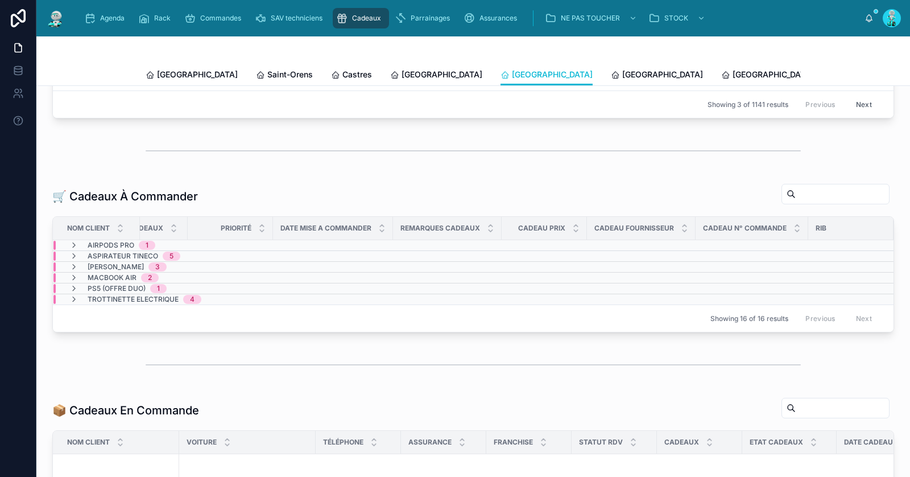
scroll to position [0, 562]
click at [622, 72] on span "Rennes" at bounding box center [662, 74] width 81 height 11
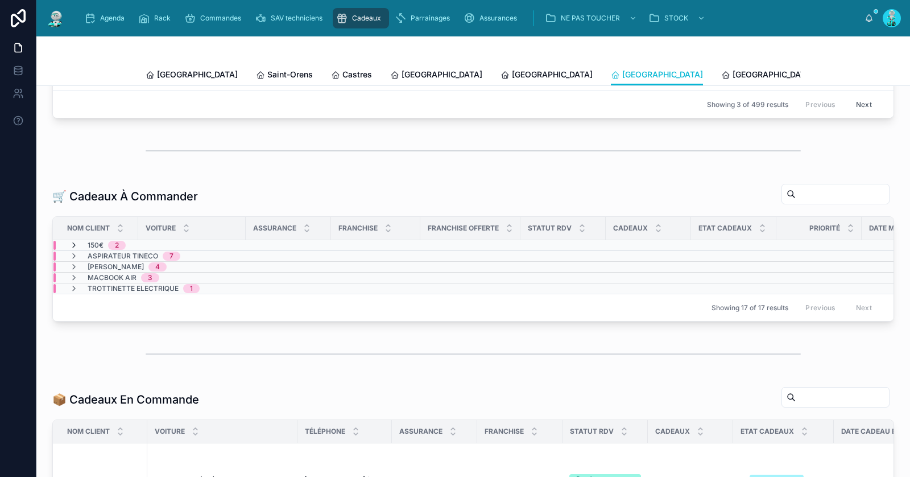
click at [72, 241] on icon at bounding box center [73, 245] width 9 height 9
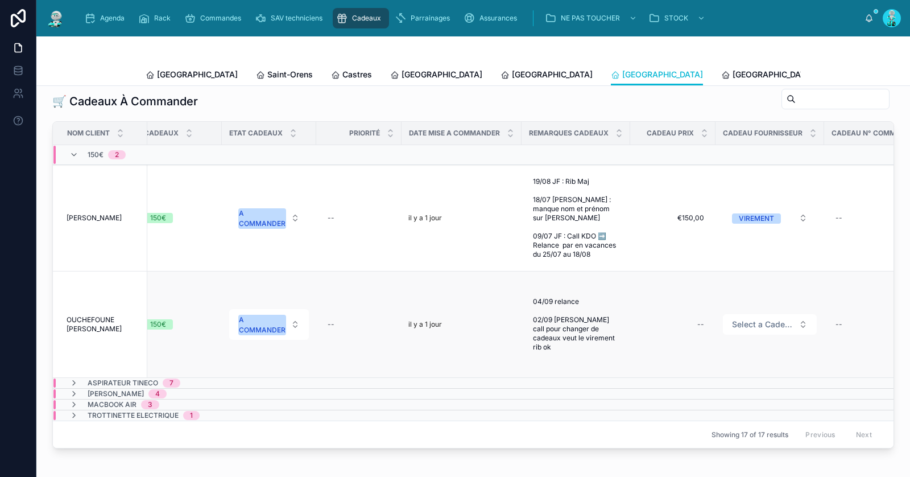
scroll to position [0, 606]
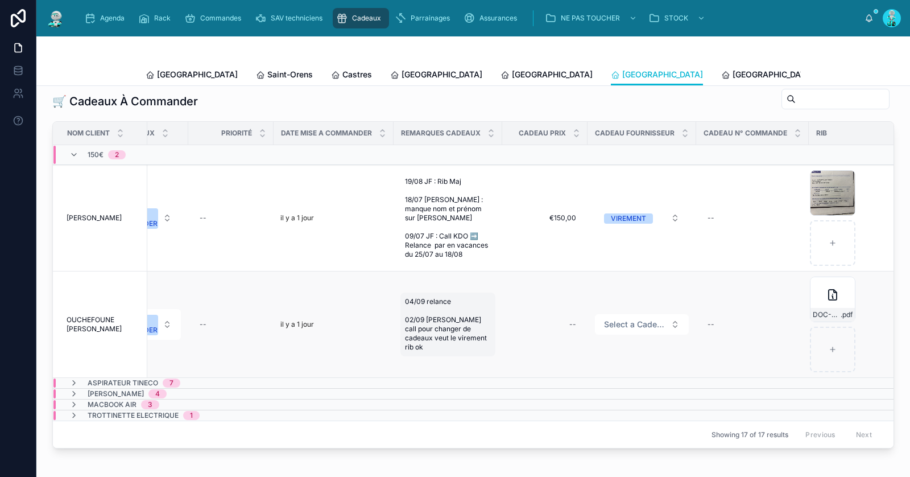
click at [434, 325] on span "04/09 relance 02/09 Jeremy call pour changer de cadeaux veut le virement rib ok" at bounding box center [448, 324] width 86 height 55
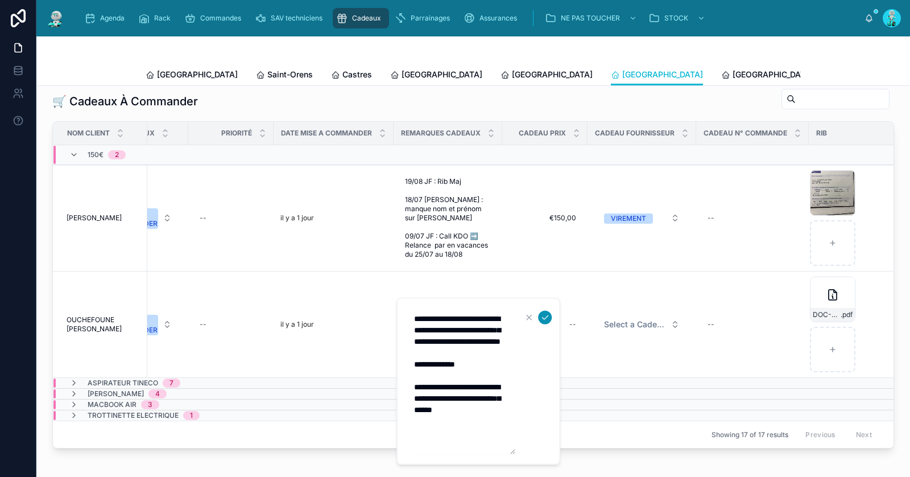
type textarea "**********"
click at [543, 320] on icon "submit" at bounding box center [544, 317] width 9 height 9
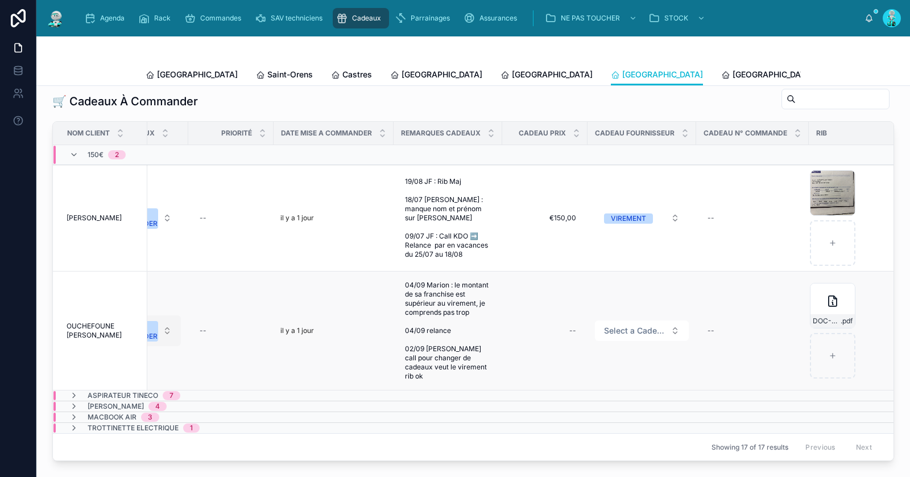
click at [159, 326] on button "A COMMANDER" at bounding box center [141, 330] width 80 height 31
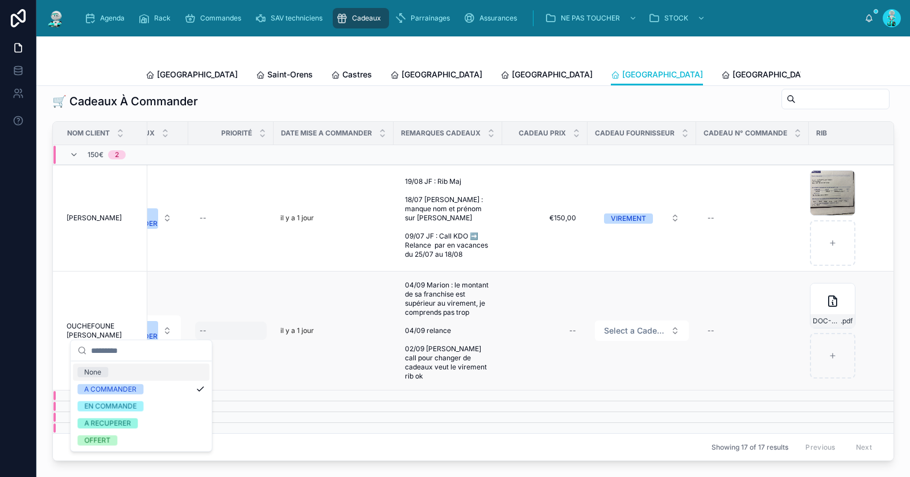
click at [218, 321] on div "--" at bounding box center [231, 330] width 72 height 18
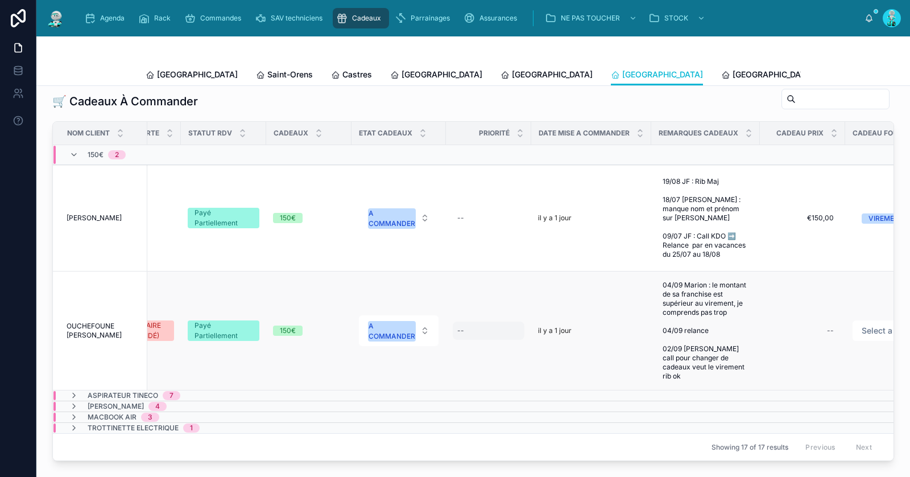
scroll to position [0, 0]
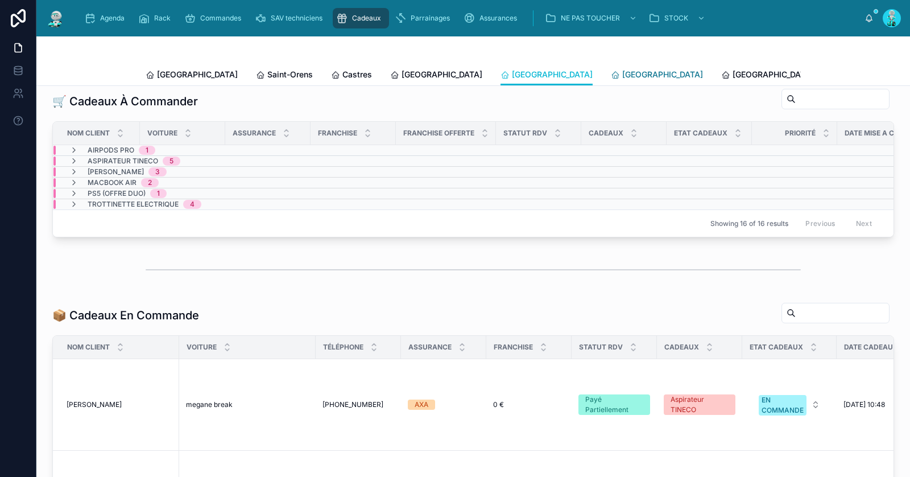
click at [622, 79] on span "Rennes" at bounding box center [662, 74] width 81 height 11
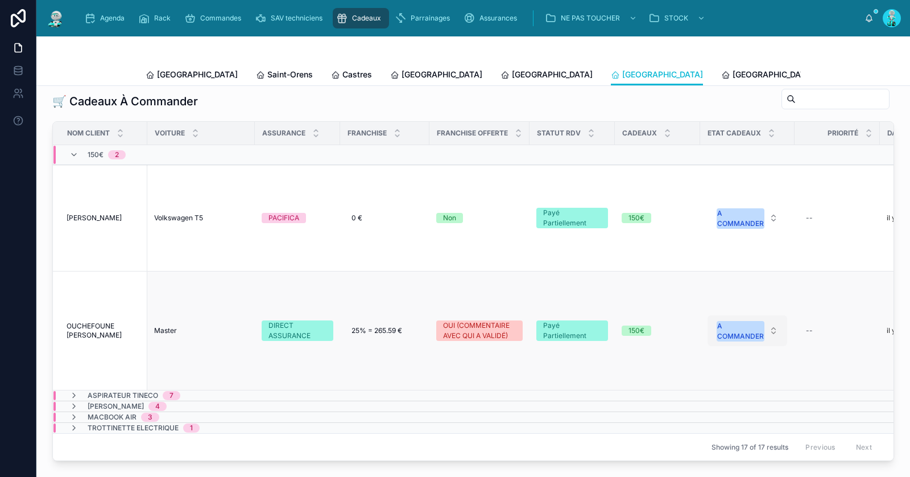
click at [731, 328] on div "A COMMANDER" at bounding box center [740, 331] width 47 height 20
click at [738, 321] on div "A COMMANDER" at bounding box center [740, 331] width 47 height 20
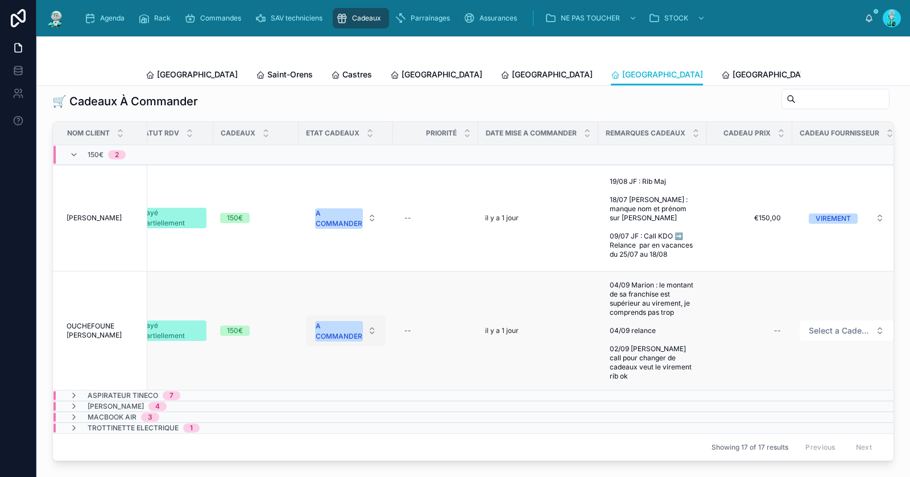
scroll to position [0, 606]
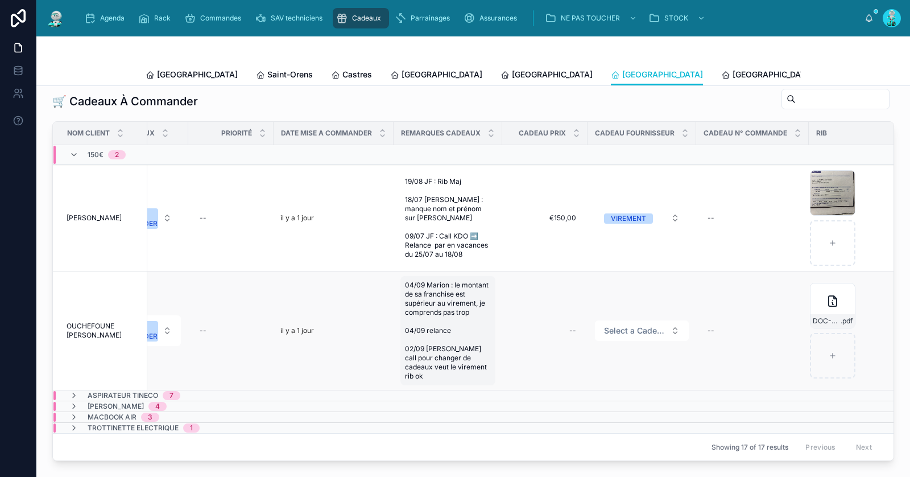
click at [459, 305] on span "04/09 Marion : le montant de sa franchise est supérieur au virement, je compren…" at bounding box center [448, 330] width 86 height 100
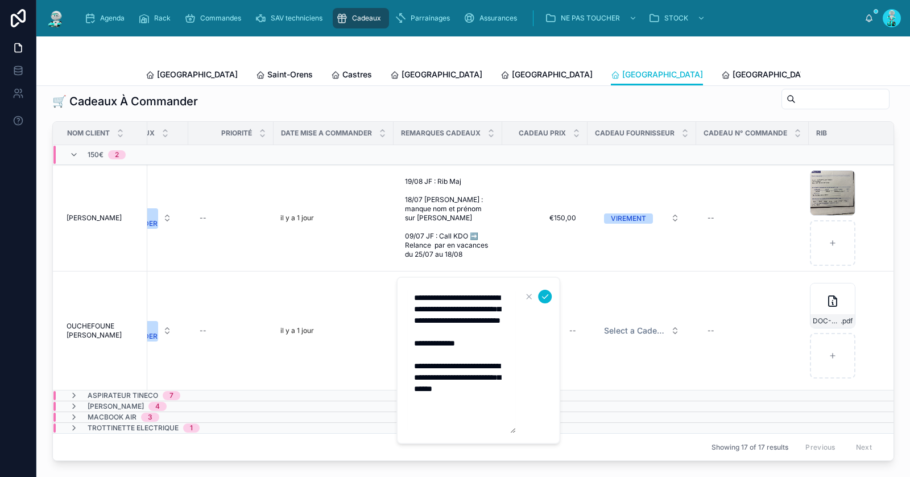
click at [484, 321] on textarea "**********" at bounding box center [461, 360] width 108 height 146
type textarea "**********"
click at [544, 297] on icon "submit" at bounding box center [546, 297] width 6 height 4
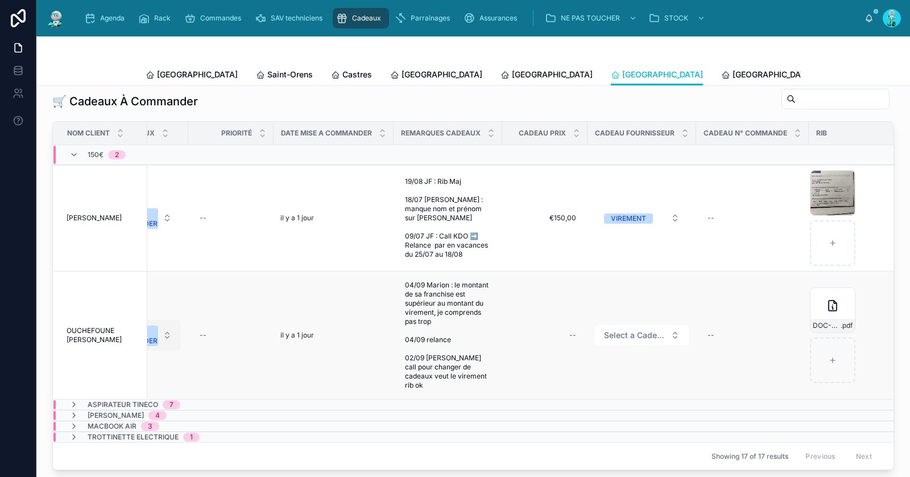
click at [159, 323] on button "A COMMANDER" at bounding box center [141, 335] width 80 height 31
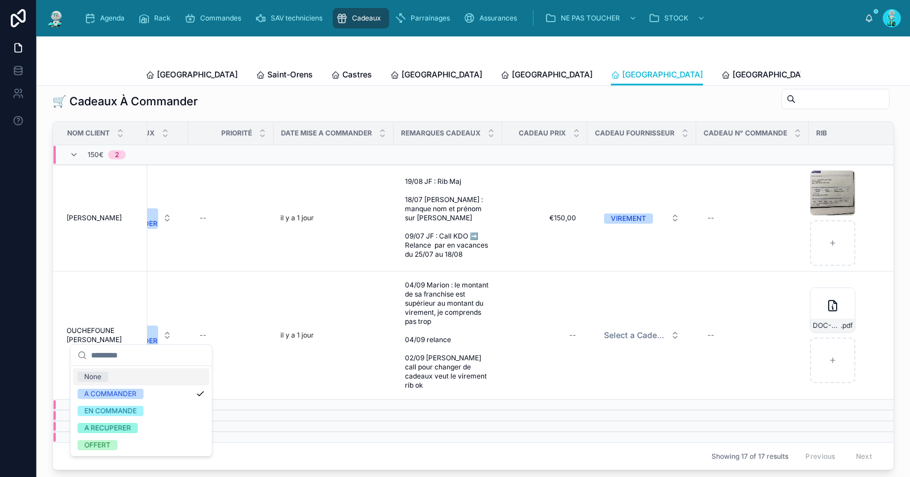
click at [146, 377] on div "None" at bounding box center [141, 376] width 136 height 17
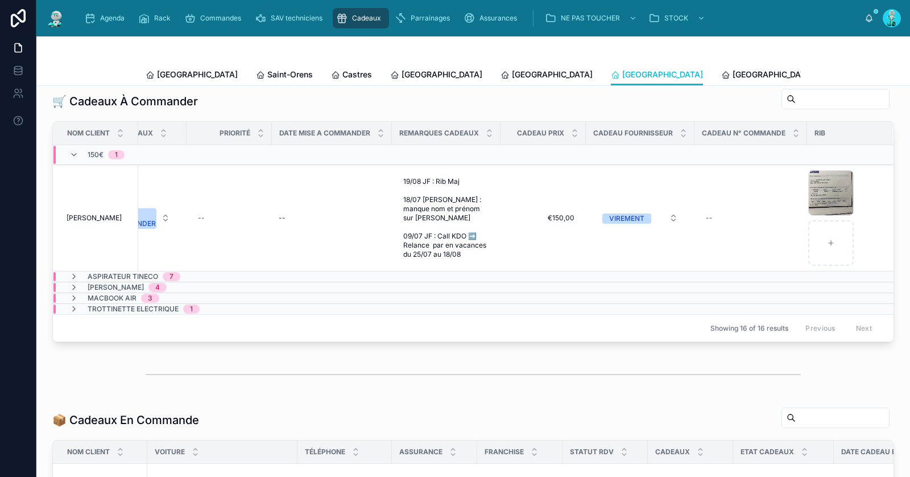
scroll to position [0, 597]
click at [830, 189] on div "IMG_2081 .jpeg" at bounding box center [832, 192] width 45 height 45
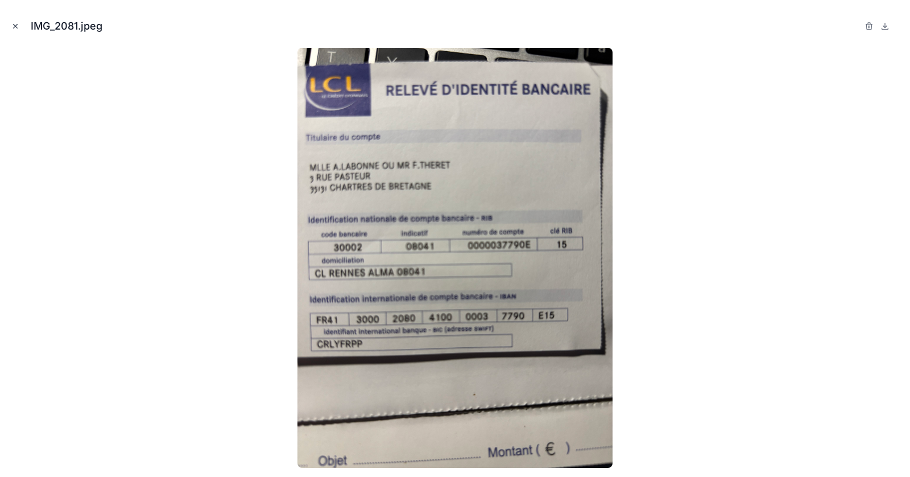
click at [15, 23] on icon "Close modal" at bounding box center [15, 26] width 8 height 8
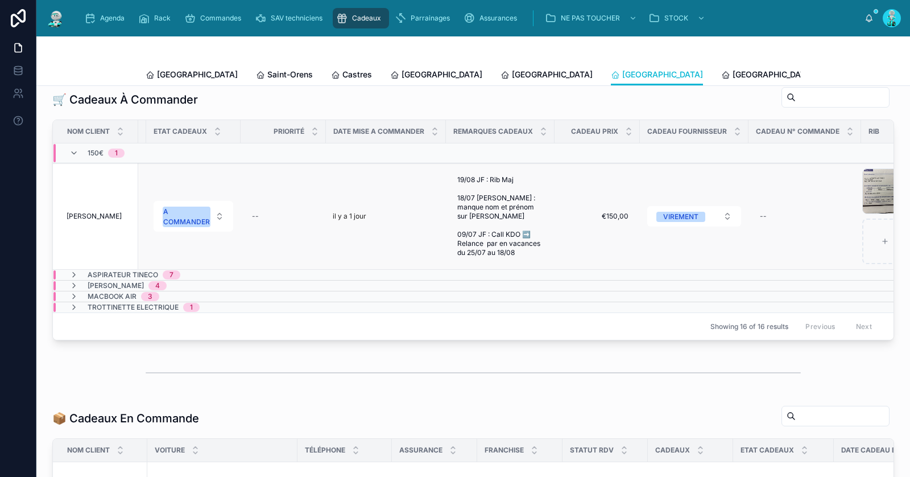
scroll to position [0, 597]
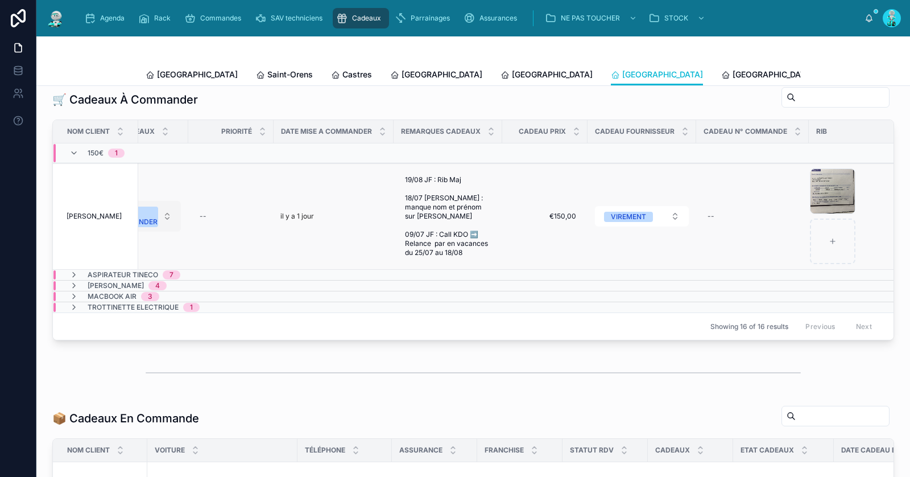
click at [154, 213] on div "A COMMANDER" at bounding box center [134, 216] width 47 height 20
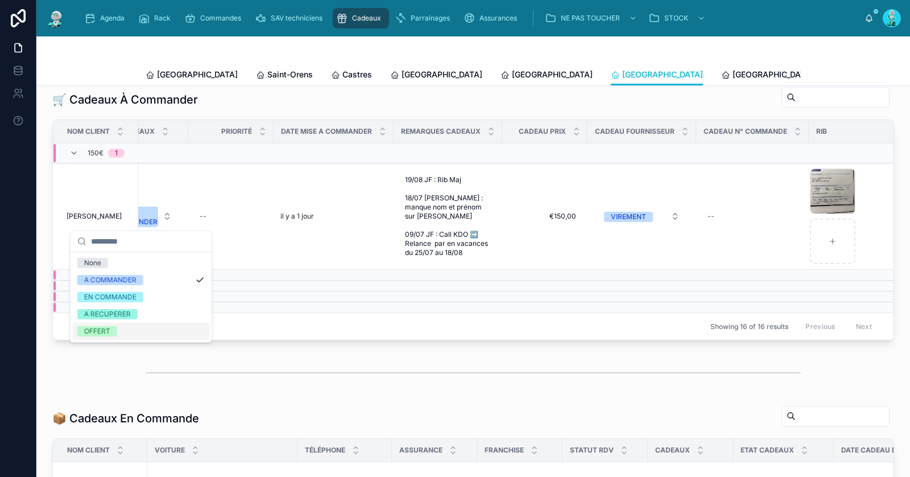
click at [129, 331] on div "OFFERT" at bounding box center [141, 330] width 136 height 17
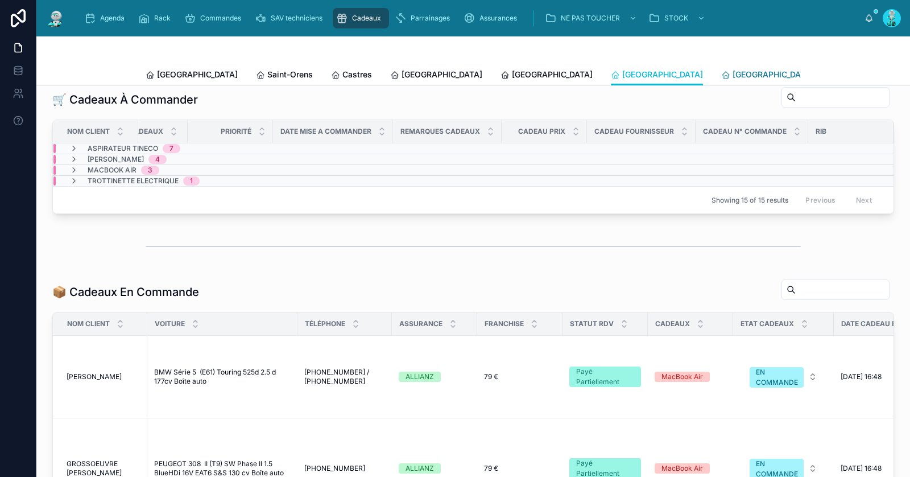
scroll to position [0, 587]
click at [732, 74] on span "Poitiers" at bounding box center [772, 74] width 81 height 11
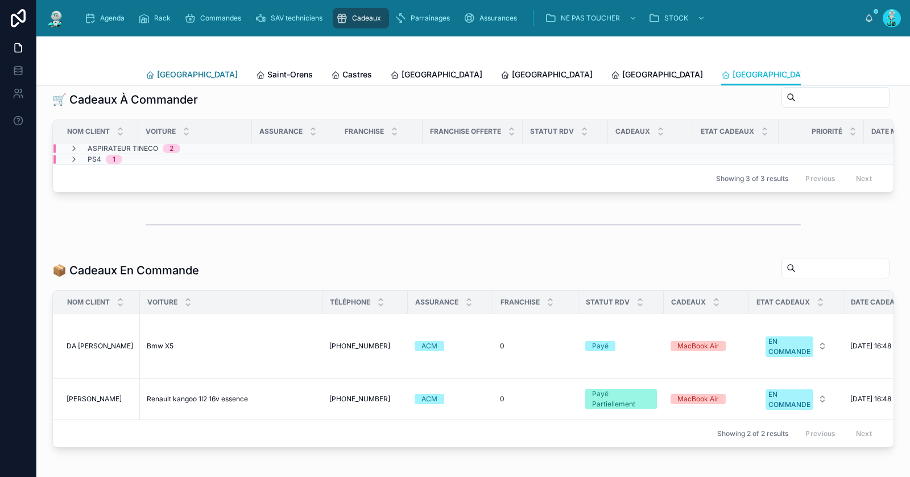
click at [177, 70] on span "Toulouse" at bounding box center [197, 74] width 81 height 11
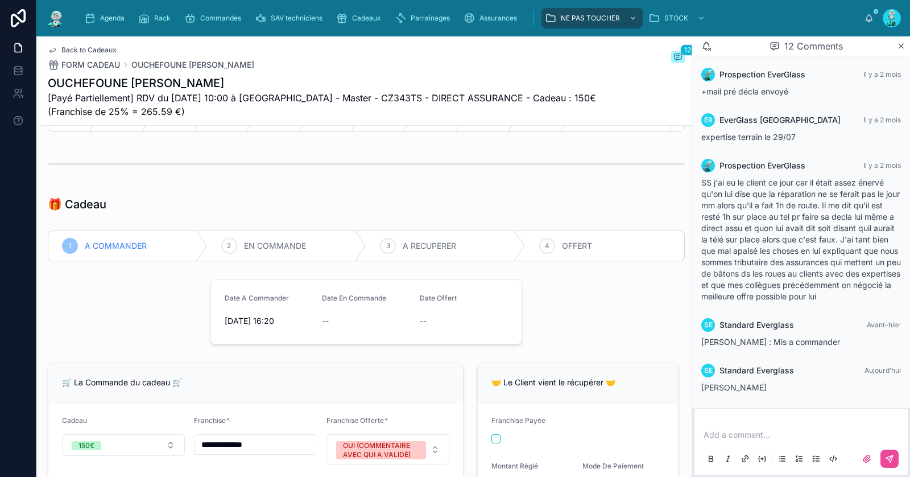
scroll to position [120, 0]
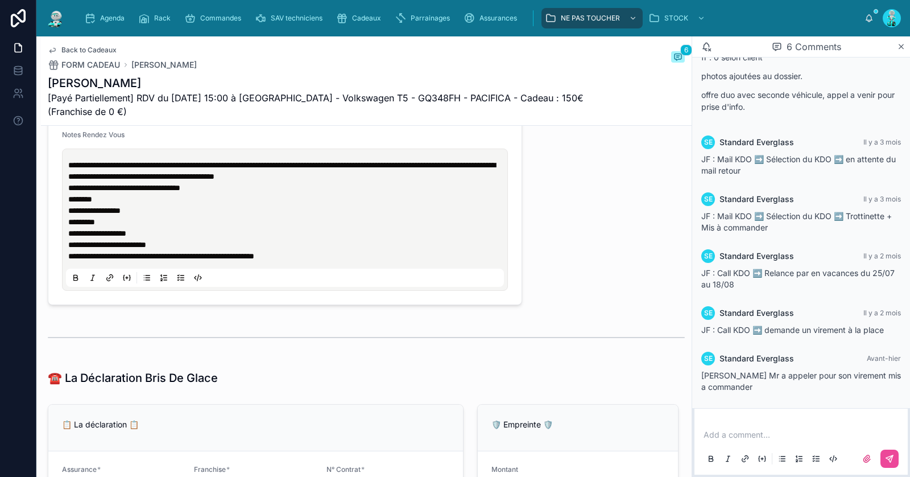
scroll to position [1204, 0]
